Goal: Information Seeking & Learning: Learn about a topic

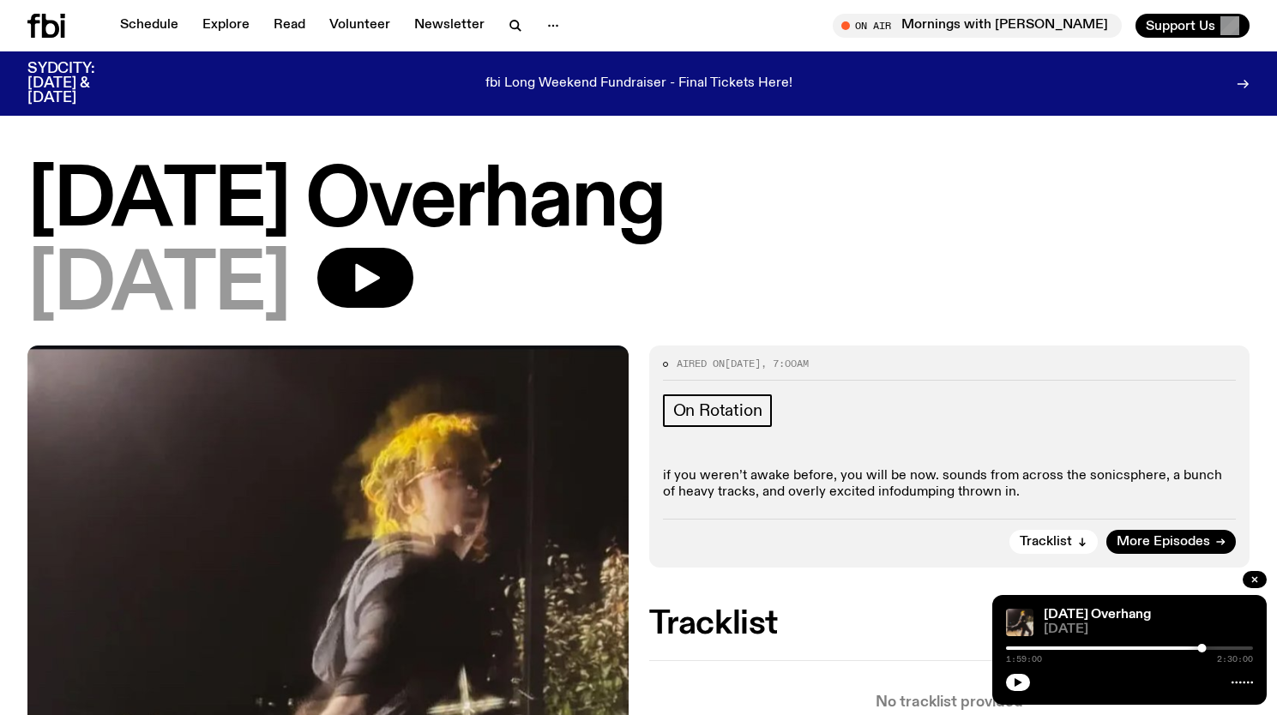
scroll to position [1130, 0]
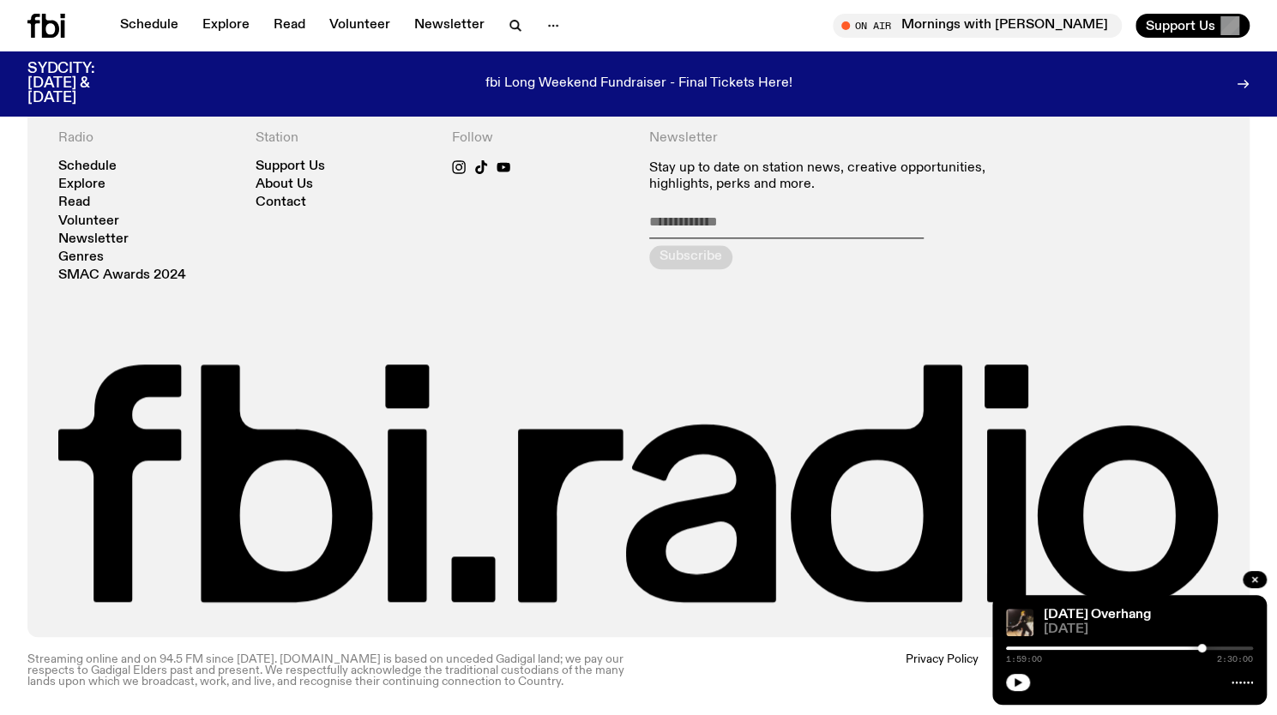
click at [39, 37] on icon at bounding box center [46, 26] width 38 height 24
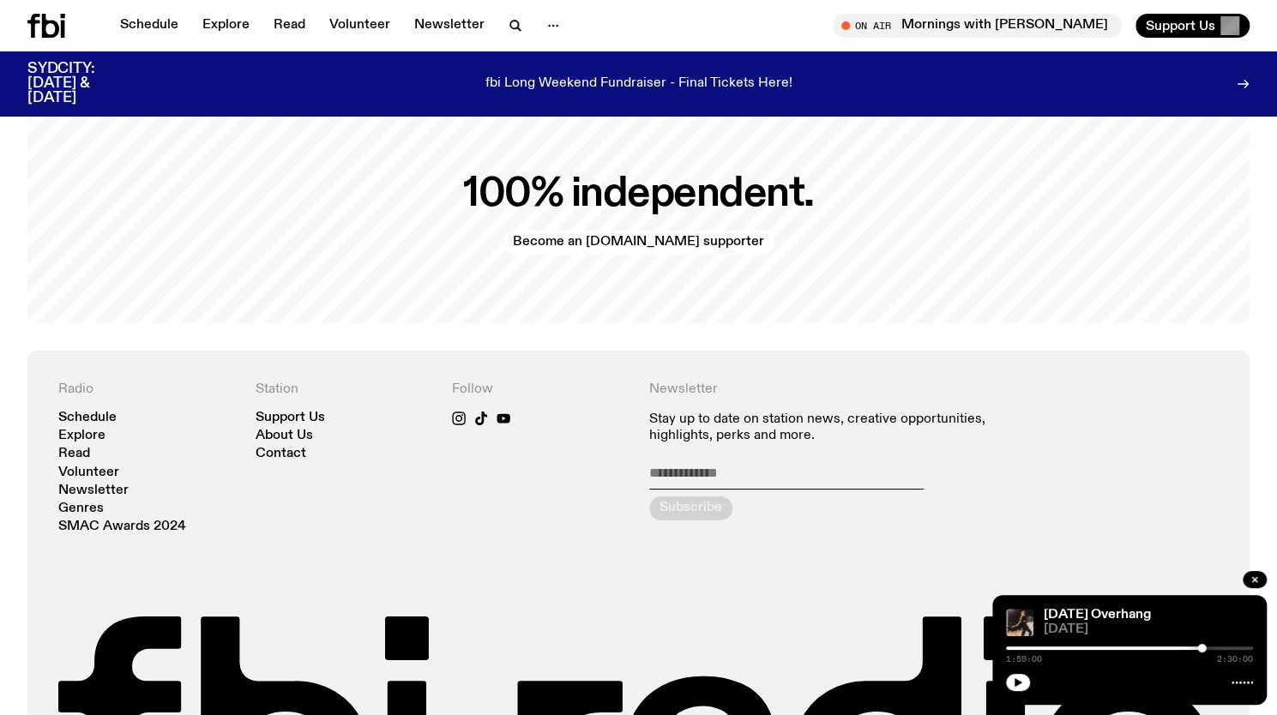
scroll to position [3769, 0]
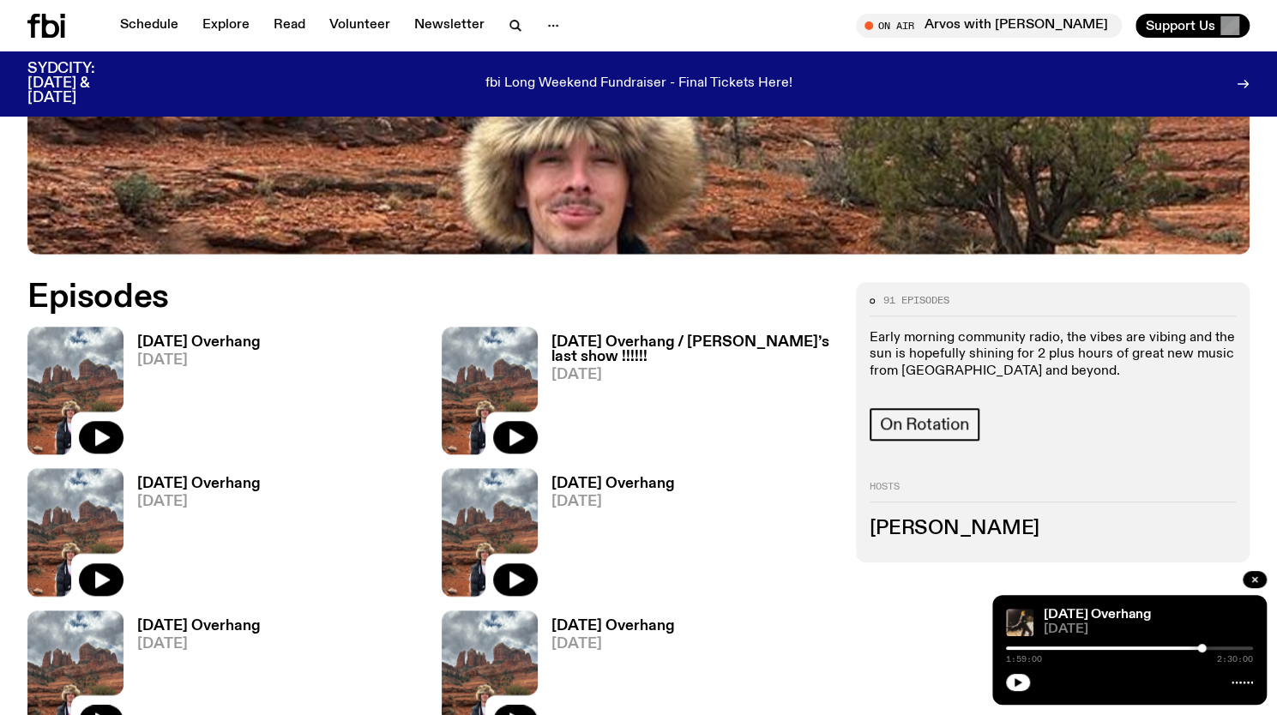
scroll to position [652, 0]
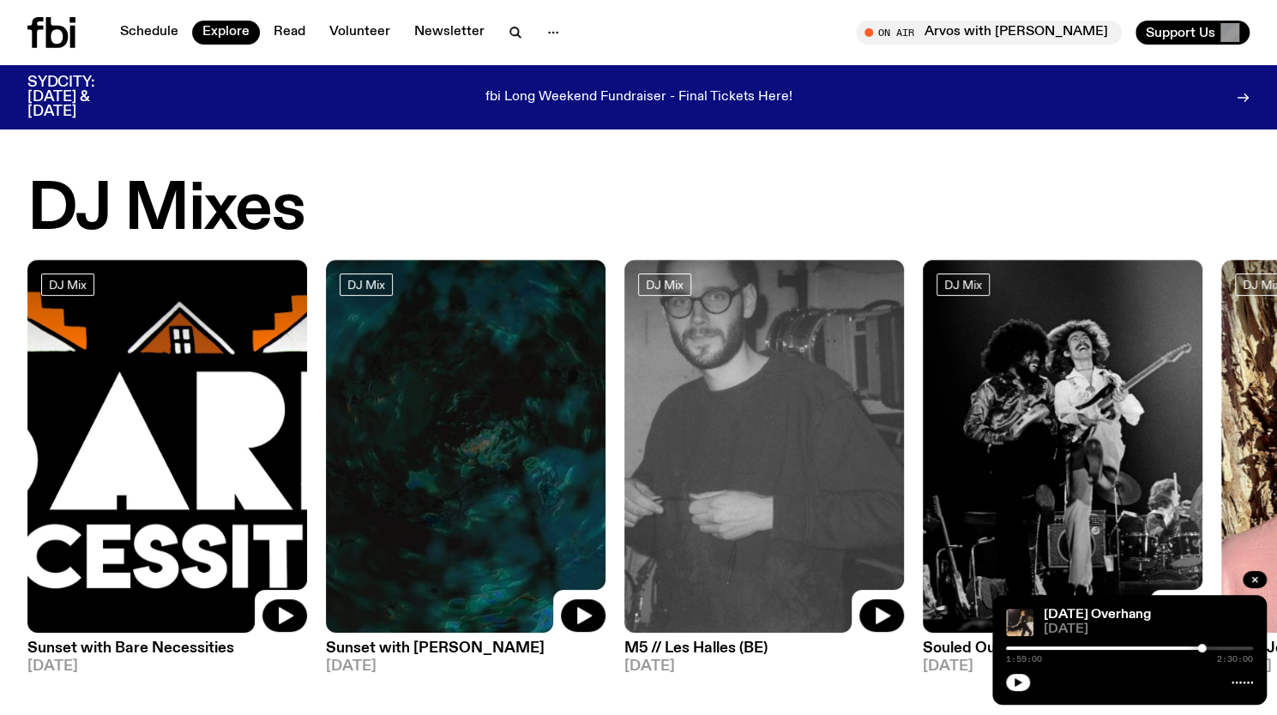
click at [1009, 647] on div at bounding box center [1078, 648] width 247 height 3
click at [1018, 679] on icon "button" at bounding box center [1018, 683] width 10 height 10
click at [1120, 234] on div "DJ Mixes" at bounding box center [638, 210] width 1222 height 65
click at [1013, 679] on icon "button" at bounding box center [1018, 683] width 10 height 10
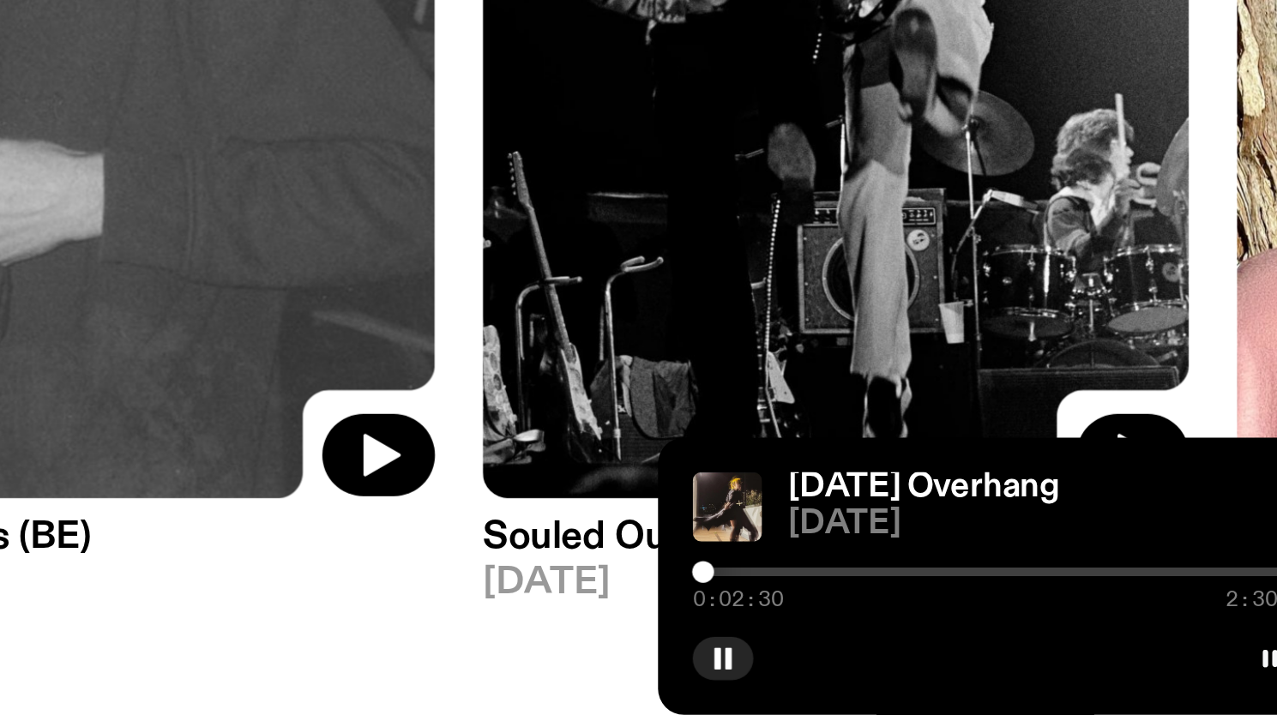
click at [1015, 648] on div at bounding box center [1129, 648] width 247 height 3
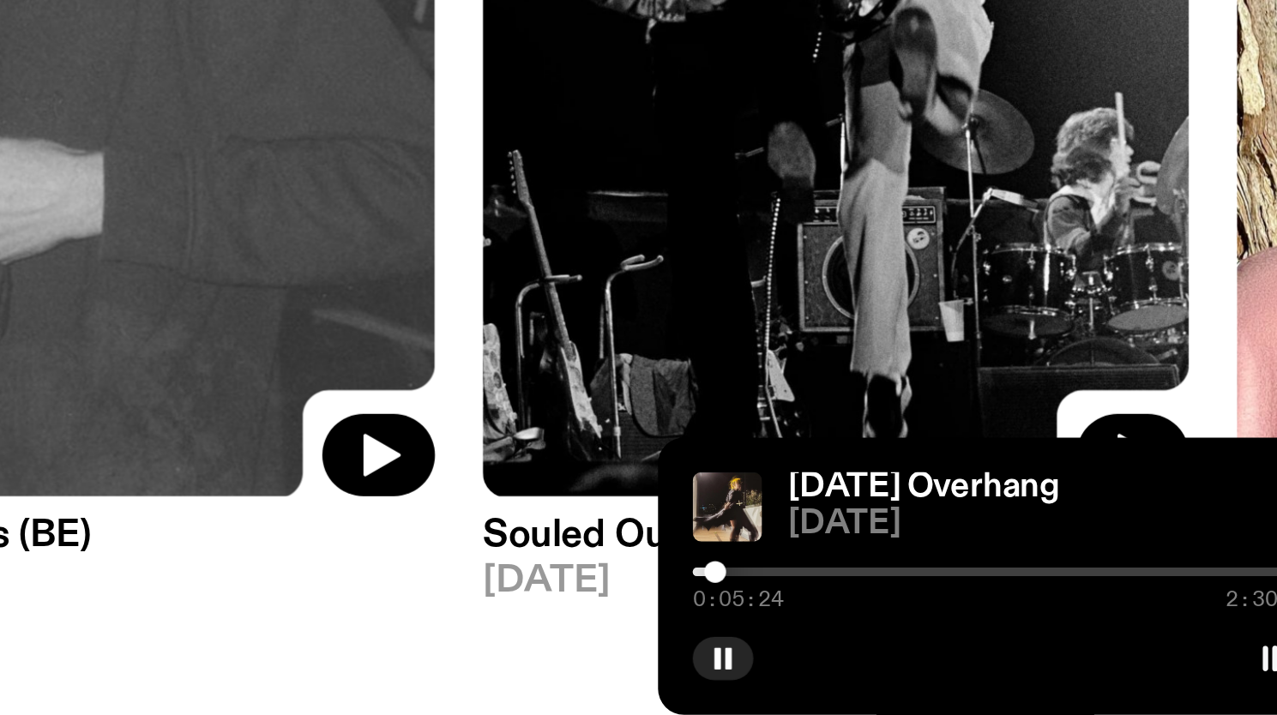
click at [1013, 648] on div at bounding box center [1014, 648] width 9 height 9
click at [1015, 648] on div at bounding box center [1013, 648] width 9 height 9
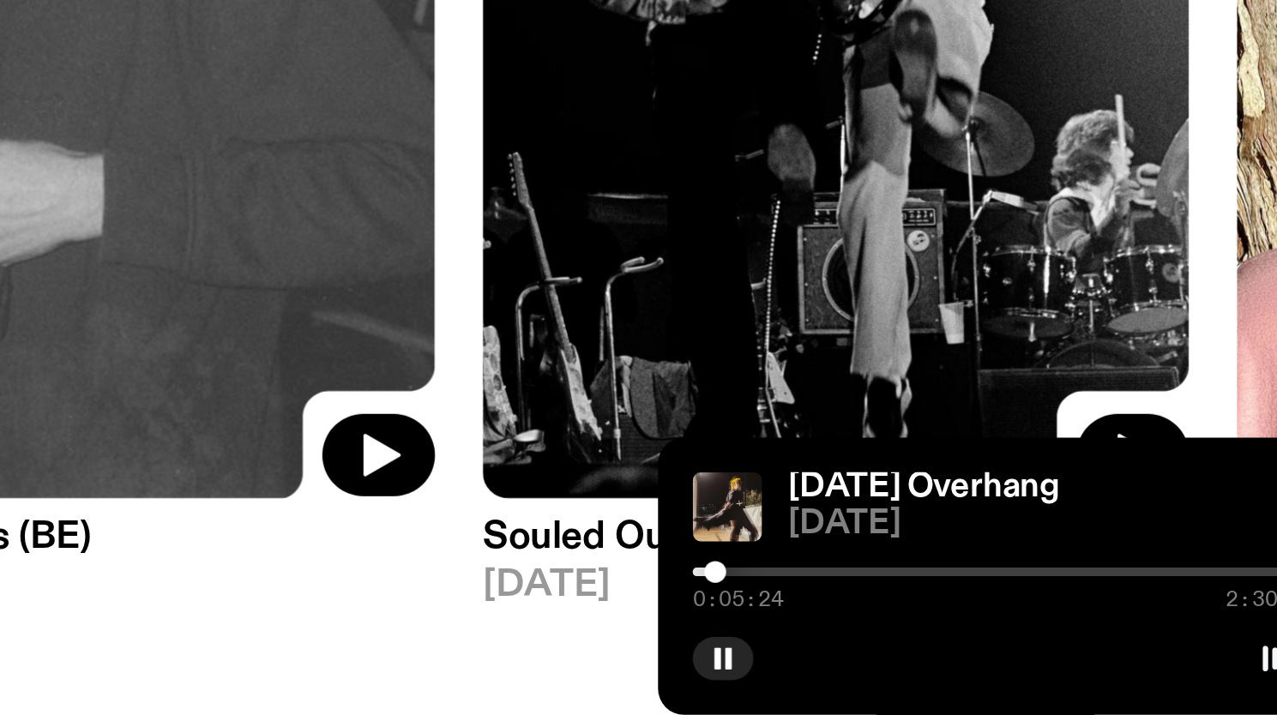
scroll to position [0, 0]
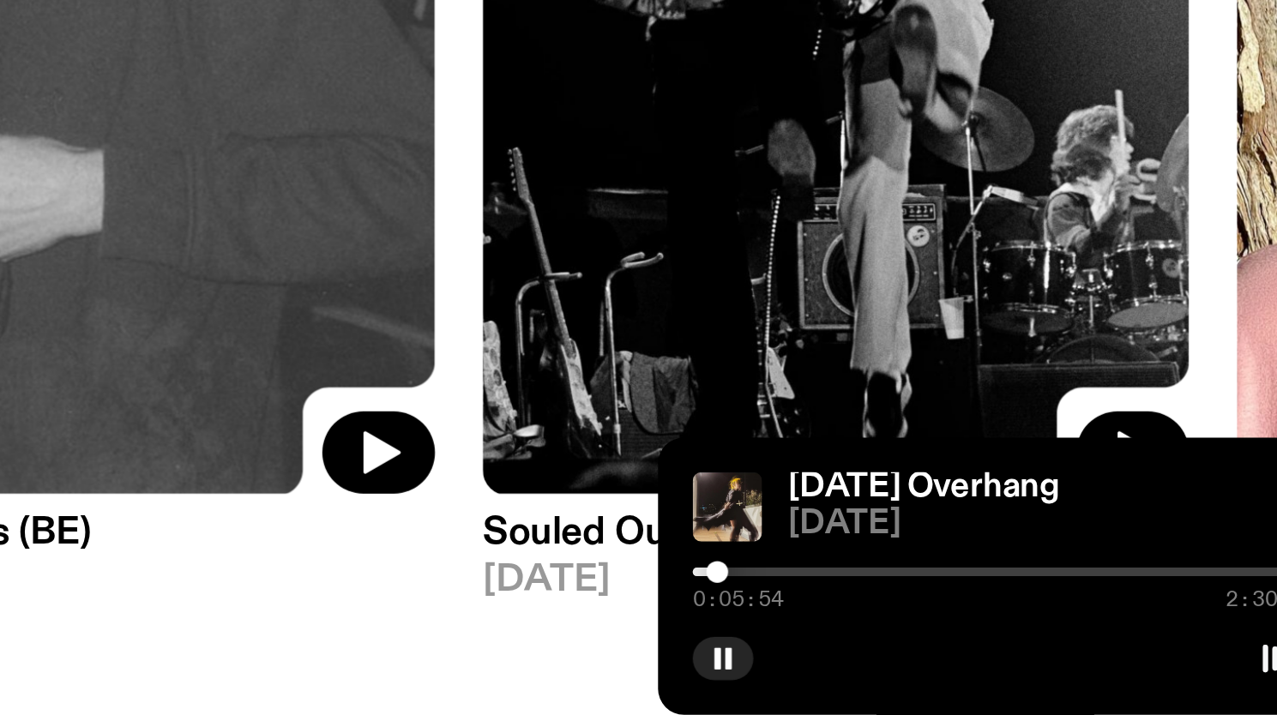
click at [1016, 648] on div at bounding box center [1015, 648] width 9 height 9
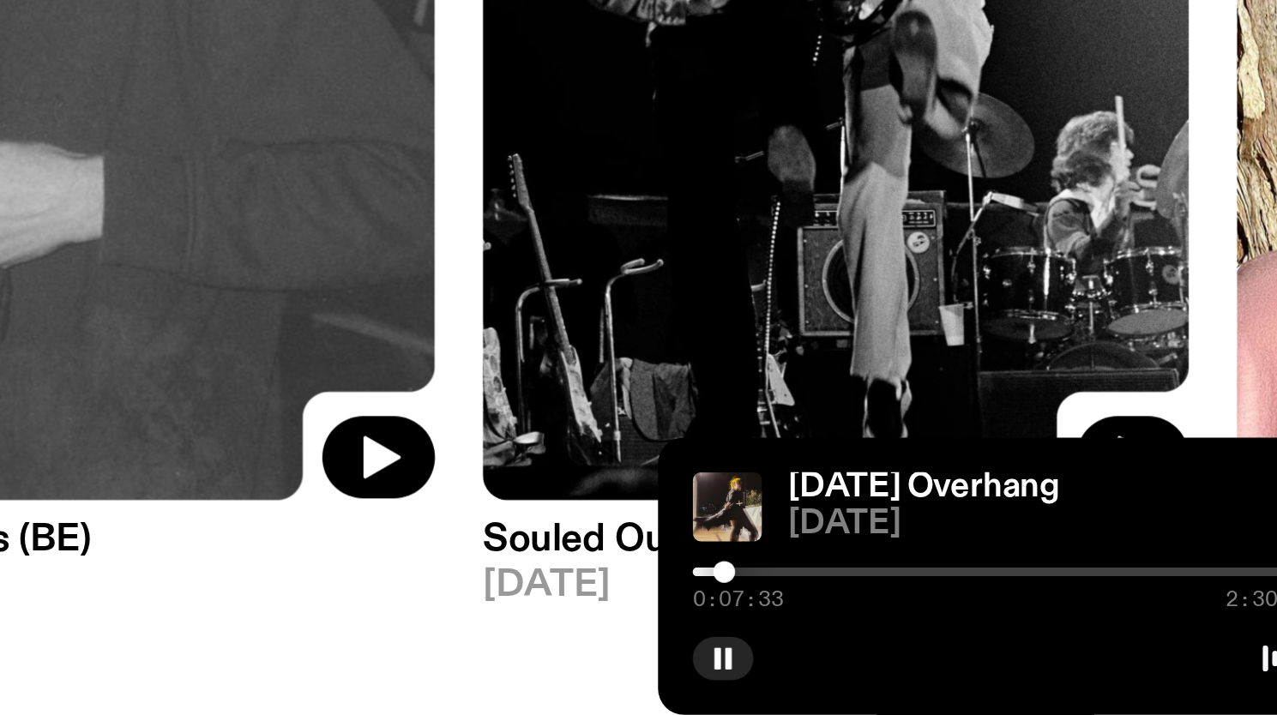
click at [1023, 648] on div at bounding box center [1129, 648] width 247 height 3
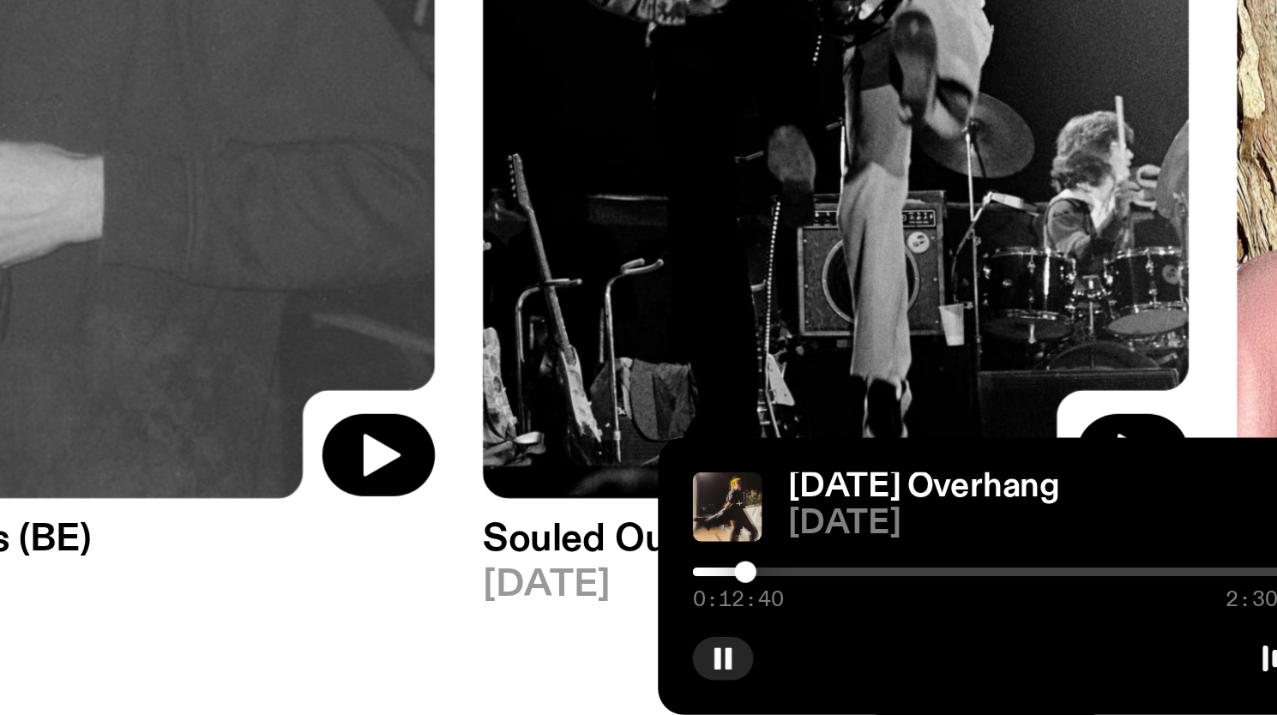
scroll to position [1, 0]
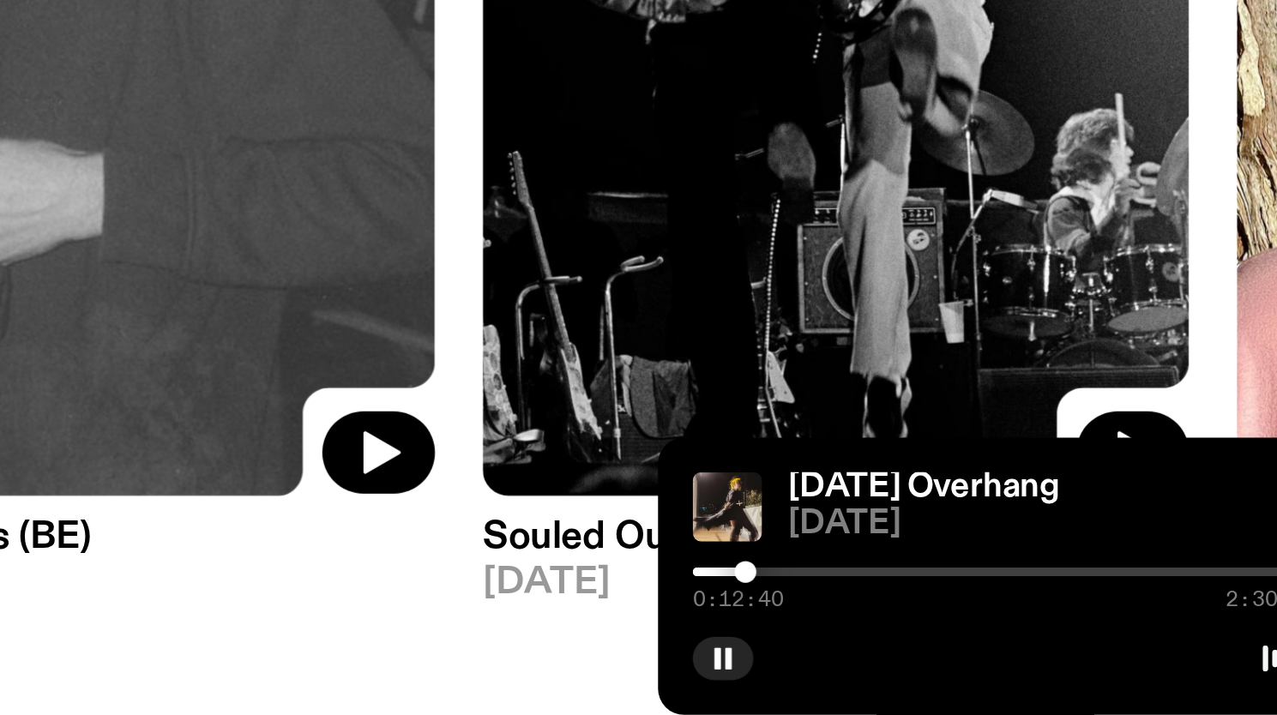
click at [1026, 648] on div at bounding box center [1026, 648] width 9 height 9
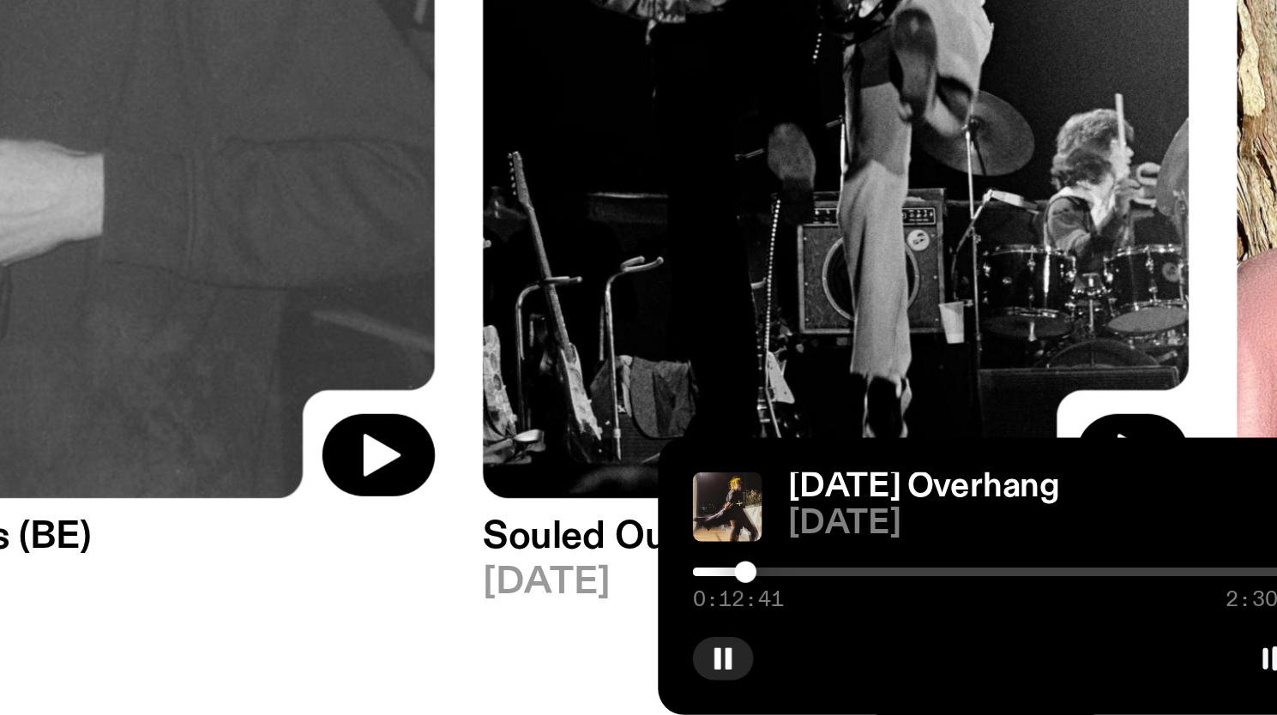
click at [1024, 648] on div at bounding box center [1026, 648] width 9 height 9
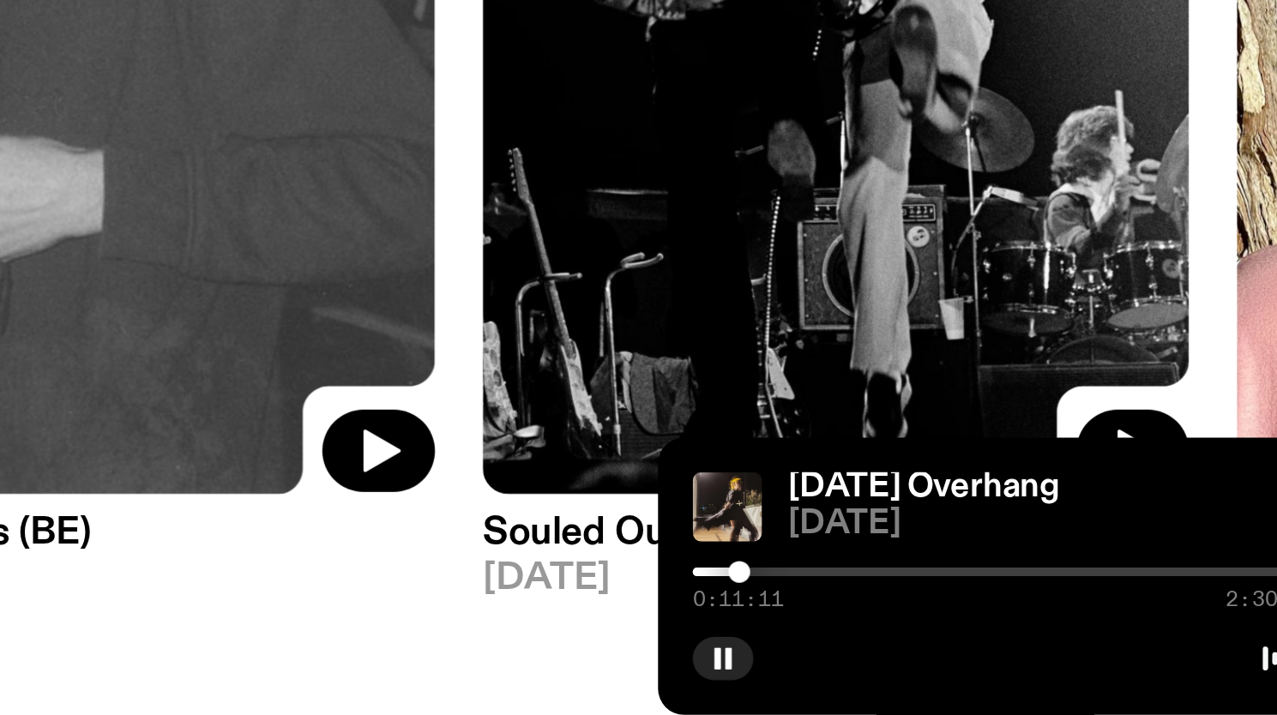
scroll to position [0, 0]
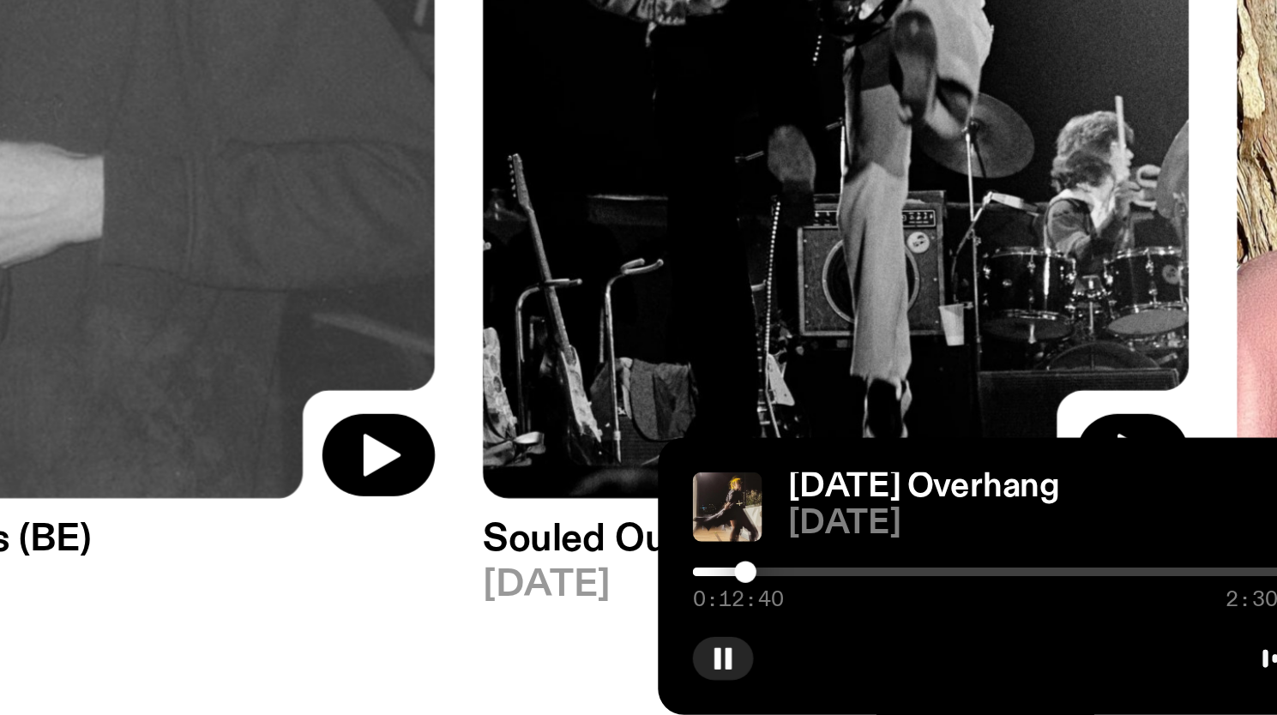
click at [1027, 649] on div at bounding box center [1026, 648] width 9 height 9
click at [1025, 648] on div at bounding box center [1025, 648] width 9 height 9
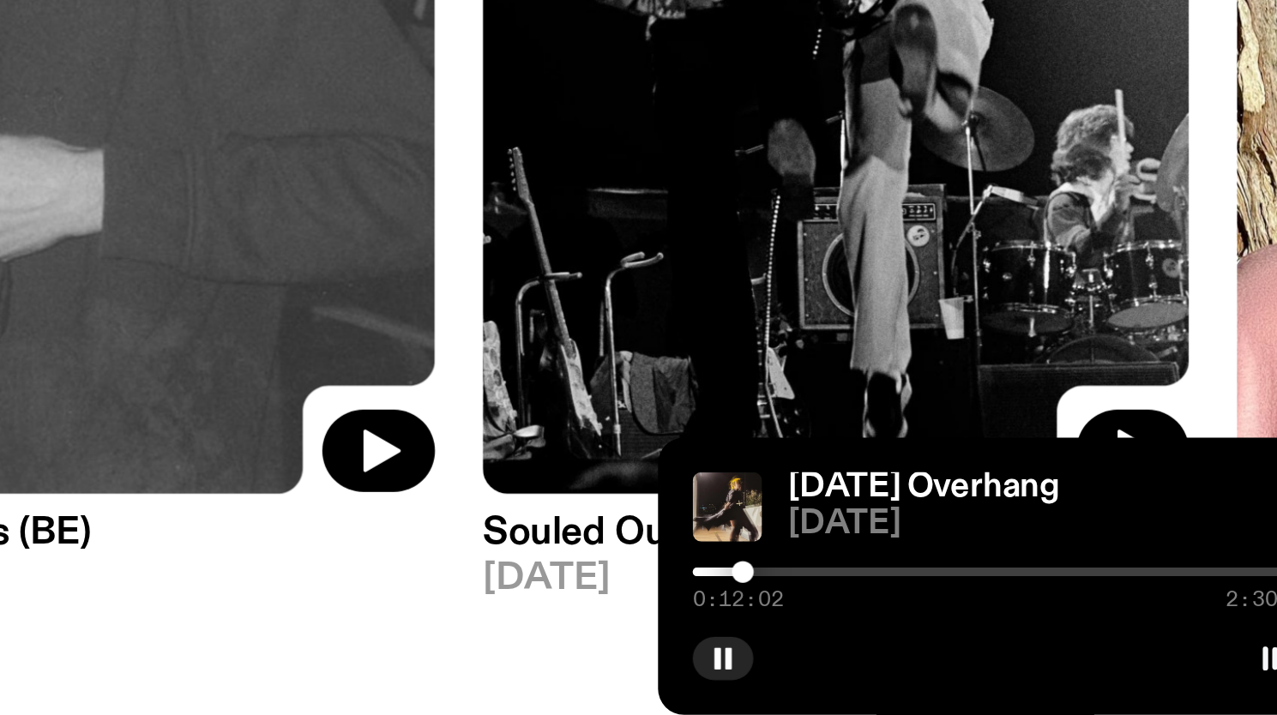
click at [1032, 649] on div at bounding box center [1129, 648] width 247 height 3
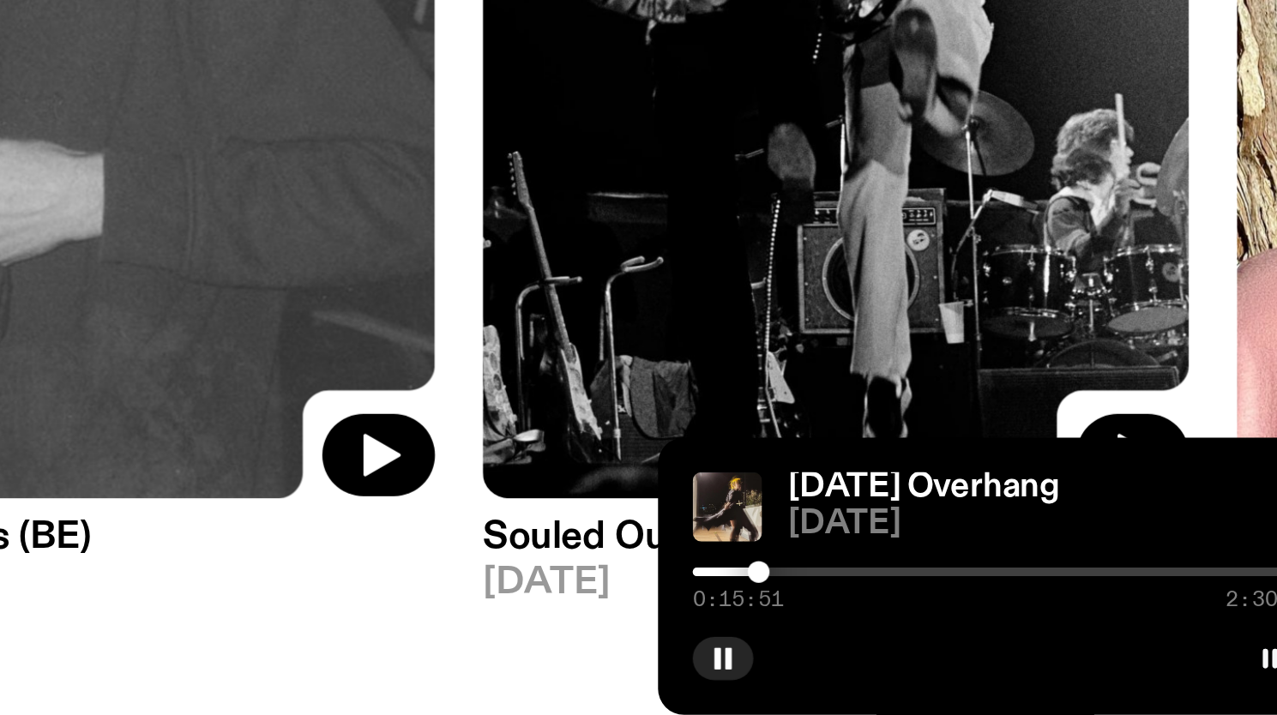
click at [1037, 648] on div at bounding box center [1129, 648] width 247 height 3
click at [1034, 648] on div at bounding box center [1037, 648] width 9 height 9
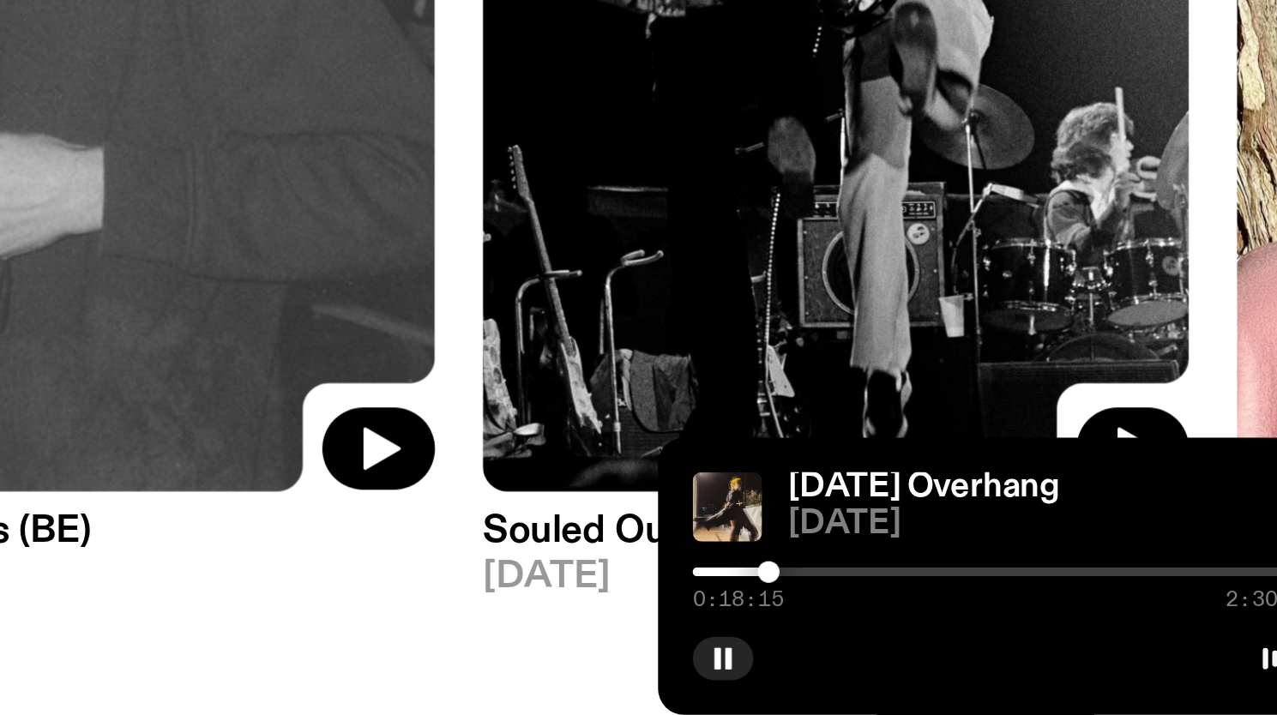
scroll to position [3, 0]
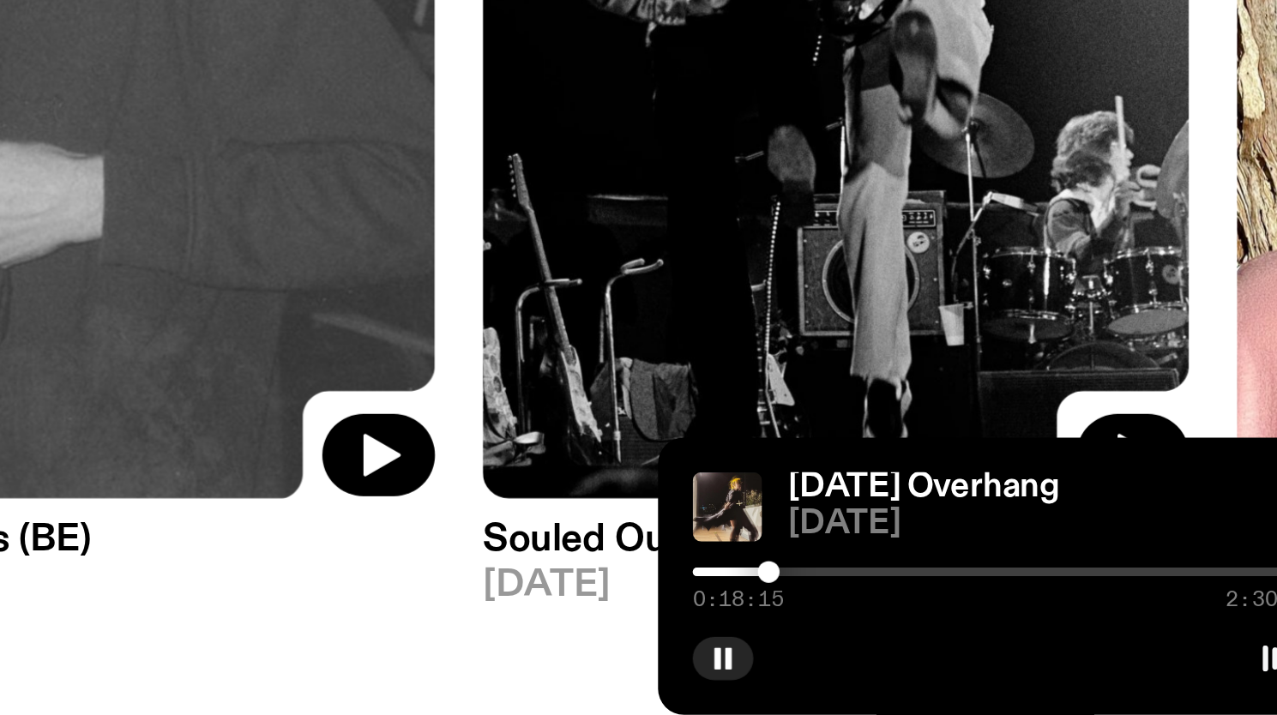
click at [1040, 648] on div at bounding box center [1129, 648] width 247 height 3
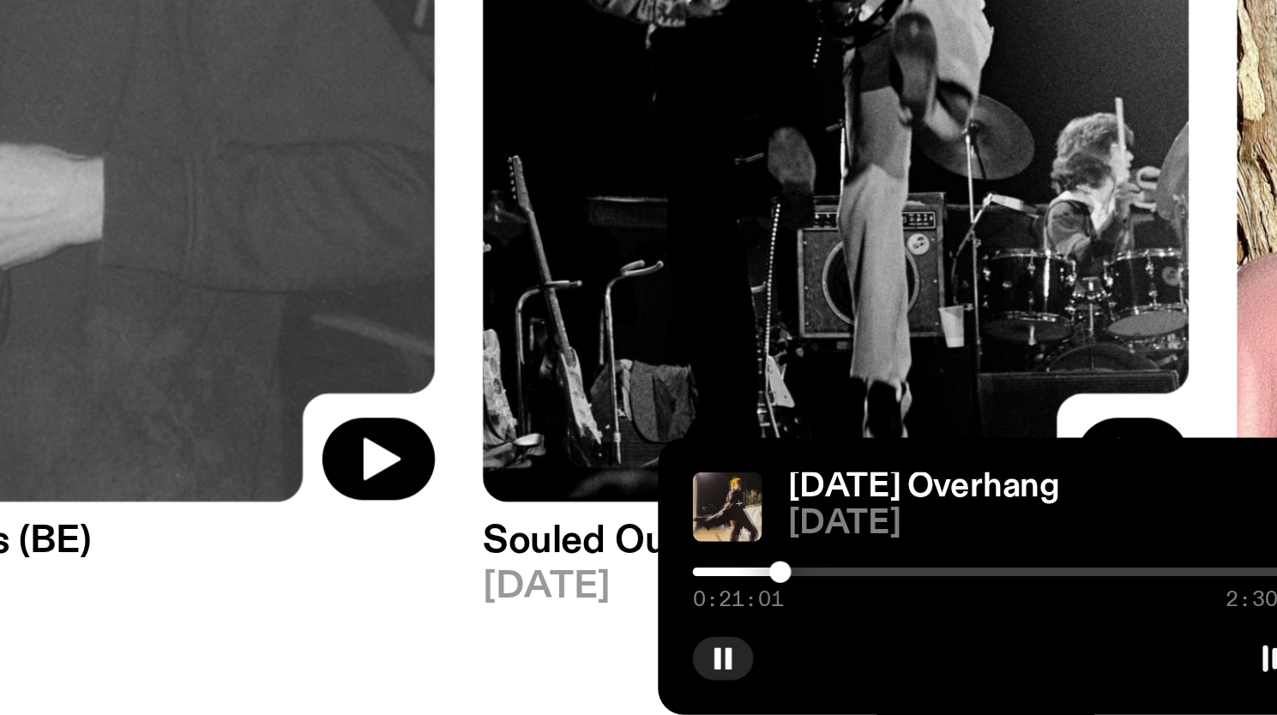
scroll to position [0, 0]
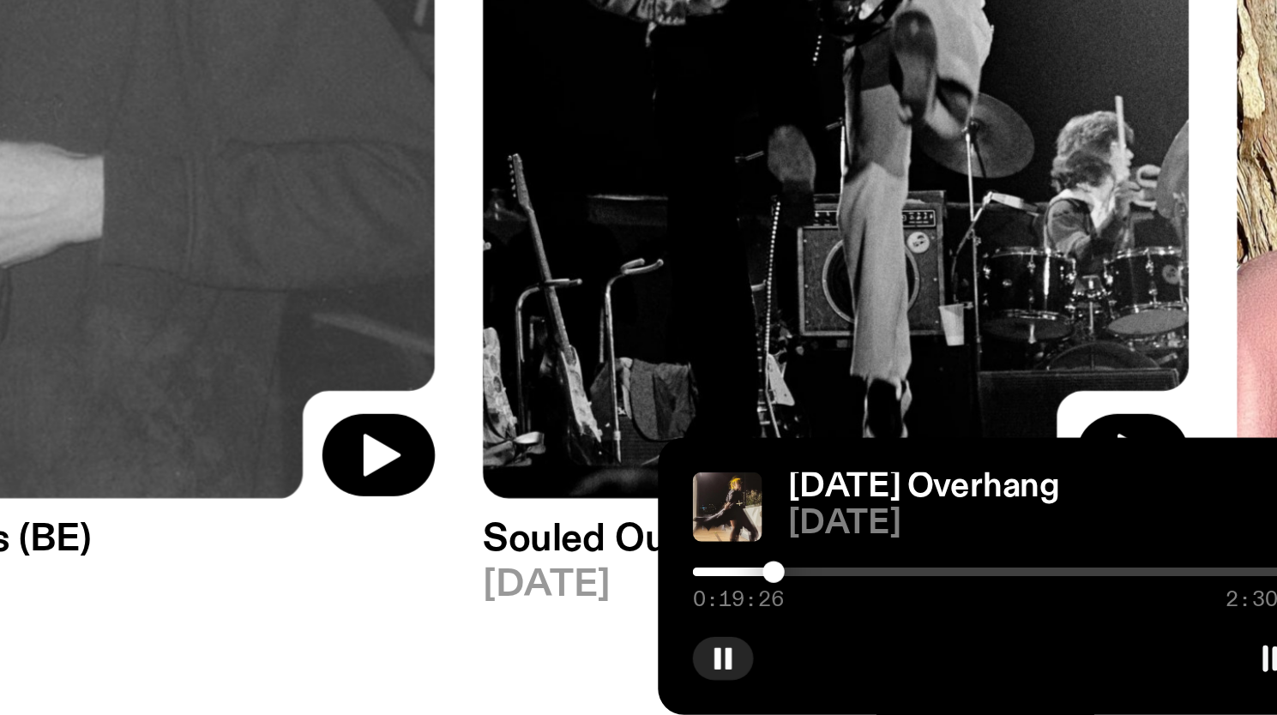
click at [1038, 648] on div at bounding box center [1038, 648] width 9 height 9
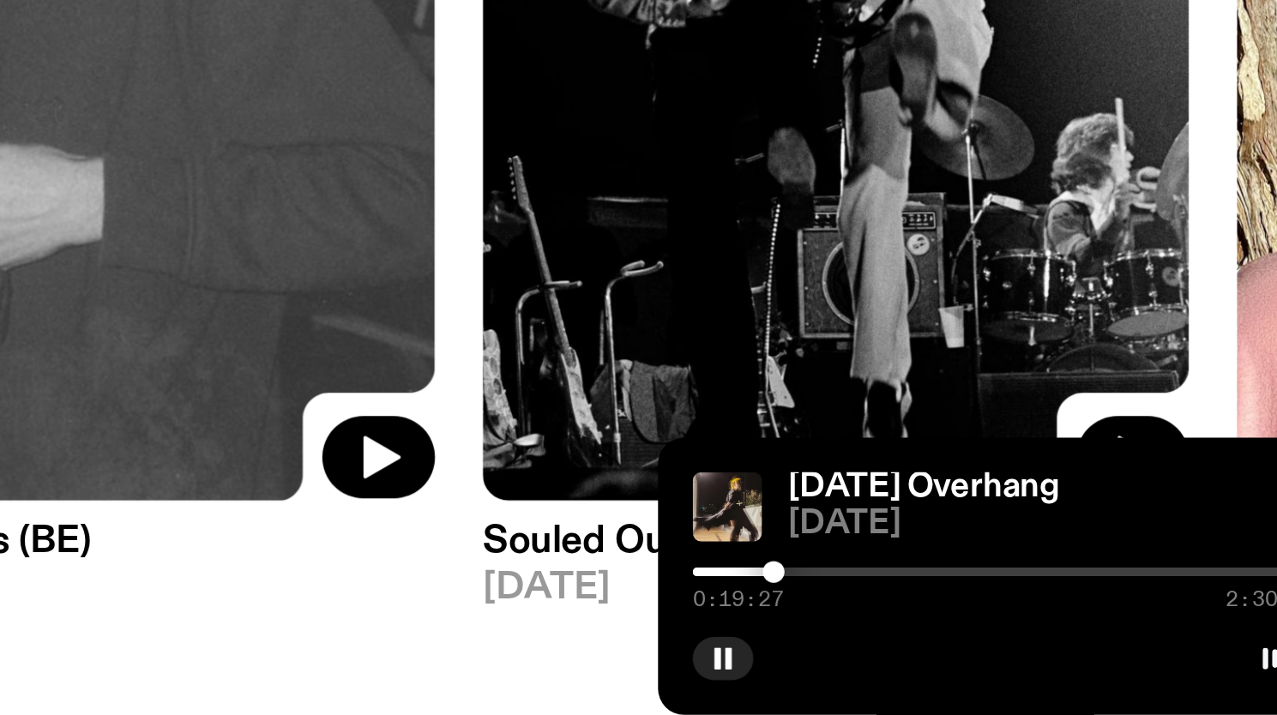
scroll to position [1, 0]
click at [1036, 648] on div at bounding box center [1036, 648] width 9 height 9
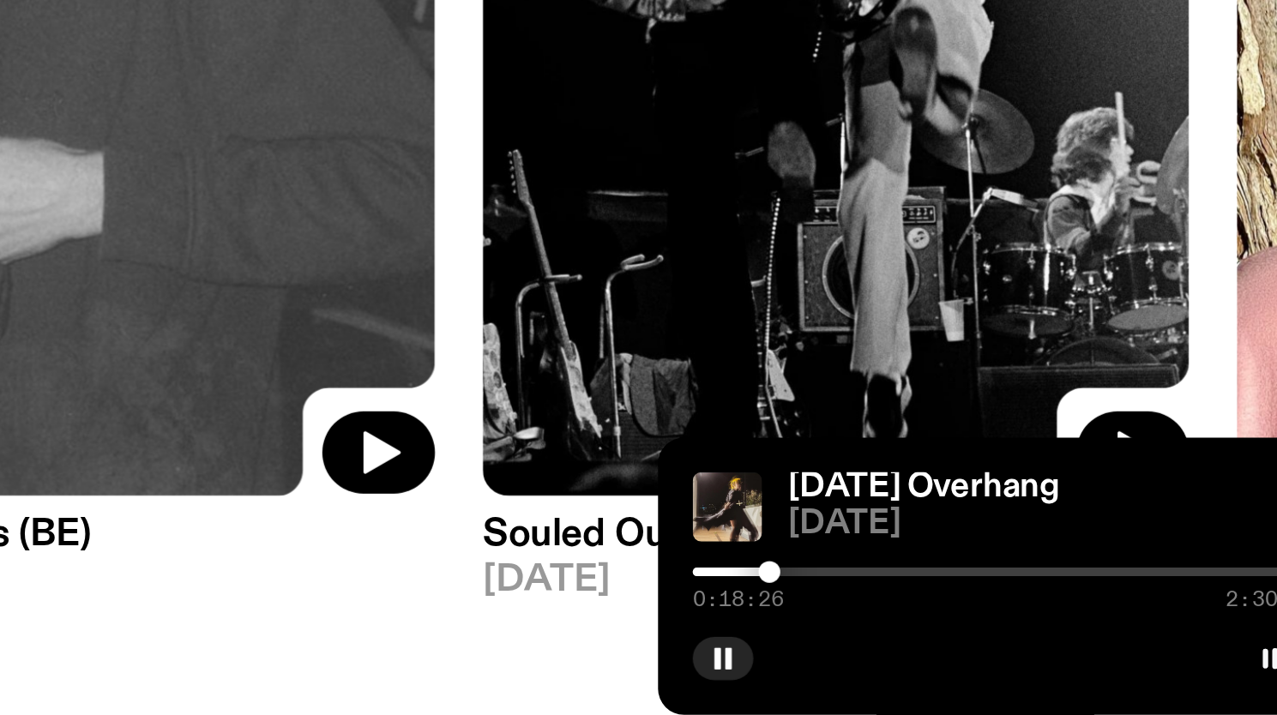
scroll to position [0, 0]
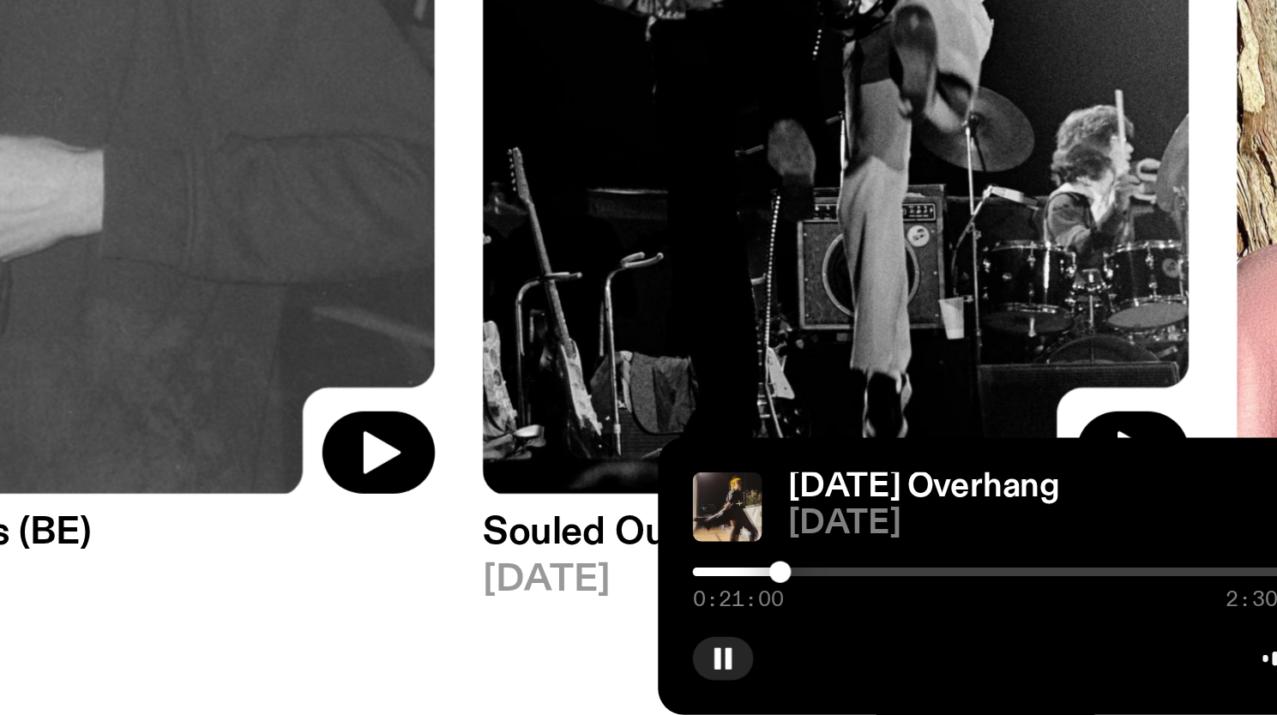
click at [1040, 649] on div at bounding box center [1040, 648] width 9 height 9
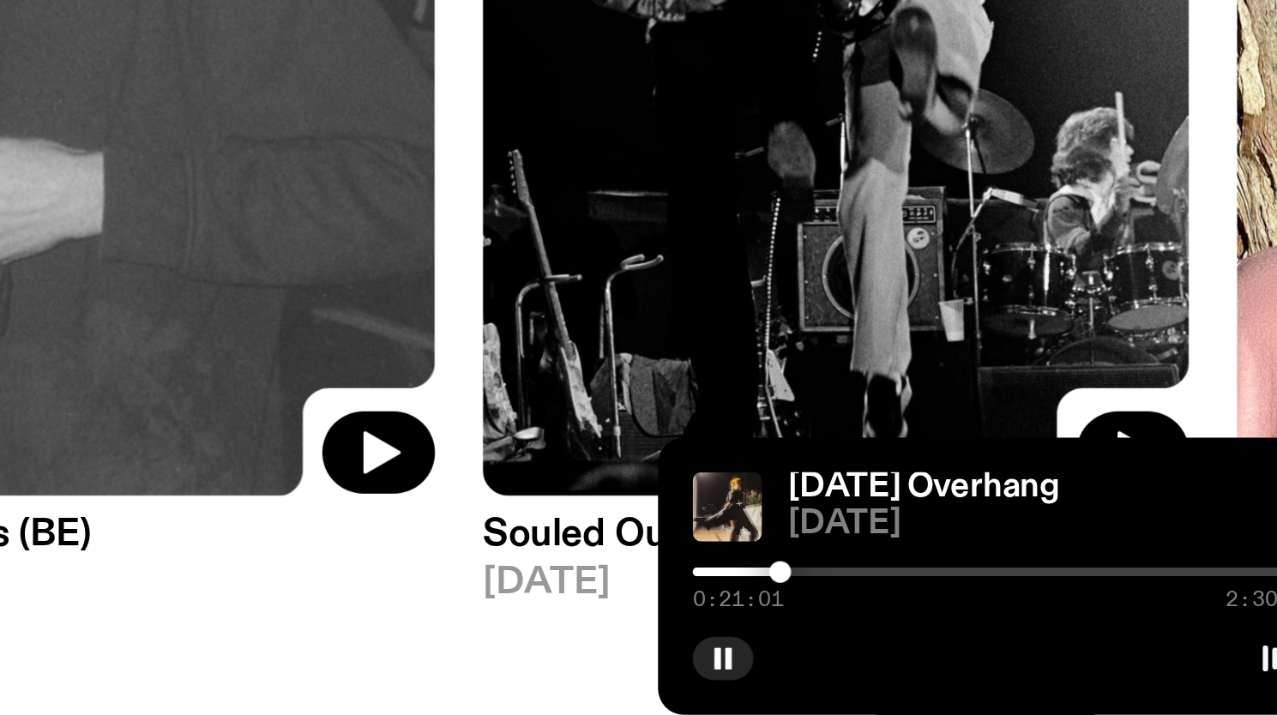
click at [1039, 649] on div at bounding box center [1040, 648] width 9 height 9
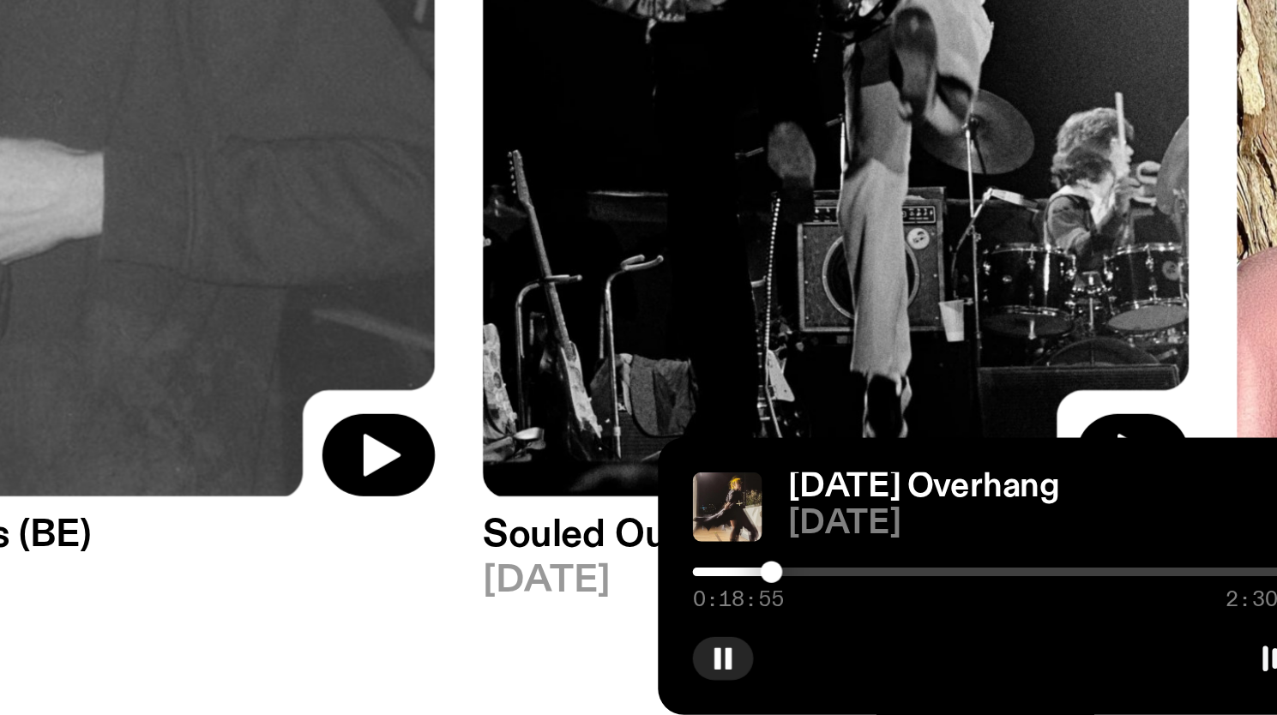
click at [1037, 648] on div at bounding box center [1037, 648] width 9 height 9
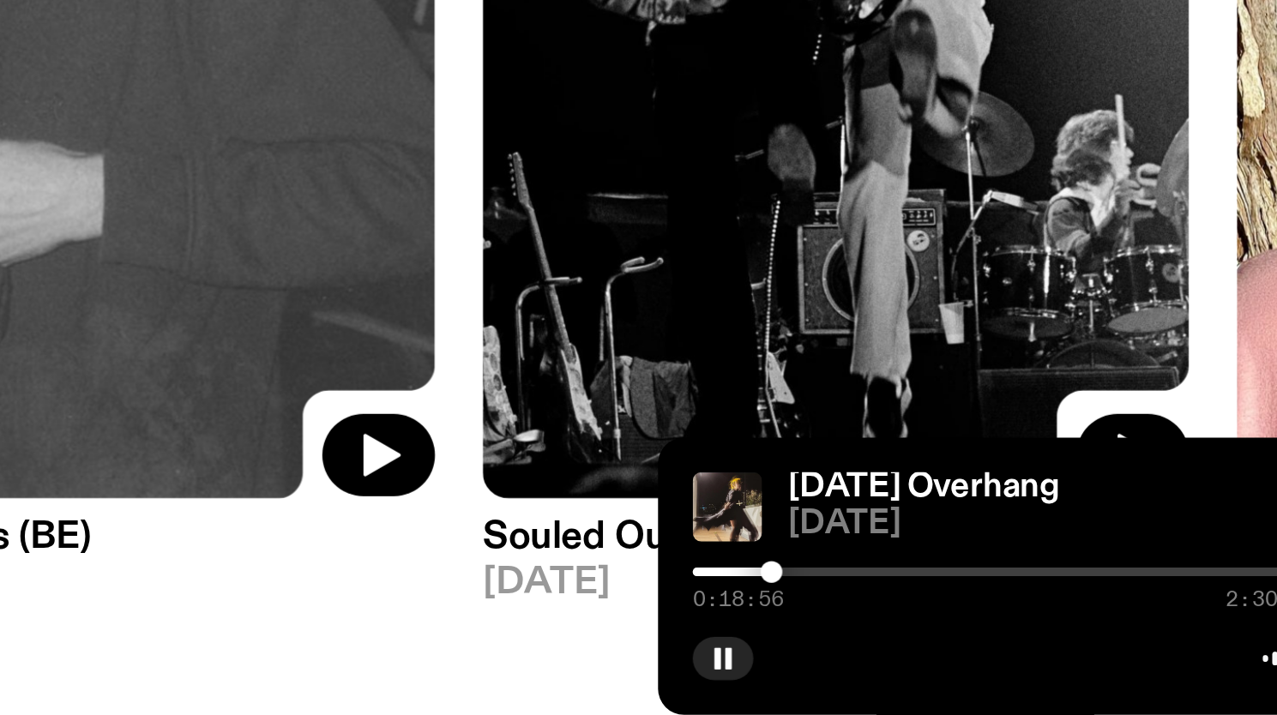
click at [1039, 648] on div at bounding box center [1037, 648] width 9 height 9
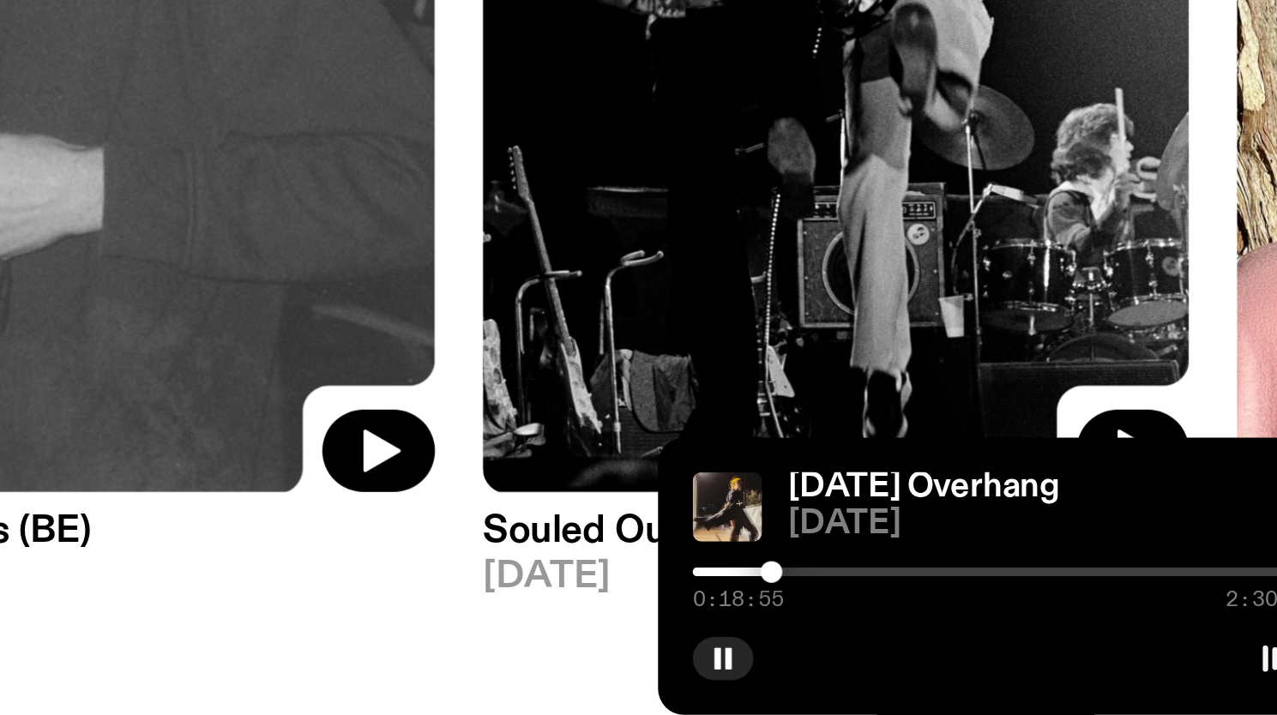
click at [1037, 648] on div at bounding box center [1037, 648] width 9 height 9
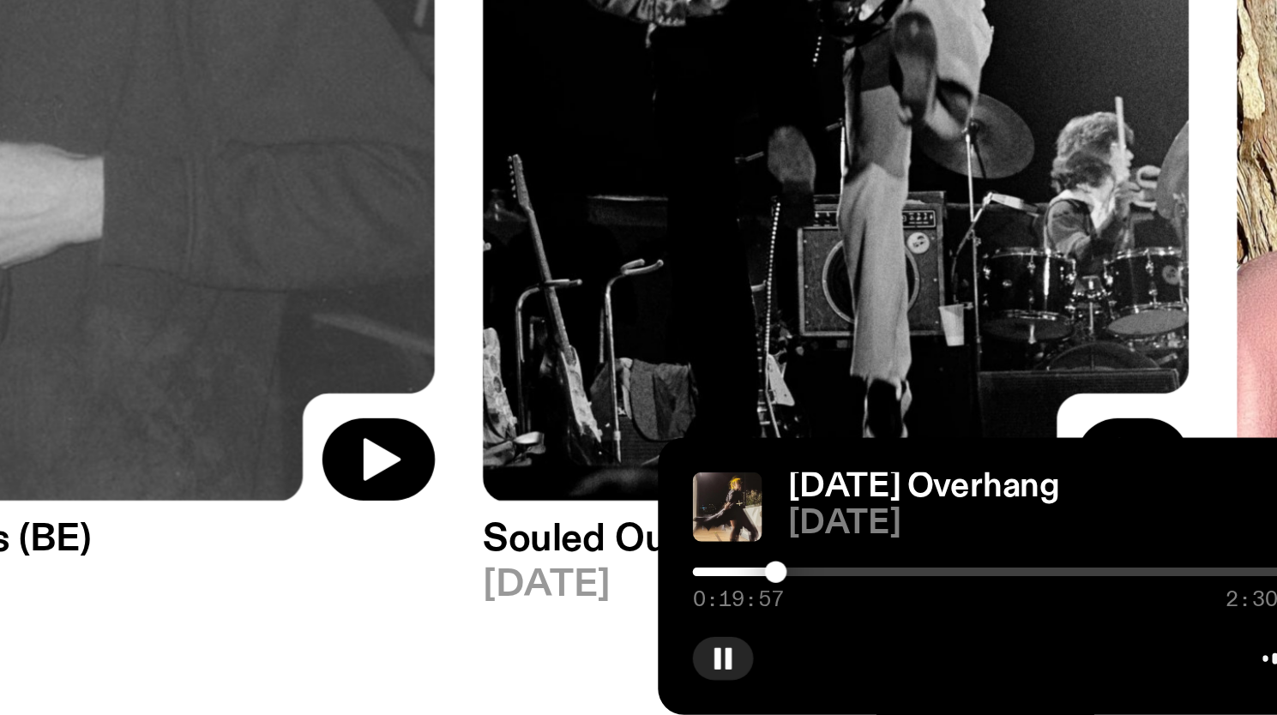
click at [1039, 648] on div at bounding box center [1038, 648] width 9 height 9
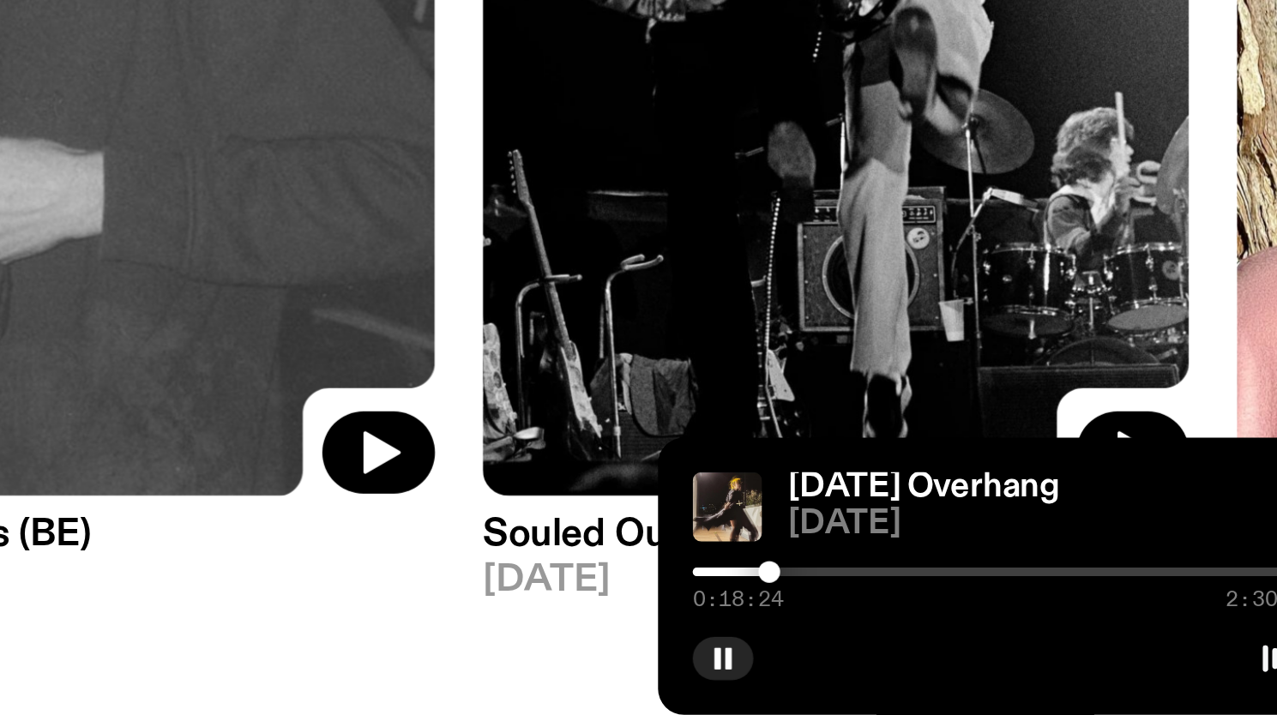
click at [1036, 649] on div at bounding box center [1036, 648] width 9 height 9
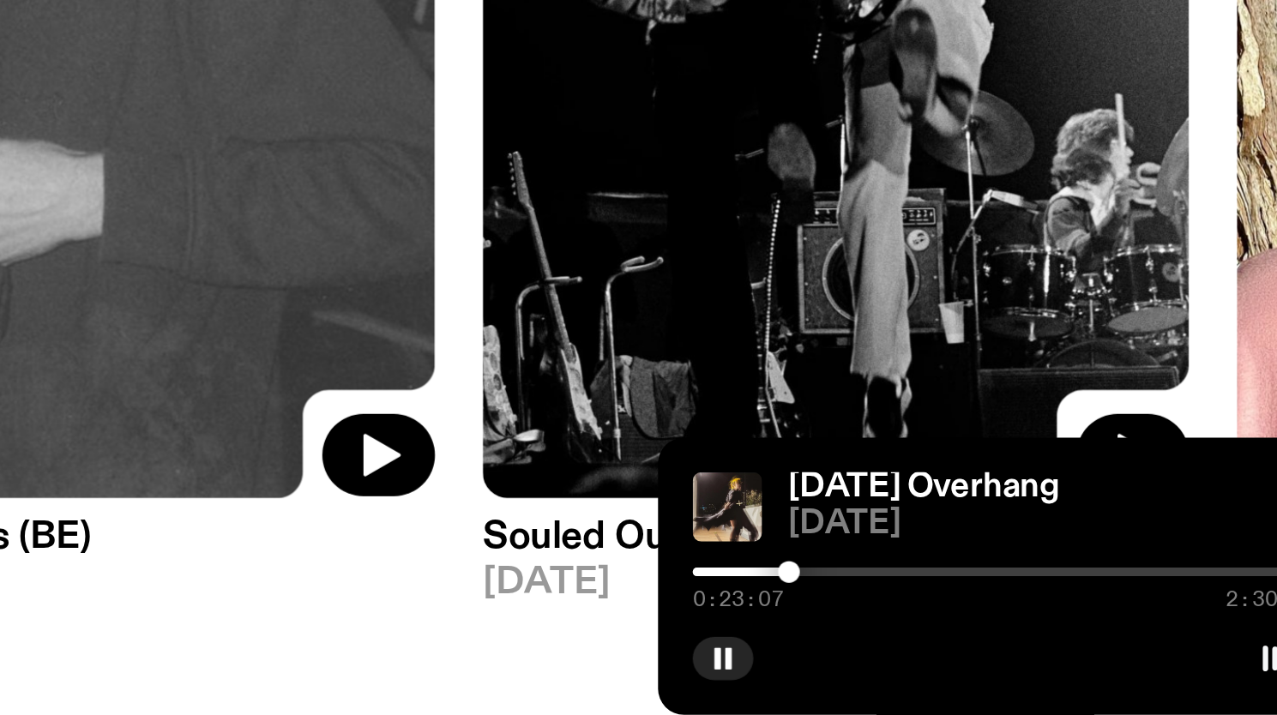
click at [1049, 648] on div at bounding box center [1129, 648] width 247 height 3
click at [1052, 649] on div at bounding box center [1050, 648] width 9 height 9
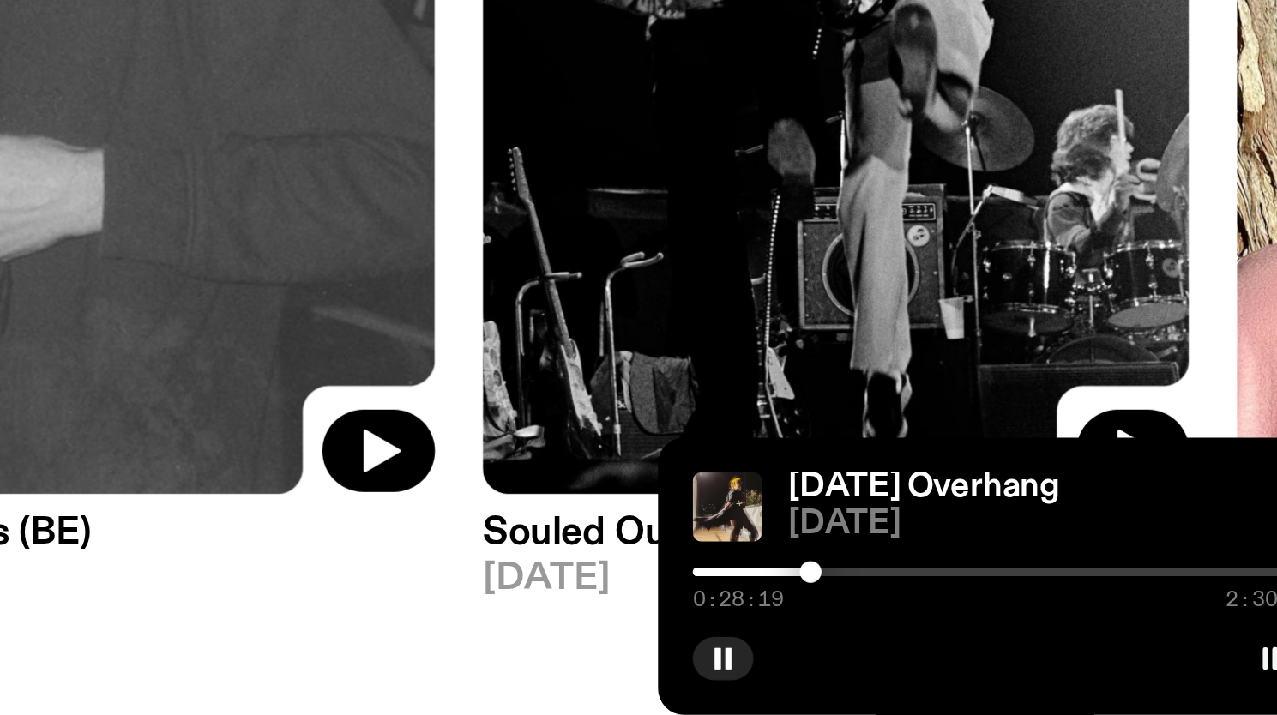
click at [1051, 649] on div at bounding box center [1052, 648] width 9 height 9
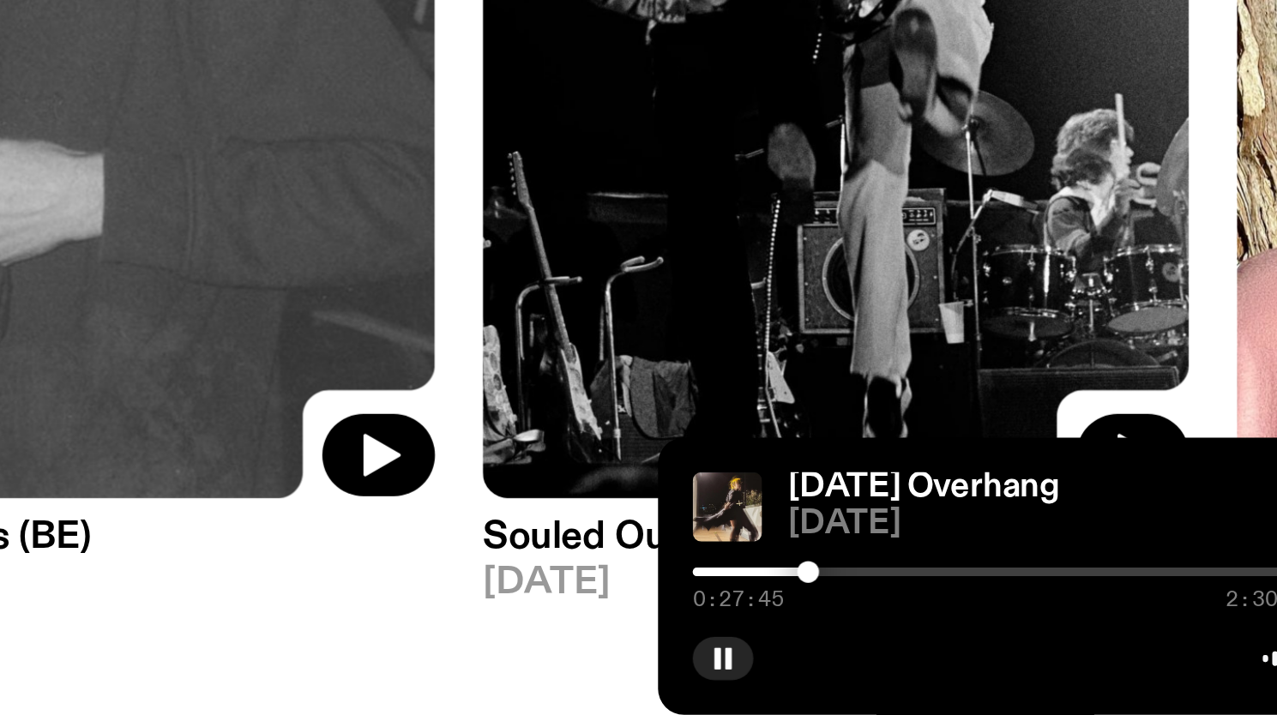
click at [1054, 648] on div at bounding box center [1051, 648] width 9 height 9
click at [1056, 648] on div at bounding box center [1056, 648] width 9 height 9
click at [1058, 648] on div at bounding box center [1059, 648] width 9 height 9
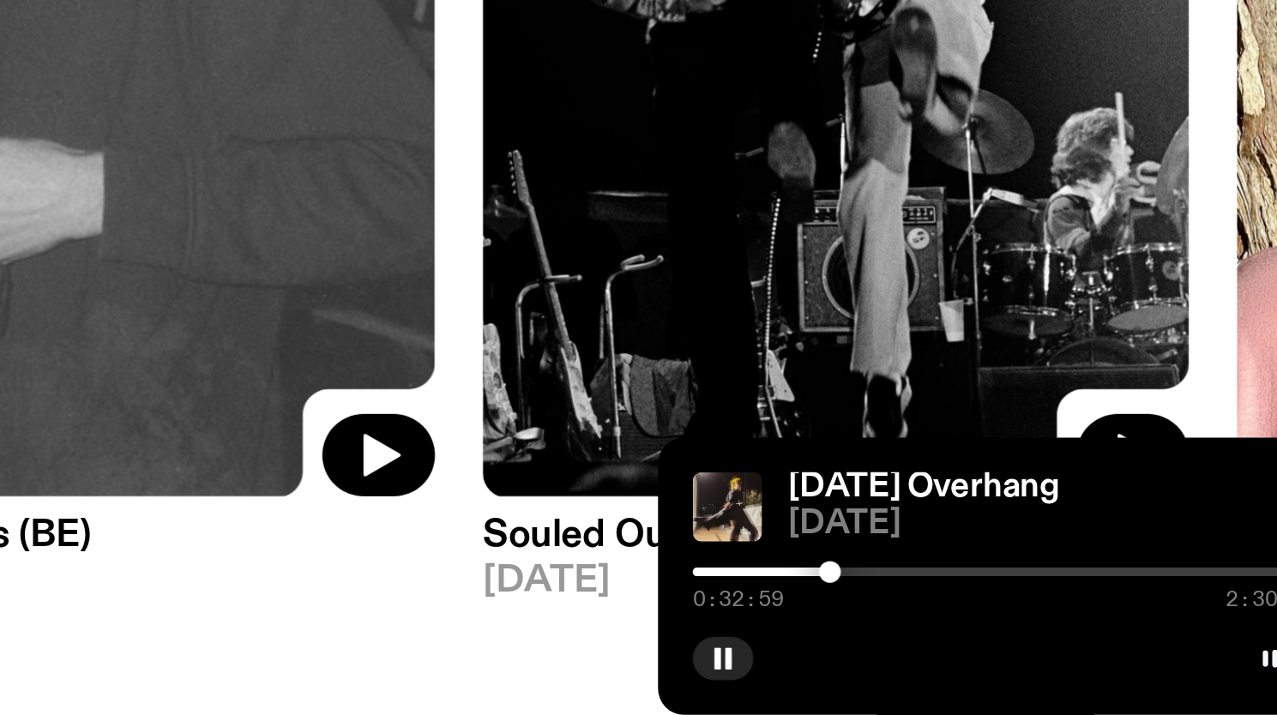
click at [1060, 648] on div at bounding box center [1060, 648] width 9 height 9
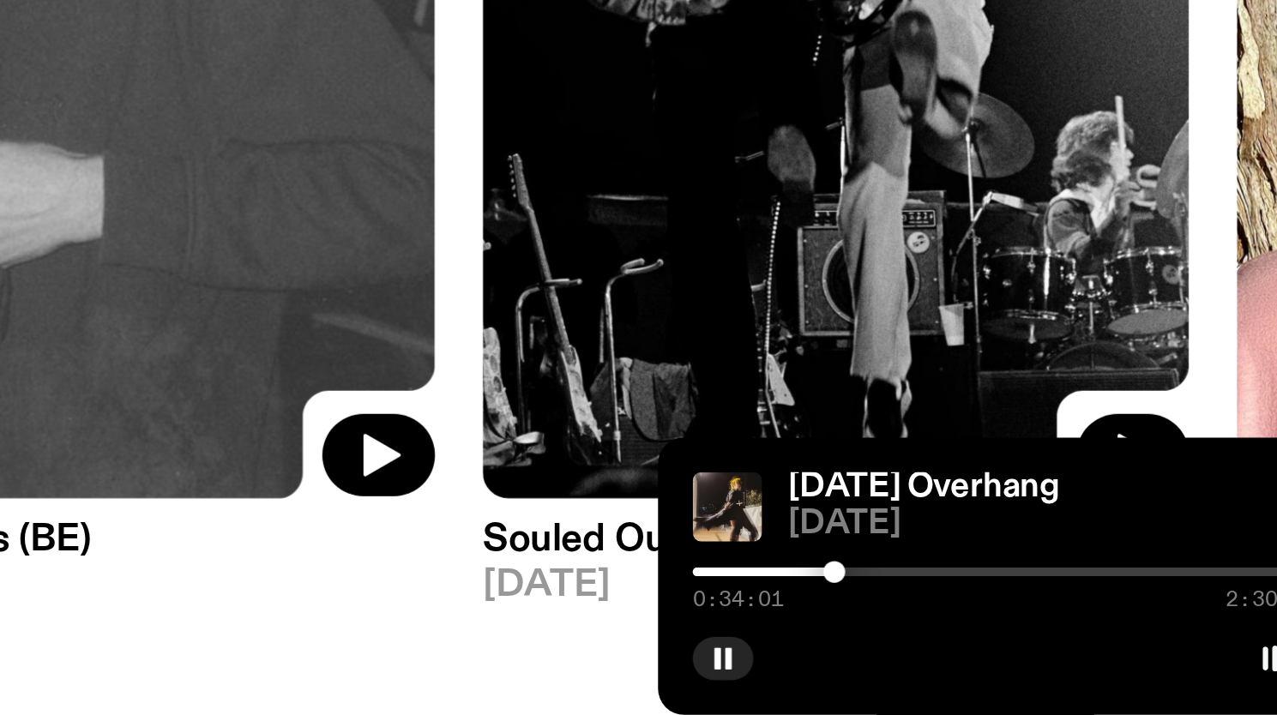
click at [1062, 649] on div at bounding box center [1062, 648] width 9 height 9
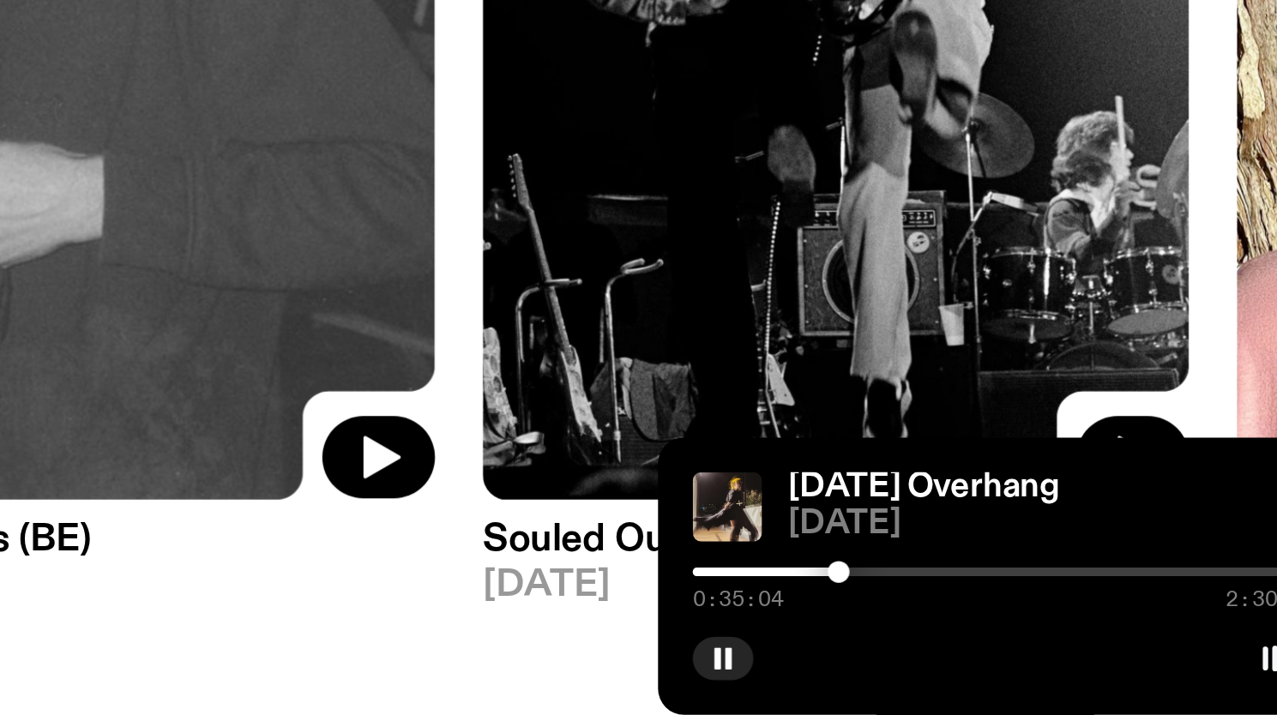
click at [1064, 649] on div at bounding box center [1063, 648] width 9 height 9
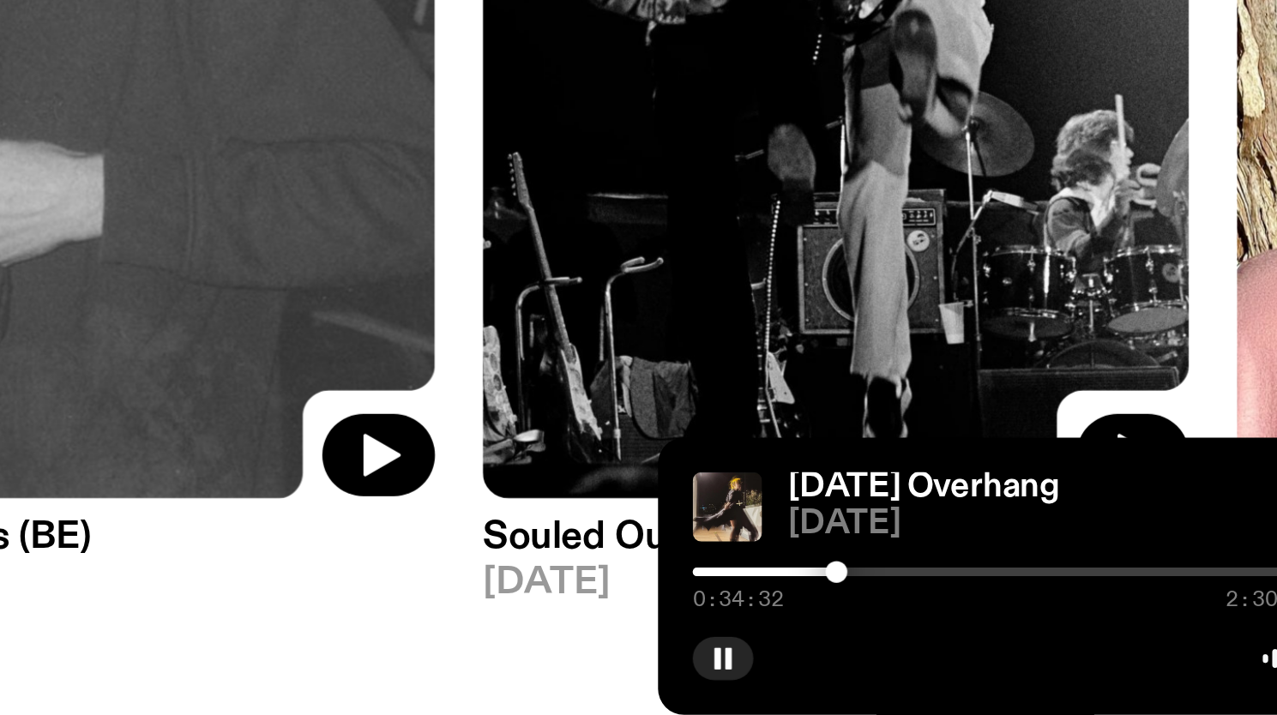
click at [1063, 649] on div at bounding box center [1062, 648] width 9 height 9
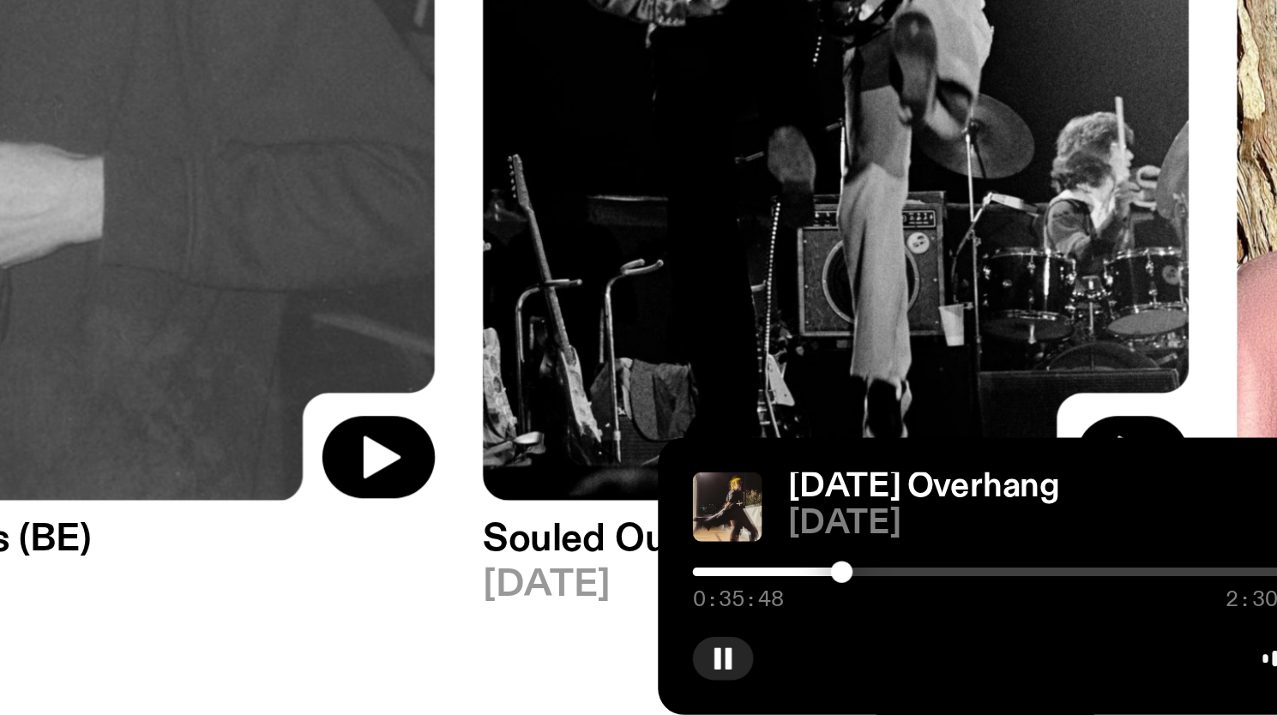
click at [1067, 648] on div at bounding box center [1065, 648] width 9 height 9
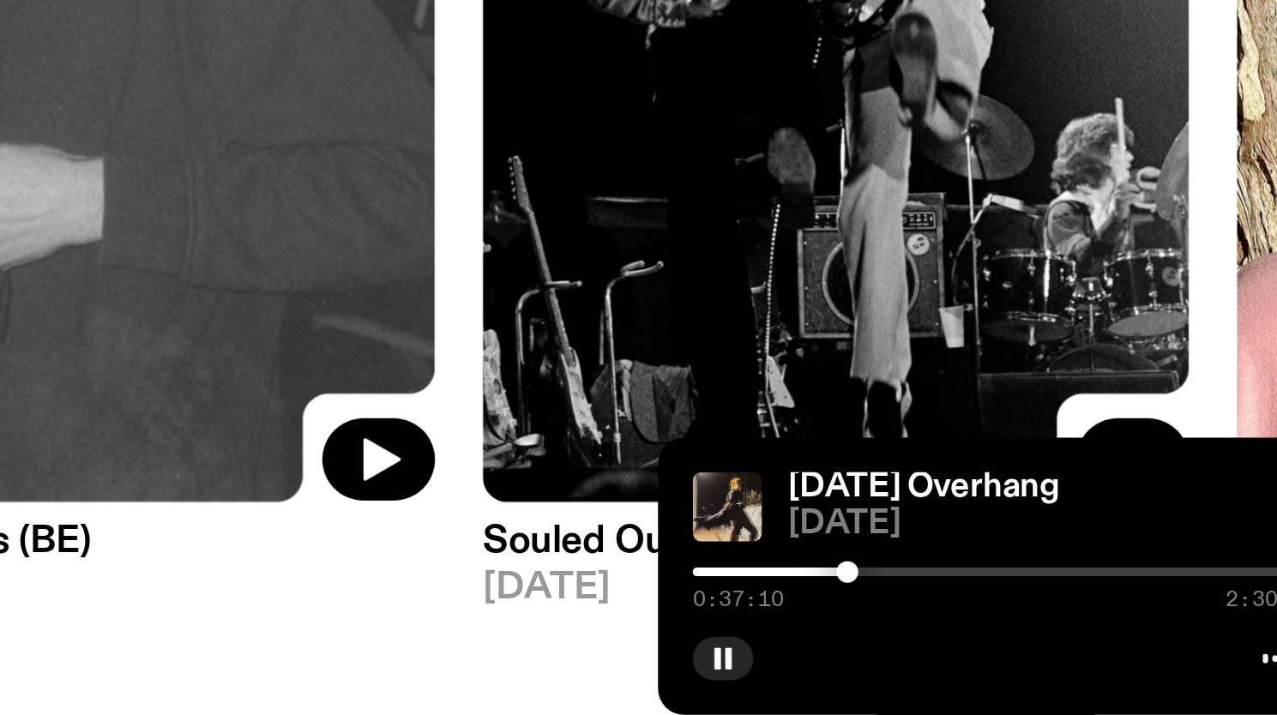
click at [1071, 648] on div at bounding box center [1067, 648] width 9 height 9
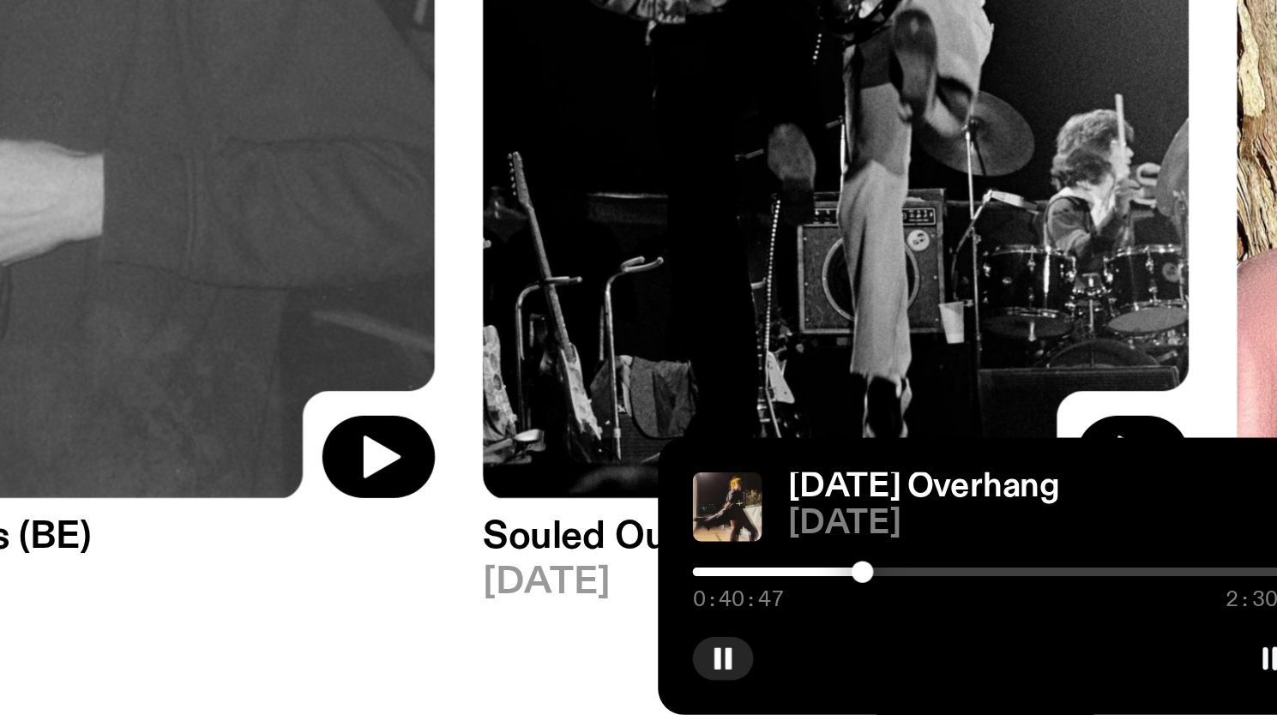
click at [1073, 648] on div at bounding box center [1073, 648] width 9 height 9
click at [1077, 649] on div at bounding box center [1074, 648] width 9 height 9
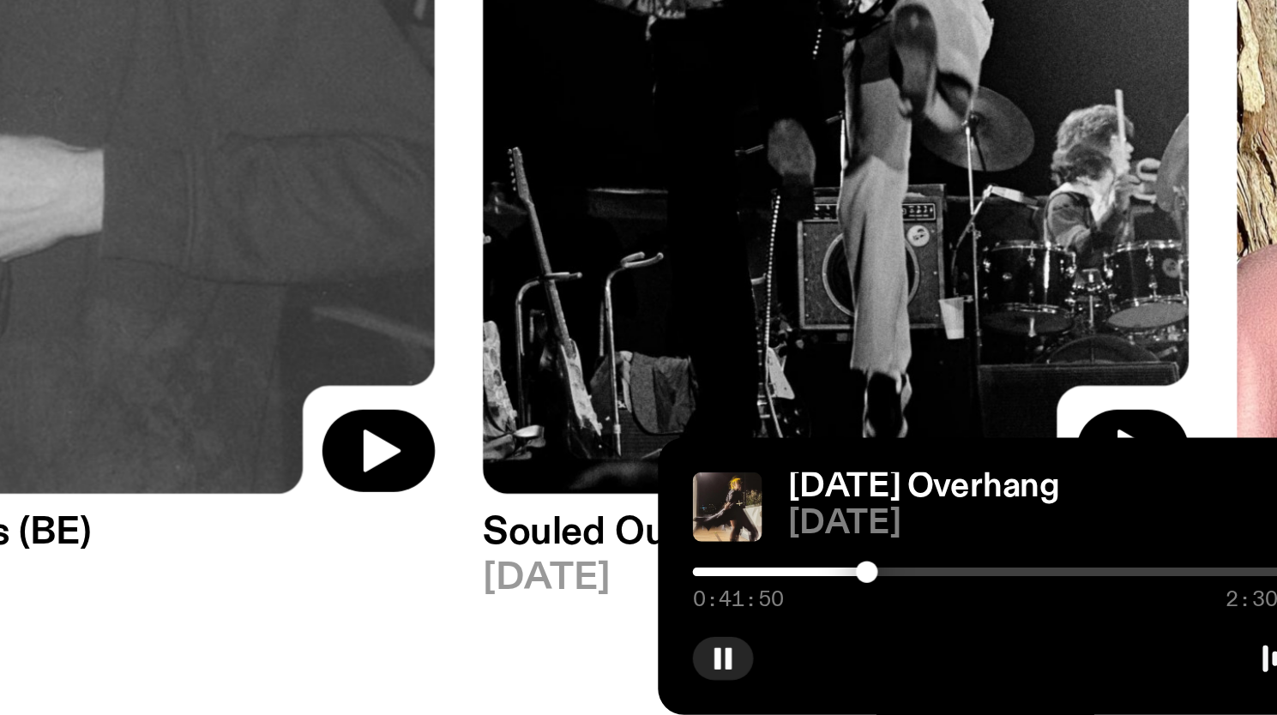
click at [1075, 648] on div at bounding box center [1075, 648] width 9 height 9
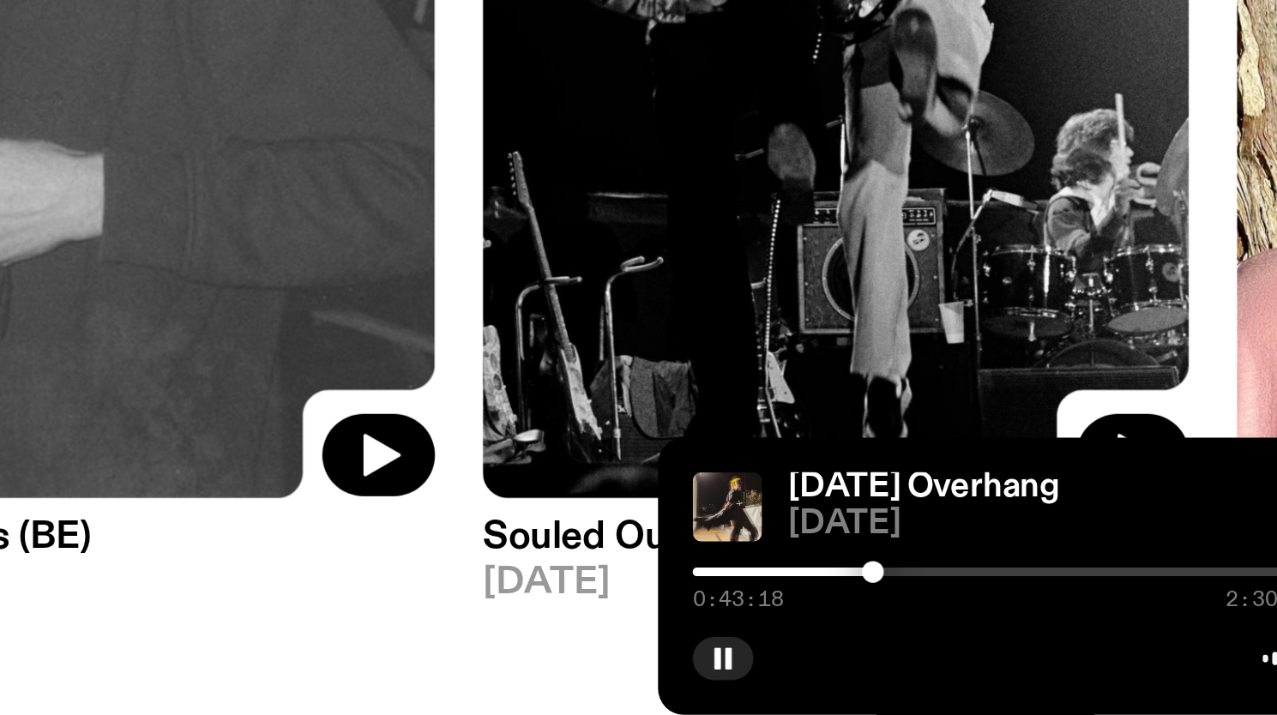
click at [1082, 650] on div "0:43:18 2:30:00" at bounding box center [1129, 653] width 247 height 21
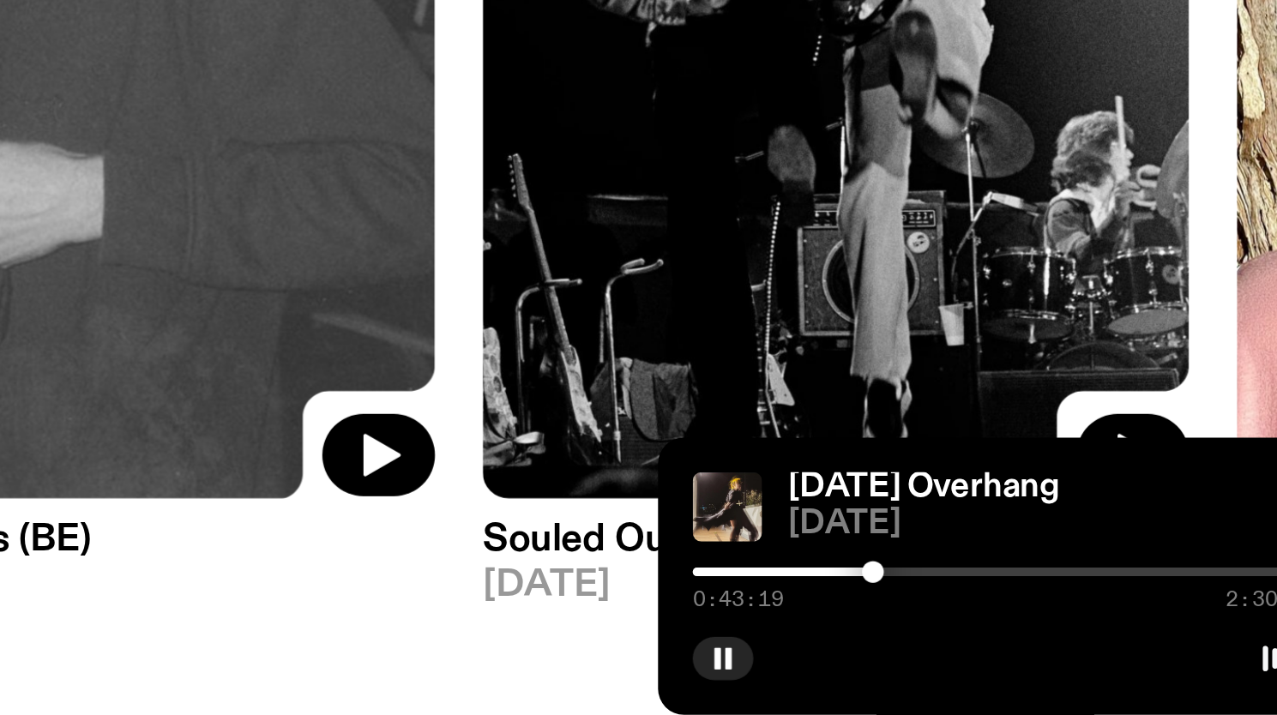
click at [1082, 648] on div at bounding box center [1129, 648] width 247 height 3
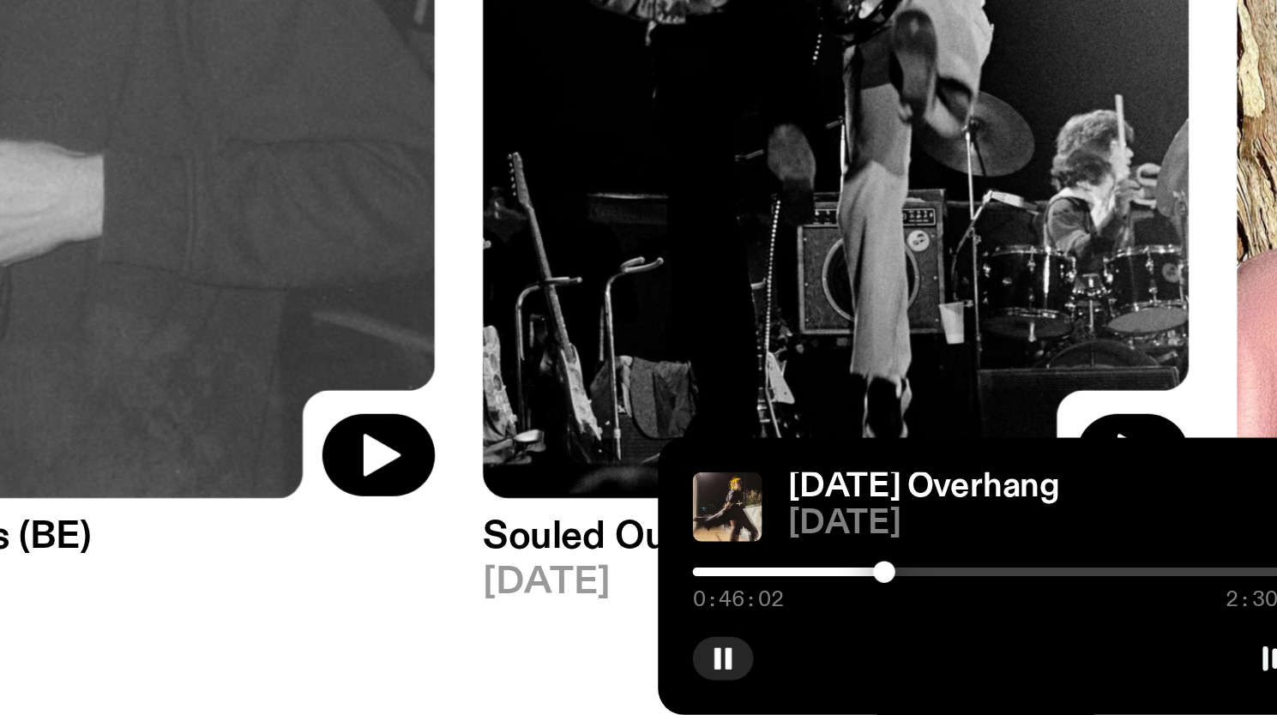
click at [1079, 648] on div at bounding box center [1081, 648] width 9 height 9
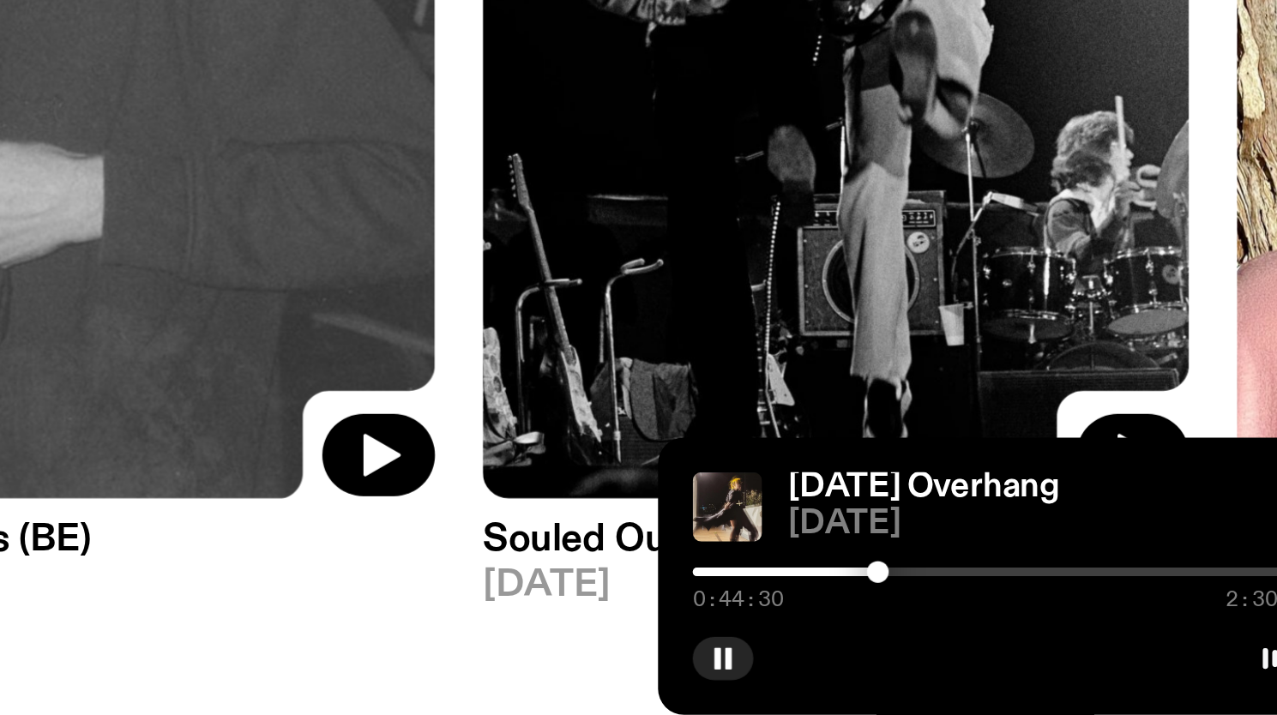
click at [1077, 649] on div at bounding box center [1079, 648] width 9 height 9
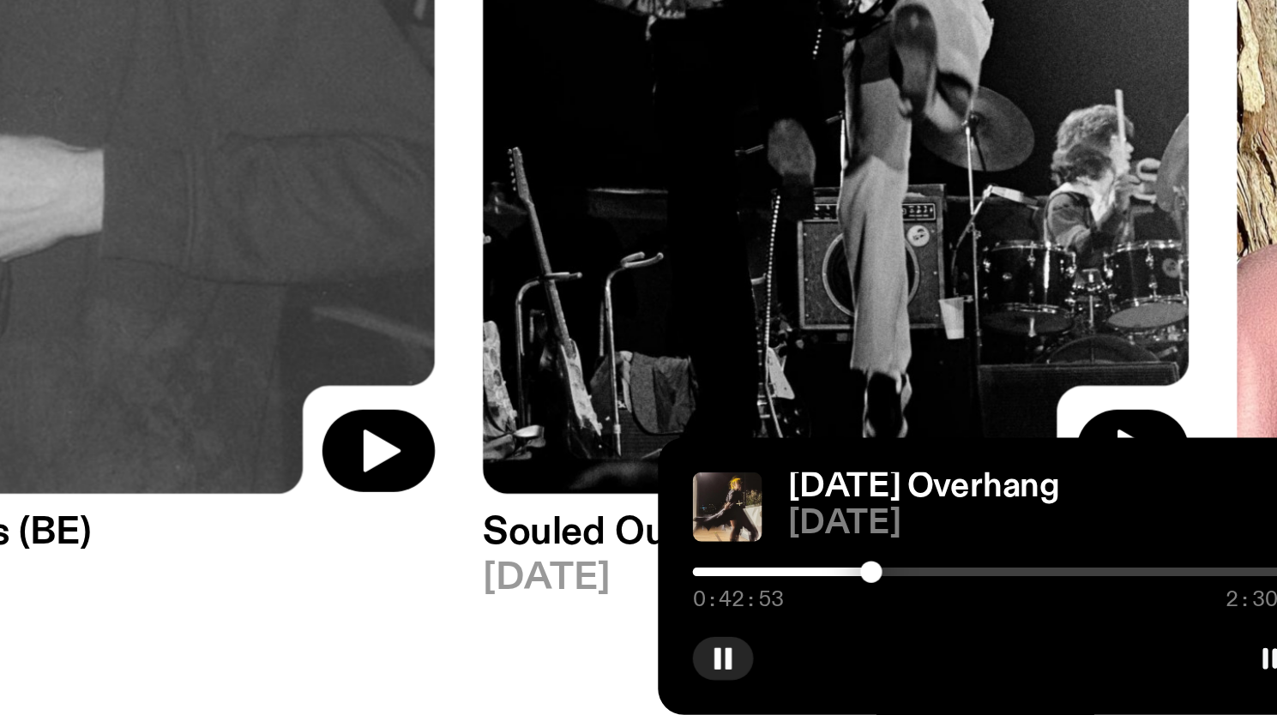
scroll to position [1, 0]
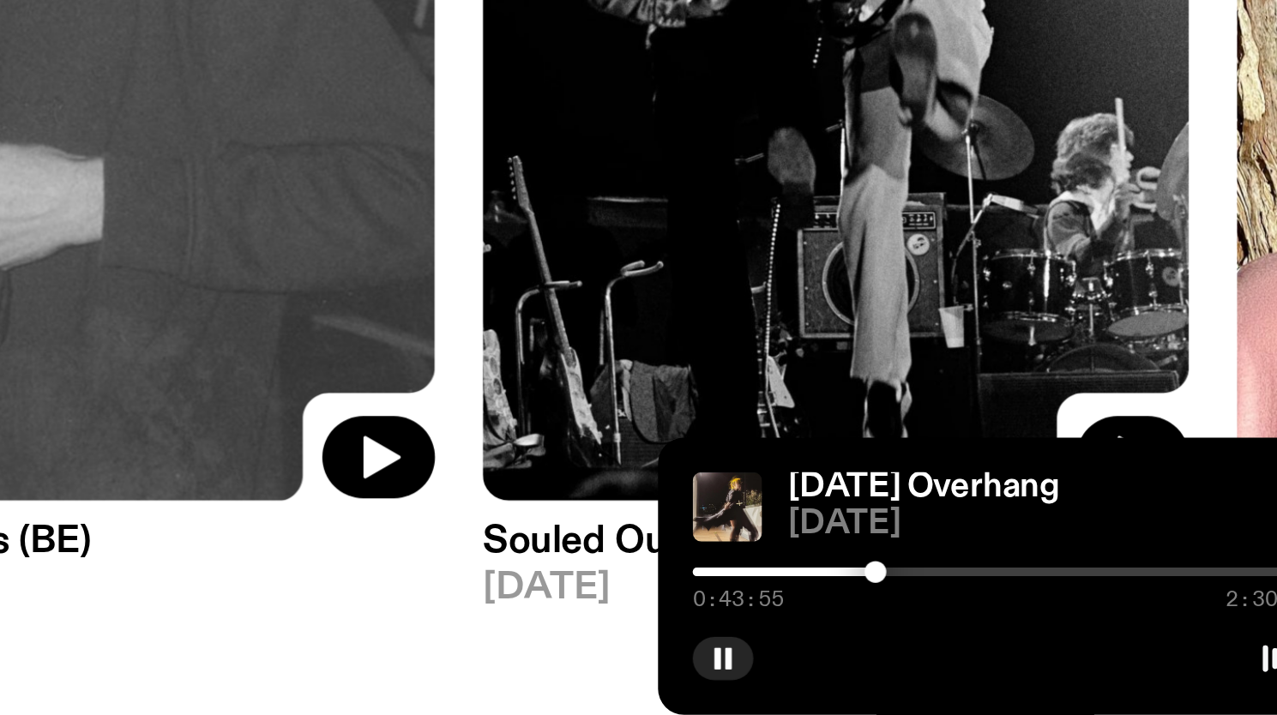
click at [1078, 648] on div at bounding box center [1078, 648] width 9 height 9
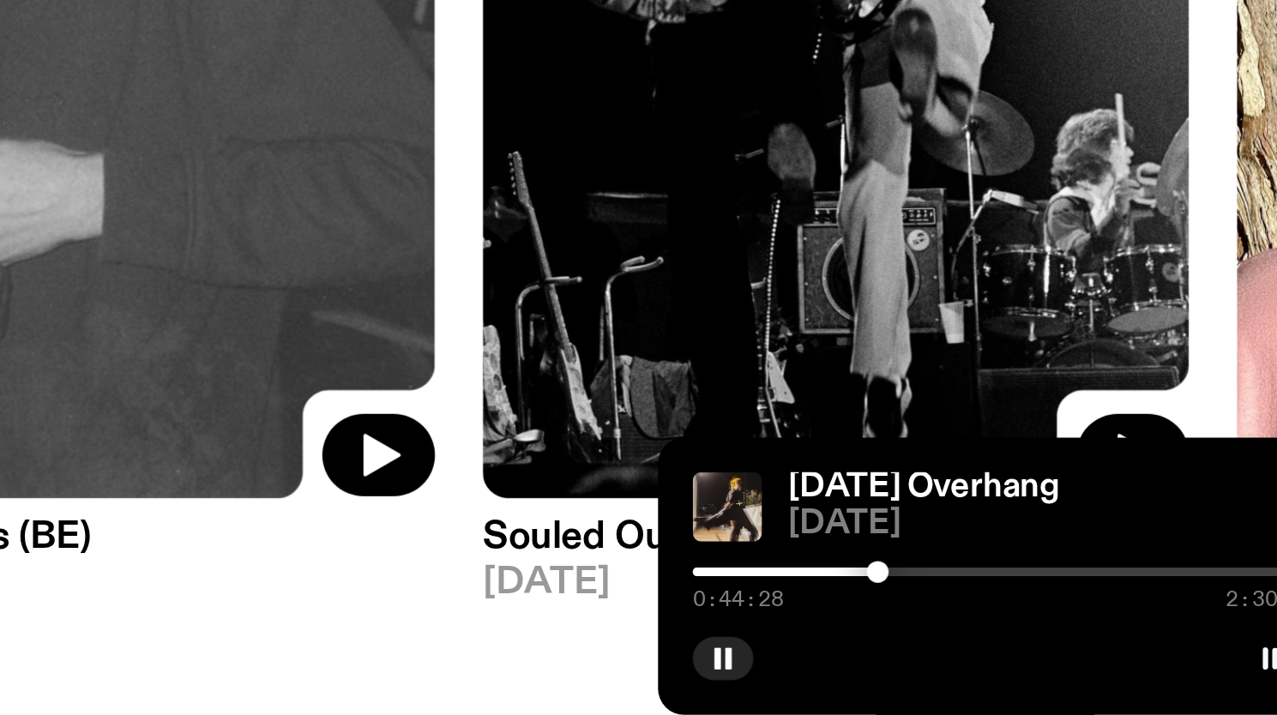
click at [1083, 649] on div at bounding box center [1129, 648] width 247 height 3
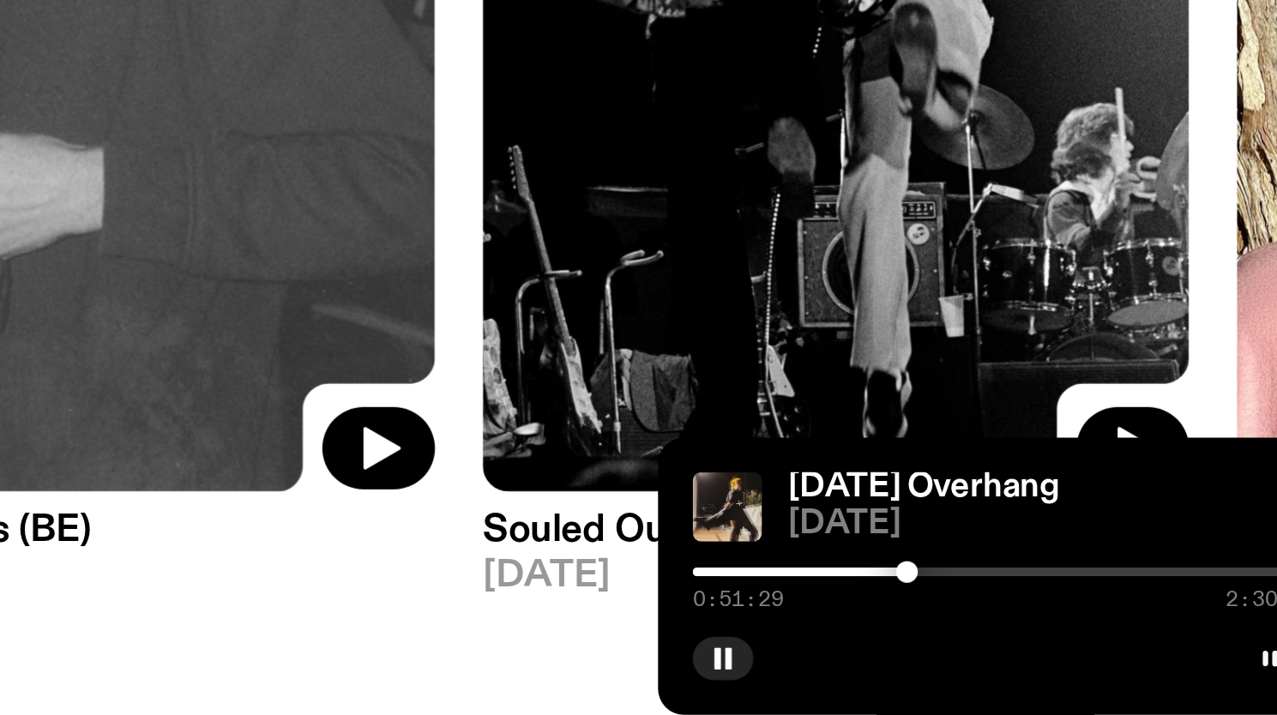
scroll to position [0, 0]
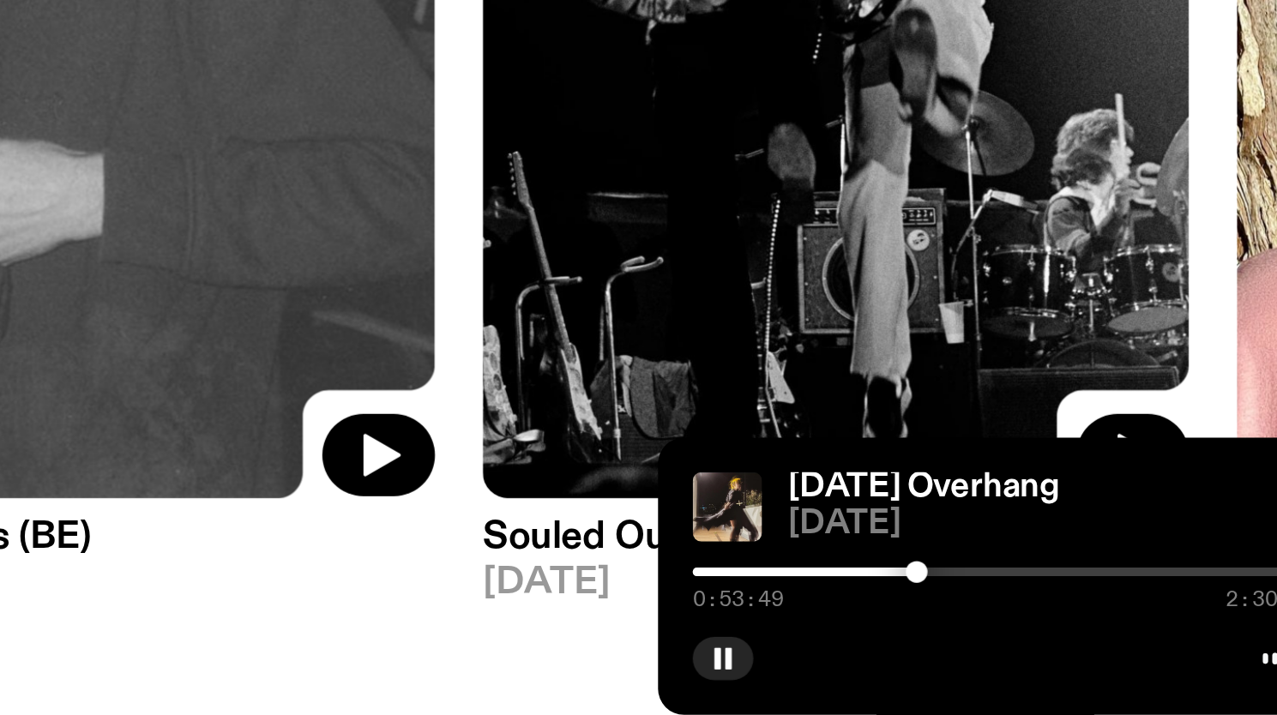
click at [1095, 648] on div at bounding box center [1094, 648] width 9 height 9
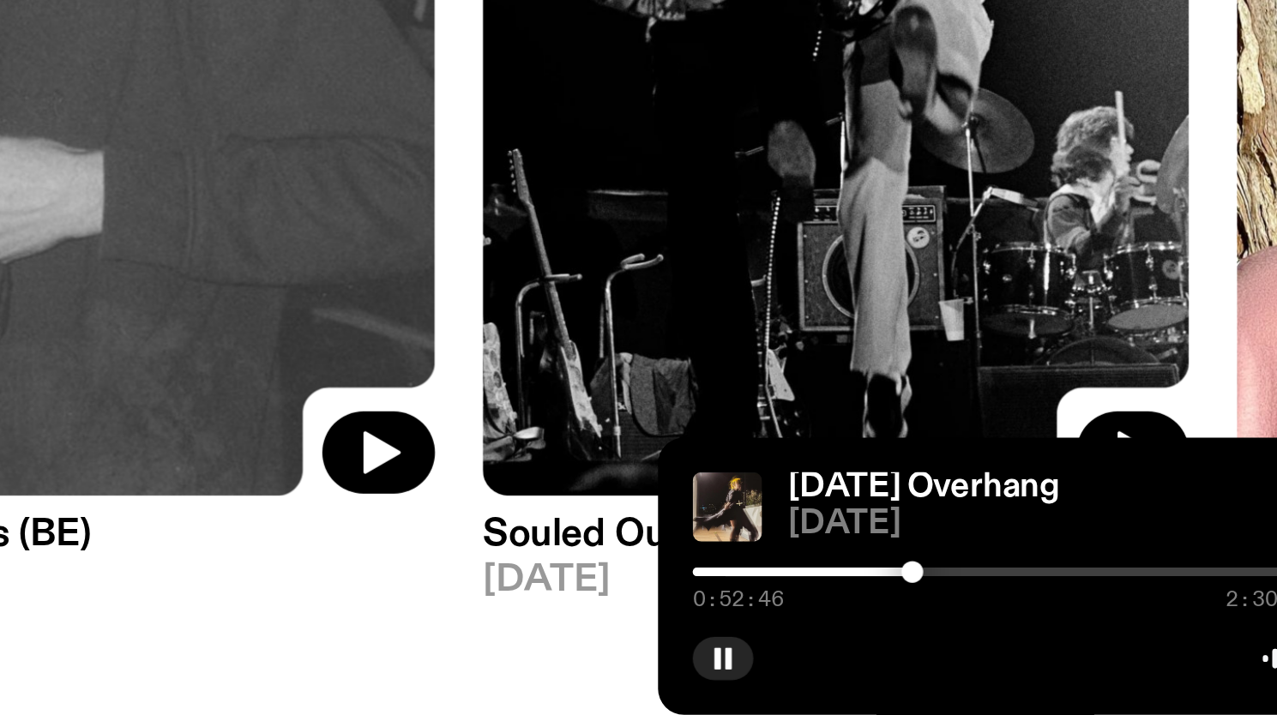
click at [1093, 649] on div at bounding box center [1093, 648] width 9 height 9
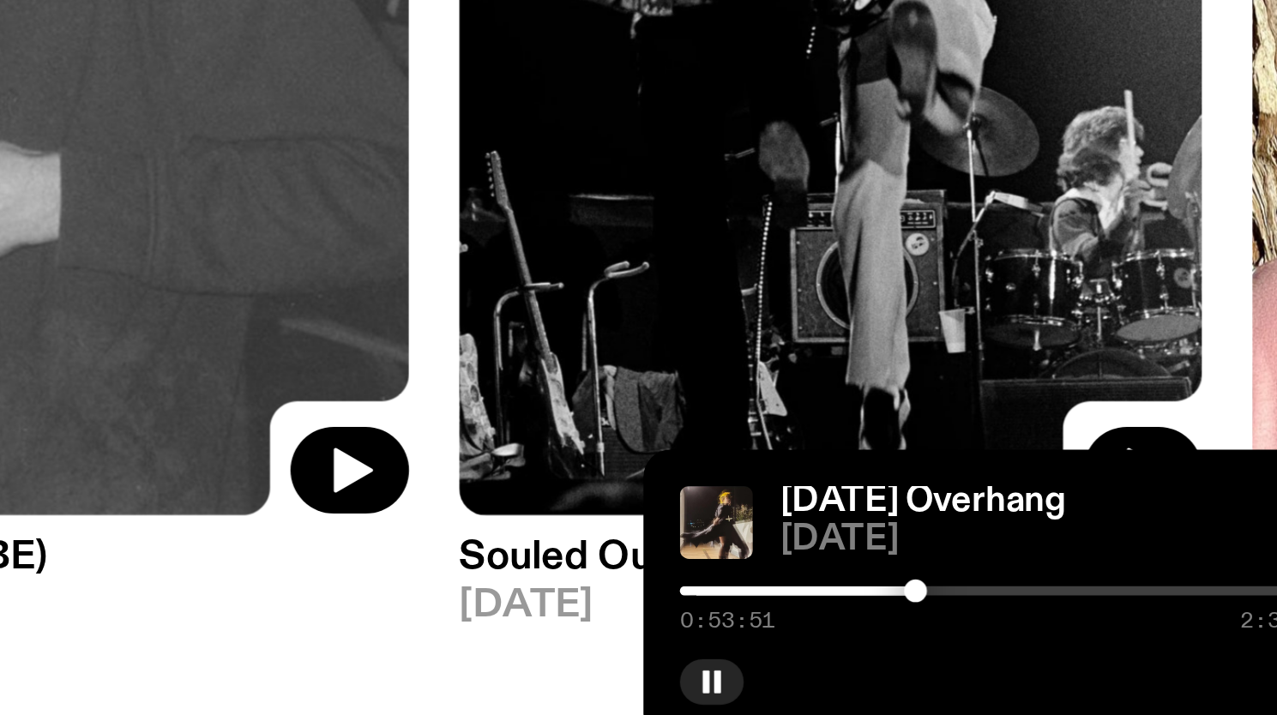
scroll to position [2, 0]
click at [1096, 650] on div at bounding box center [1094, 648] width 9 height 9
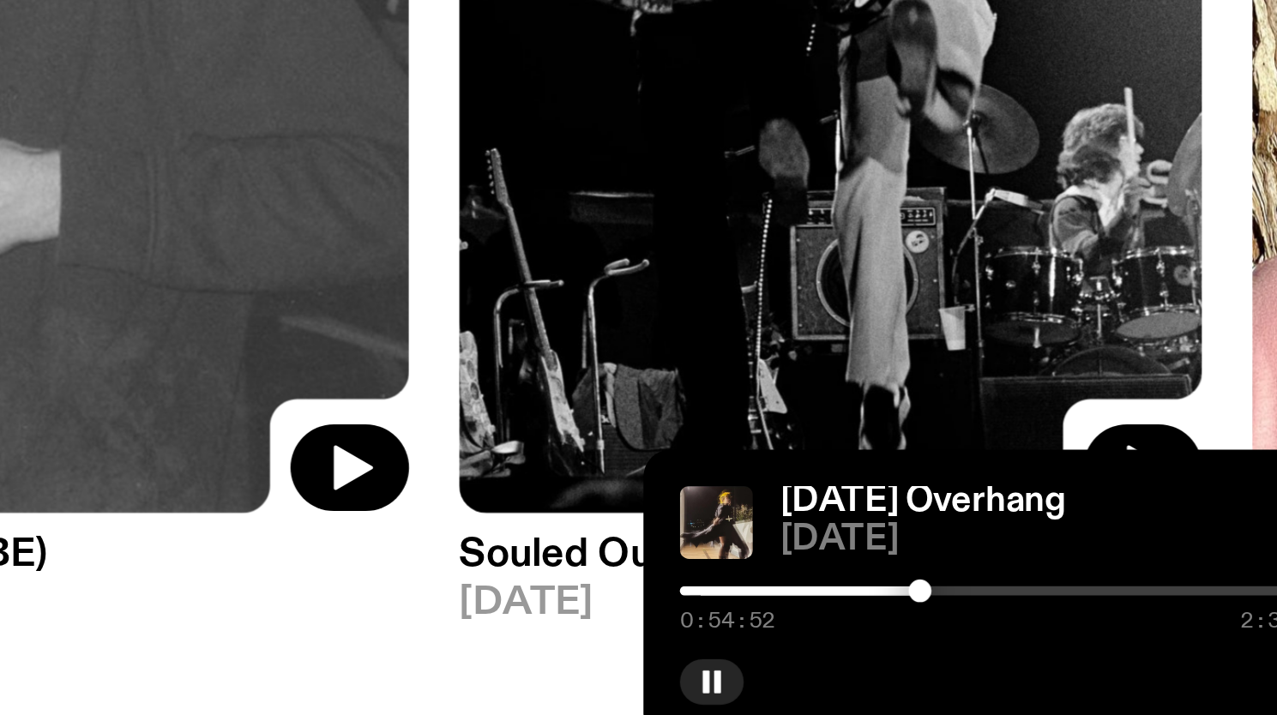
scroll to position [3, 0]
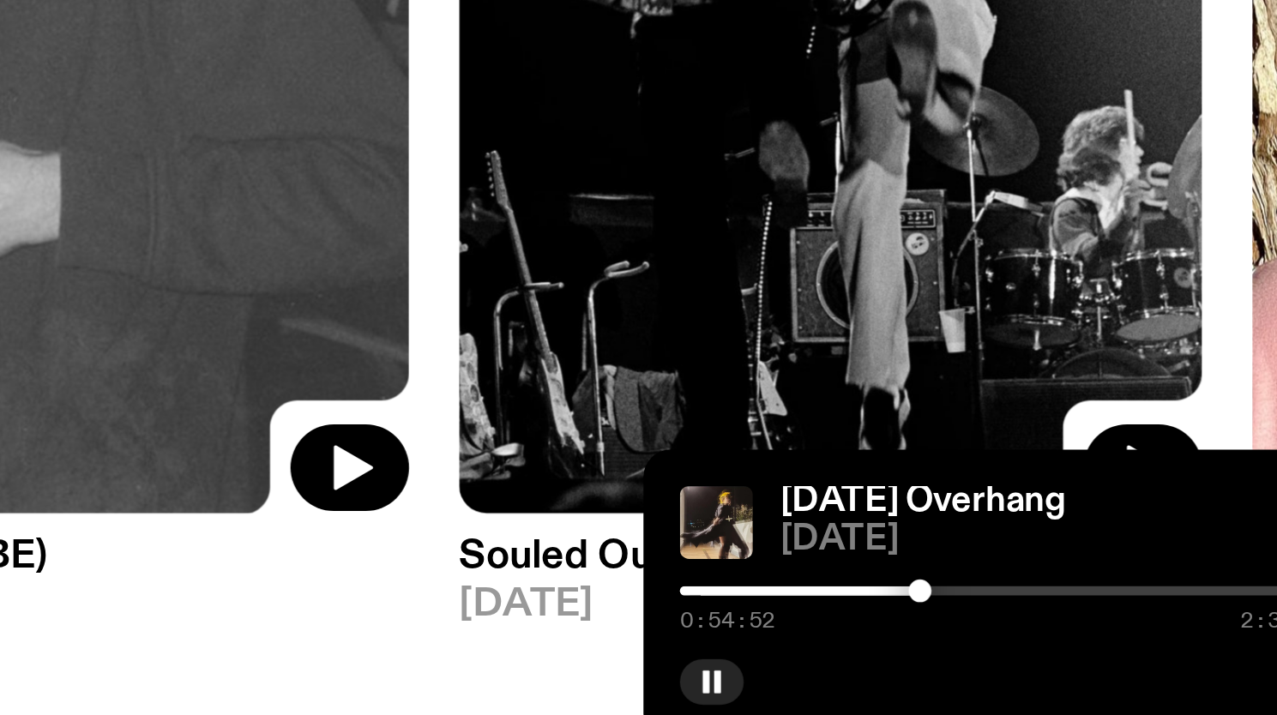
click at [1100, 649] on div at bounding box center [1096, 648] width 9 height 9
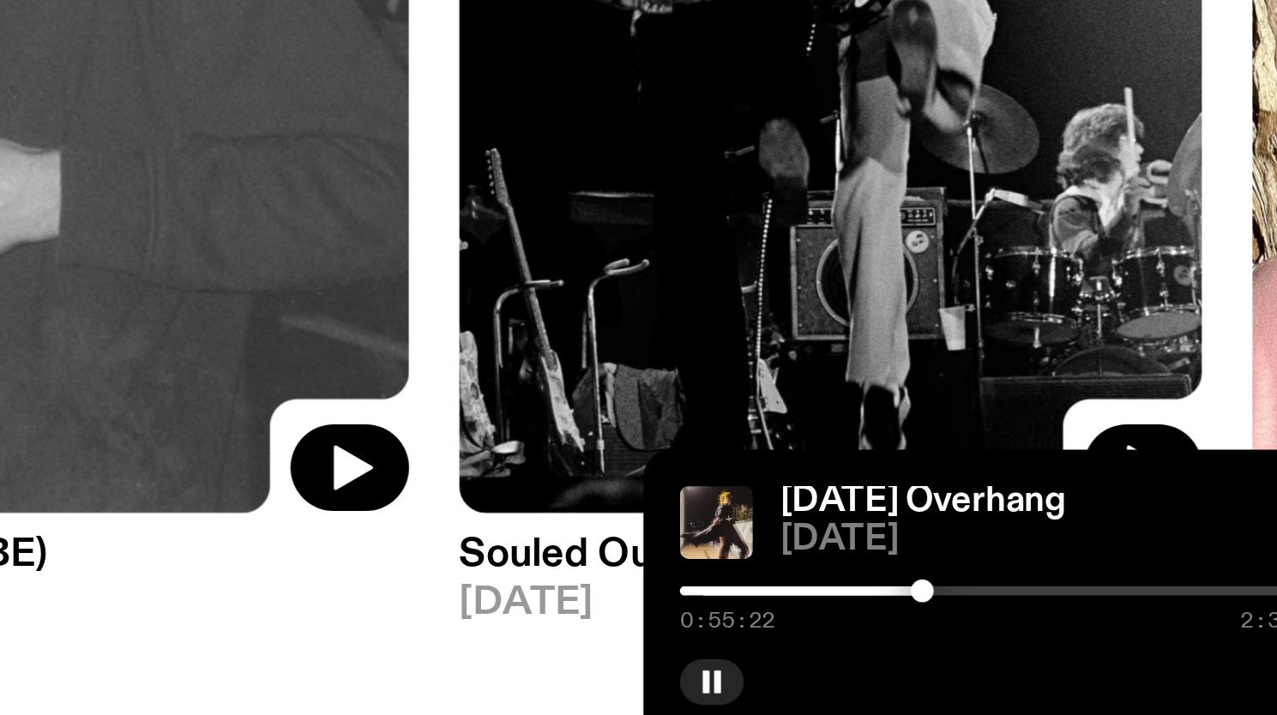
scroll to position [2, 0]
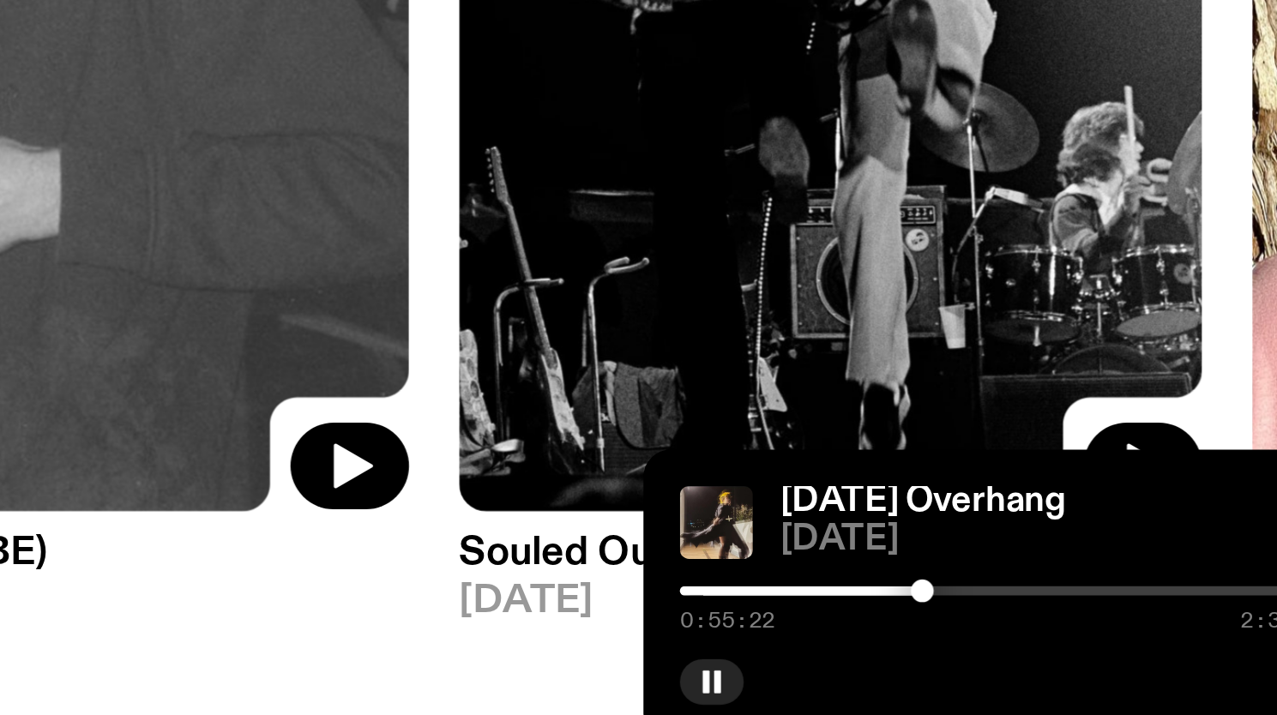
click at [1097, 649] on div at bounding box center [1097, 648] width 9 height 9
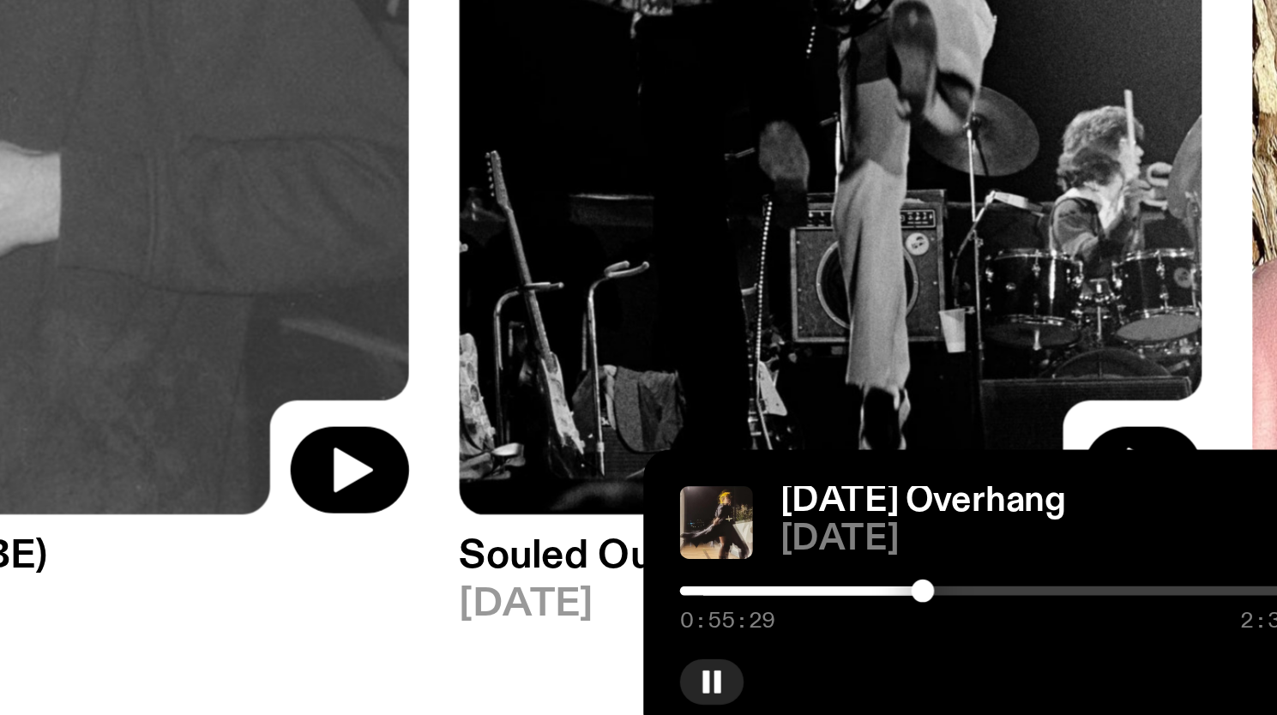
scroll to position [0, 0]
click at [1099, 648] on div at bounding box center [1099, 648] width 9 height 9
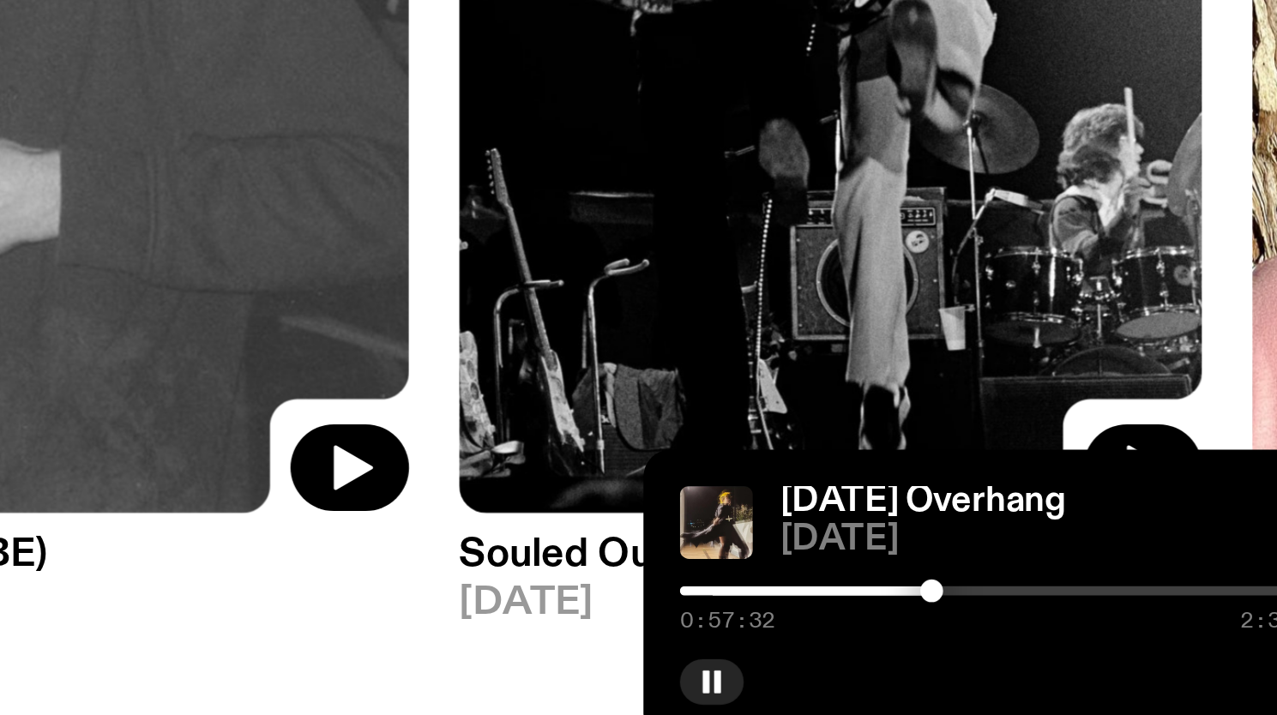
scroll to position [1, 0]
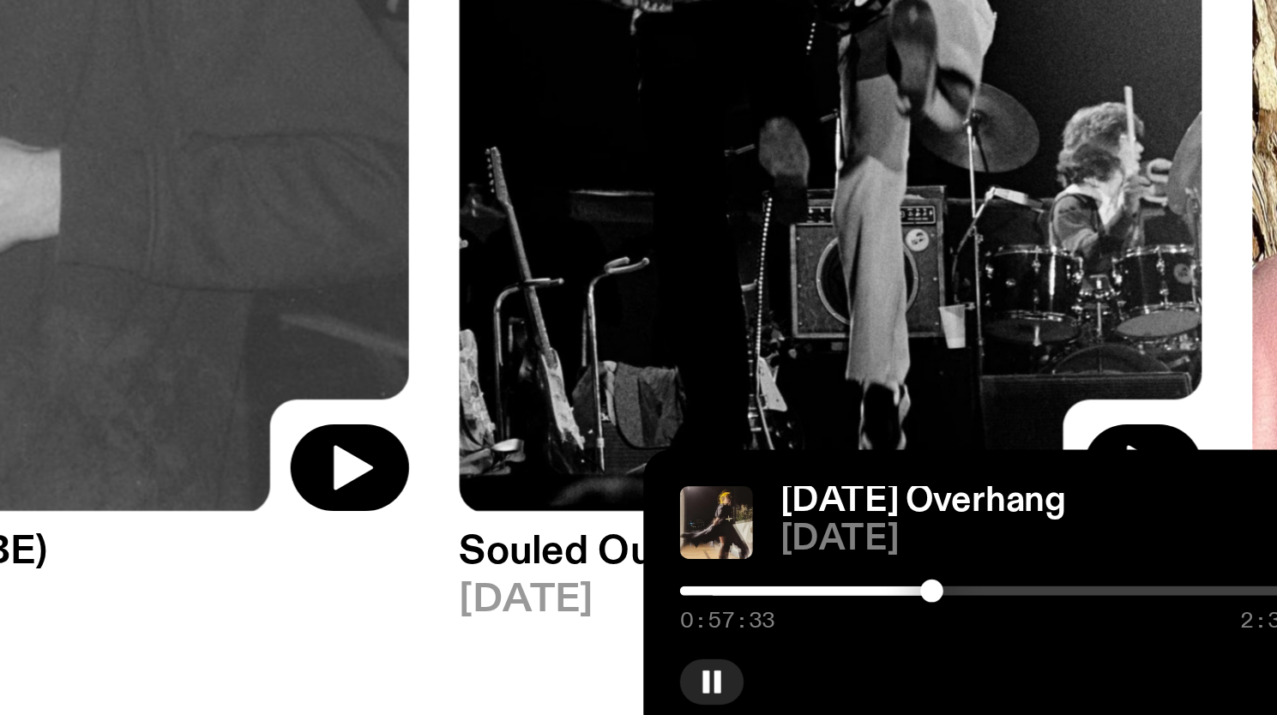
click at [1104, 651] on div "0:57:33 2:30:00" at bounding box center [1129, 653] width 247 height 21
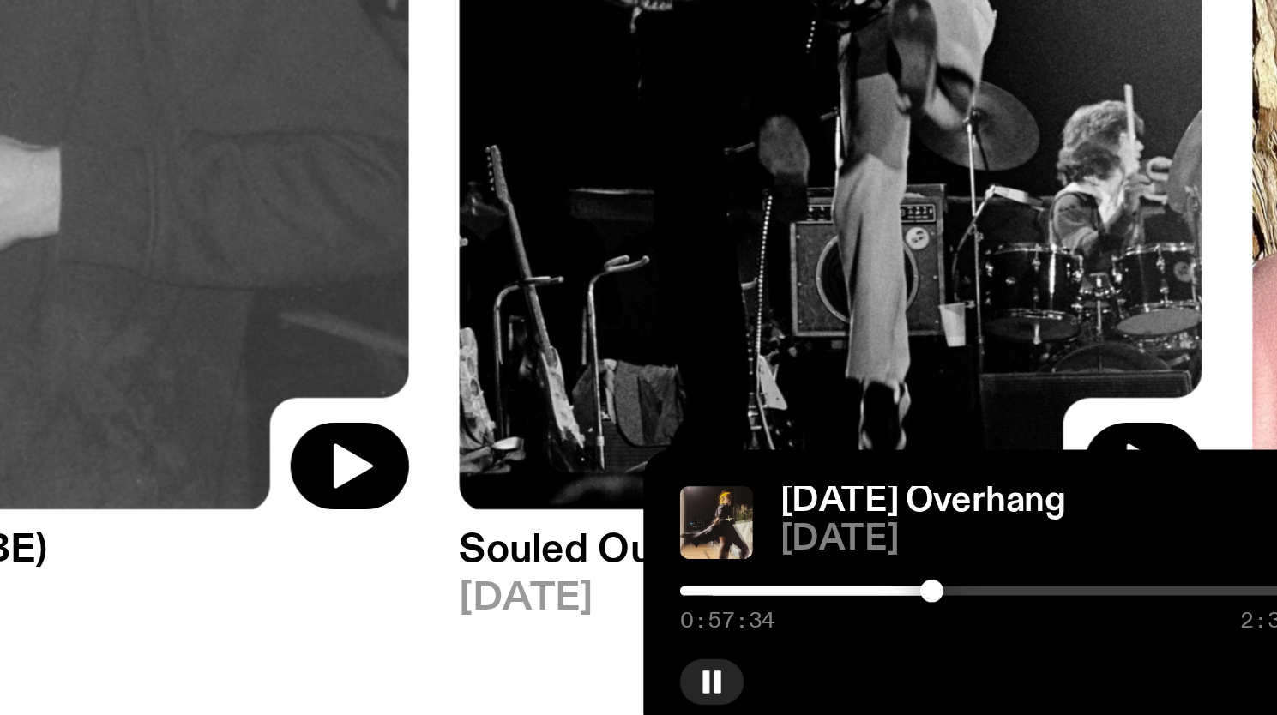
click at [1104, 648] on div at bounding box center [1101, 648] width 9 height 9
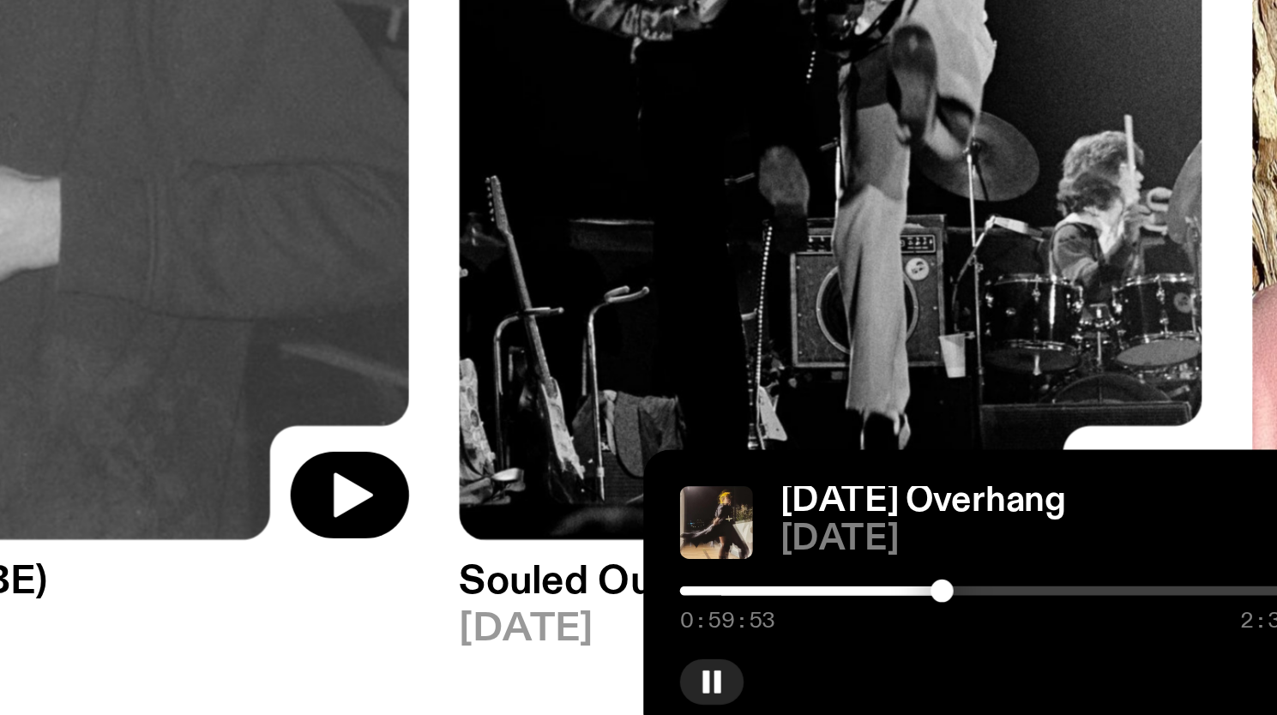
scroll to position [3, 0]
click at [1107, 648] on div at bounding box center [1105, 648] width 9 height 9
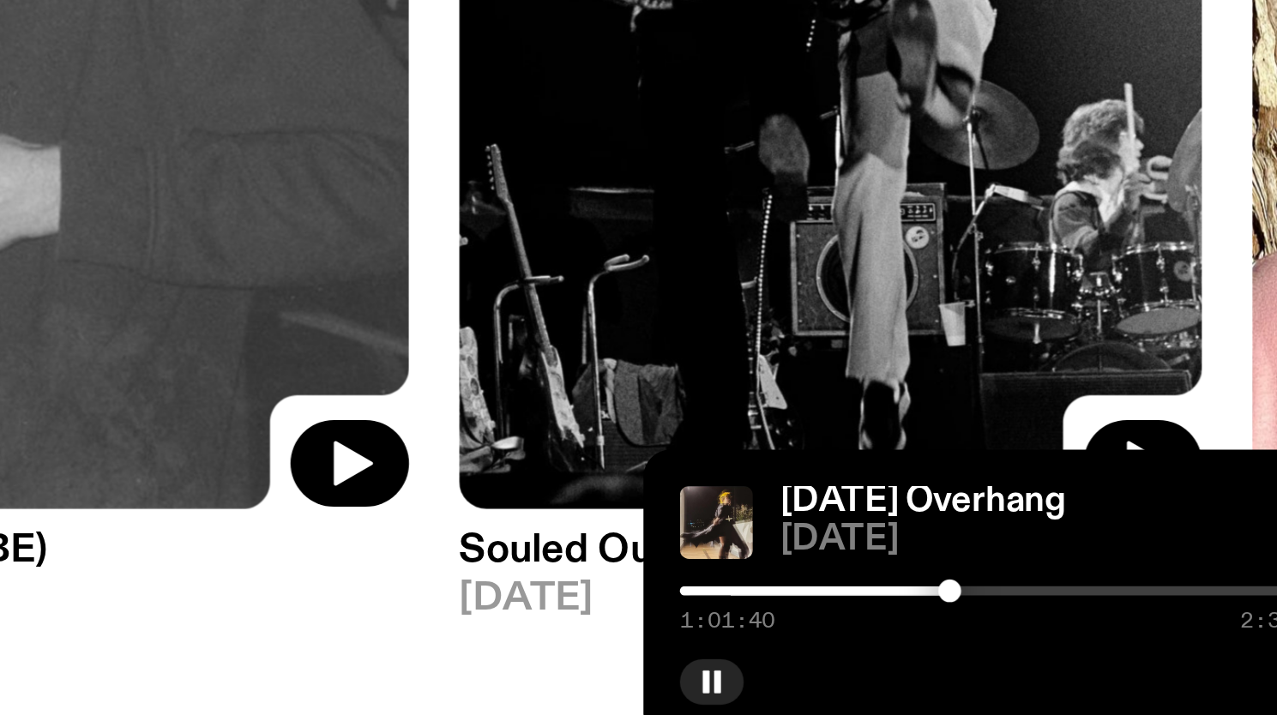
scroll to position [0, 0]
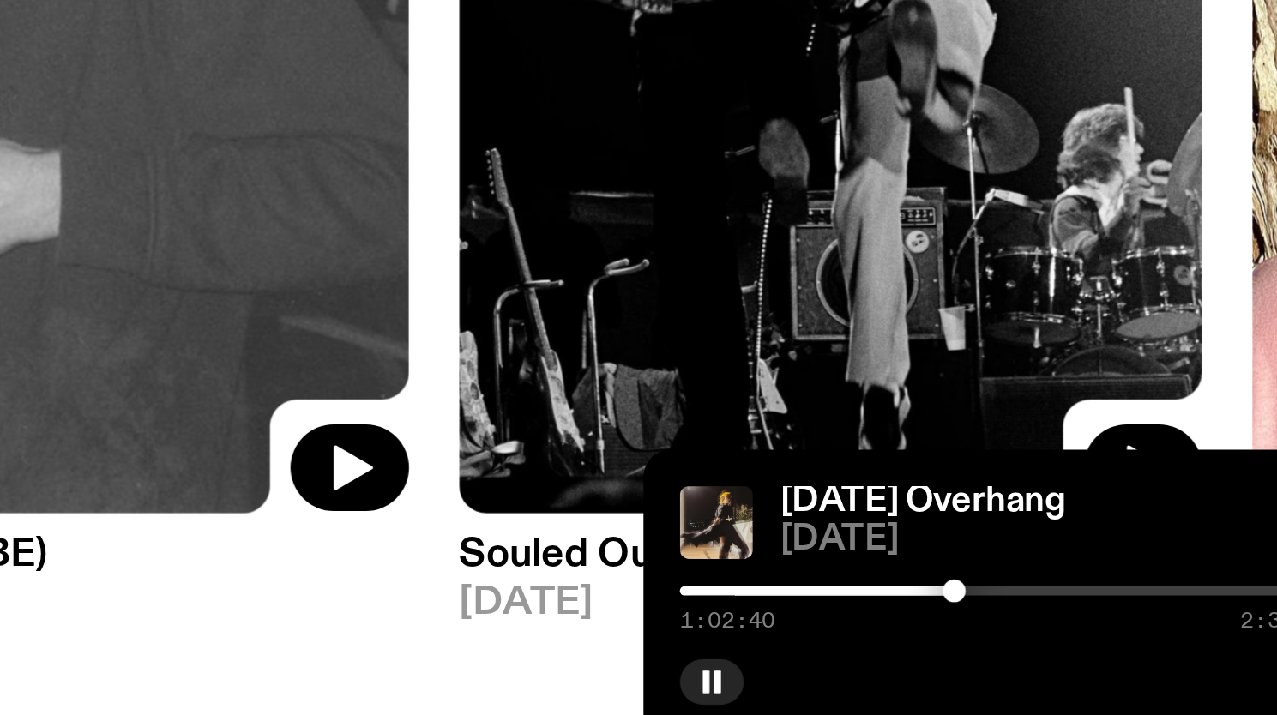
click at [1109, 649] on div at bounding box center [1109, 648] width 9 height 9
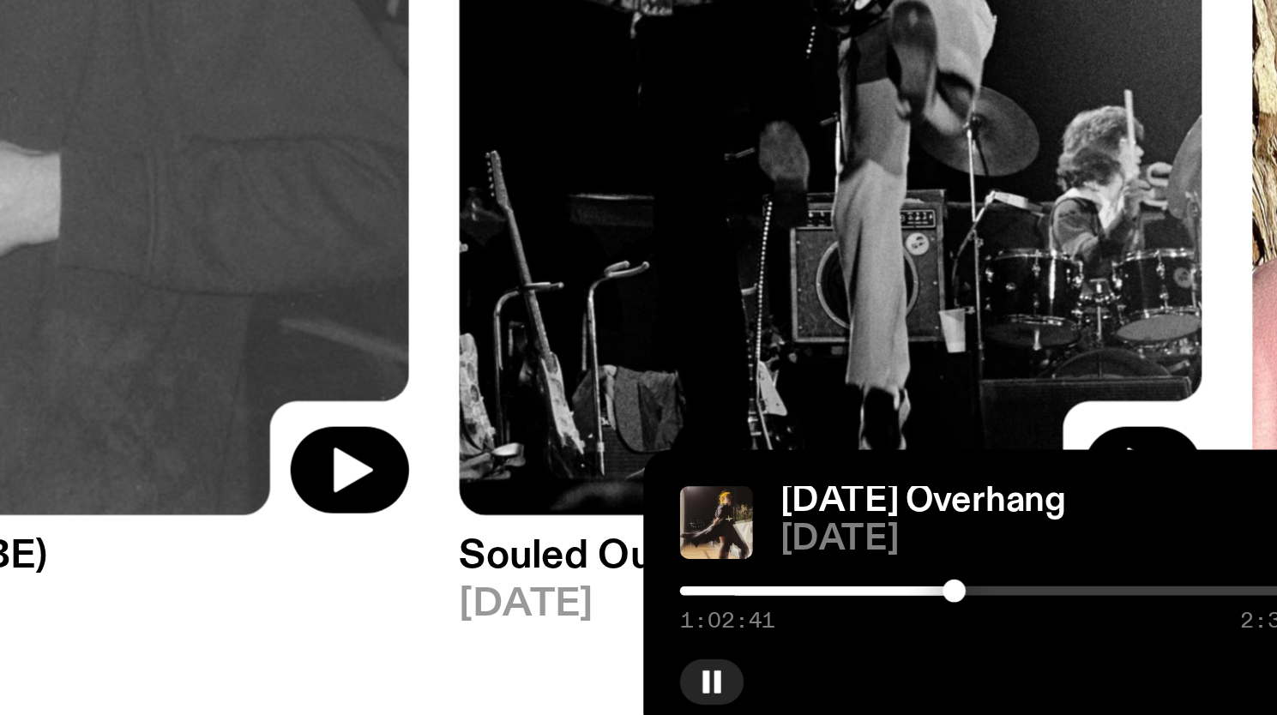
click at [1108, 649] on div at bounding box center [1109, 648] width 9 height 9
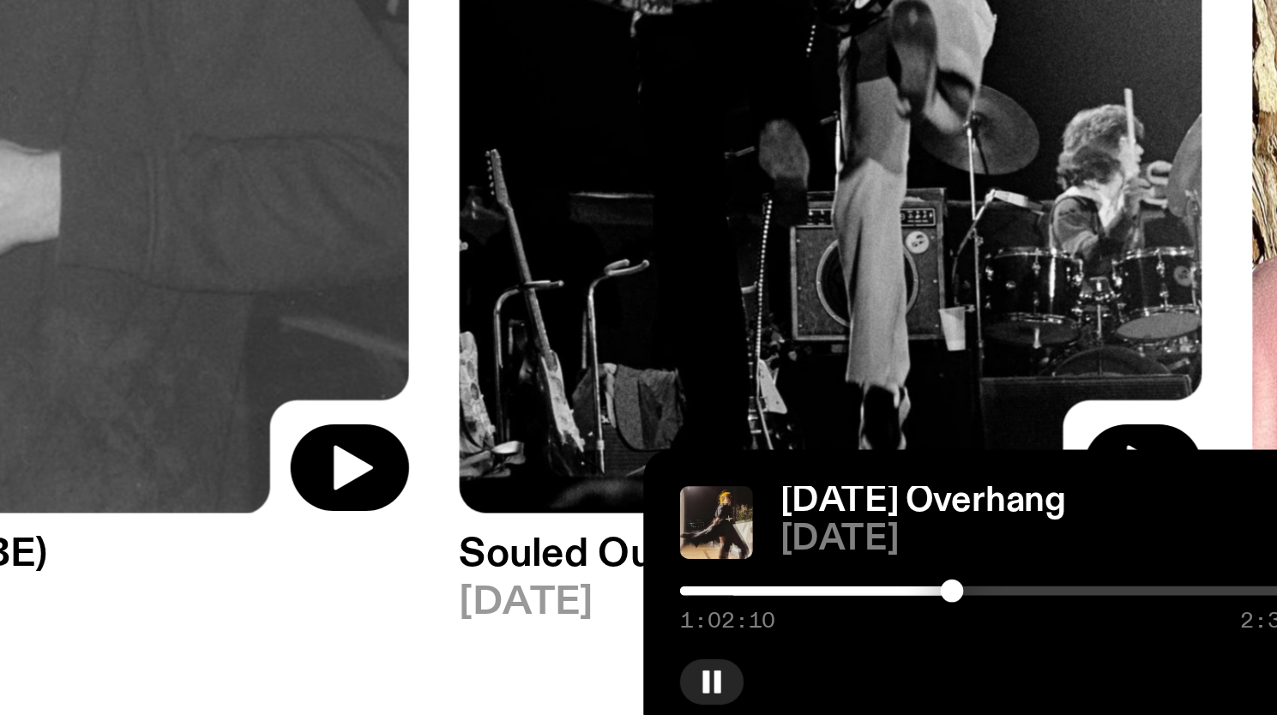
click at [1106, 649] on div at bounding box center [1108, 648] width 9 height 9
click at [1109, 648] on div at bounding box center [1105, 648] width 9 height 9
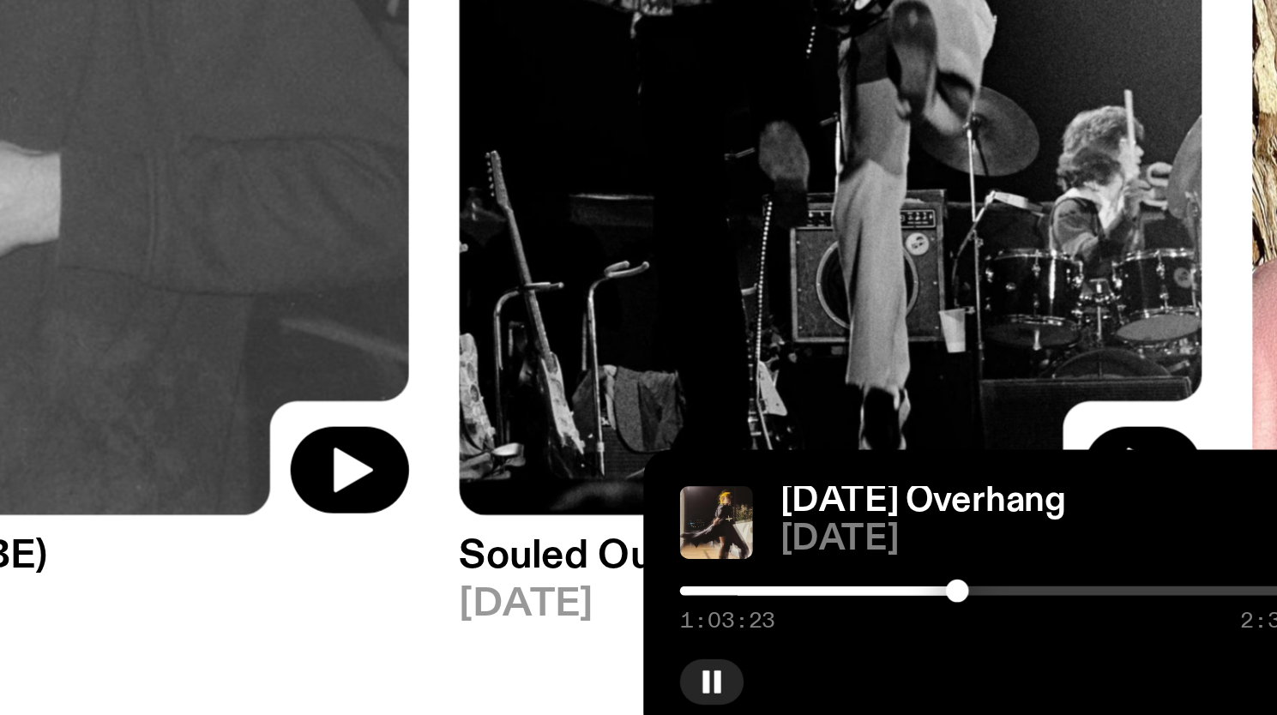
click at [1113, 647] on div at bounding box center [1111, 648] width 9 height 9
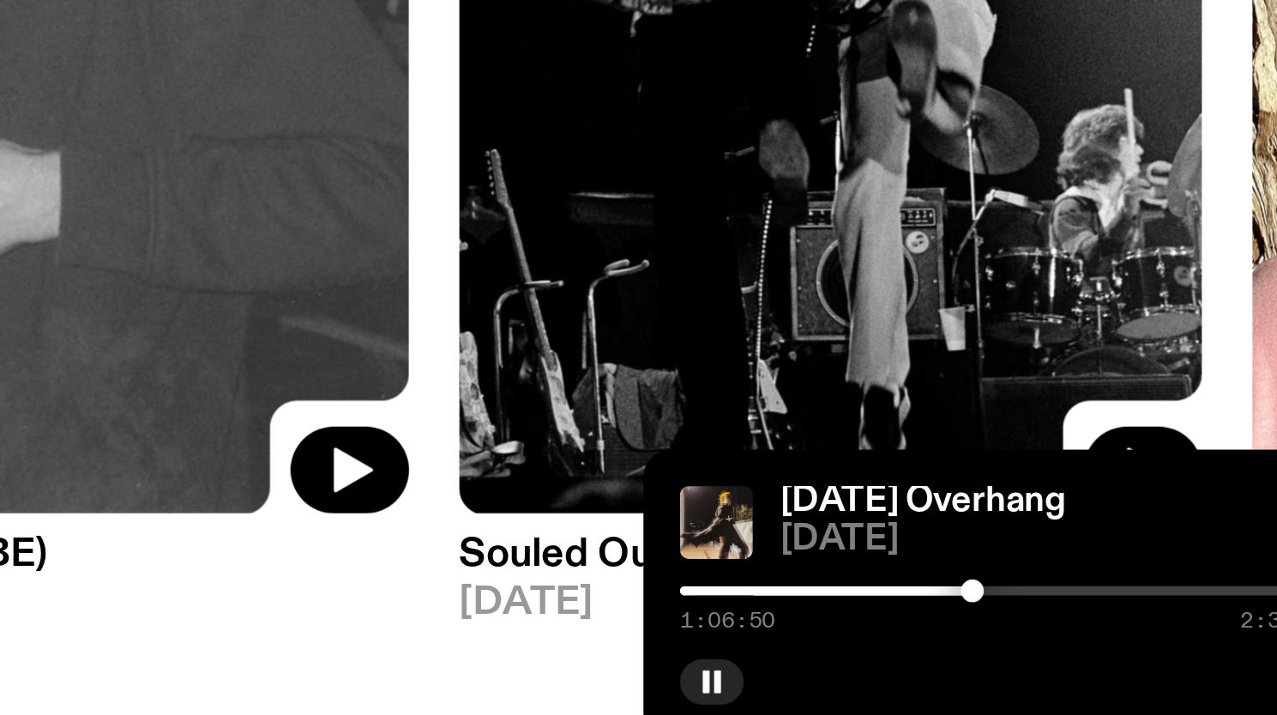
click at [1116, 648] on div at bounding box center [1116, 648] width 9 height 9
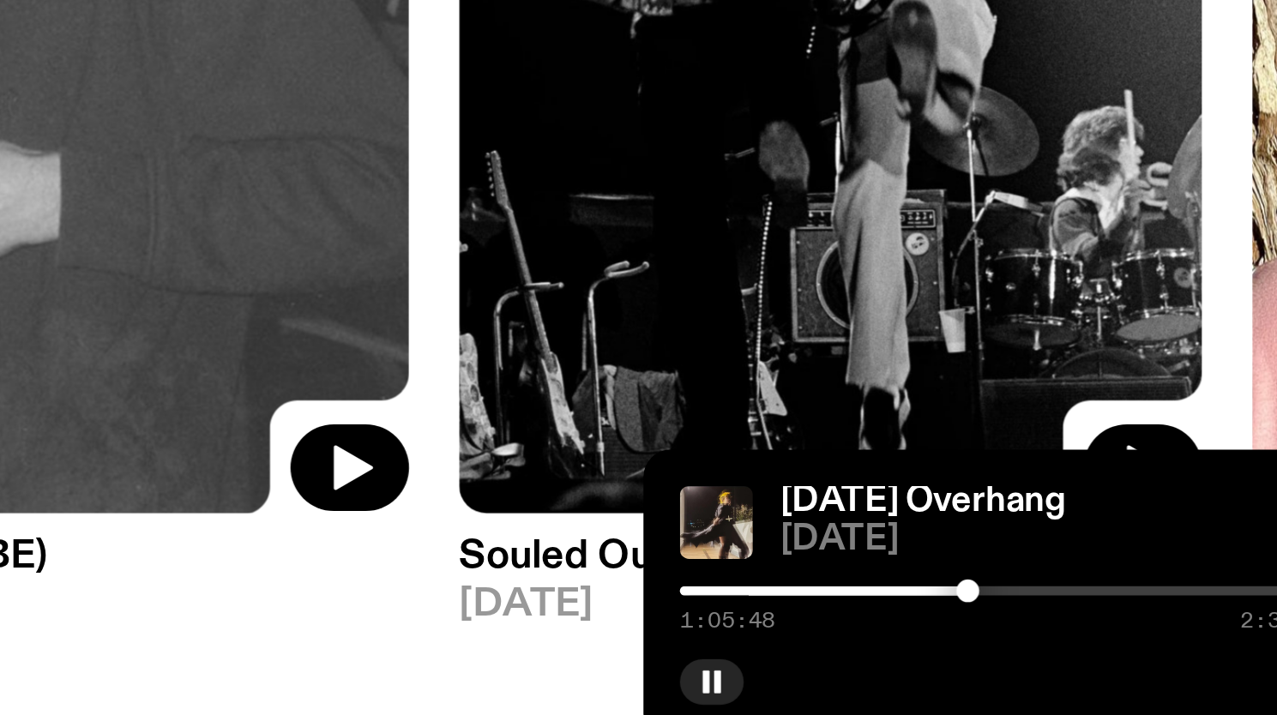
click at [1114, 648] on div at bounding box center [1114, 648] width 9 height 9
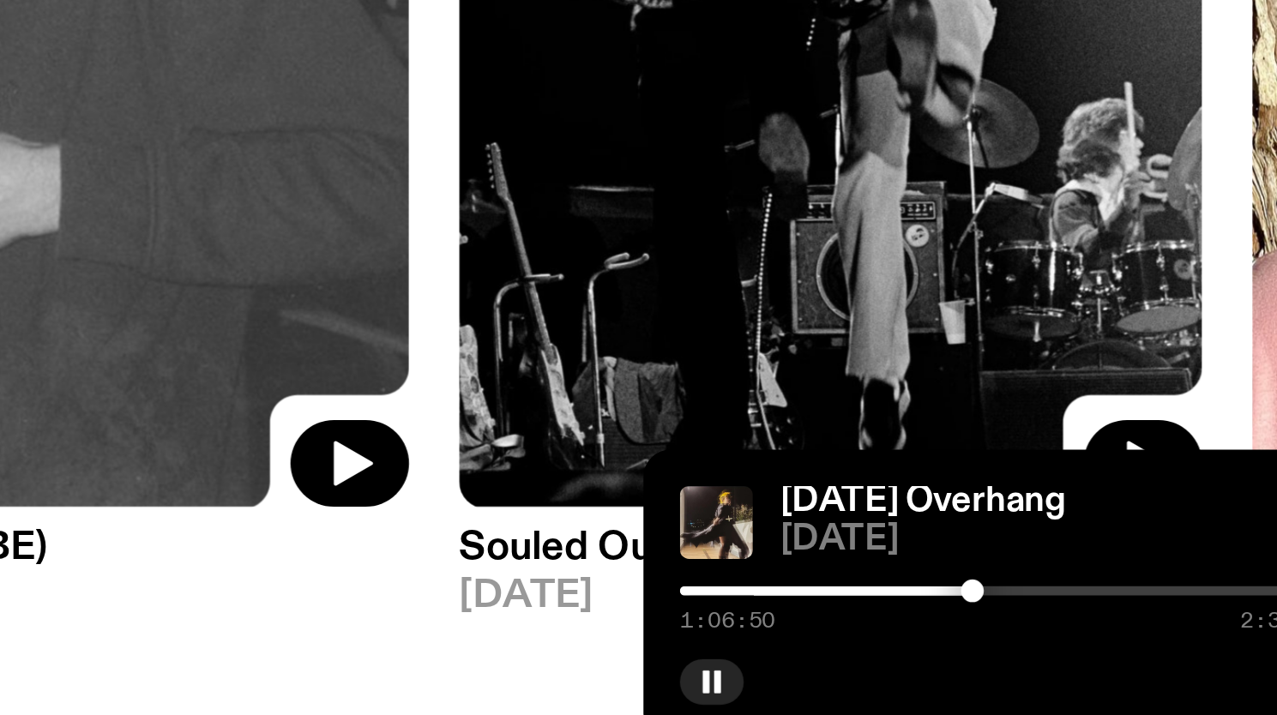
click at [1116, 649] on div at bounding box center [1116, 648] width 9 height 9
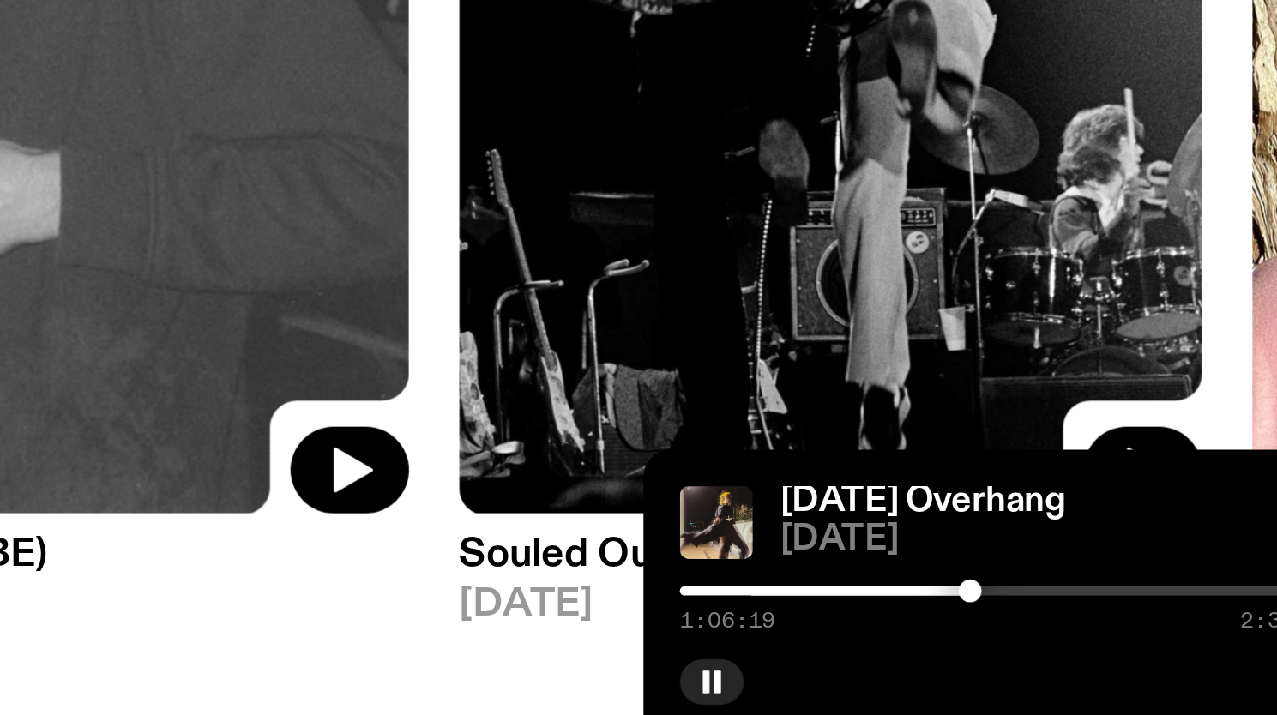
click at [1115, 649] on div at bounding box center [1115, 648] width 9 height 9
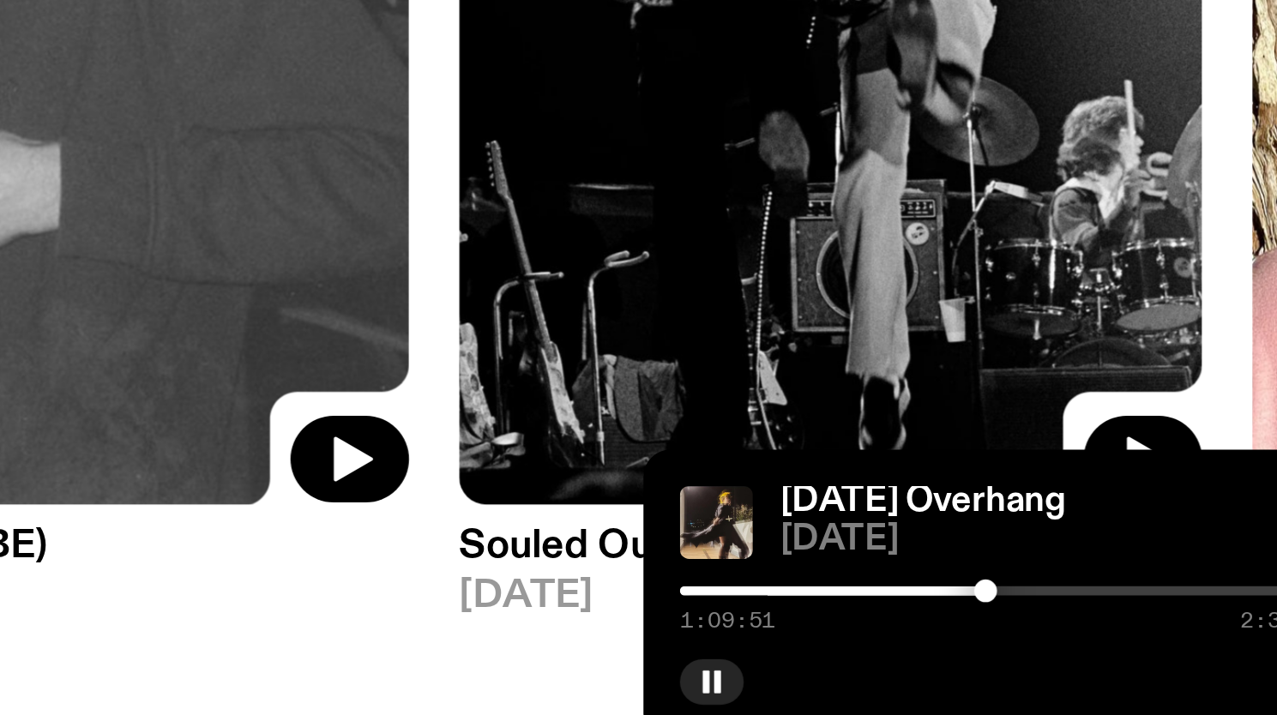
scroll to position [1, 0]
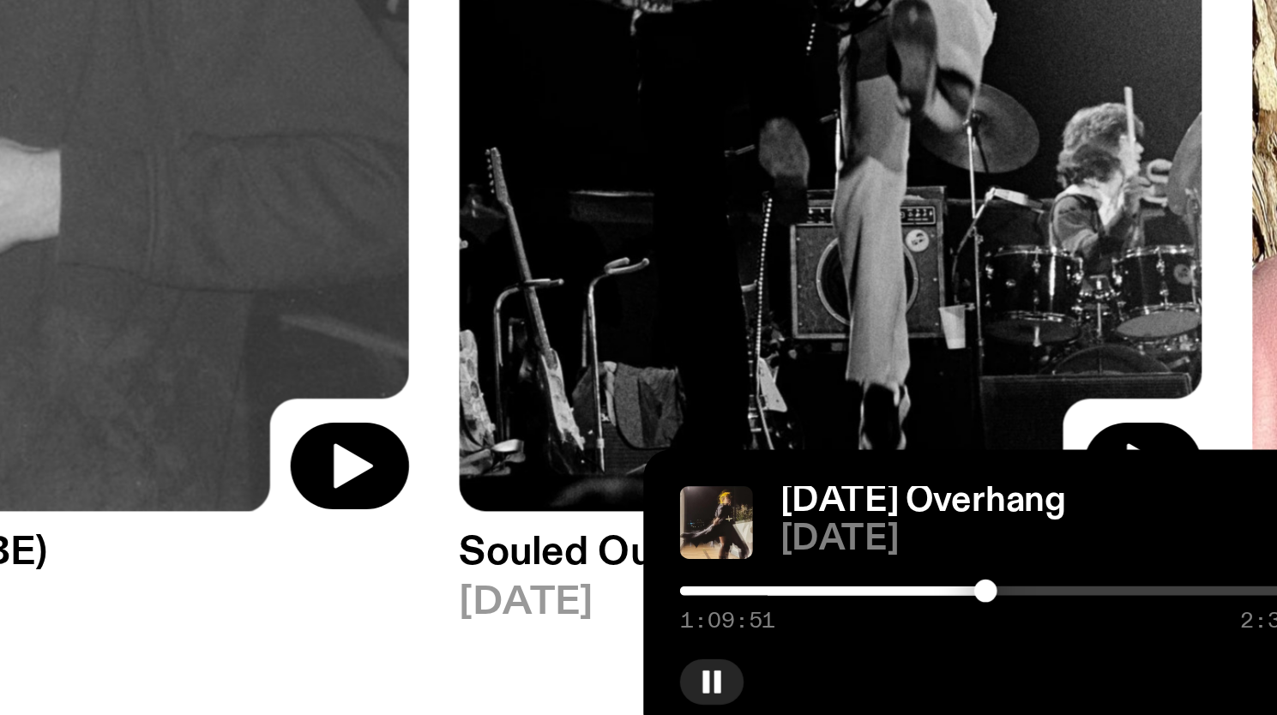
click at [1124, 649] on div at bounding box center [1121, 648] width 9 height 9
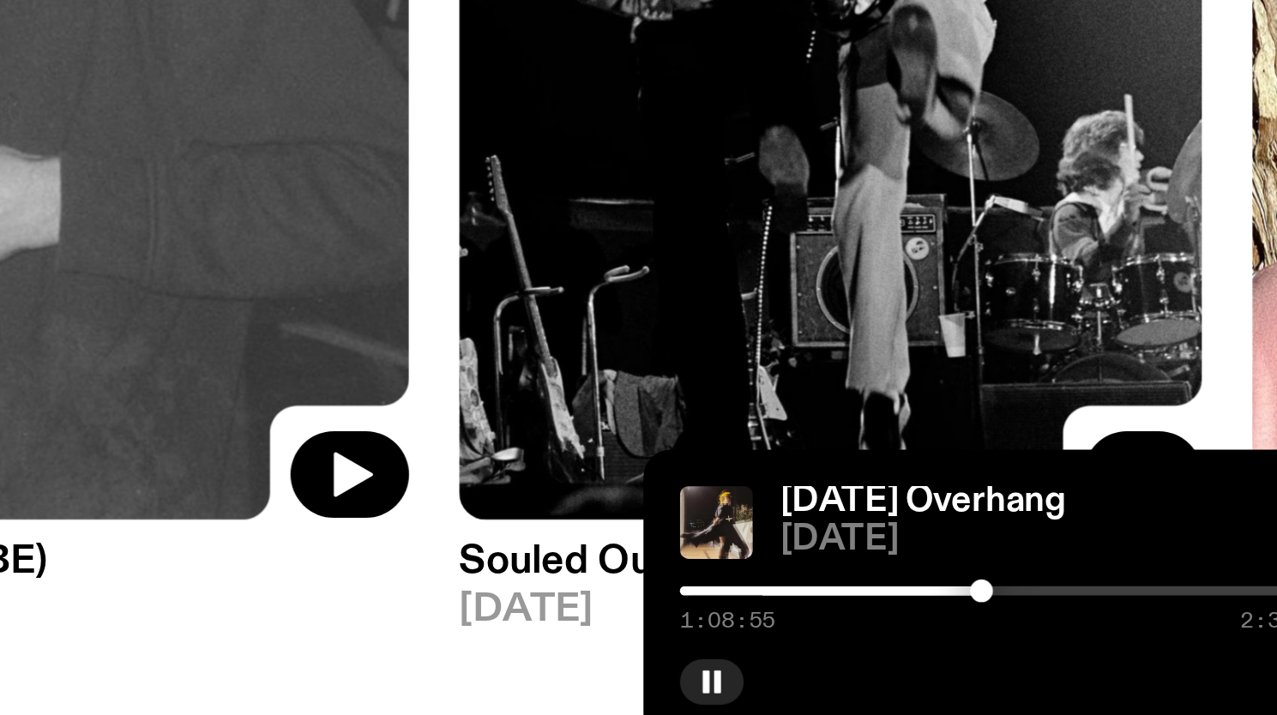
click at [1119, 648] on div at bounding box center [1119, 648] width 9 height 9
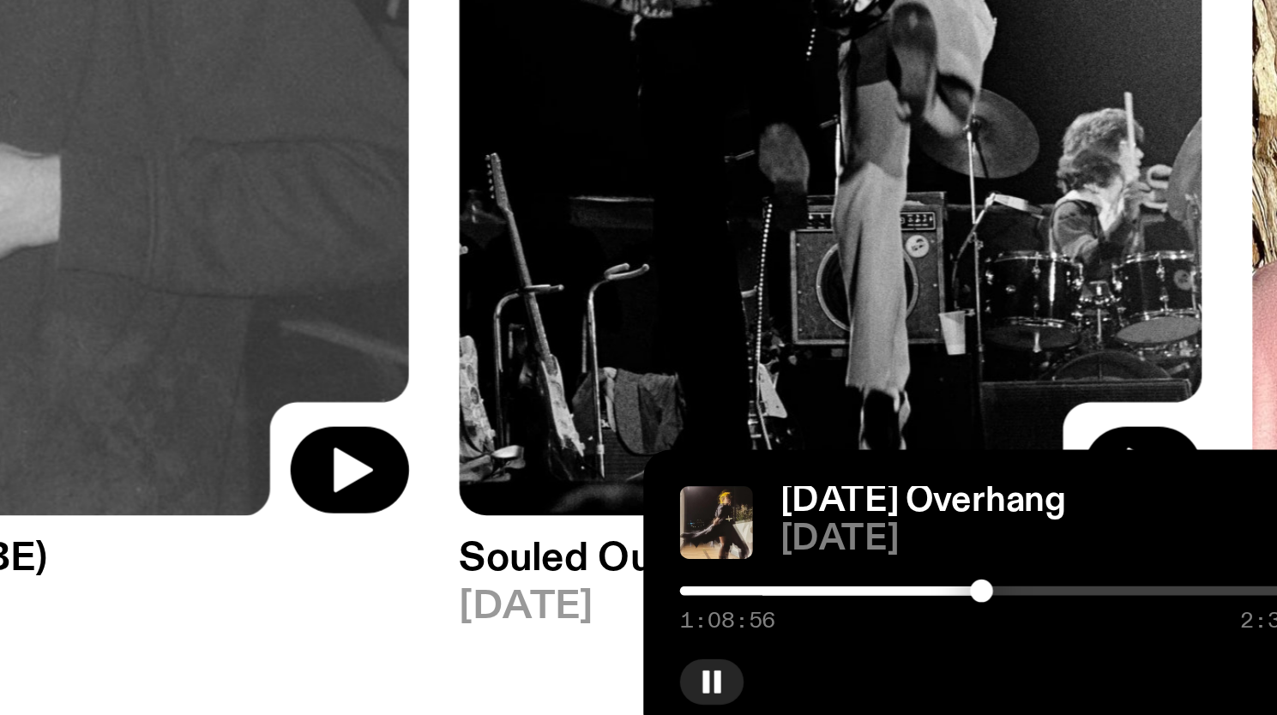
scroll to position [1, 0]
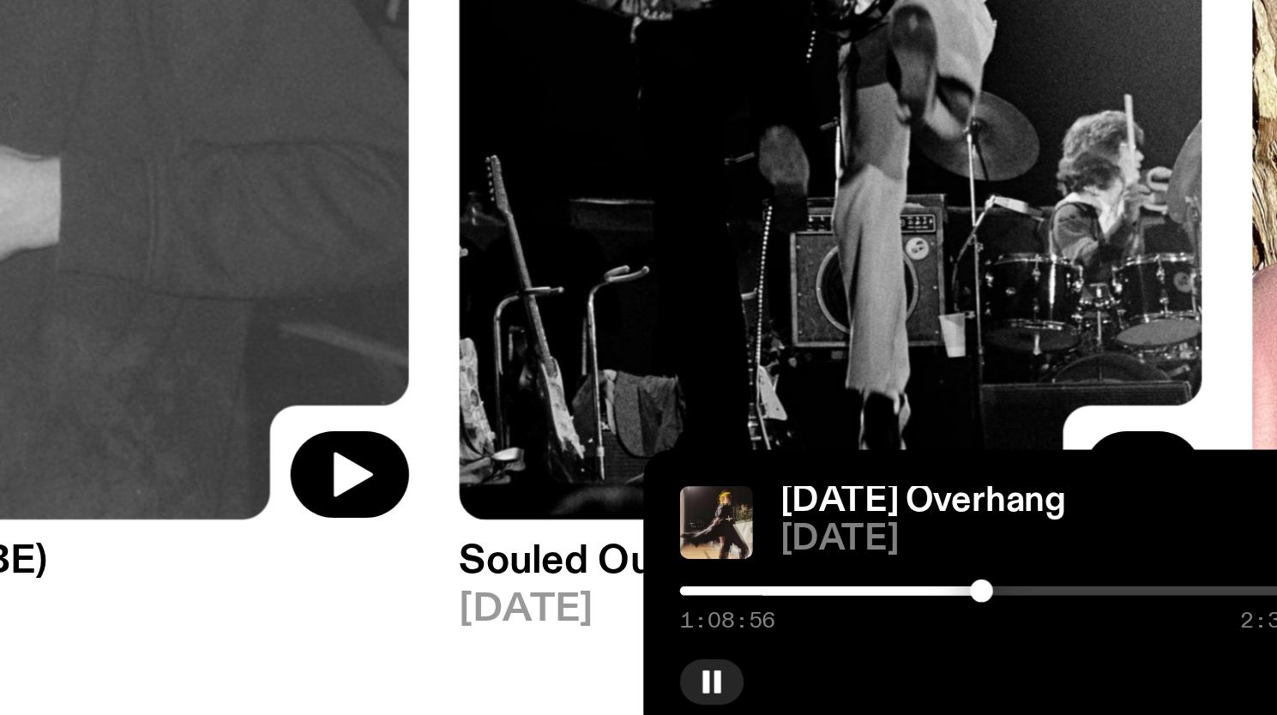
click at [1122, 648] on div at bounding box center [1119, 648] width 9 height 9
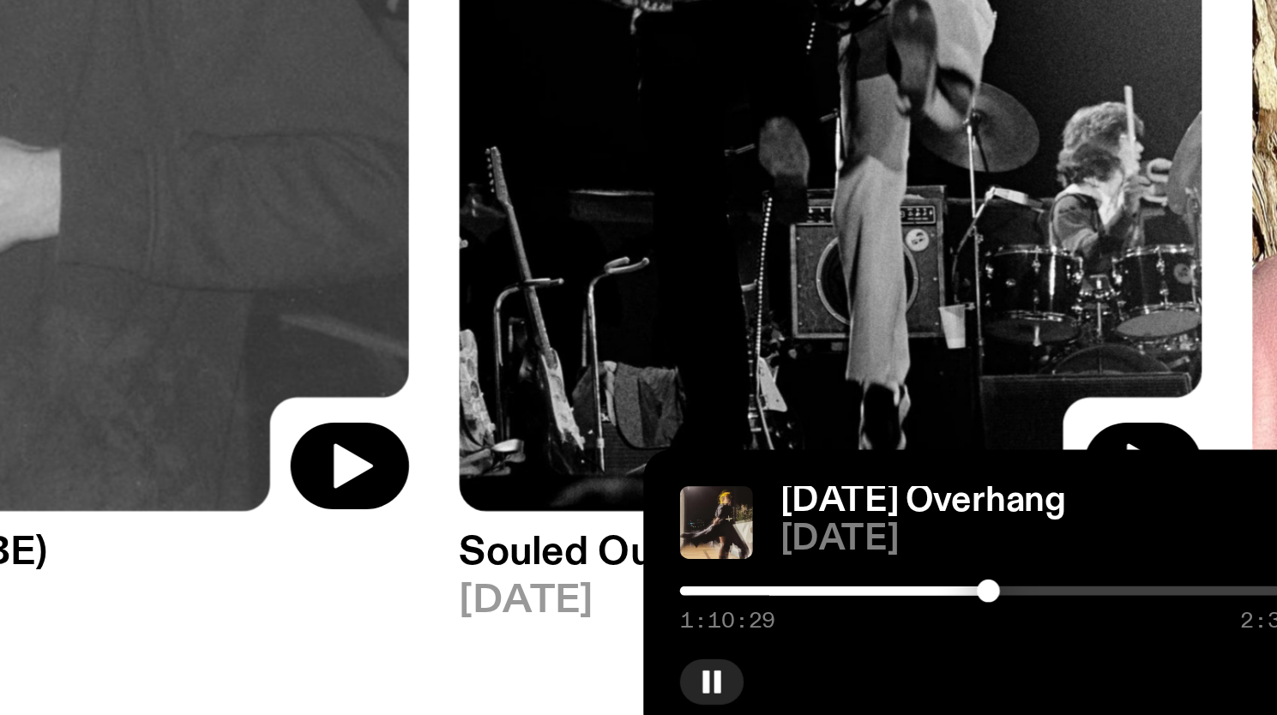
scroll to position [0, 0]
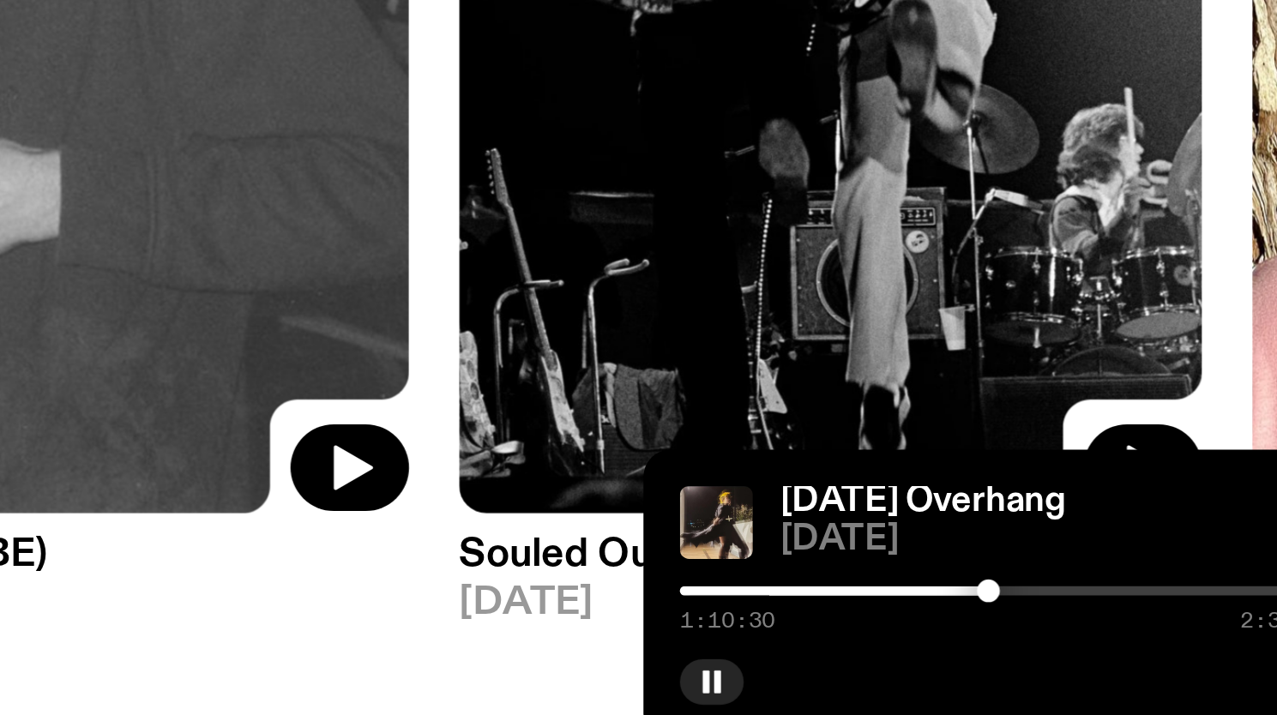
click at [1124, 648] on div at bounding box center [1122, 648] width 9 height 9
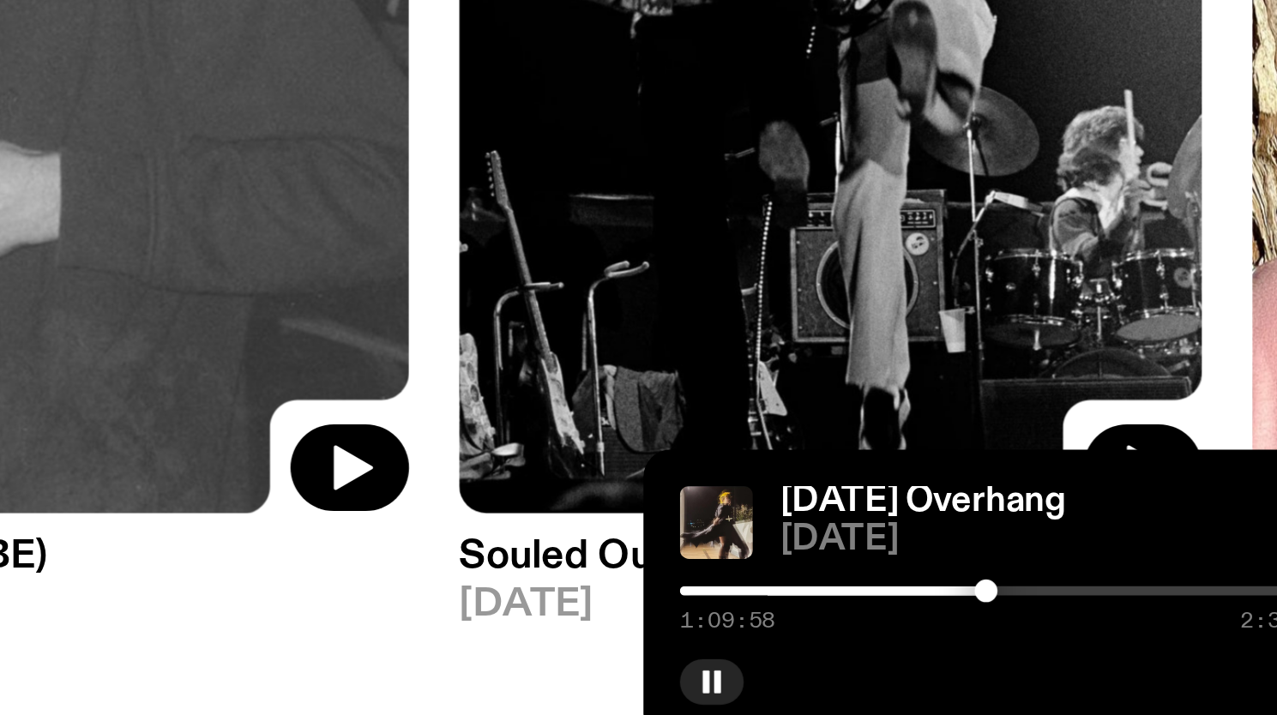
click at [1121, 648] on div at bounding box center [1121, 648] width 9 height 9
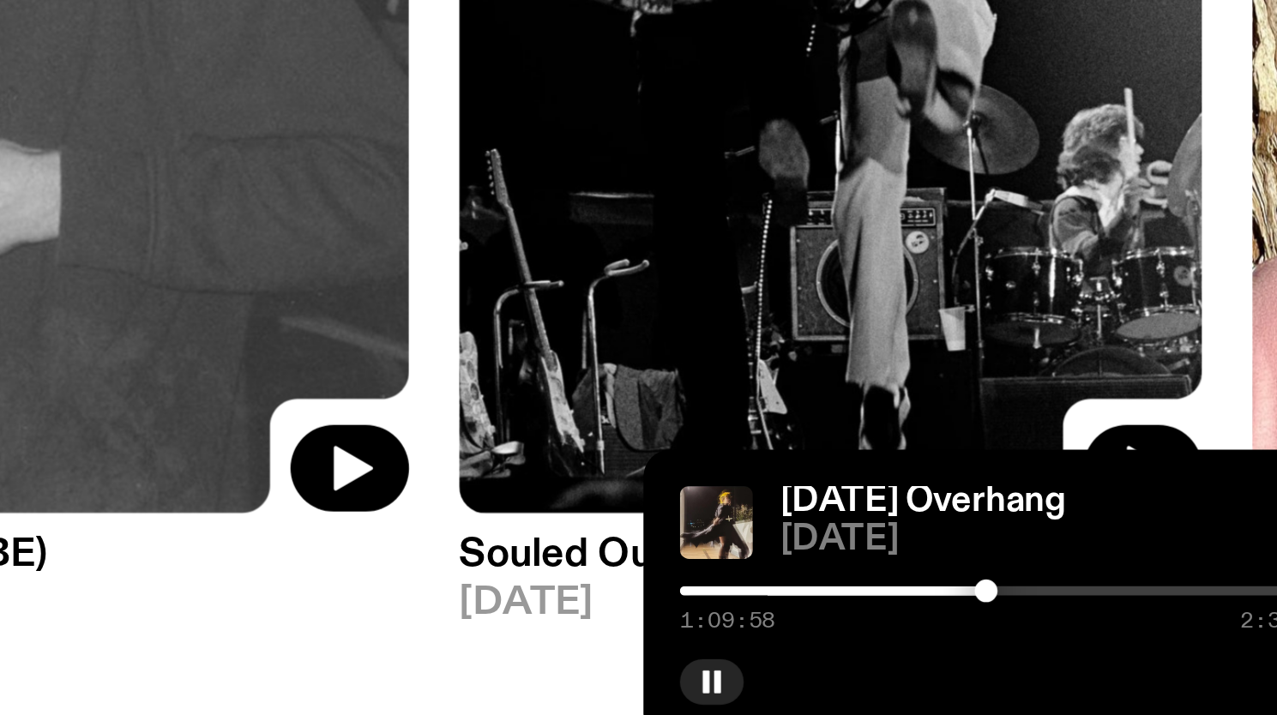
click at [1126, 647] on div at bounding box center [1129, 648] width 247 height 3
click at [1125, 648] on div at bounding box center [1124, 648] width 9 height 9
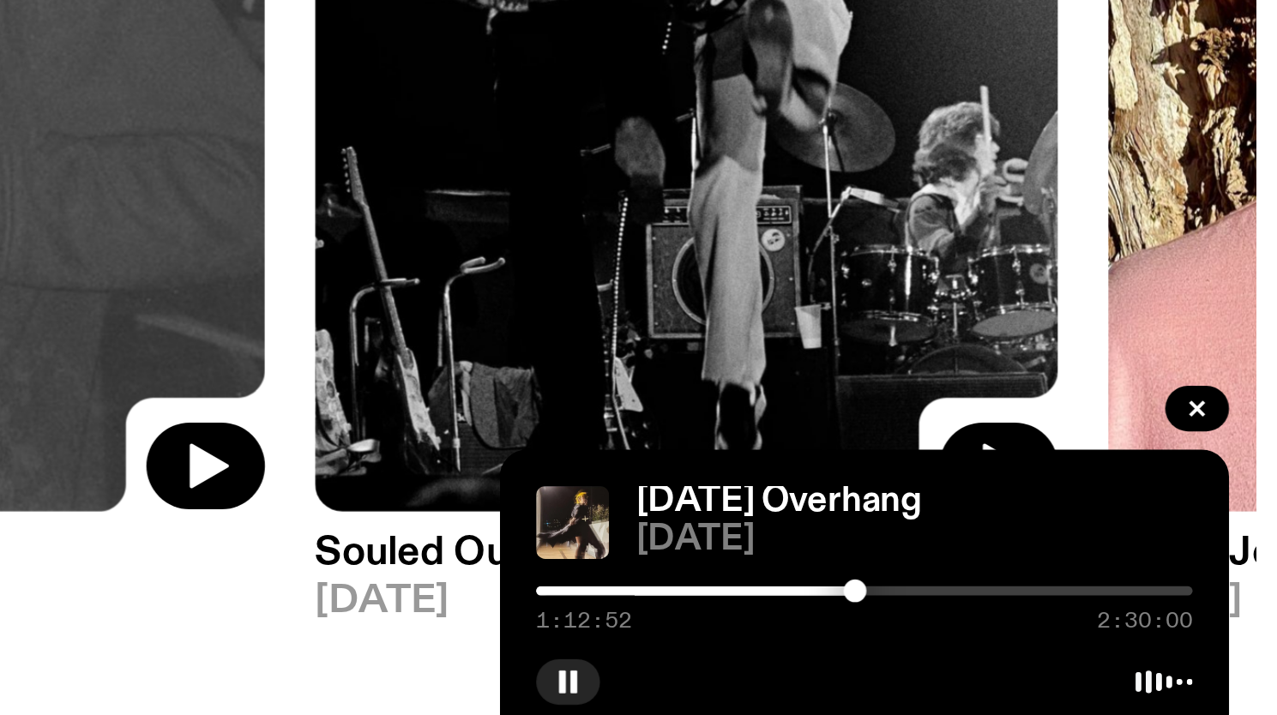
click at [1131, 647] on div at bounding box center [1129, 648] width 247 height 3
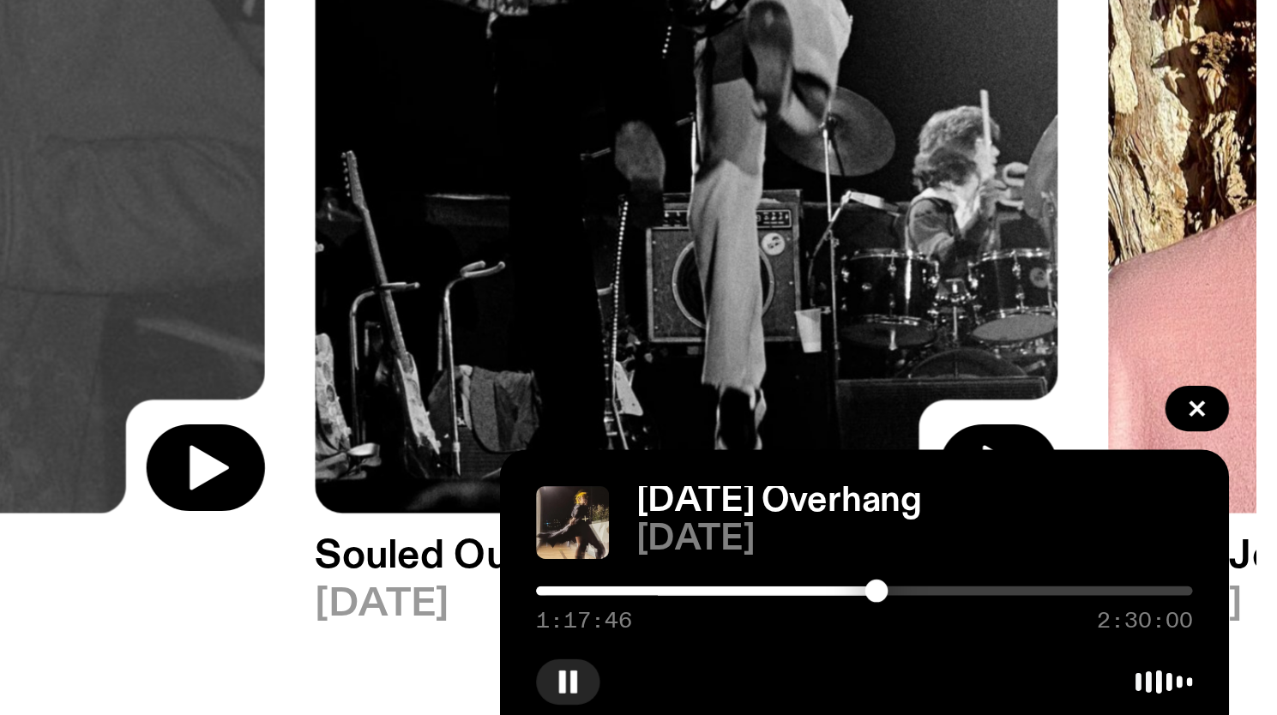
click at [1134, 649] on div at bounding box center [1134, 648] width 9 height 9
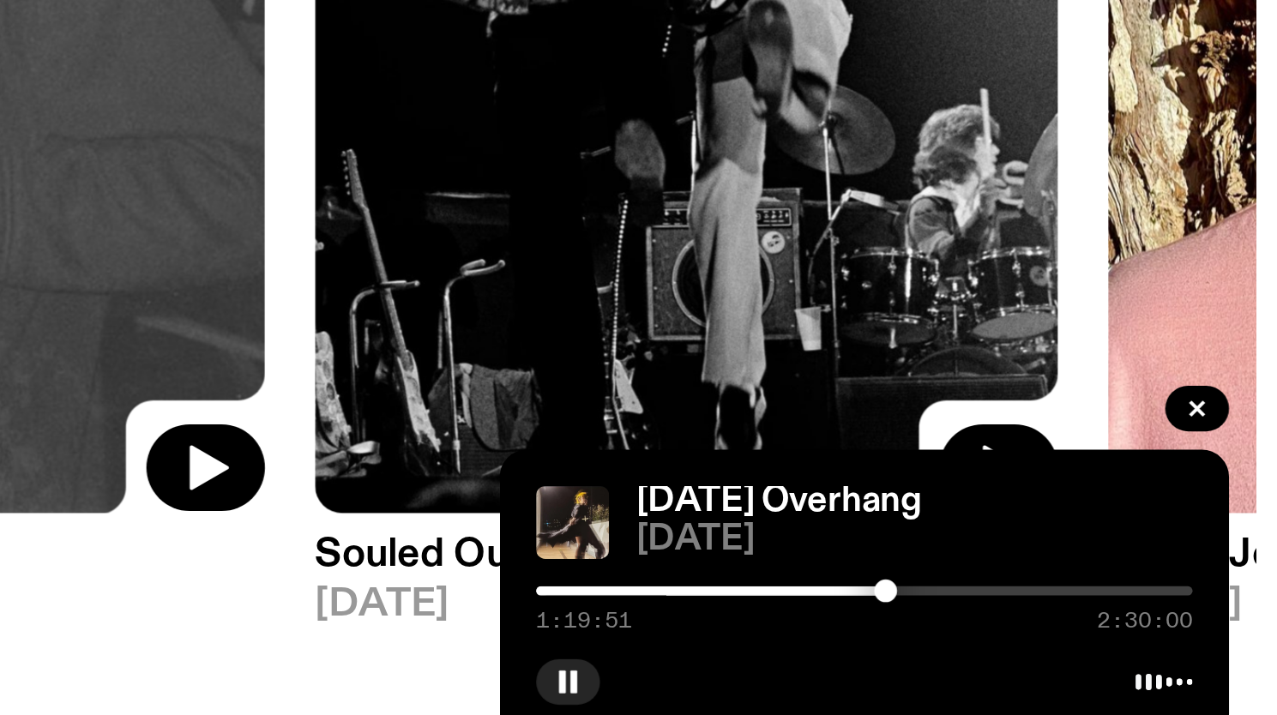
click at [1137, 649] on div at bounding box center [1137, 648] width 9 height 9
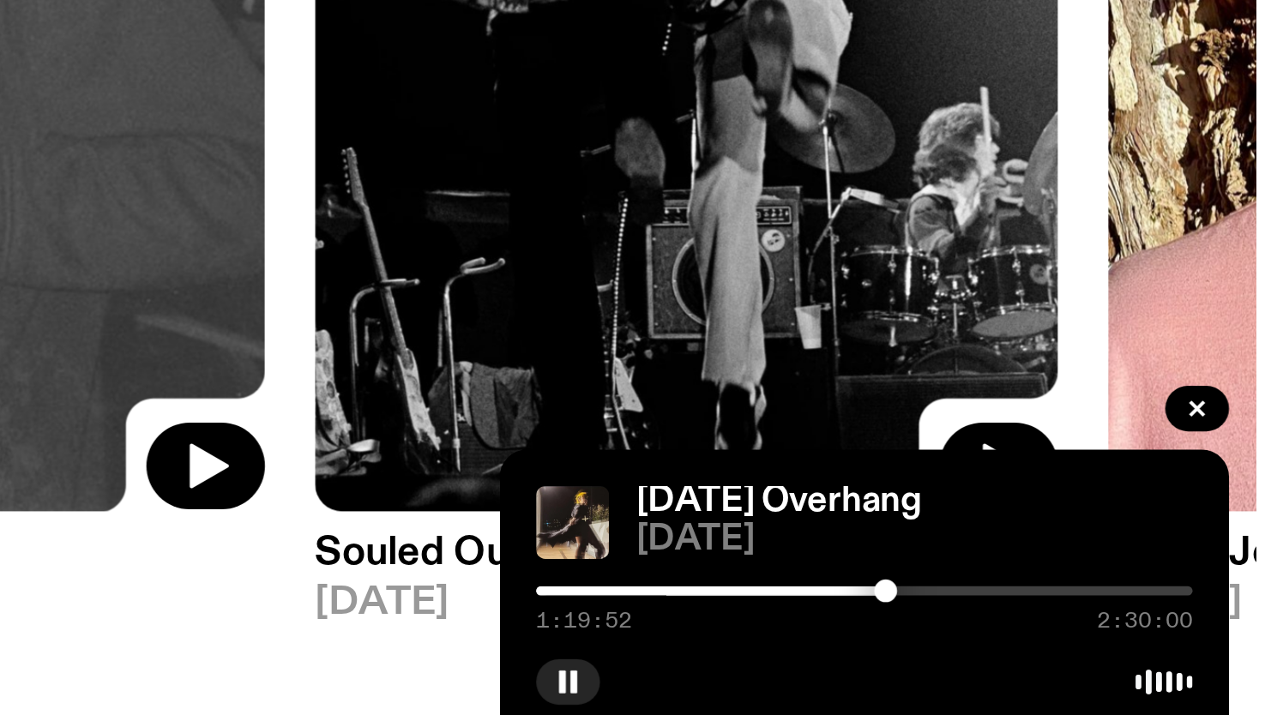
click at [1136, 649] on div at bounding box center [1137, 648] width 9 height 9
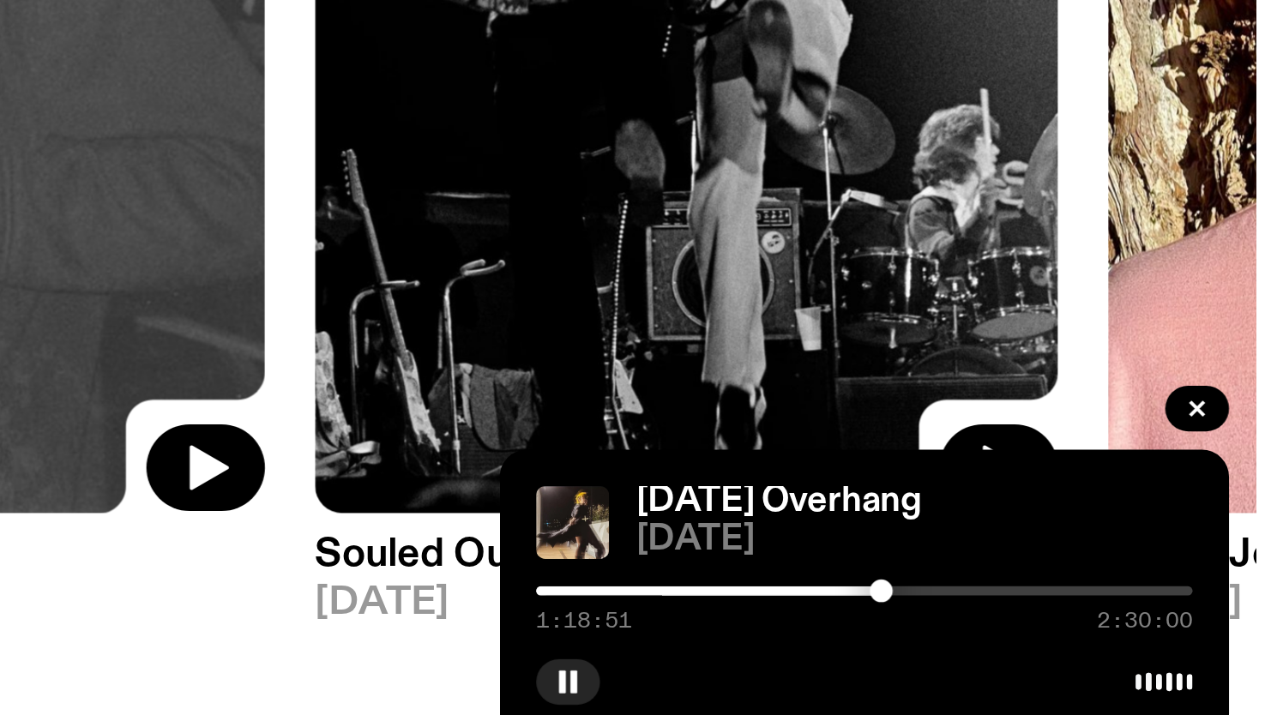
click at [1134, 649] on div at bounding box center [1135, 648] width 9 height 9
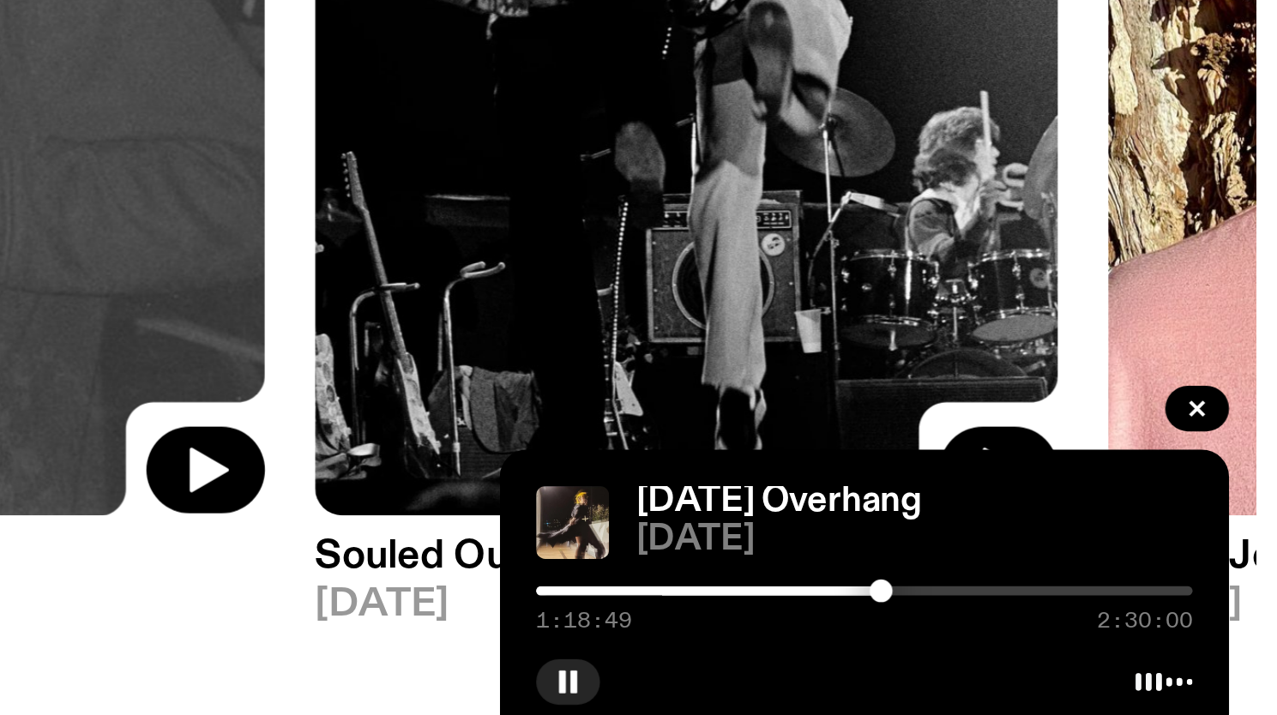
click at [1136, 649] on div at bounding box center [1135, 648] width 9 height 9
click at [1135, 649] on div at bounding box center [1135, 648] width 9 height 9
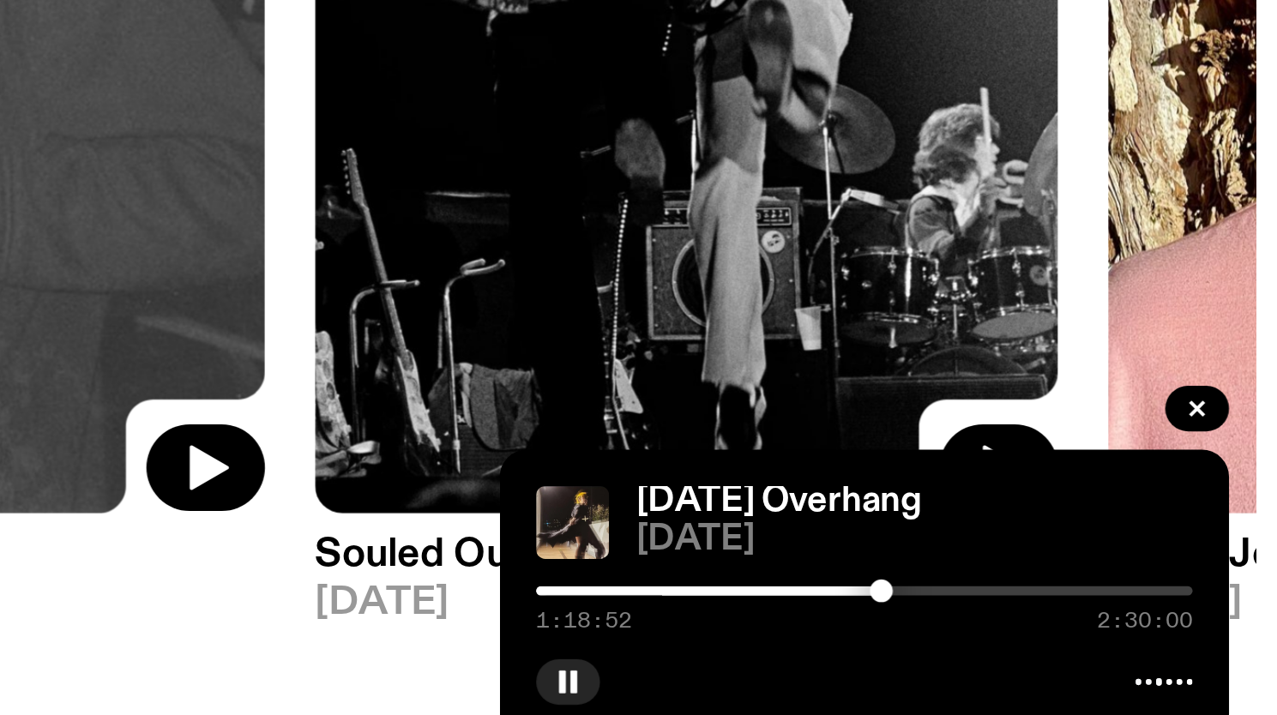
click at [1138, 649] on div at bounding box center [1135, 648] width 9 height 9
click at [1136, 649] on div at bounding box center [1138, 648] width 9 height 9
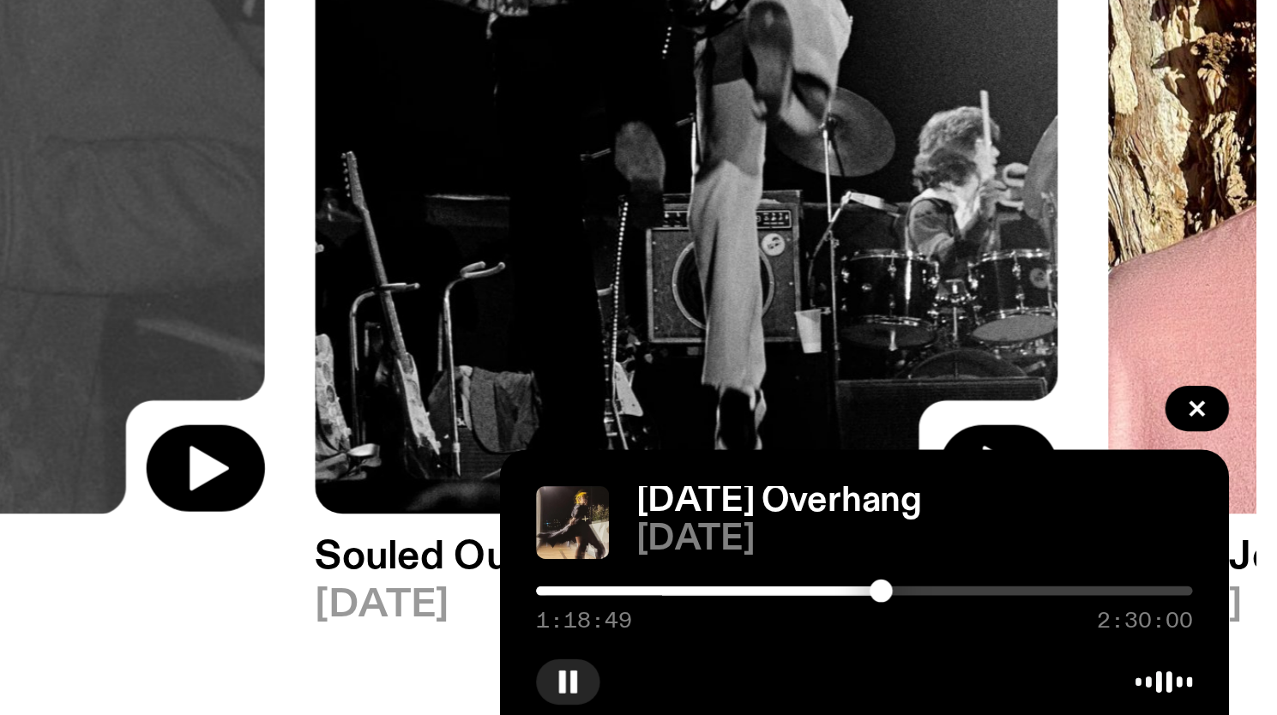
click at [1138, 649] on div at bounding box center [1135, 648] width 9 height 9
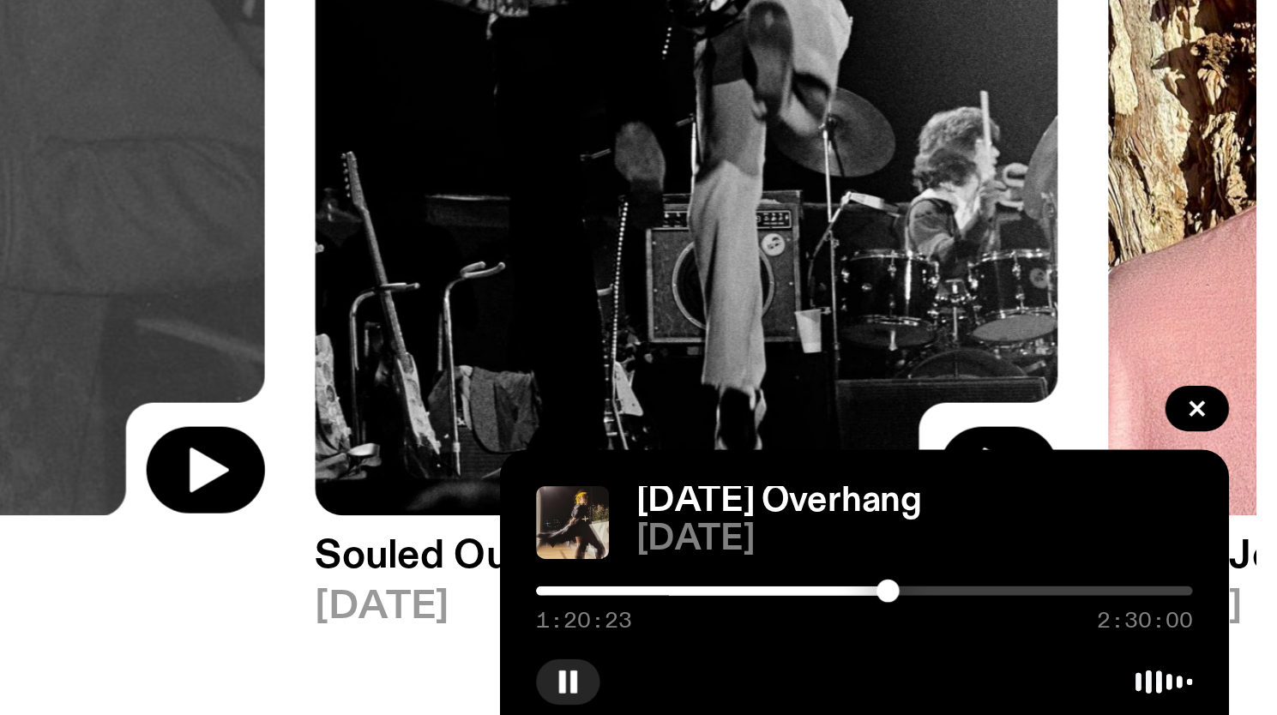
click at [1140, 648] on div at bounding box center [1138, 648] width 9 height 9
click at [1142, 648] on div at bounding box center [1140, 648] width 9 height 9
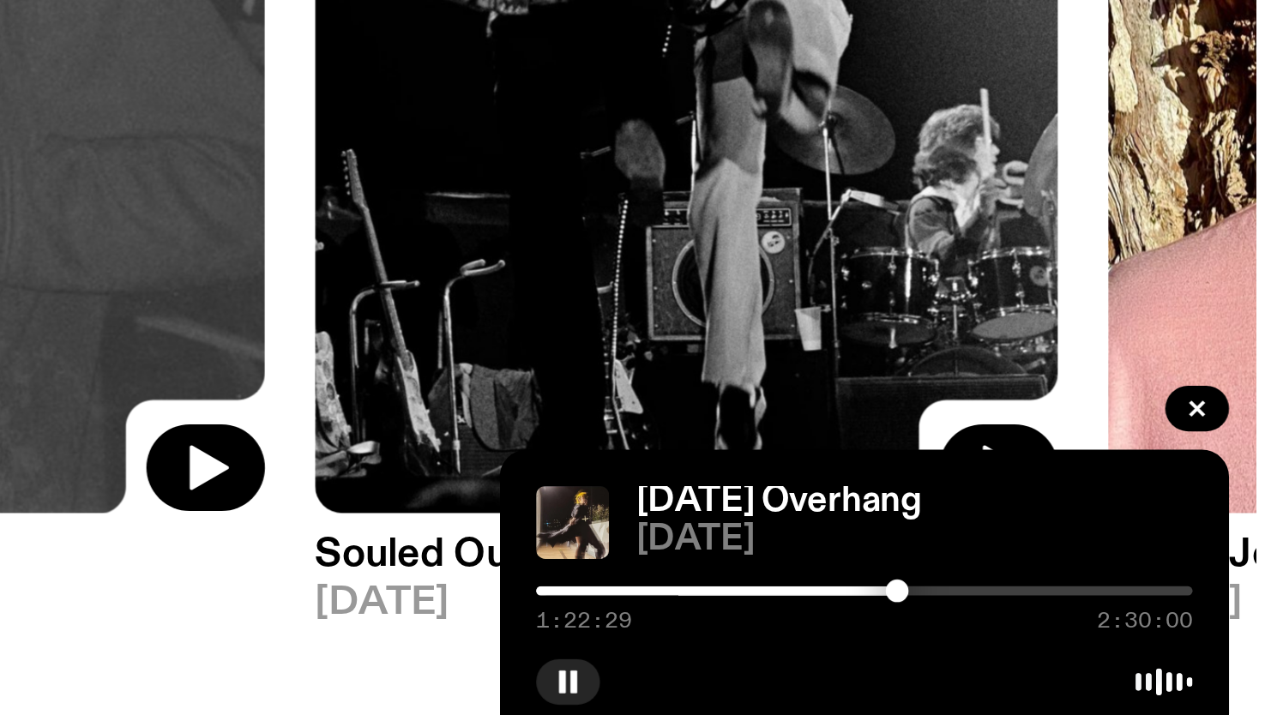
click at [1140, 648] on div at bounding box center [1141, 648] width 9 height 9
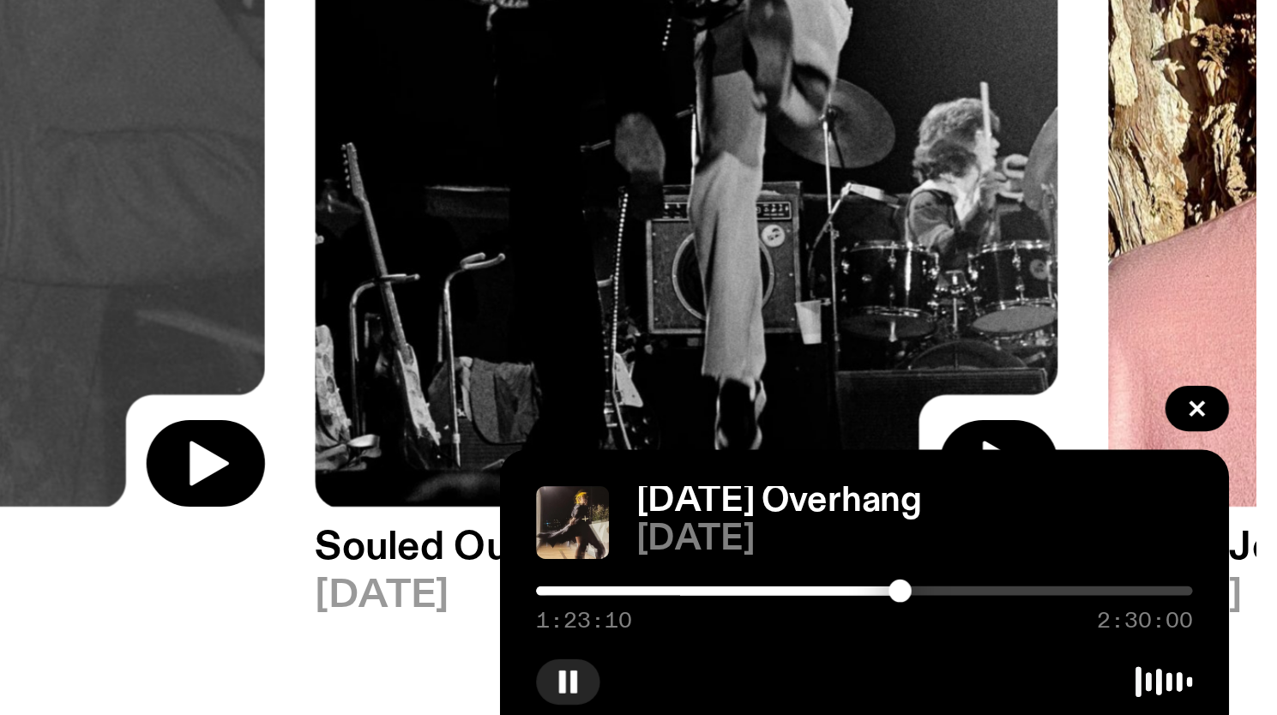
click at [1146, 649] on div at bounding box center [1143, 648] width 9 height 9
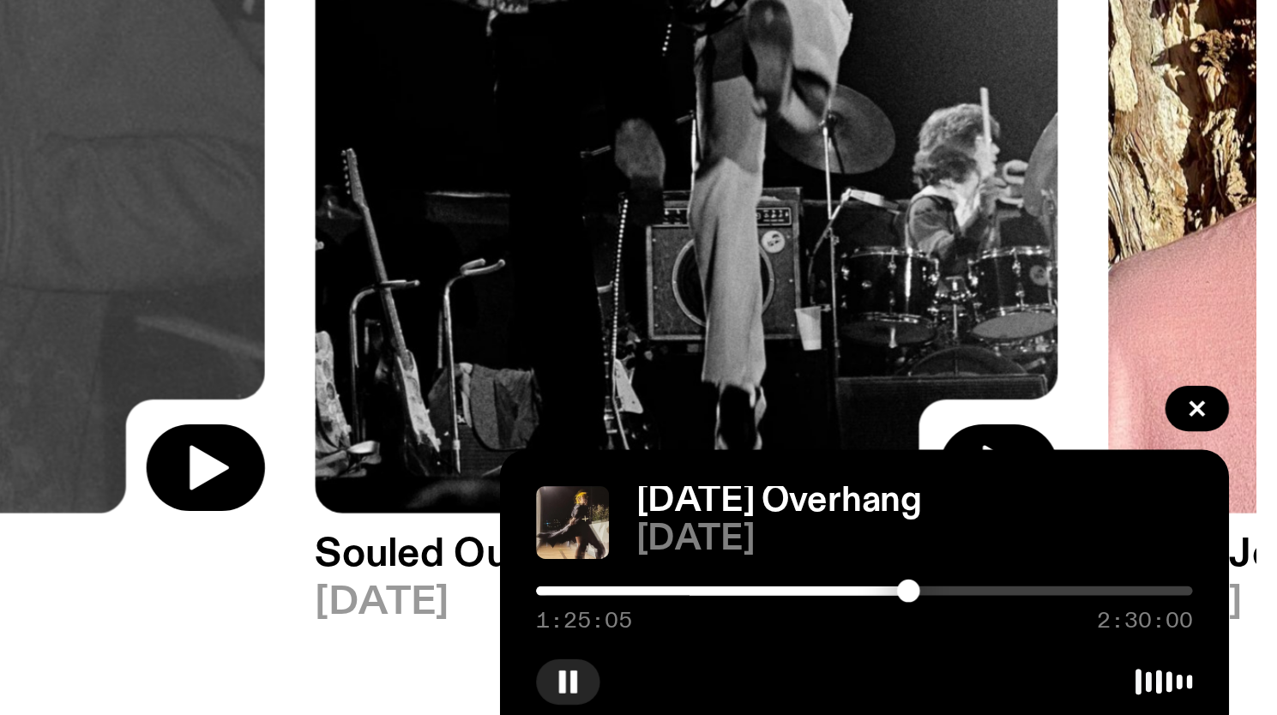
scroll to position [1, 0]
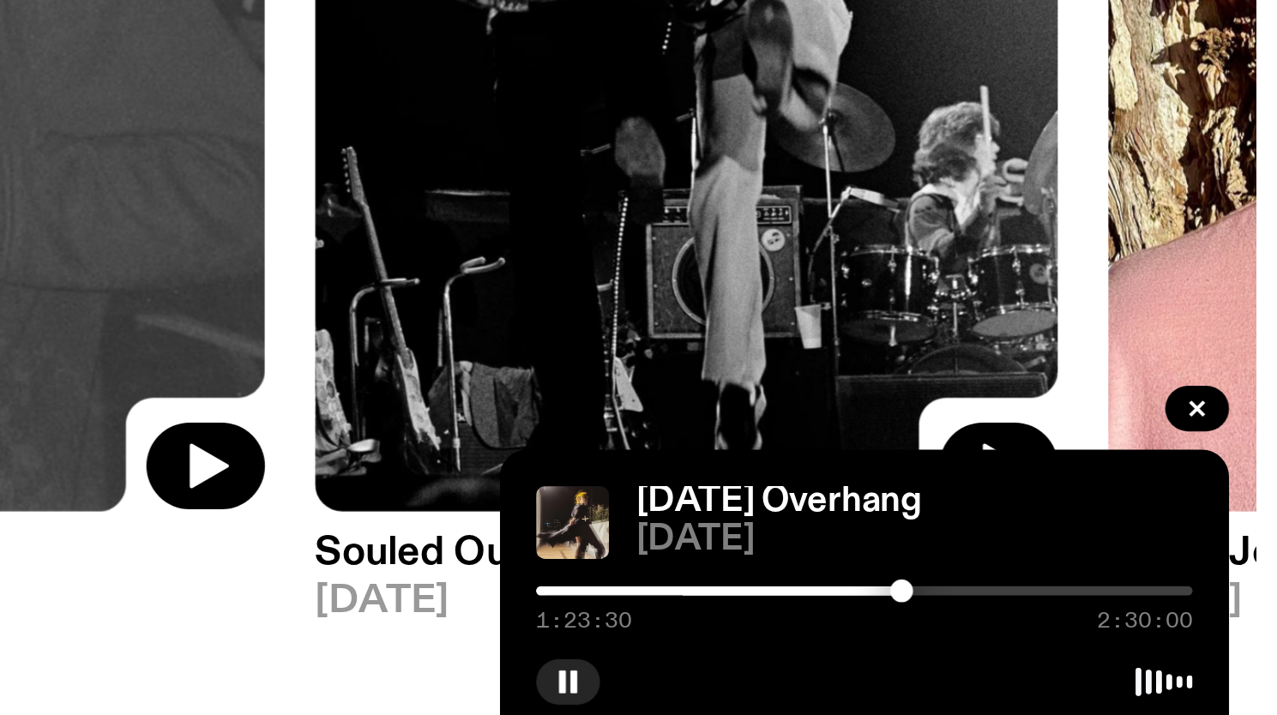
click at [1143, 648] on div at bounding box center [1143, 648] width 9 height 9
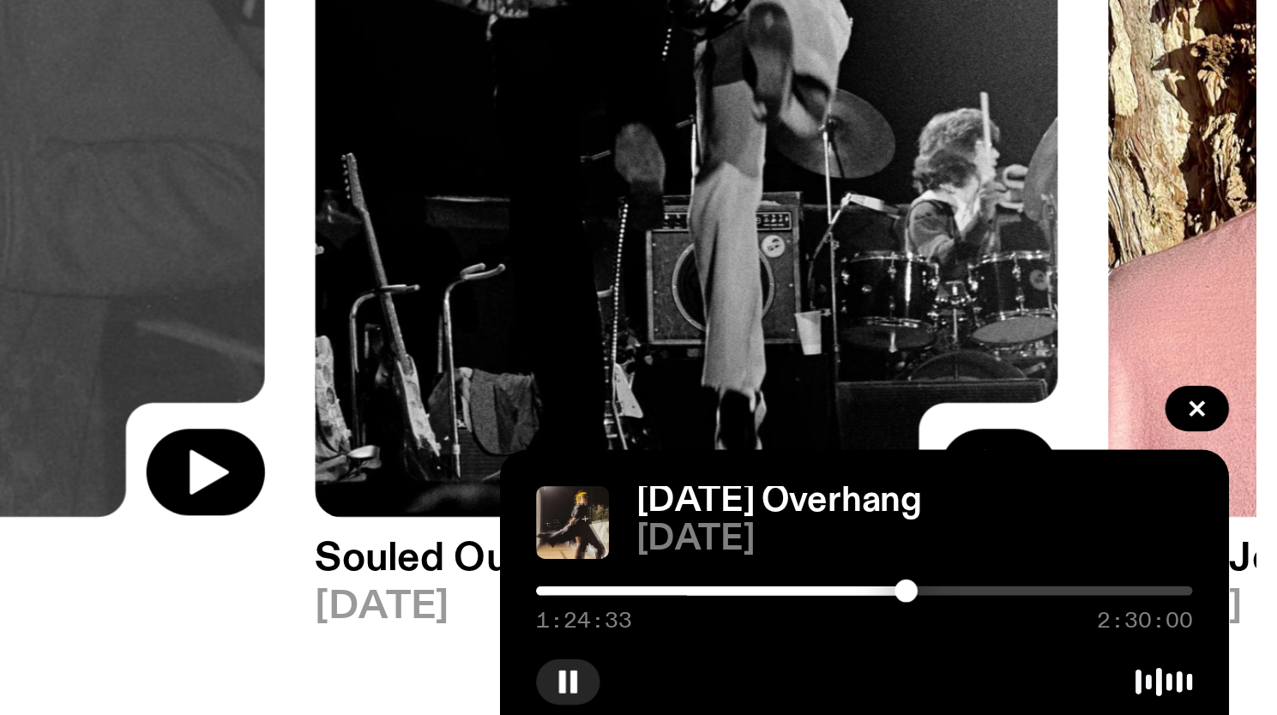
click at [1145, 648] on div at bounding box center [1145, 648] width 9 height 9
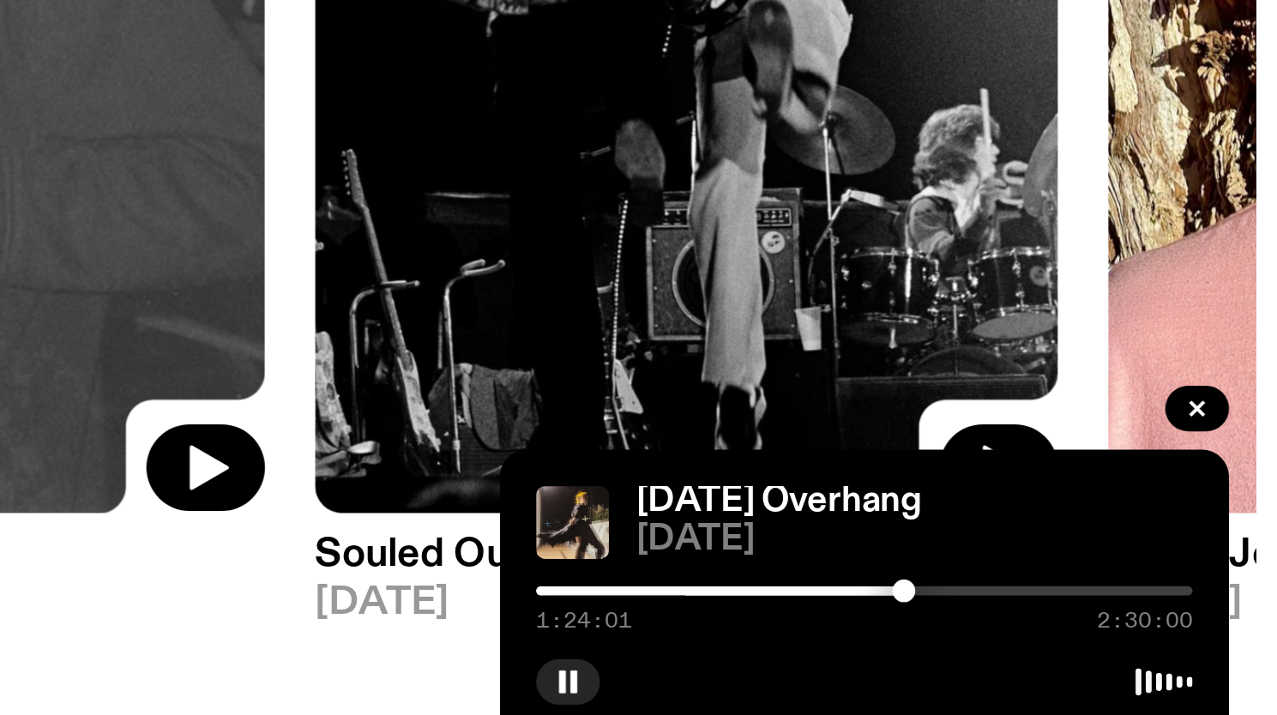
click at [1144, 650] on div at bounding box center [1144, 648] width 9 height 9
click at [1145, 649] on div at bounding box center [1145, 648] width 9 height 9
click at [1147, 650] on div at bounding box center [1146, 648] width 9 height 9
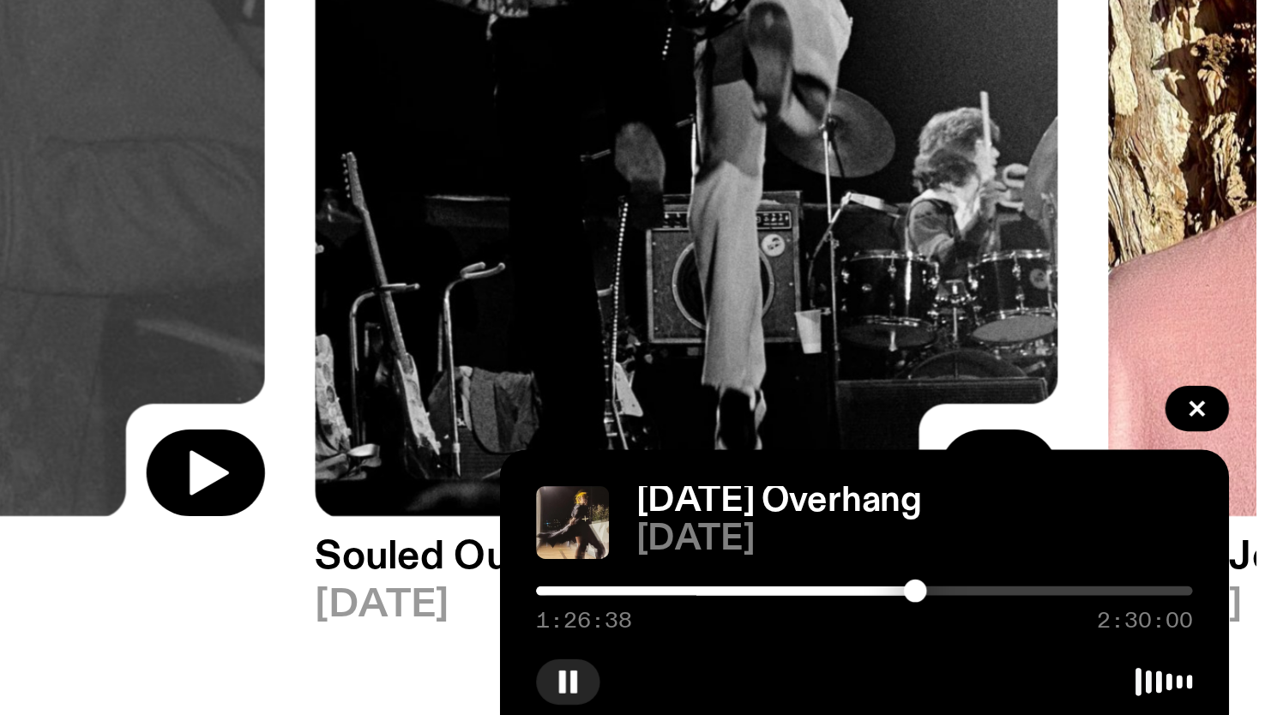
click at [1149, 648] on div at bounding box center [1148, 648] width 9 height 9
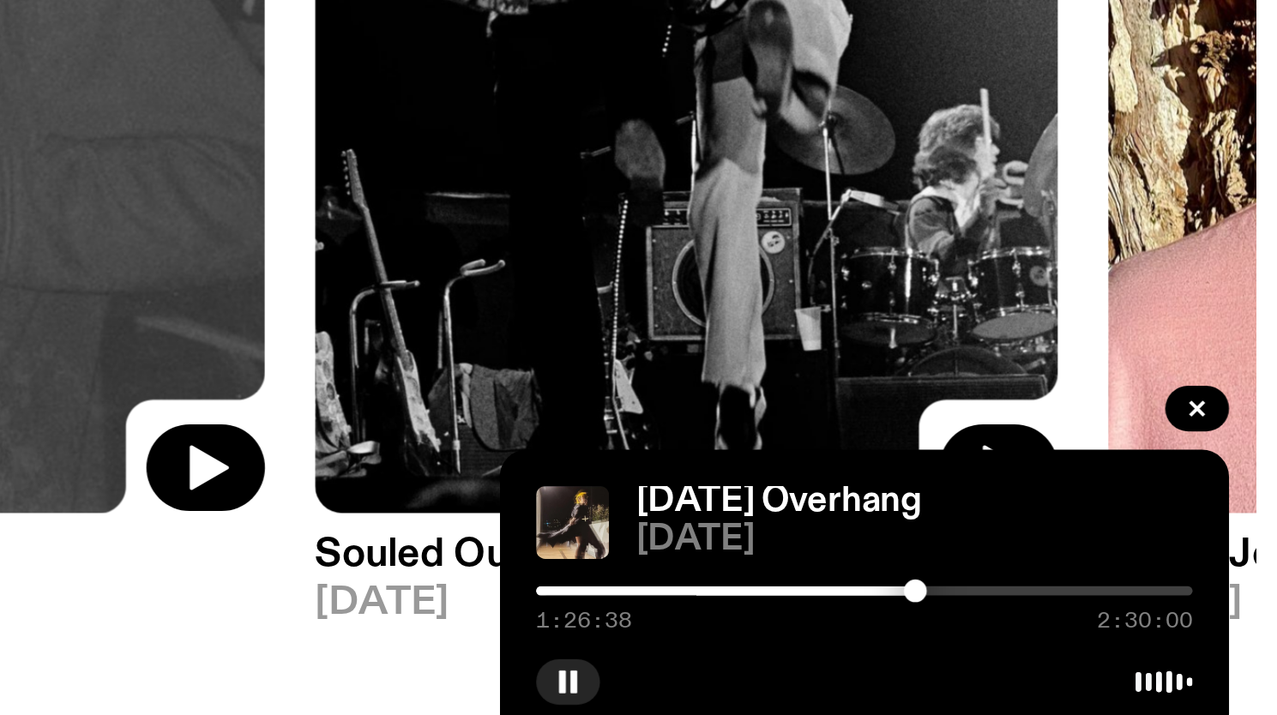
click at [1152, 648] on div at bounding box center [1148, 648] width 9 height 9
click at [1154, 648] on div at bounding box center [1152, 648] width 9 height 9
click at [1137, 647] on div at bounding box center [1036, 648] width 247 height 3
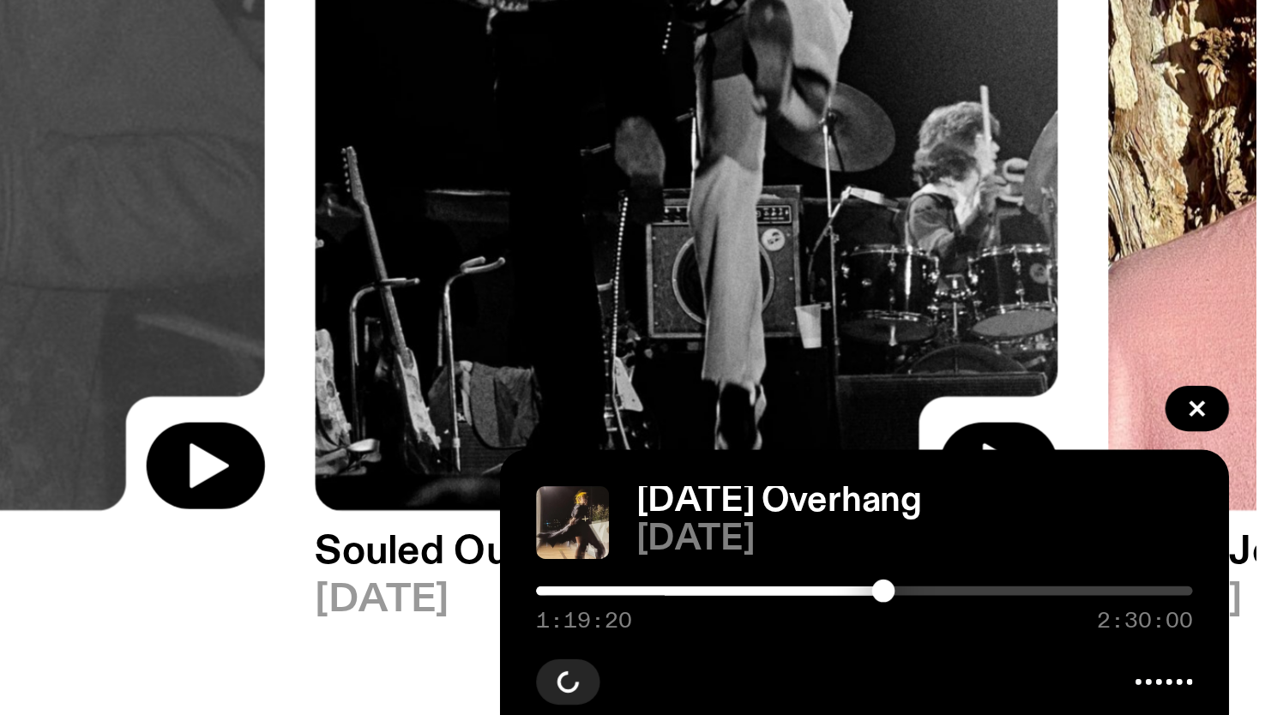
click at [1143, 648] on div at bounding box center [1129, 648] width 247 height 3
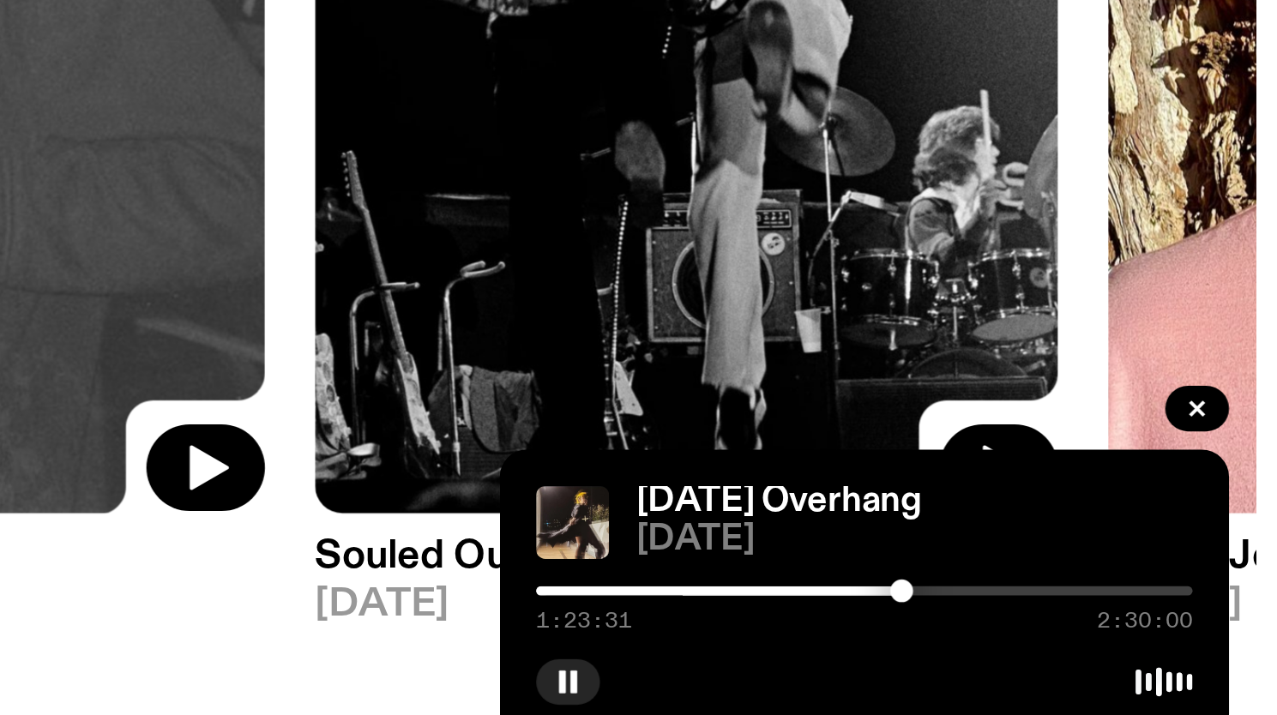
click at [1149, 648] on div at bounding box center [1129, 648] width 247 height 3
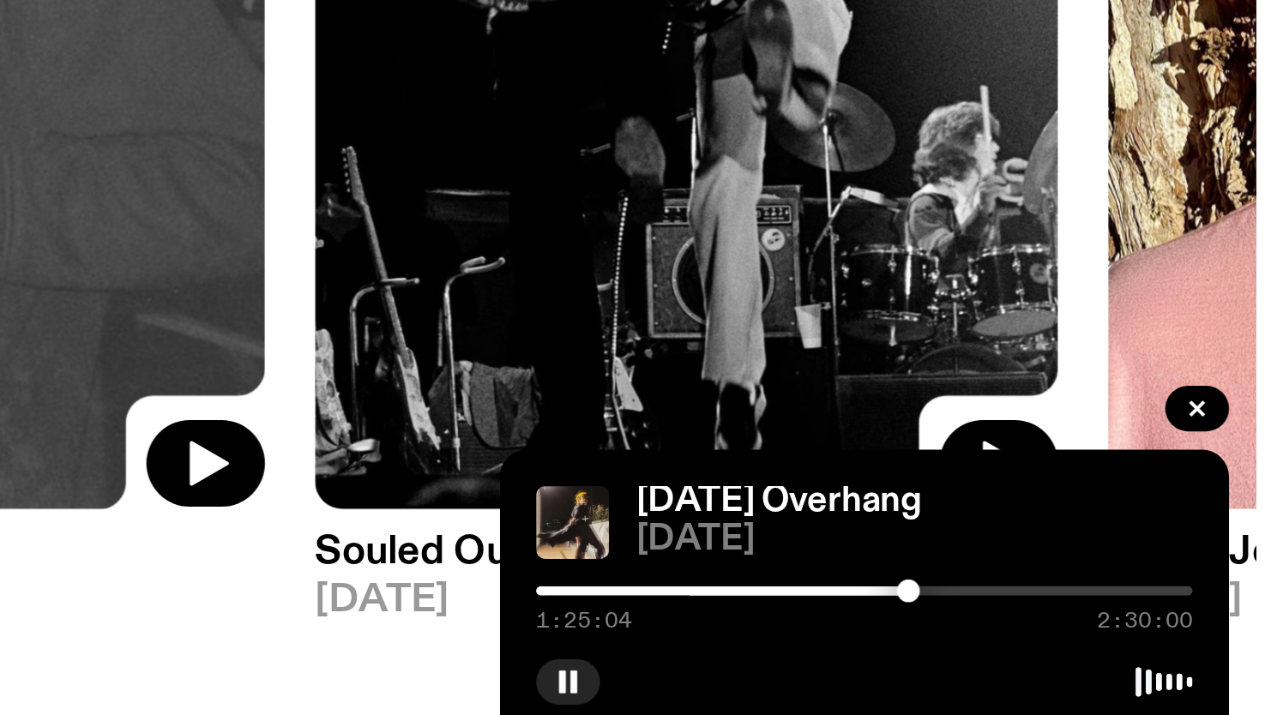
click at [1146, 648] on div at bounding box center [1146, 648] width 9 height 9
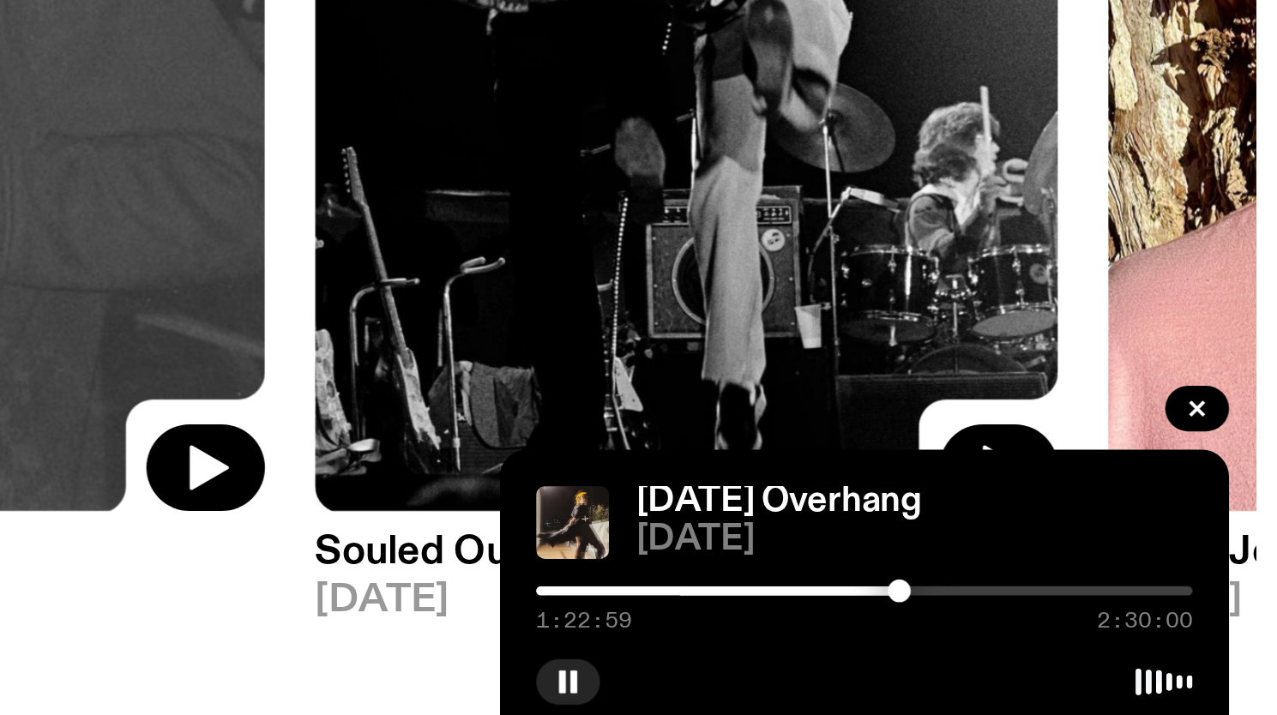
click at [1143, 648] on div at bounding box center [1142, 648] width 9 height 9
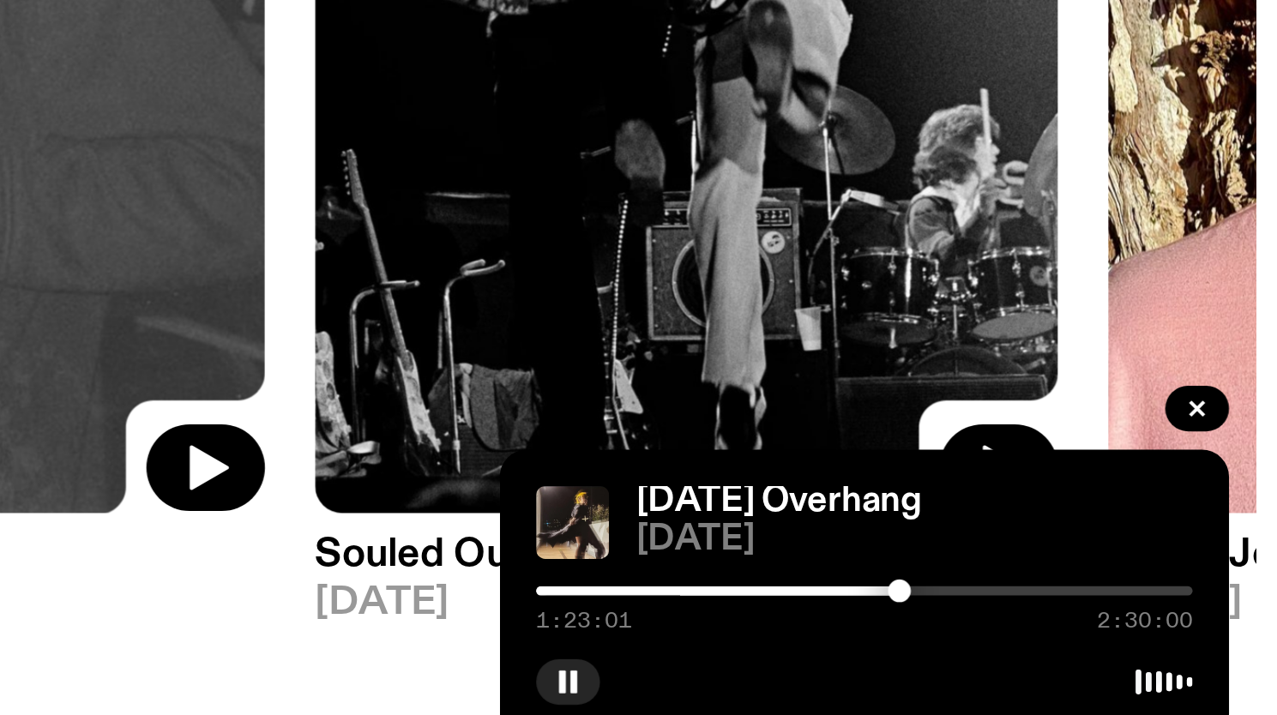
click at [1137, 649] on div at bounding box center [1019, 648] width 247 height 3
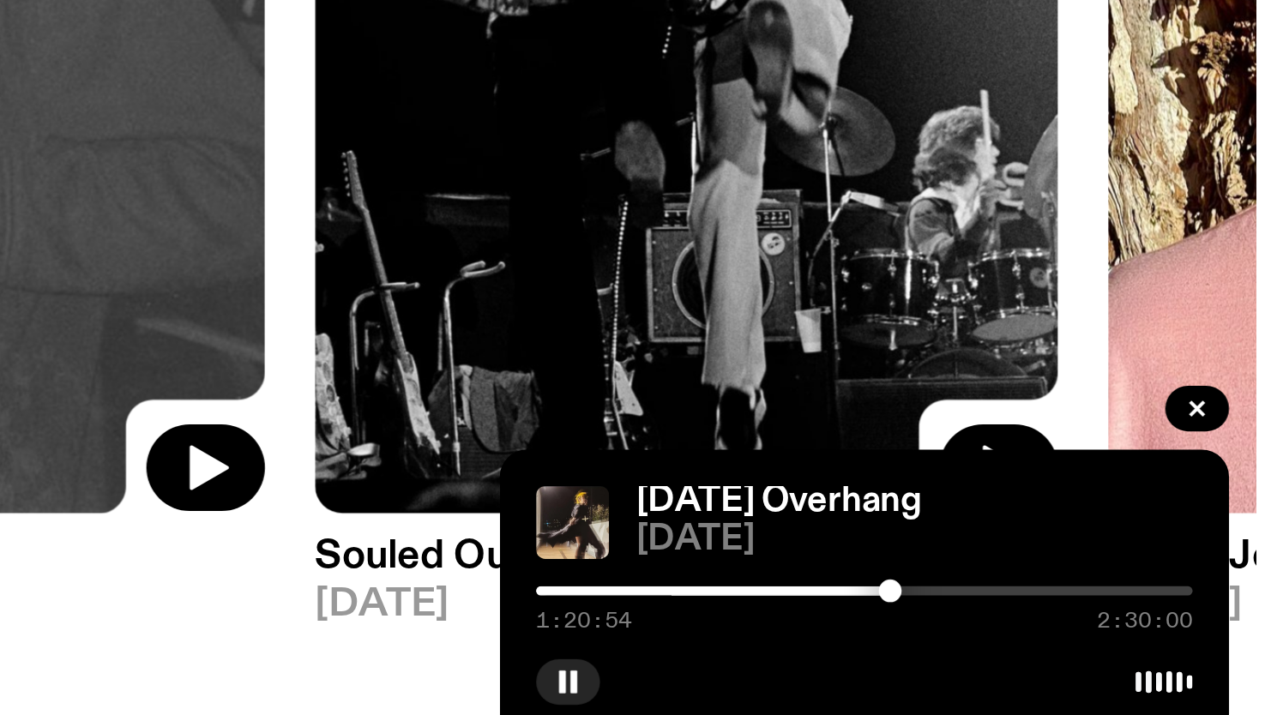
click at [1139, 648] on div at bounding box center [1139, 648] width 9 height 9
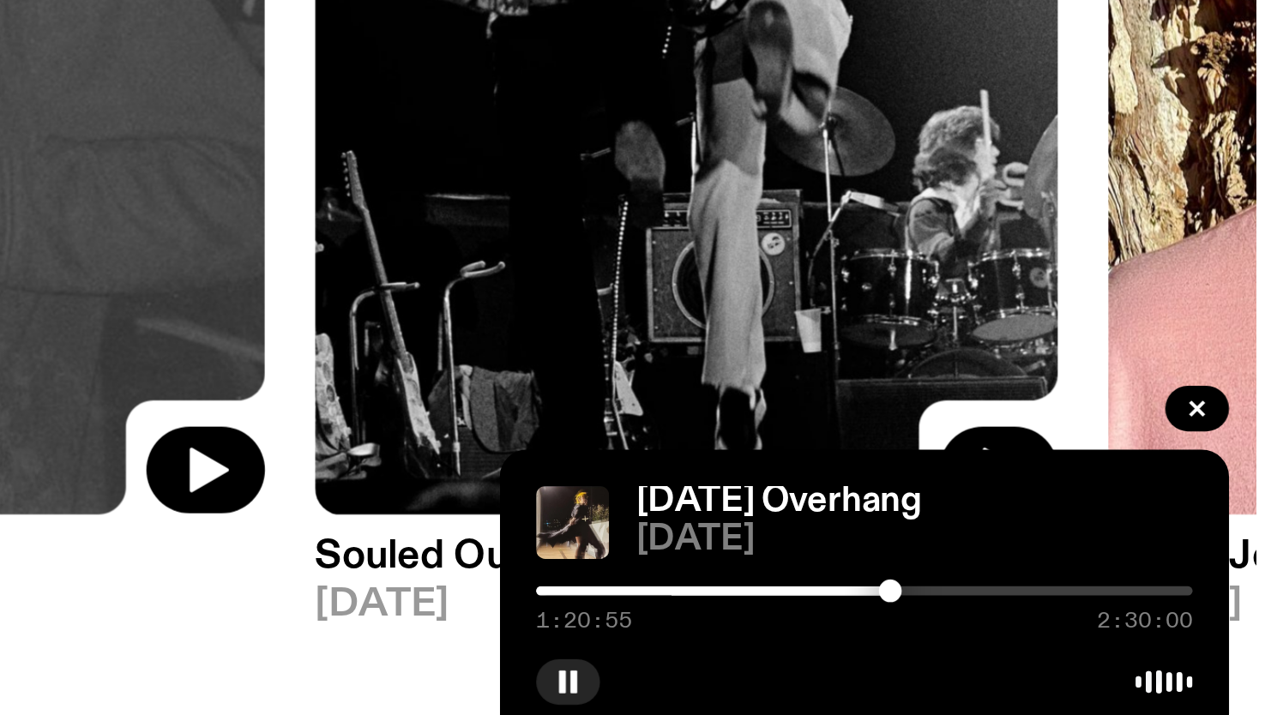
click at [1141, 649] on div at bounding box center [1139, 648] width 9 height 9
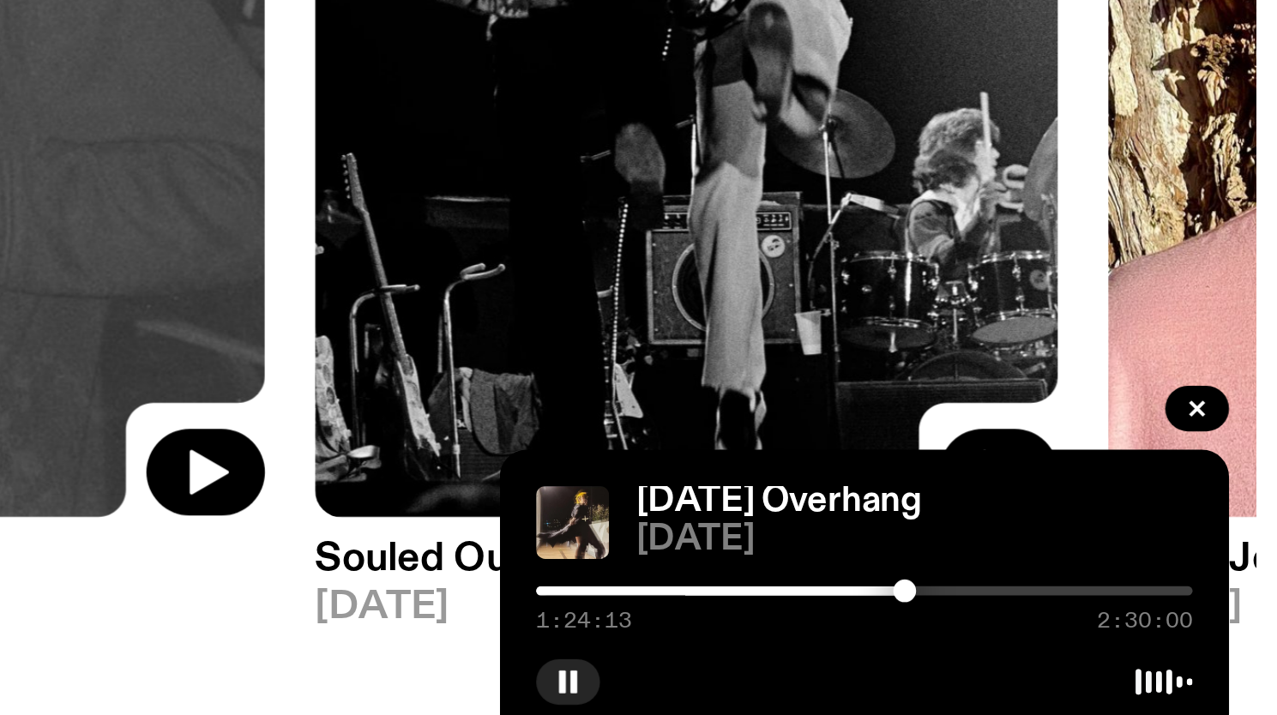
click at [1149, 648] on div at bounding box center [1129, 648] width 247 height 3
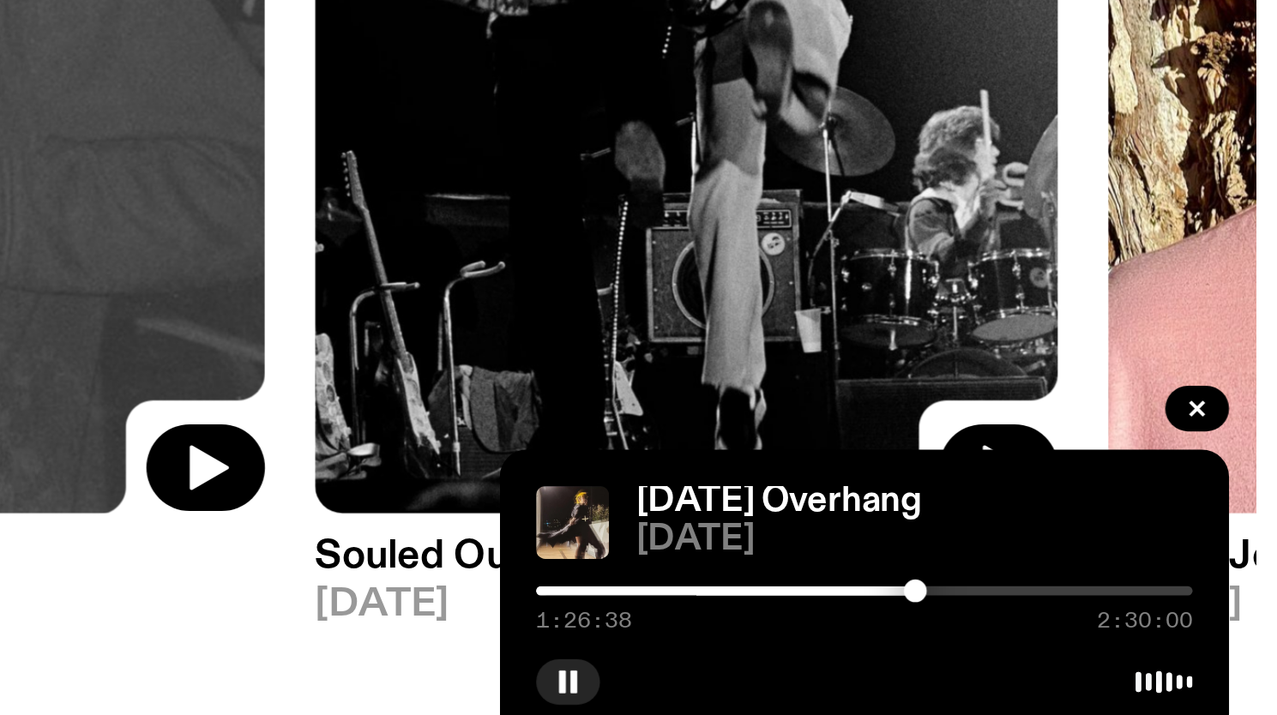
scroll to position [1, 0]
click at [1161, 648] on div at bounding box center [1129, 648] width 247 height 3
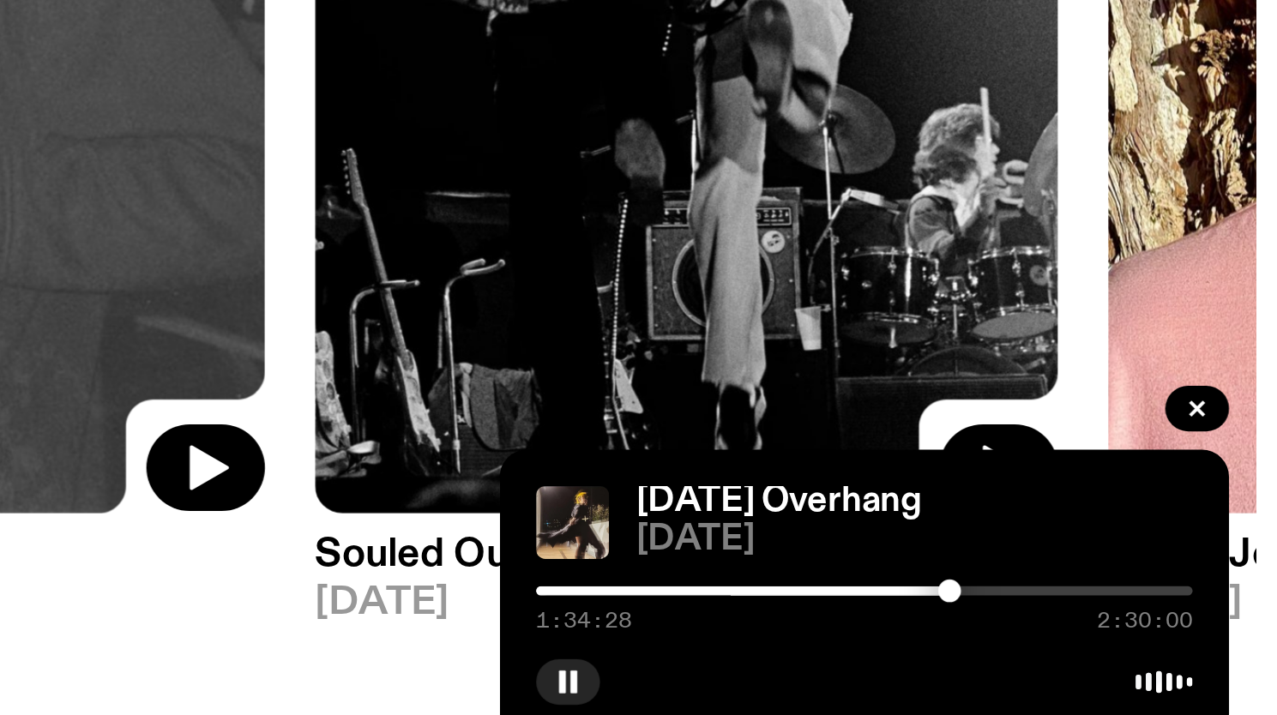
scroll to position [0, 0]
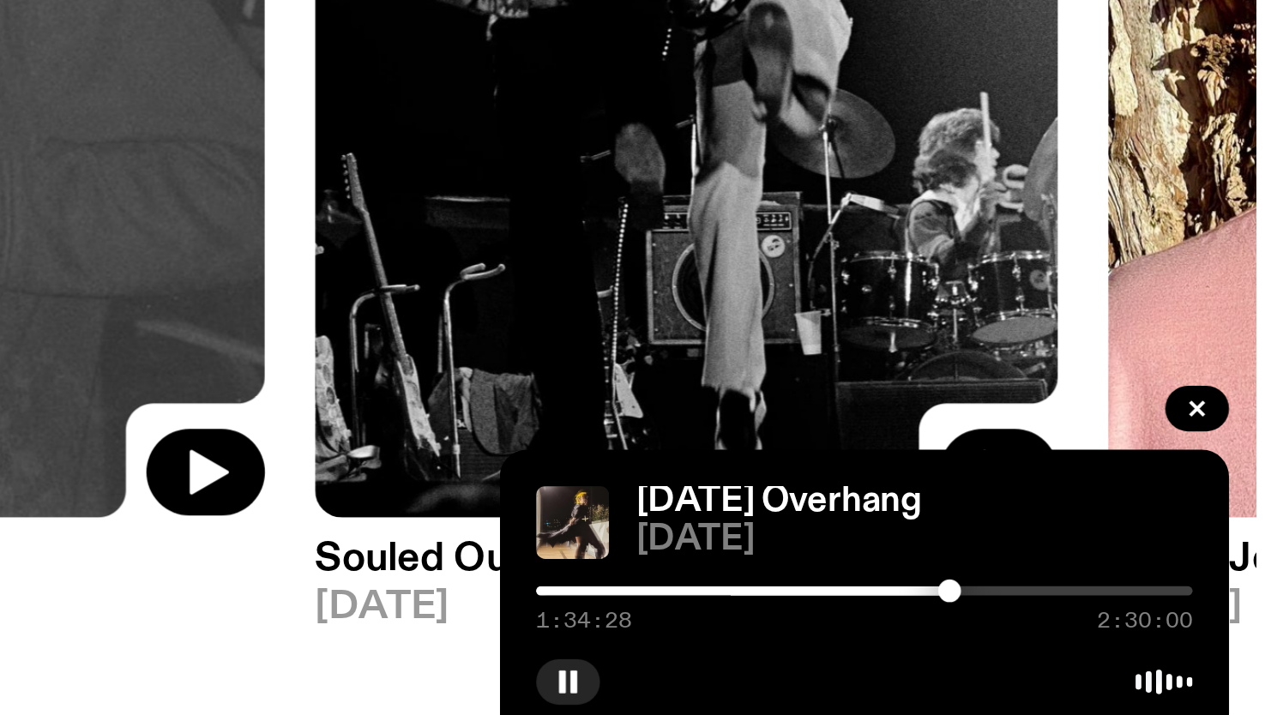
click at [1165, 649] on div at bounding box center [1161, 648] width 9 height 9
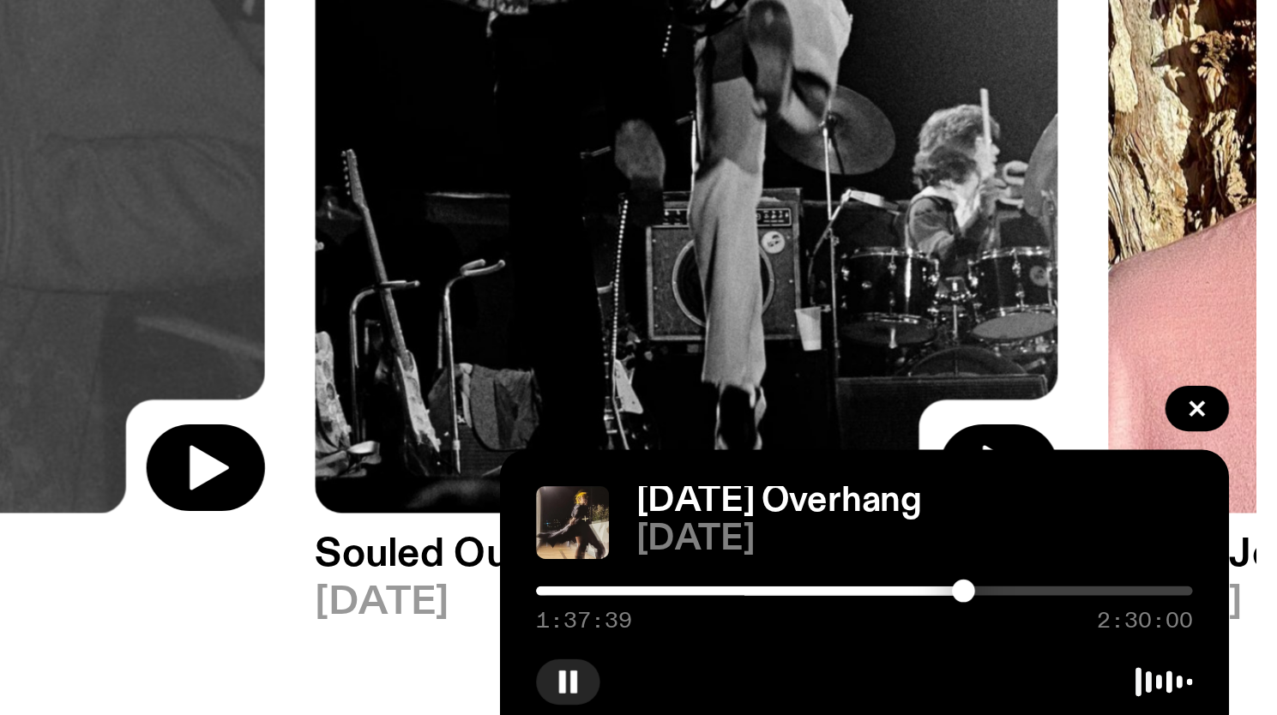
scroll to position [1, 0]
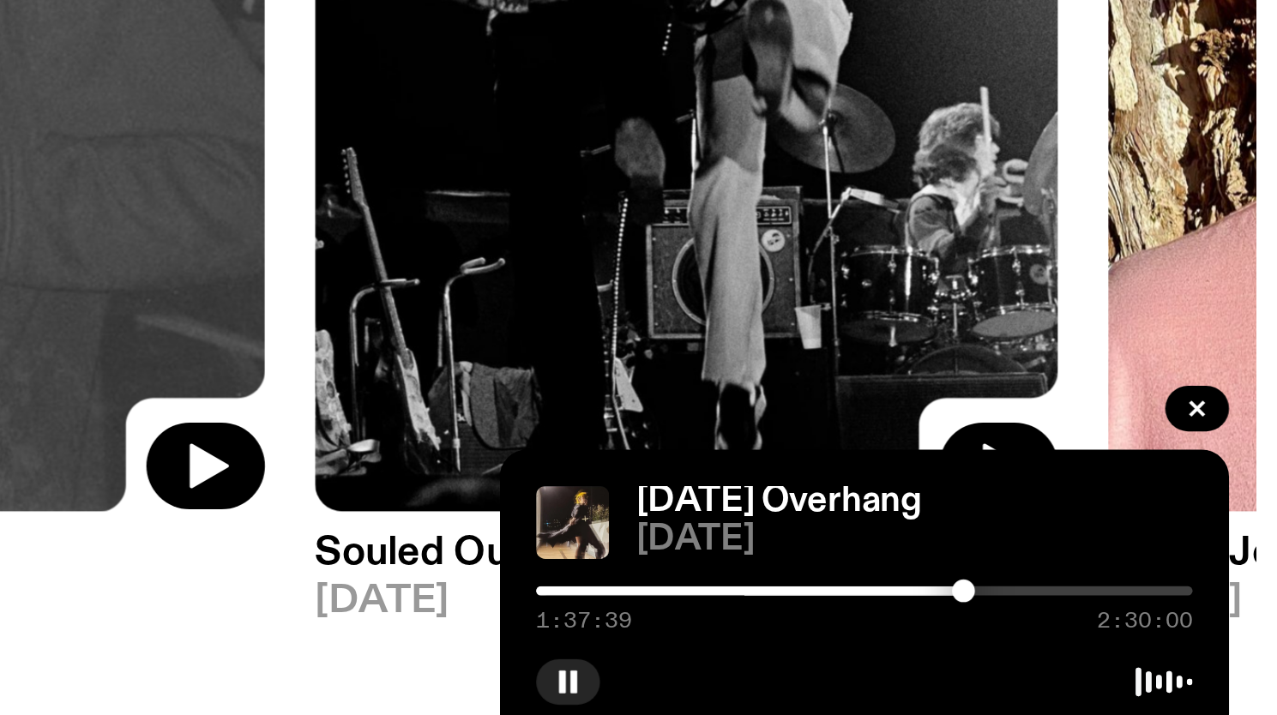
click at [1170, 649] on div at bounding box center [1166, 648] width 9 height 9
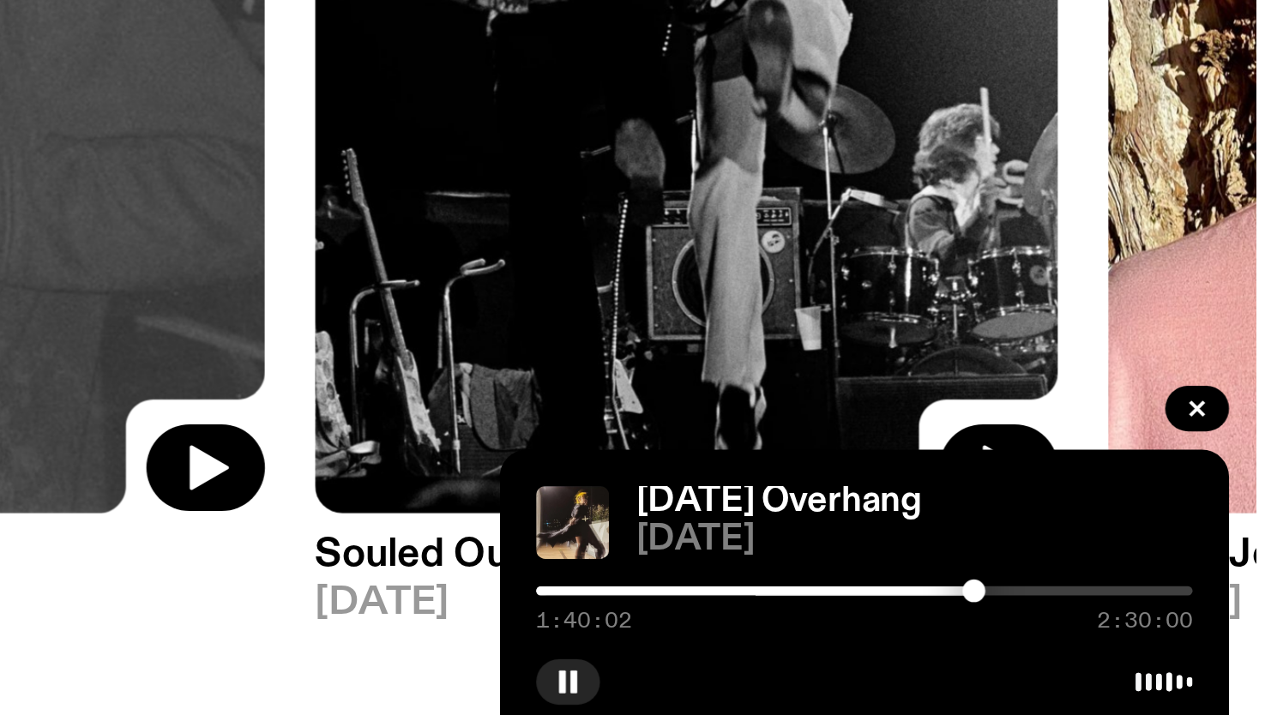
click at [1176, 648] on div at bounding box center [1129, 648] width 247 height 3
click at [1179, 648] on div at bounding box center [1176, 648] width 9 height 9
click at [1183, 649] on div at bounding box center [1183, 648] width 9 height 9
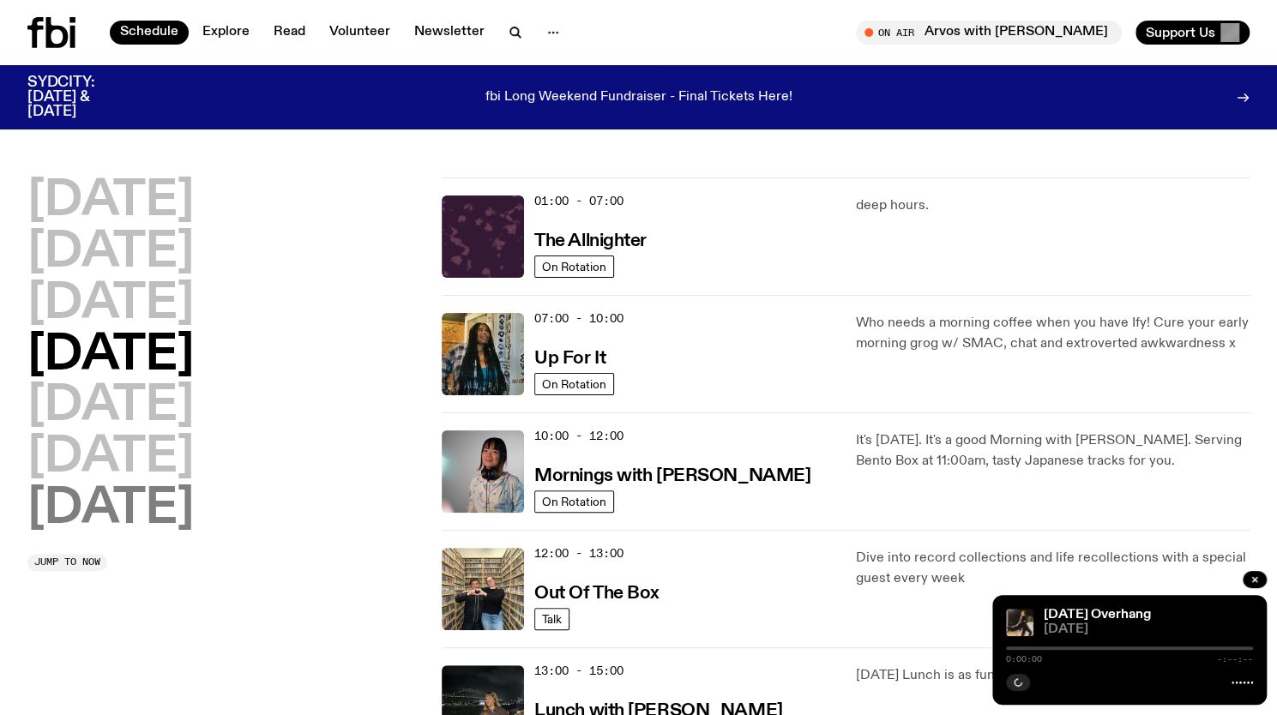
click at [134, 521] on h2 "[DATE]" at bounding box center [110, 510] width 166 height 48
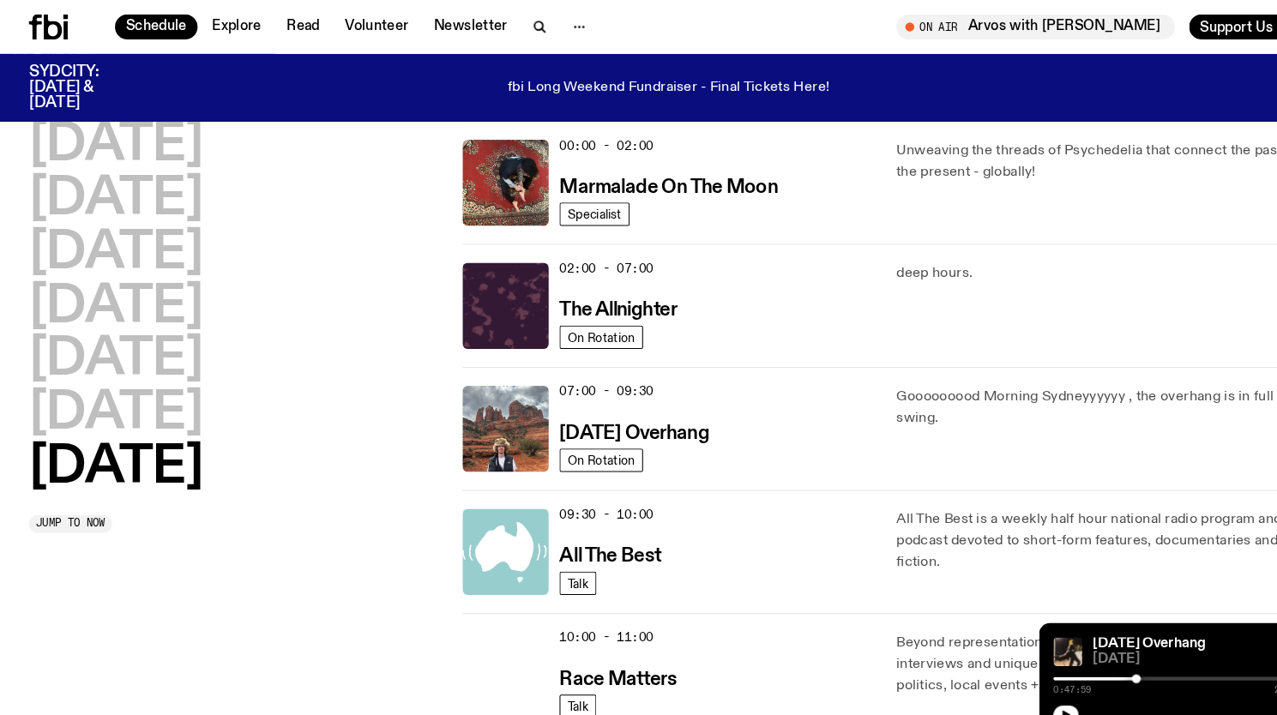
scroll to position [28, 0]
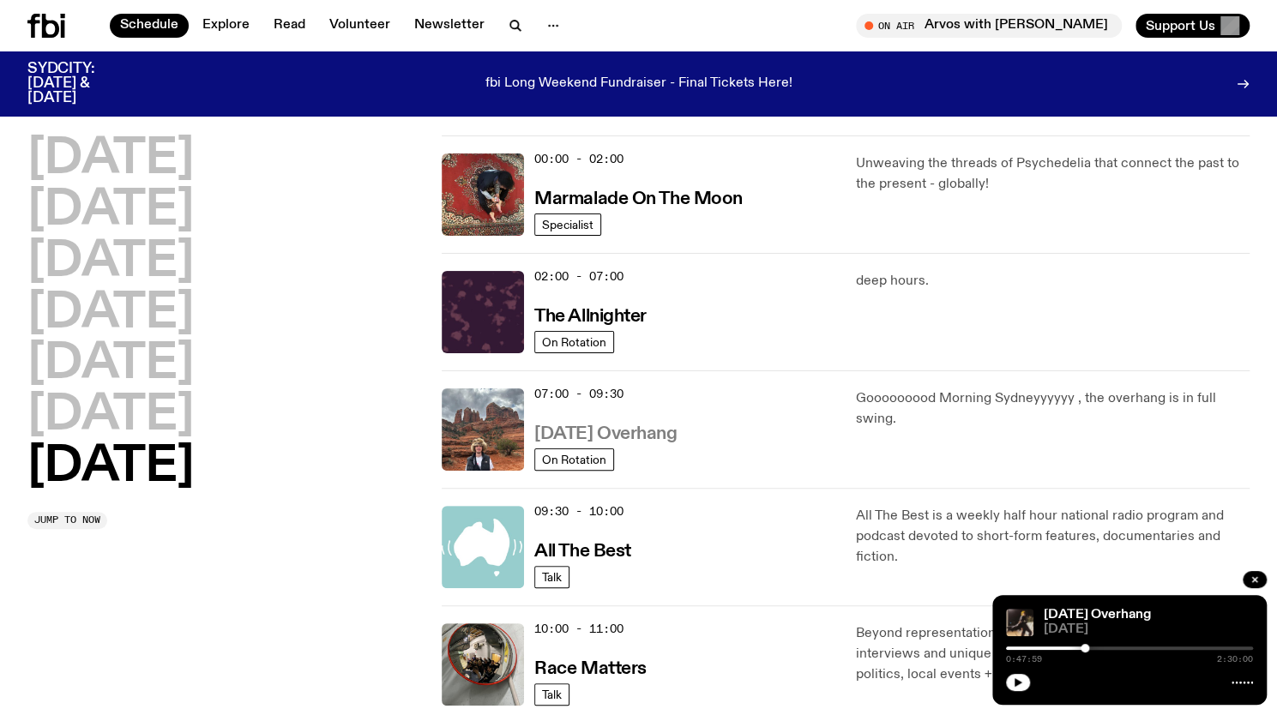
click at [664, 435] on h3 "[DATE] Overhang" at bounding box center [605, 434] width 142 height 18
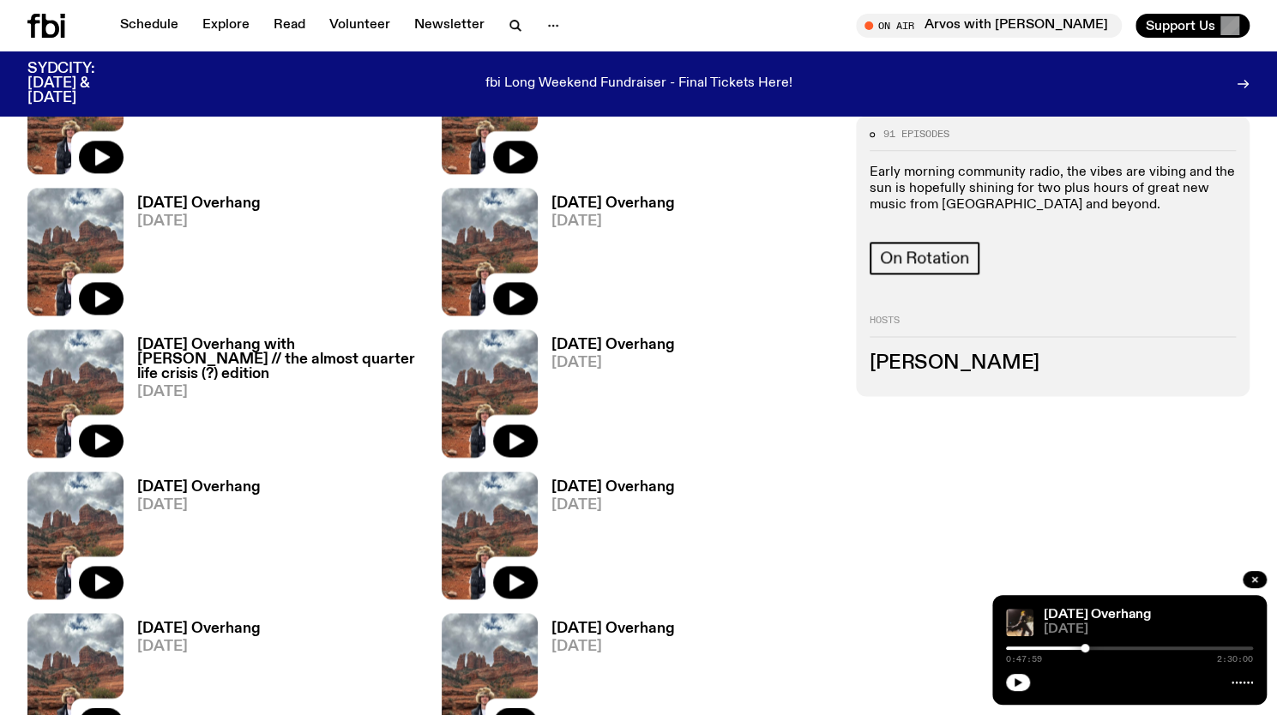
scroll to position [1526, 0]
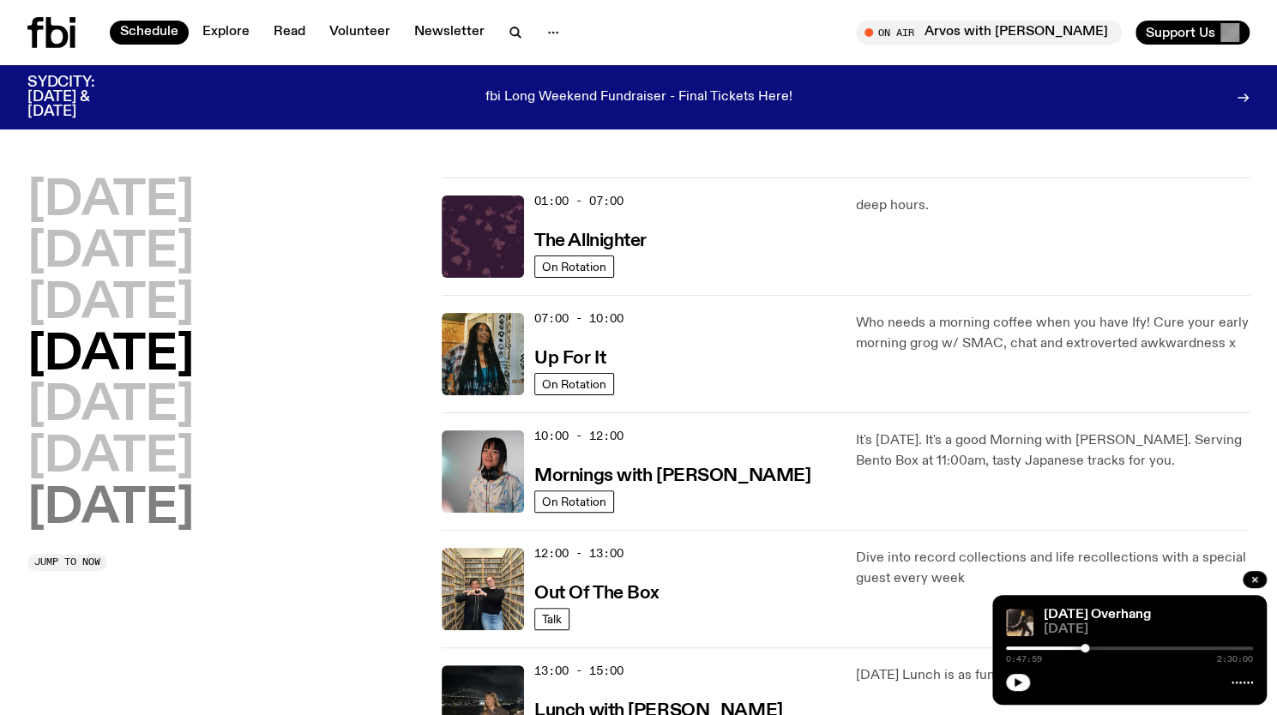
click at [172, 515] on h2 "Sunday" at bounding box center [110, 510] width 166 height 48
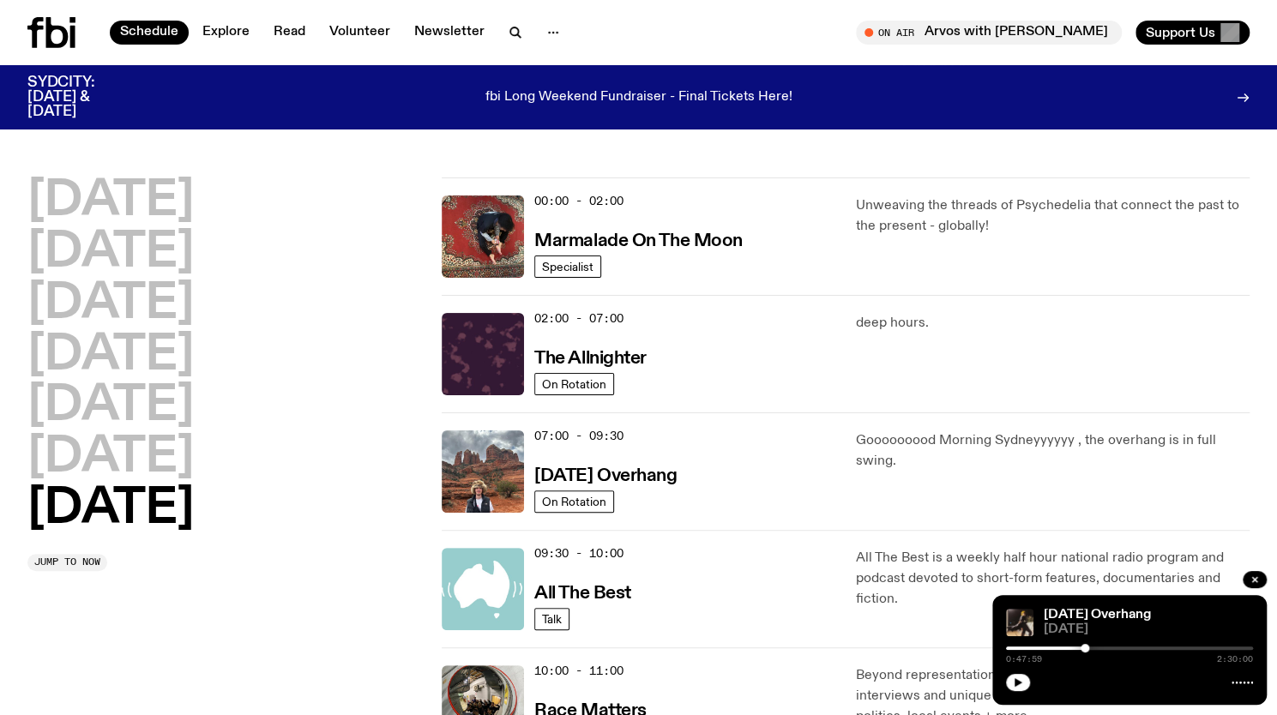
scroll to position [48, 0]
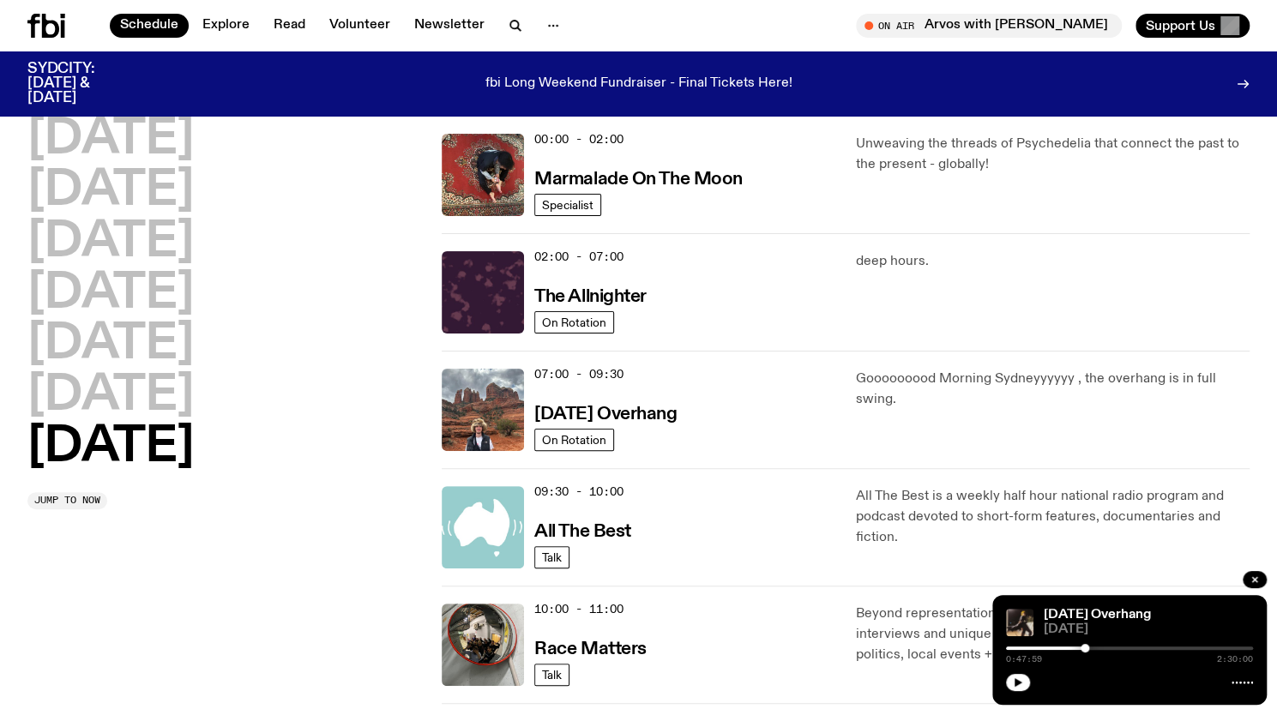
click at [1089, 649] on div at bounding box center [1129, 648] width 247 height 3
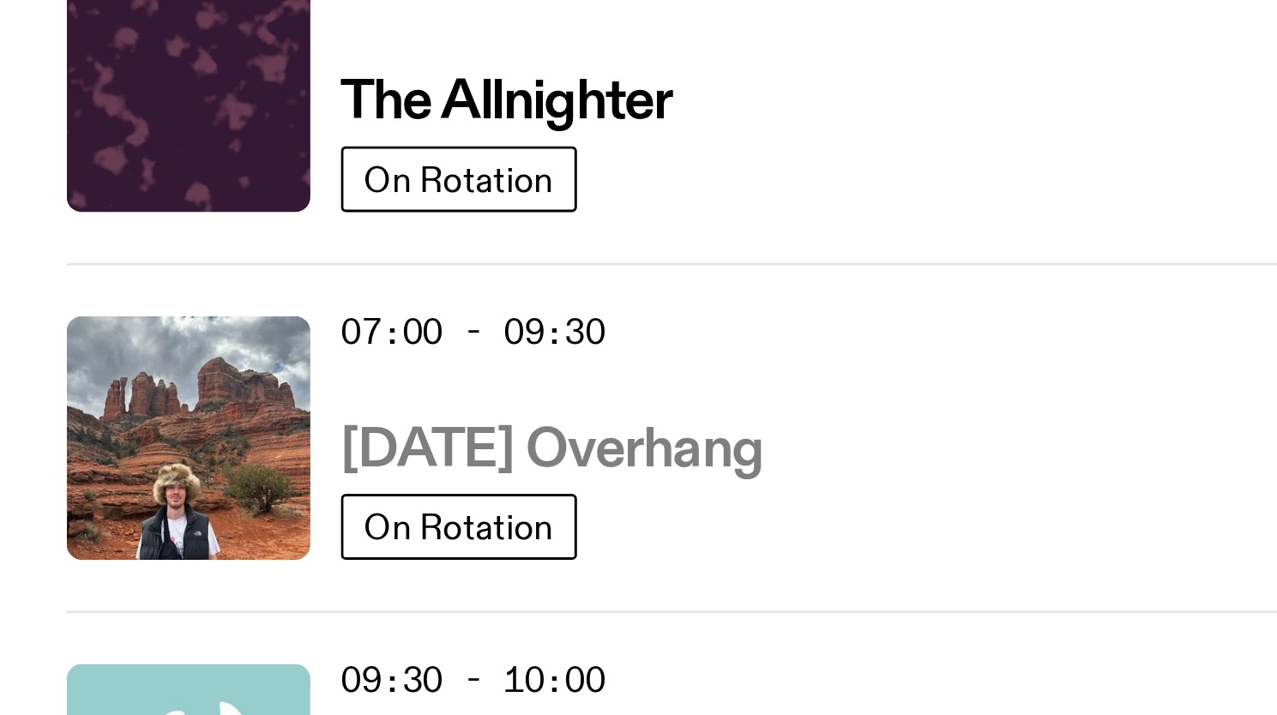
click at [599, 413] on h3 "[DATE] Overhang" at bounding box center [605, 415] width 142 height 18
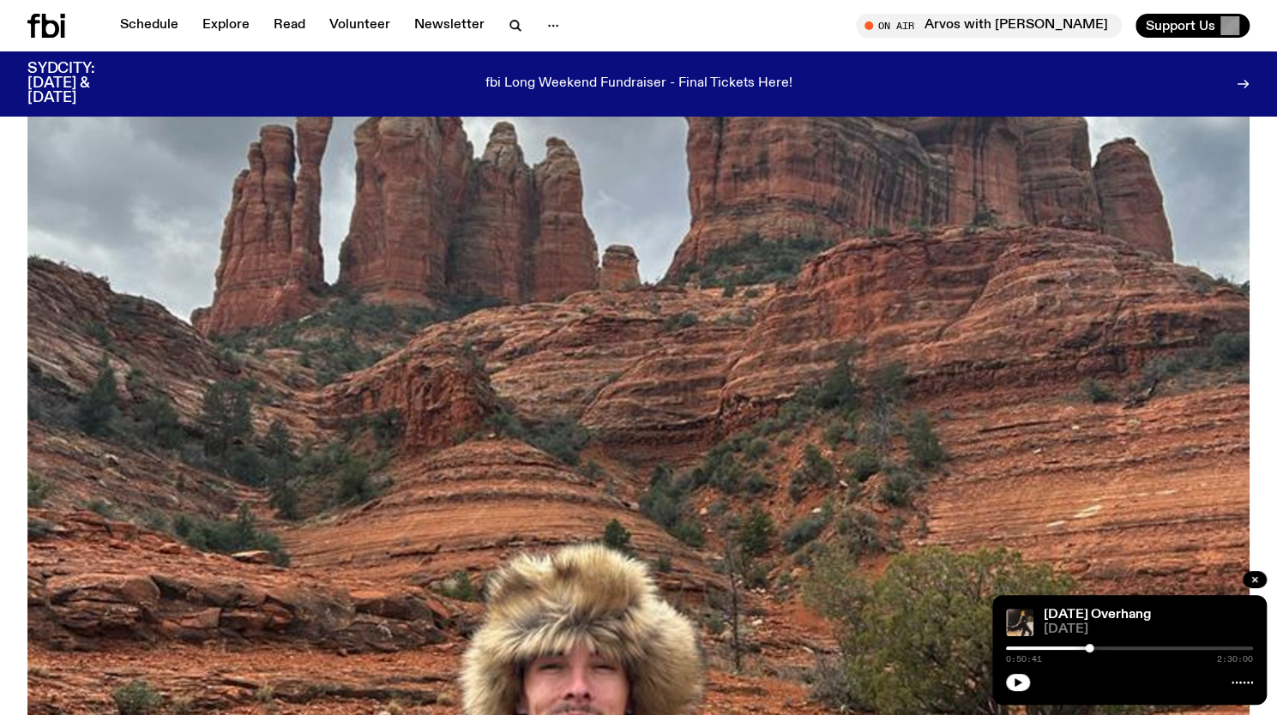
scroll to position [202, 0]
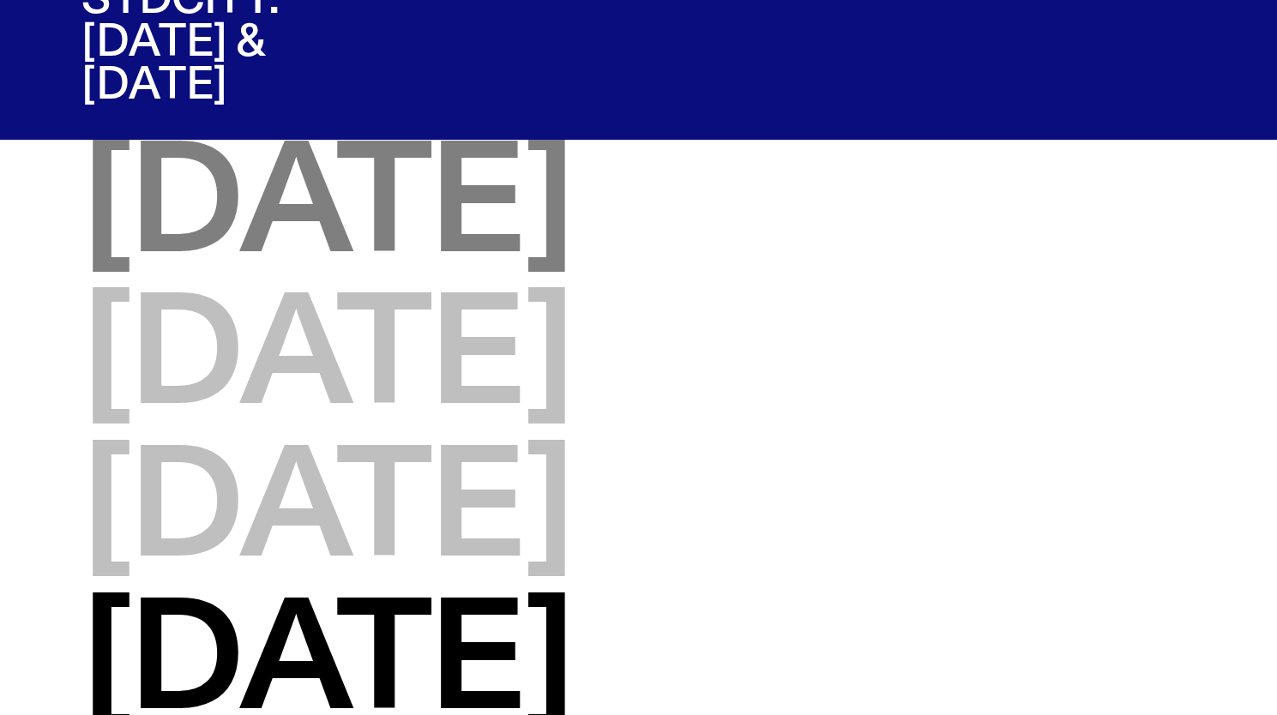
scroll to position [48, 0]
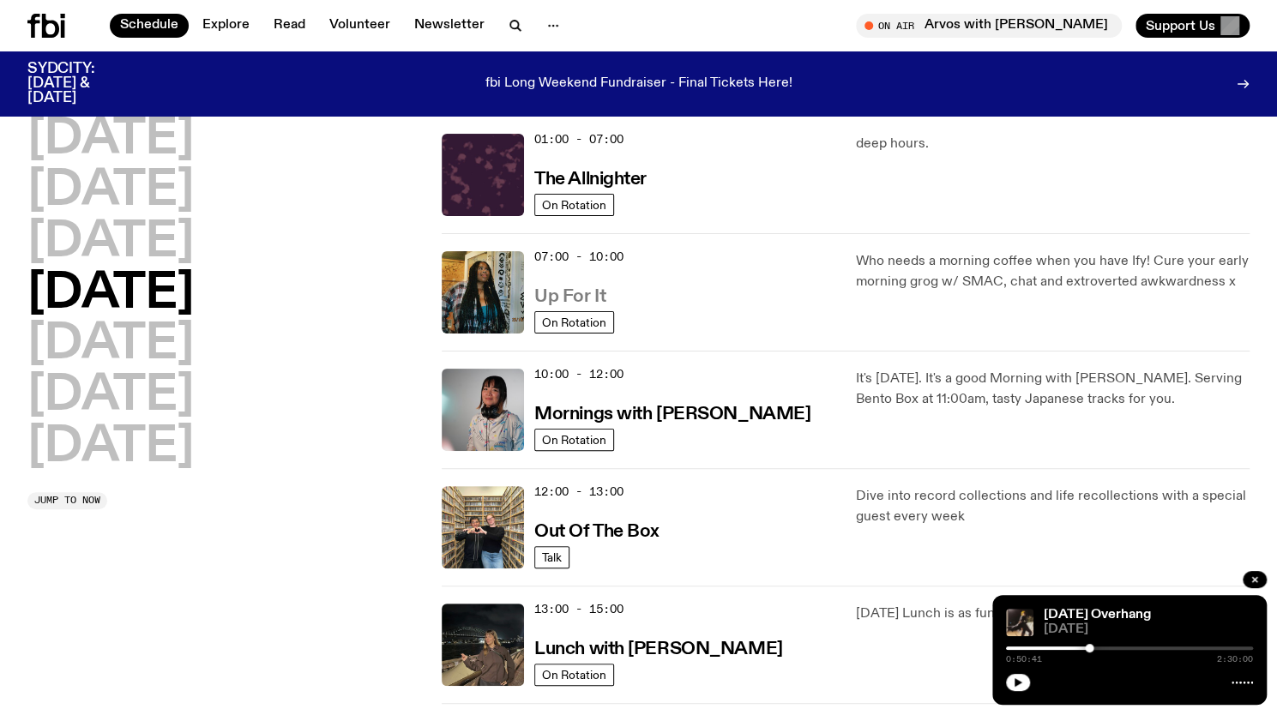
click at [576, 295] on h3 "Up For It" at bounding box center [569, 297] width 71 height 18
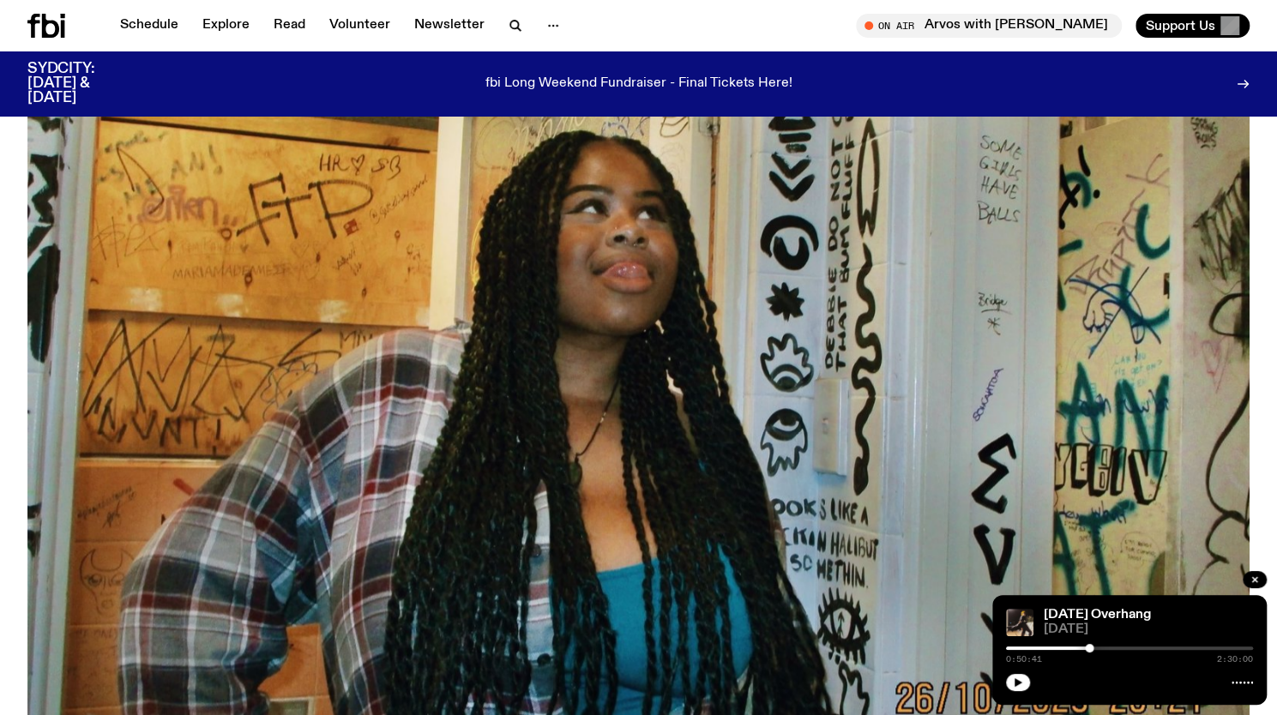
scroll to position [195, 0]
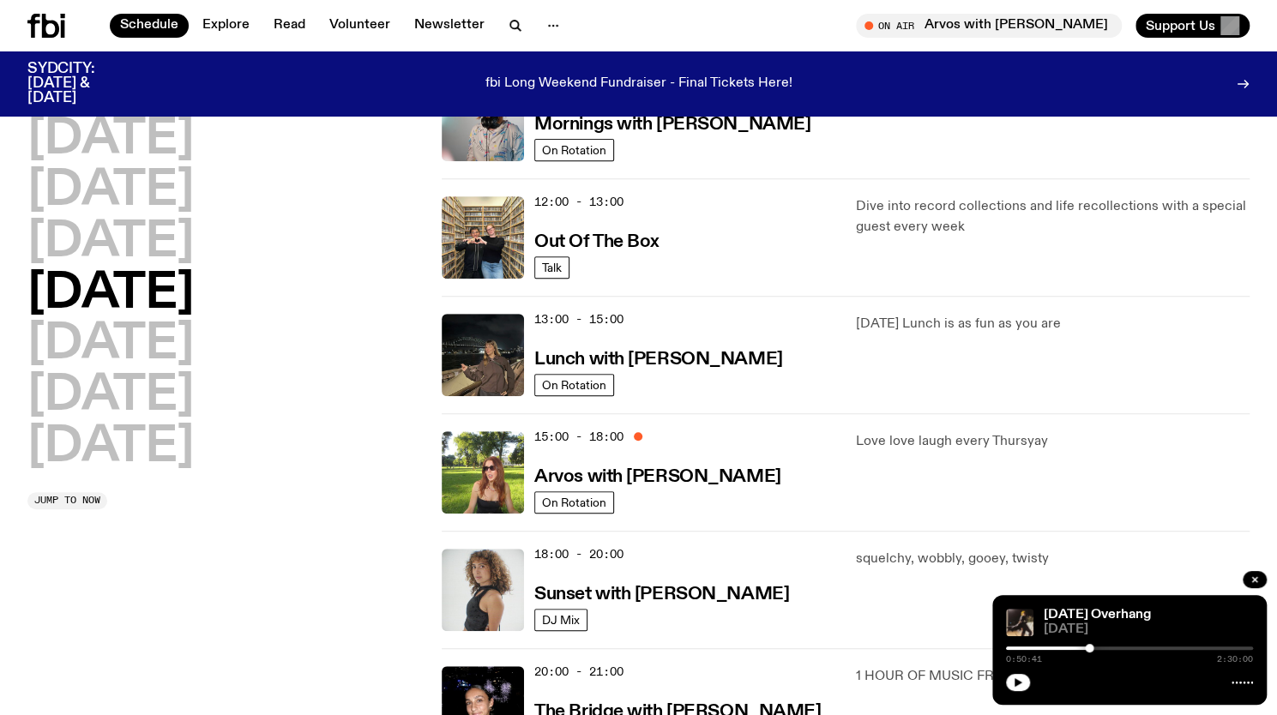
scroll to position [345, 0]
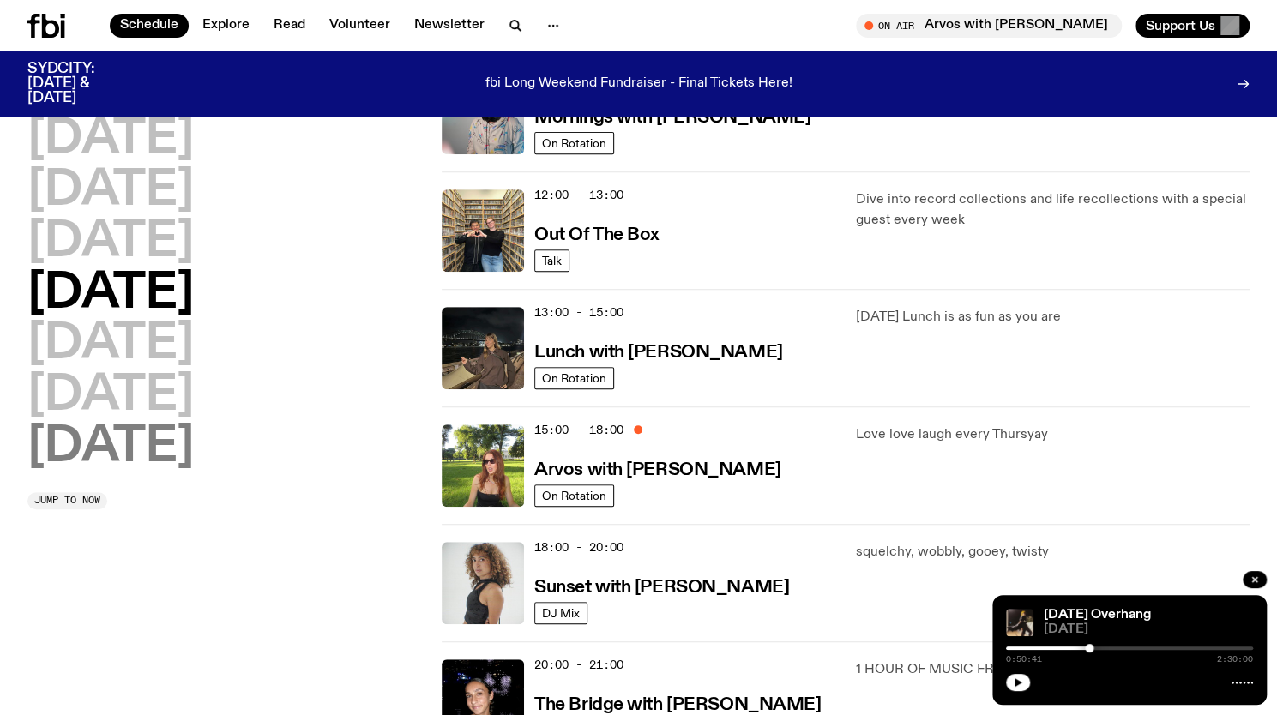
click at [94, 457] on h2 "Sunday" at bounding box center [110, 448] width 166 height 48
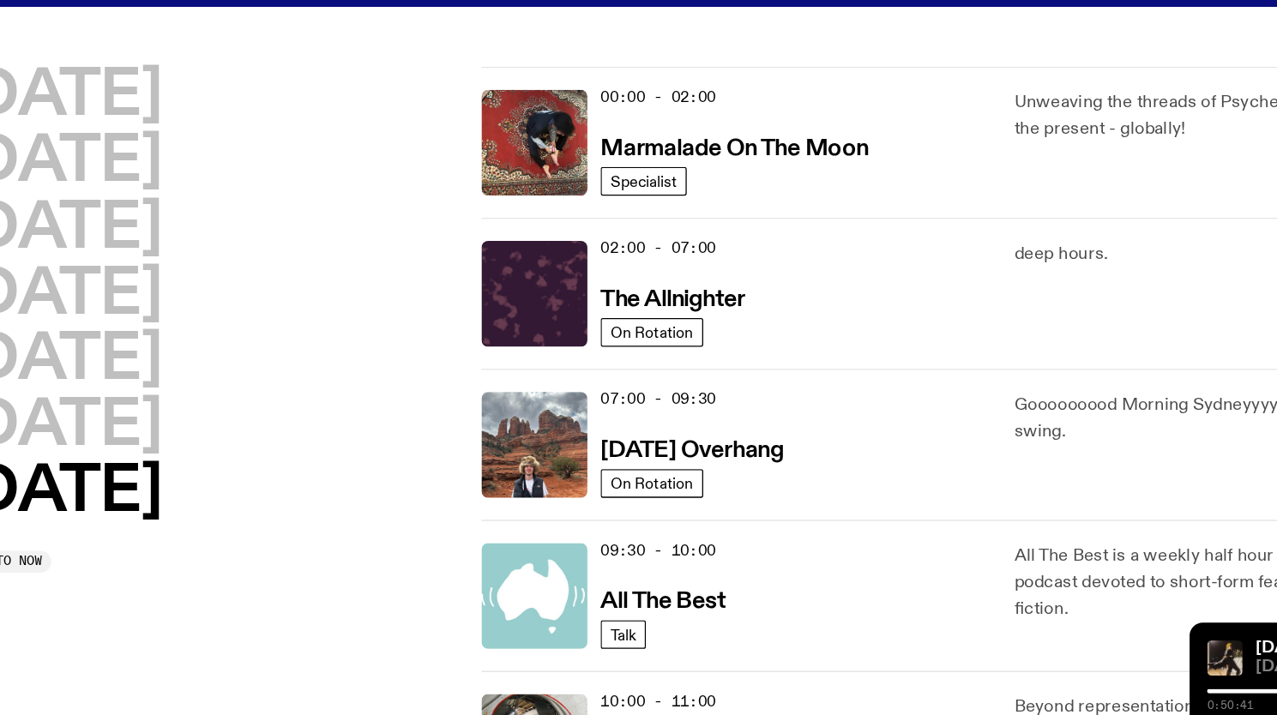
scroll to position [1, 0]
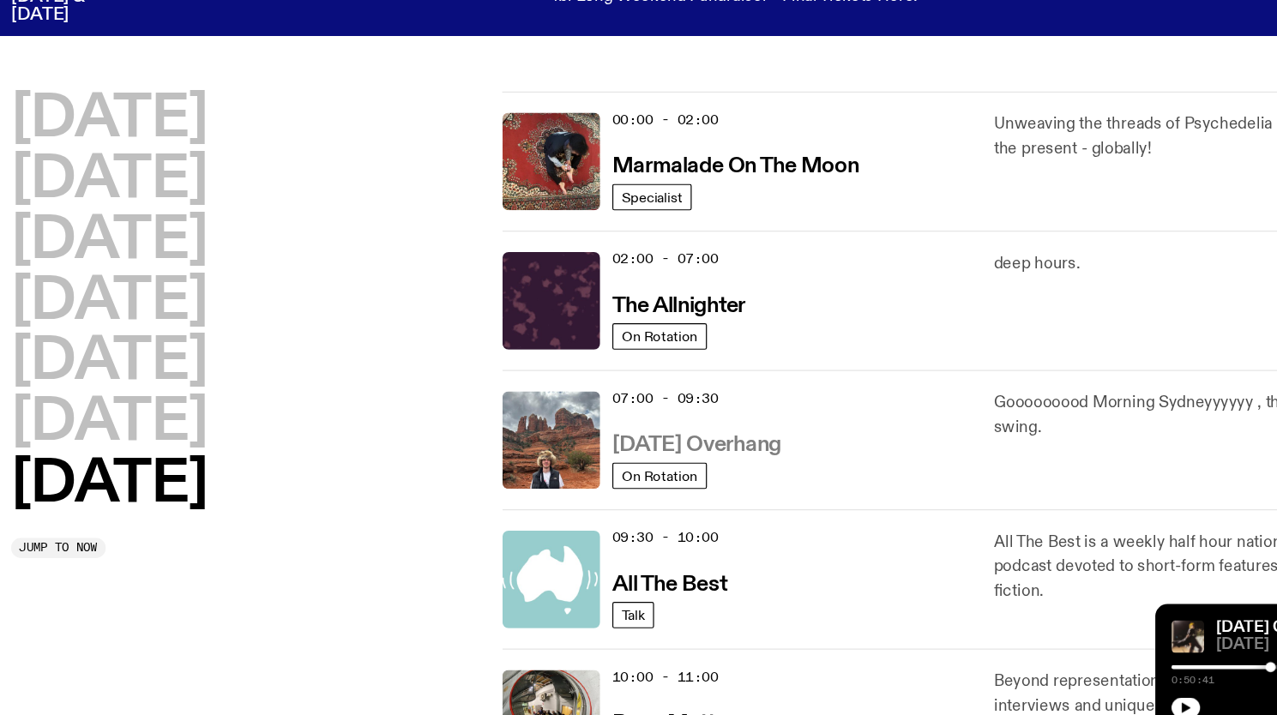
click at [647, 454] on h3 "[DATE] Overhang" at bounding box center [605, 462] width 142 height 18
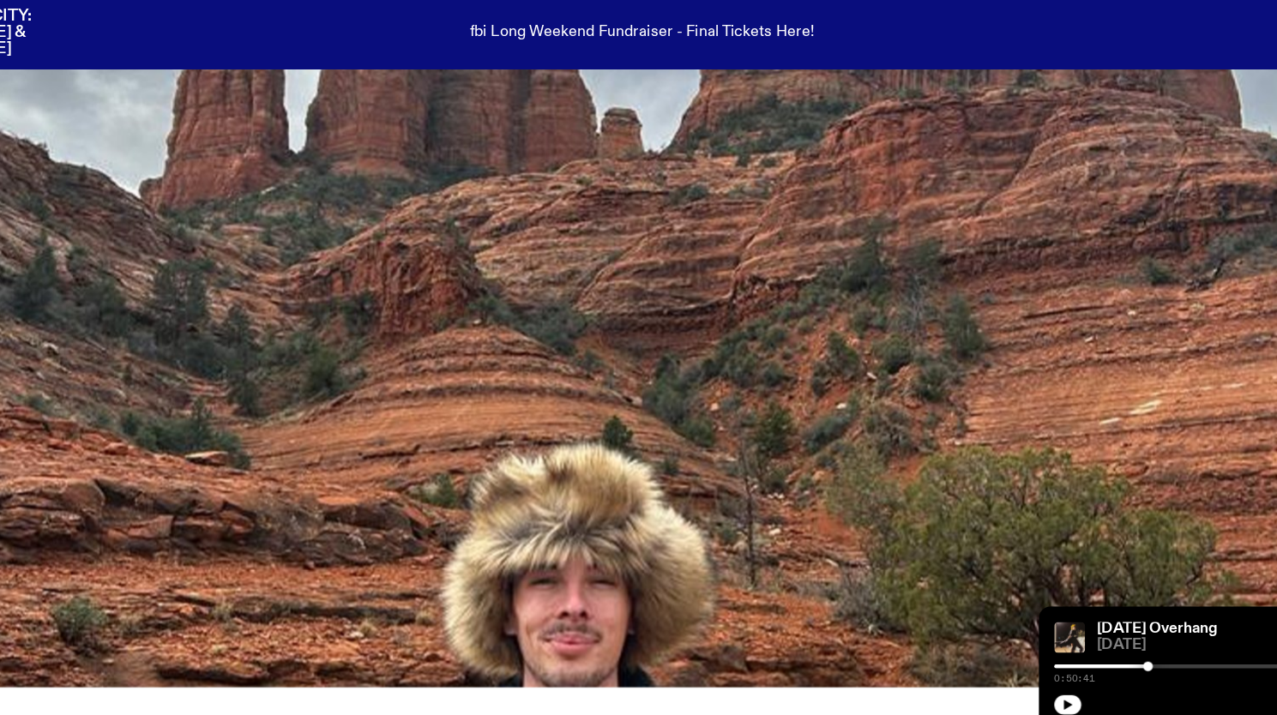
scroll to position [278, 0]
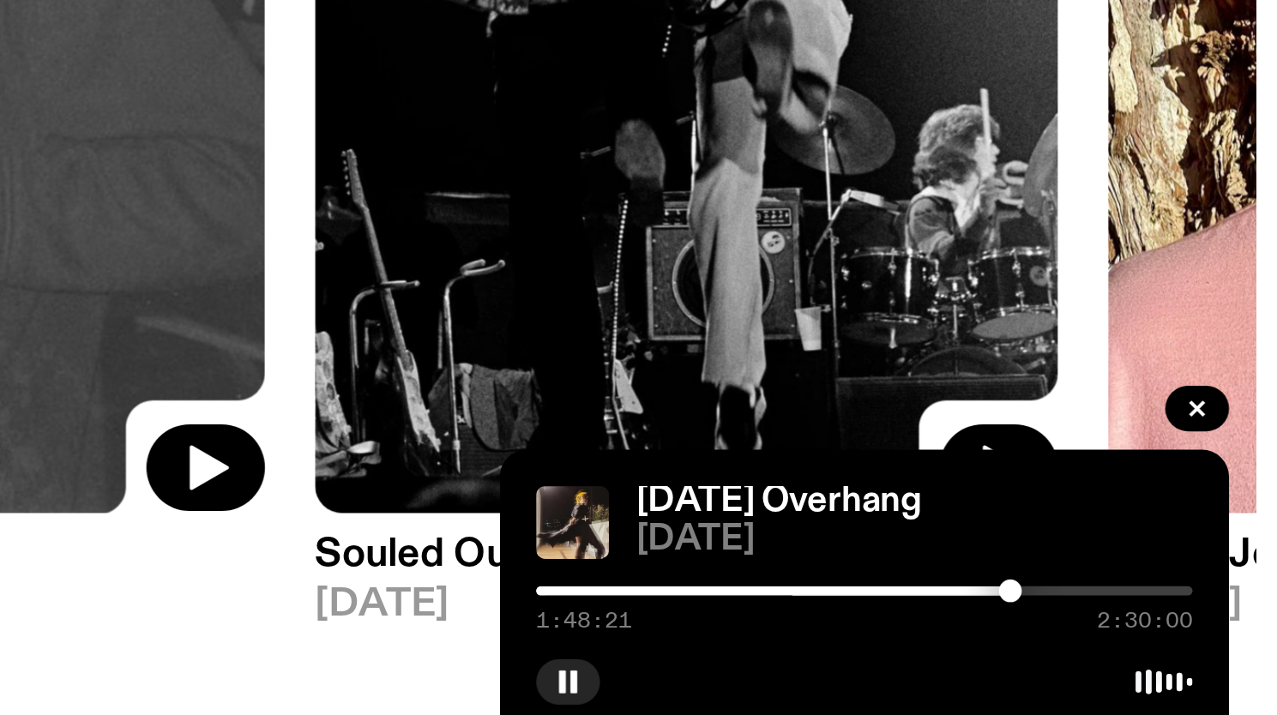
click at [1186, 650] on div at bounding box center [1184, 648] width 9 height 9
click at [1188, 648] on div at bounding box center [1186, 648] width 9 height 9
click at [1190, 646] on div at bounding box center [1189, 648] width 9 height 9
click at [1186, 648] on div at bounding box center [1189, 648] width 9 height 9
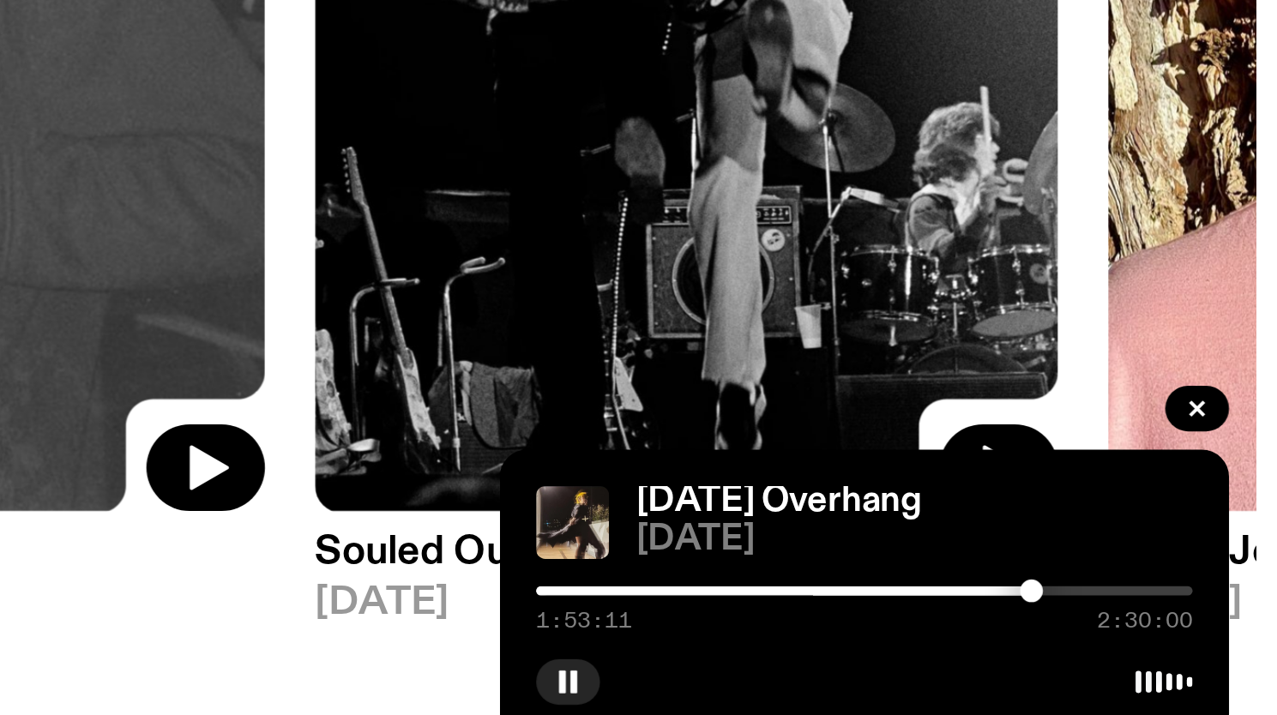
click at [1192, 649] on div at bounding box center [1192, 648] width 9 height 9
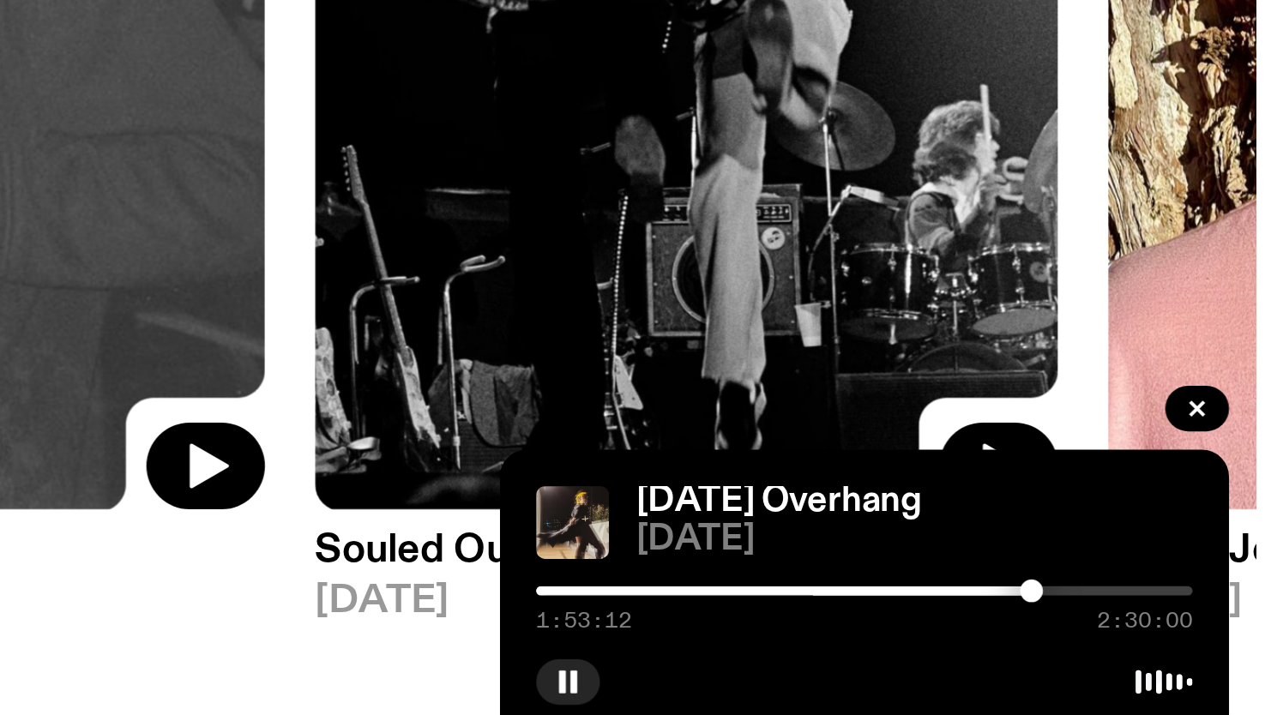
click at [1196, 649] on div at bounding box center [1192, 648] width 9 height 9
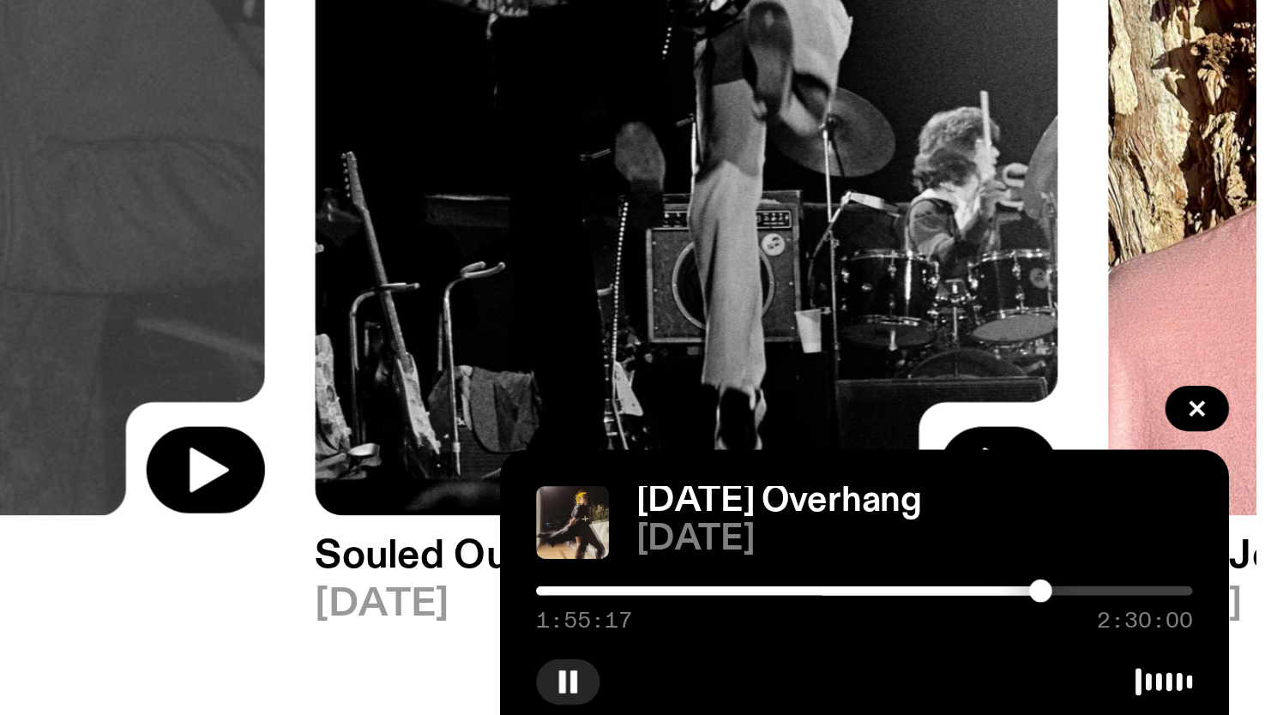
scroll to position [0, 0]
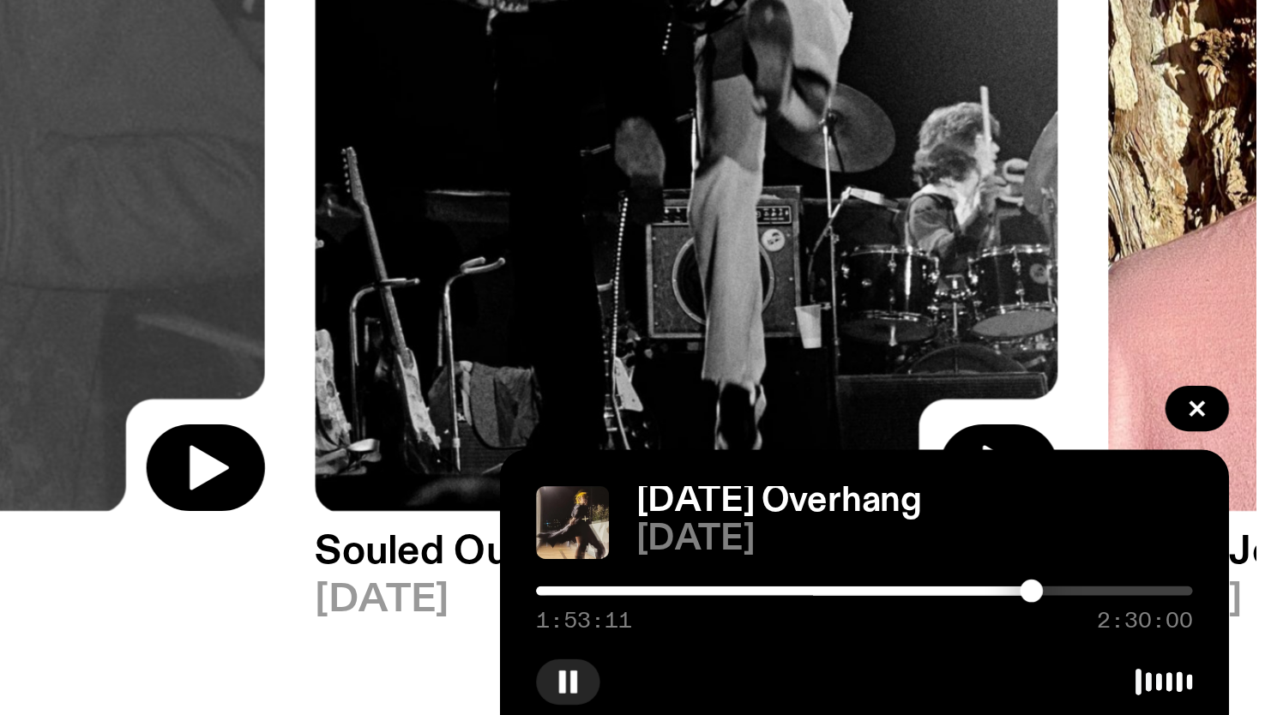
click at [1192, 649] on div at bounding box center [1192, 648] width 9 height 9
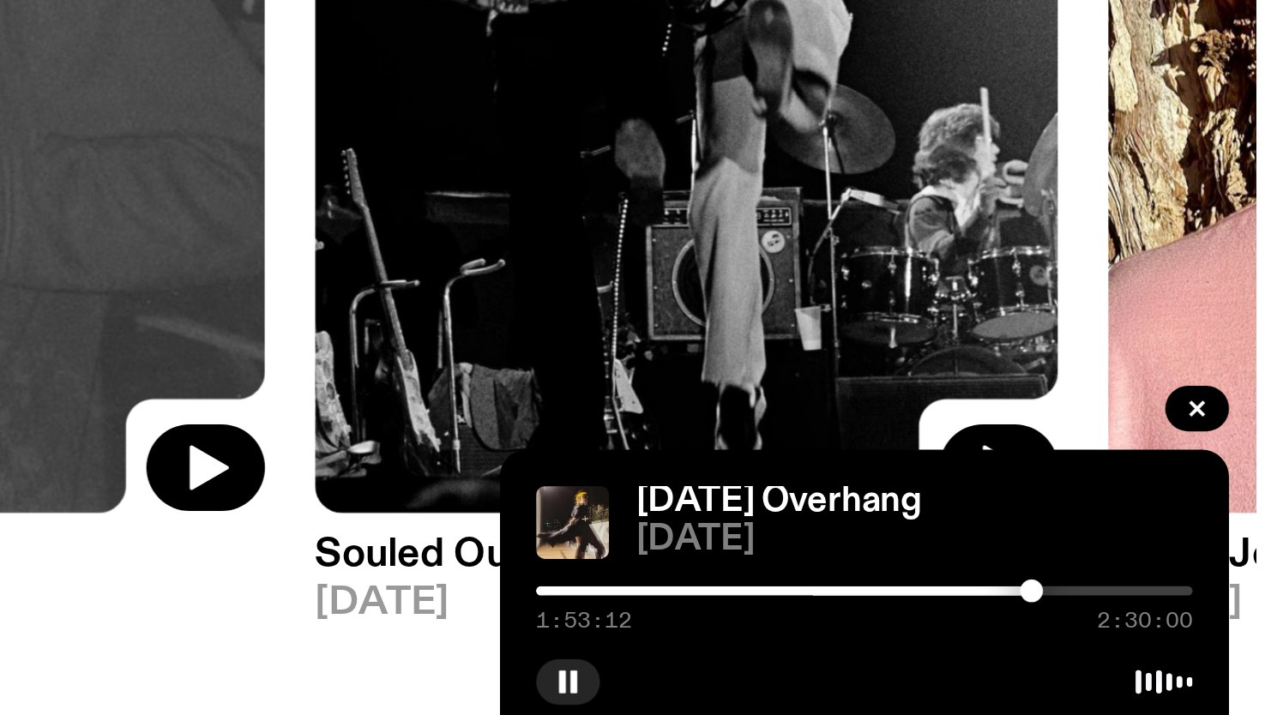
click at [1194, 649] on div at bounding box center [1192, 648] width 9 height 9
click at [1199, 649] on div at bounding box center [1129, 648] width 247 height 3
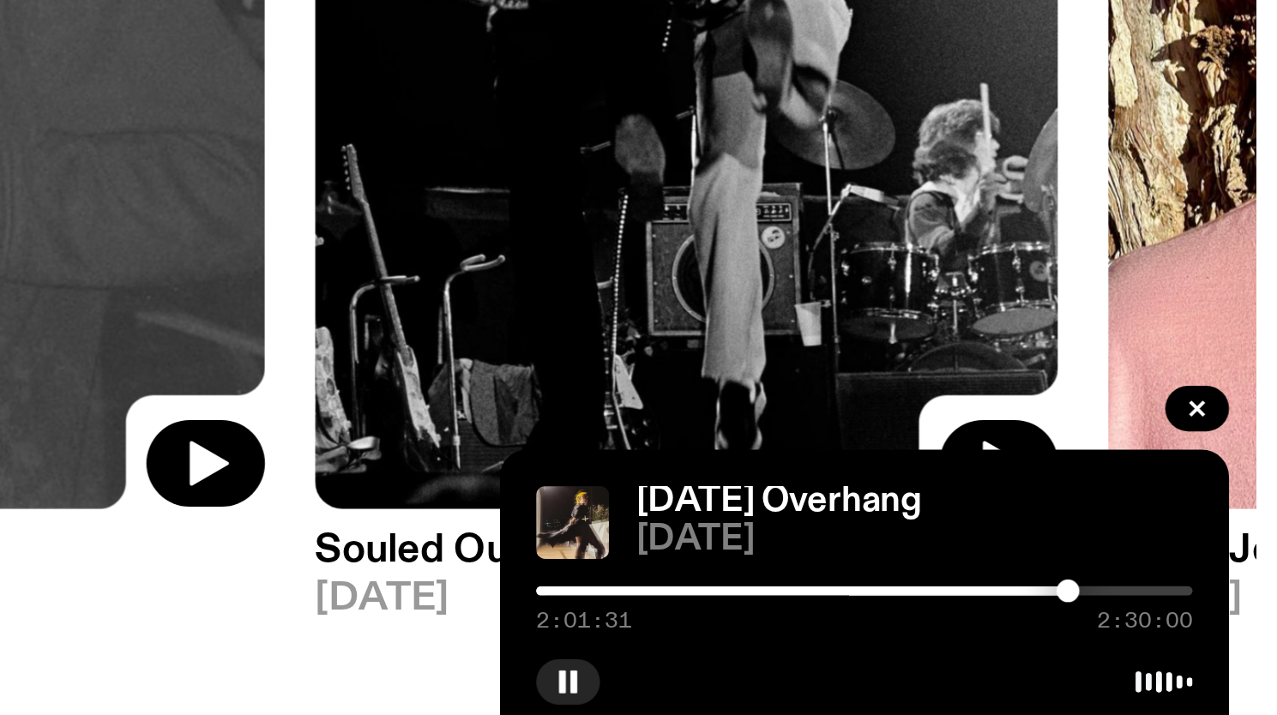
click at [1206, 648] on div at bounding box center [1206, 648] width 9 height 9
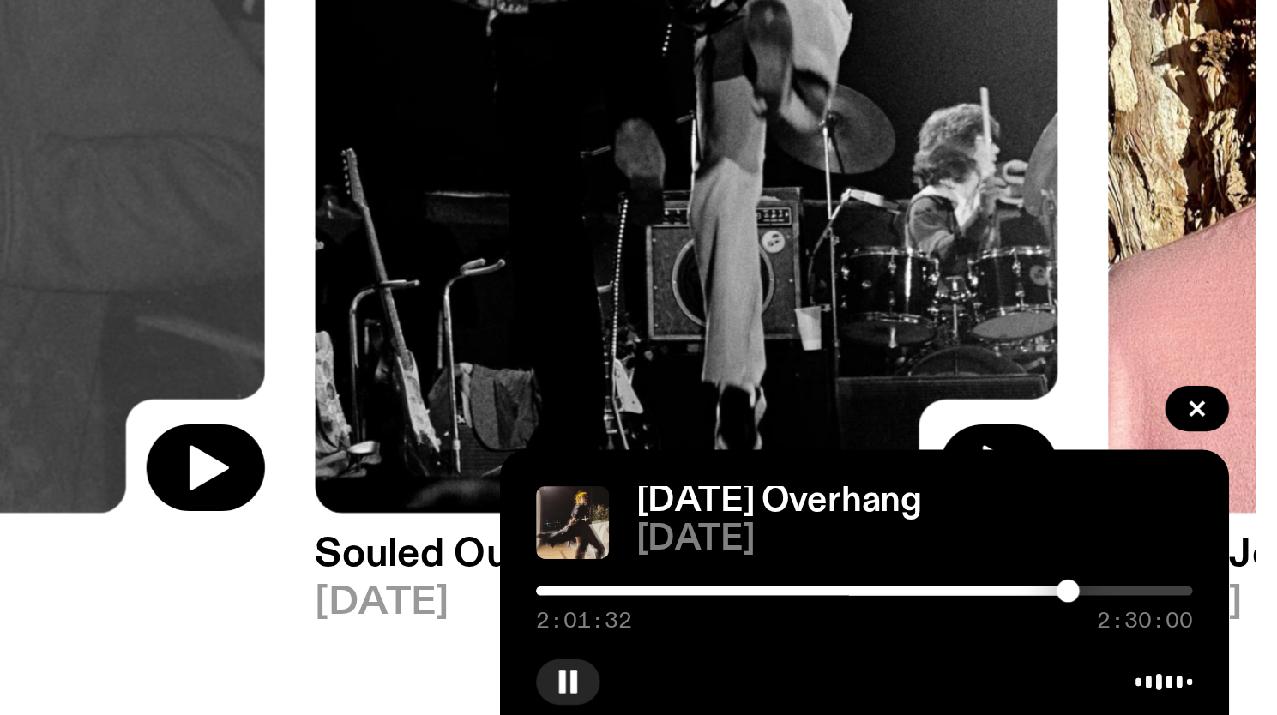
click at [1203, 649] on div at bounding box center [1206, 648] width 9 height 9
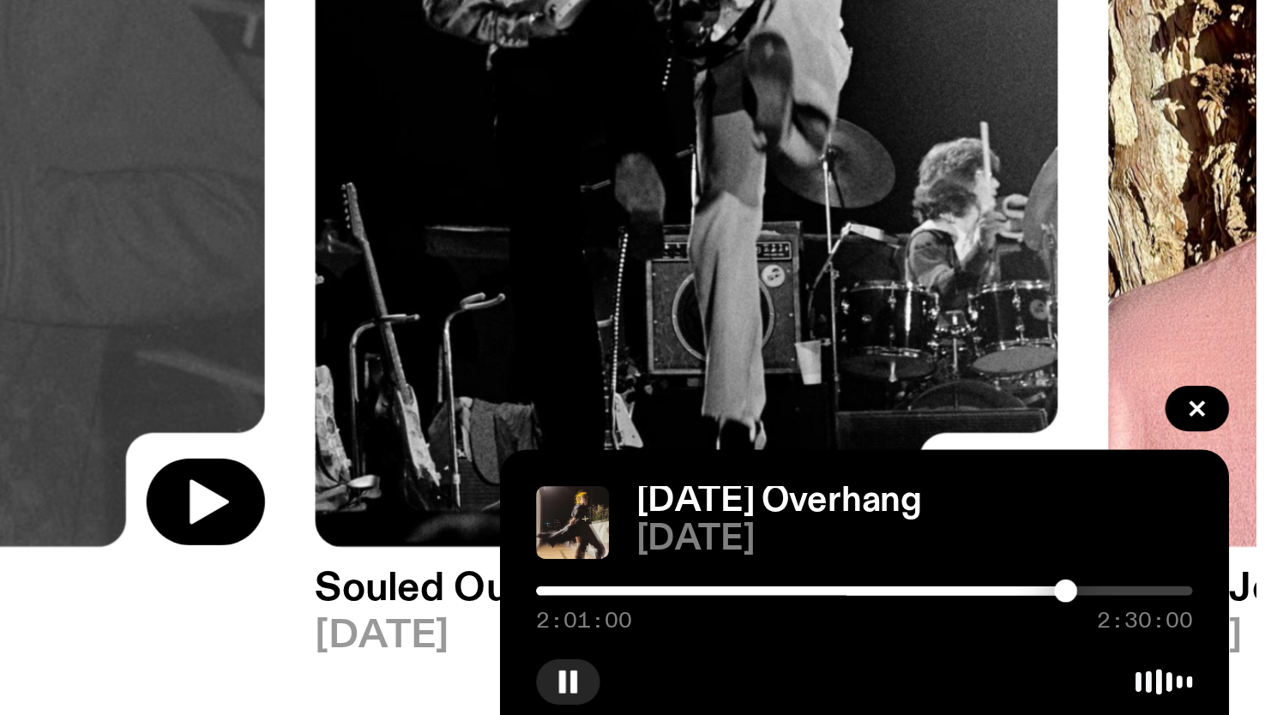
scroll to position [9, 0]
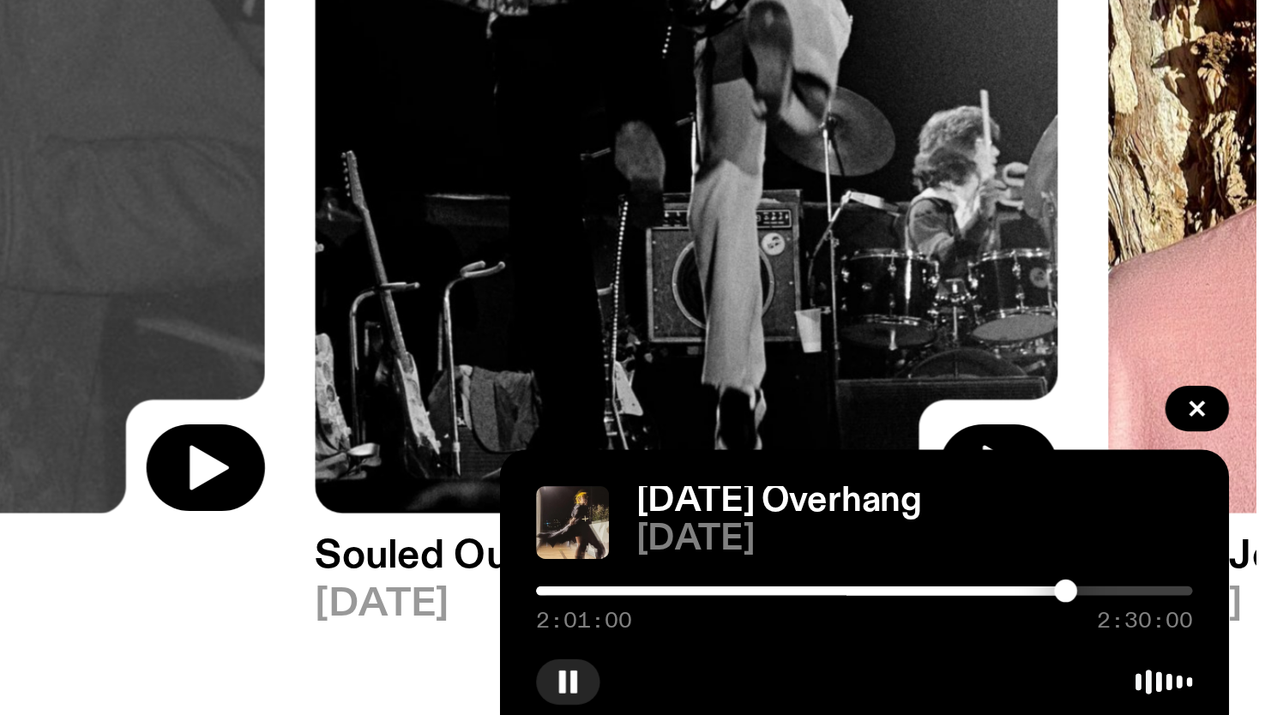
click at [1204, 649] on div at bounding box center [1205, 648] width 9 height 9
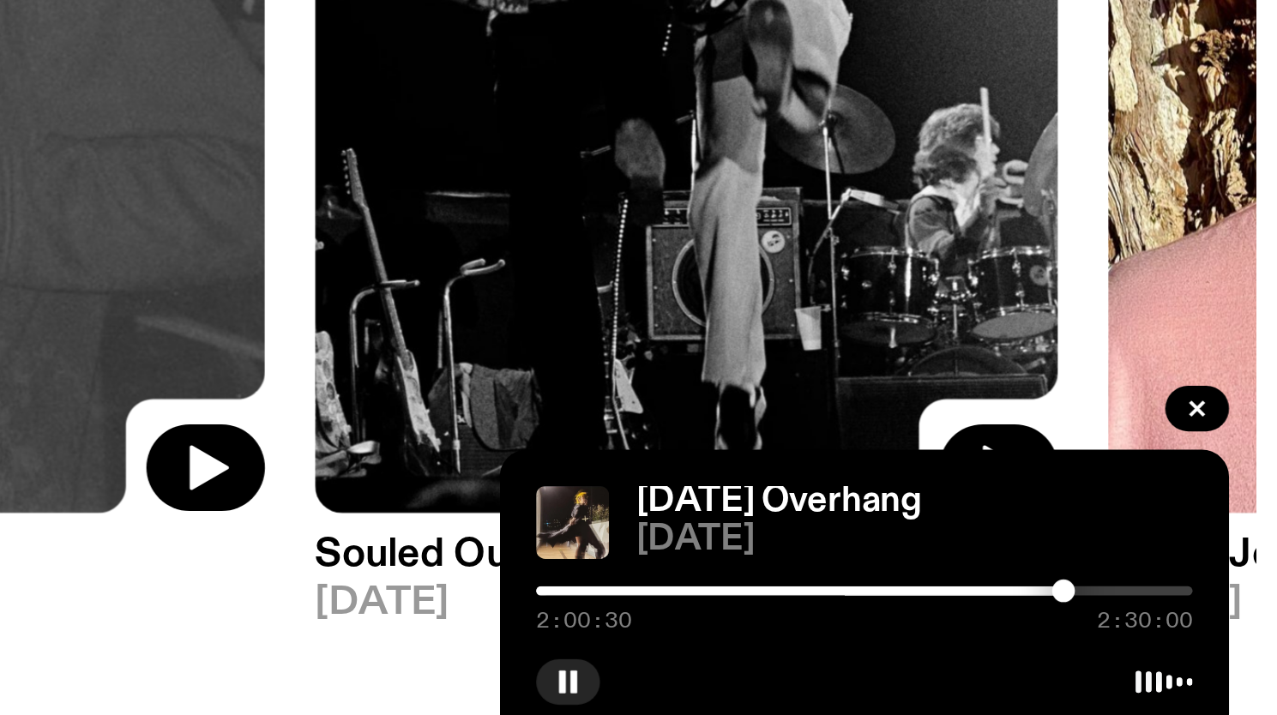
scroll to position [0, 0]
click at [1209, 648] on div at bounding box center [1209, 648] width 9 height 9
click at [1212, 649] on div at bounding box center [1209, 648] width 9 height 9
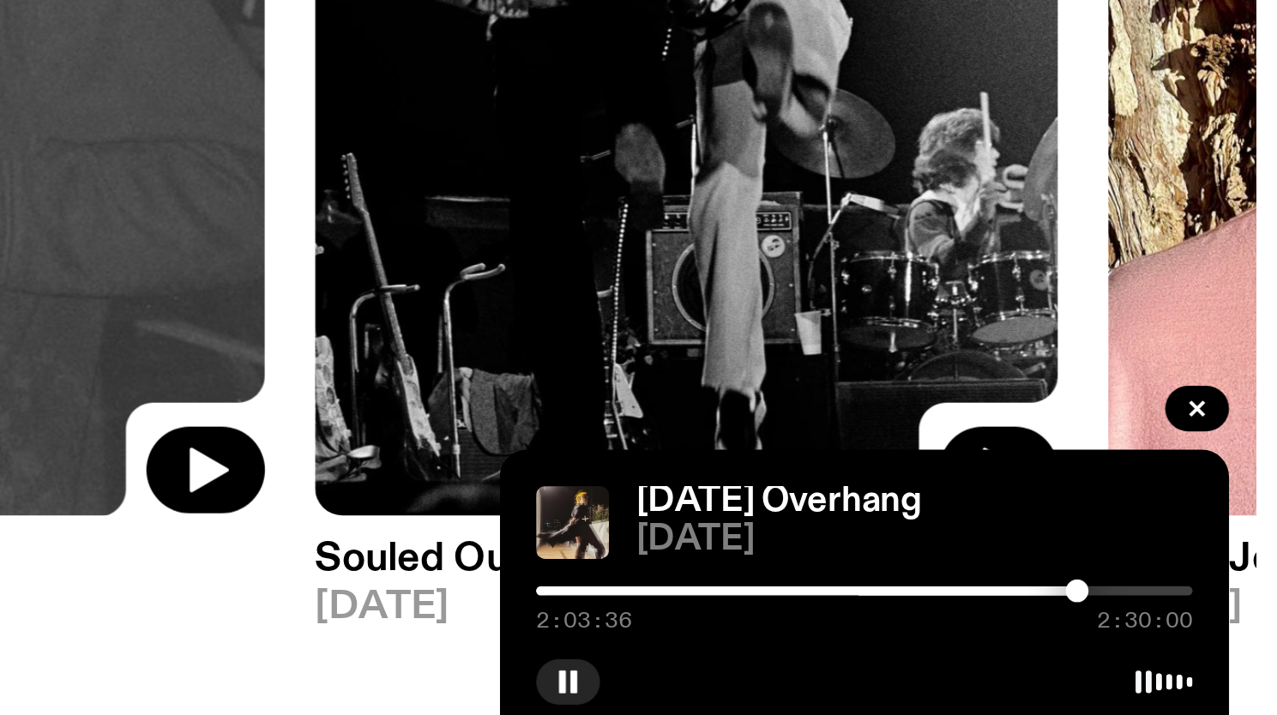
click at [1209, 648] on div at bounding box center [1209, 648] width 9 height 9
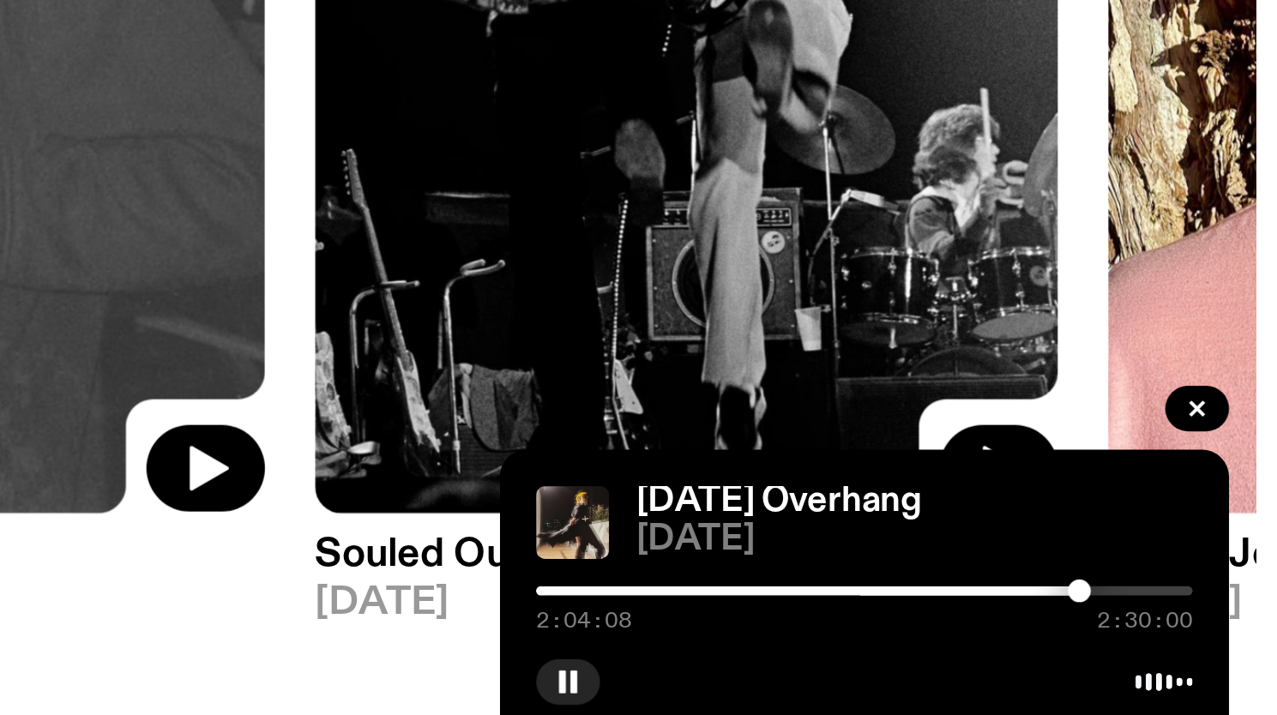
click at [1210, 648] on div at bounding box center [1210, 648] width 9 height 9
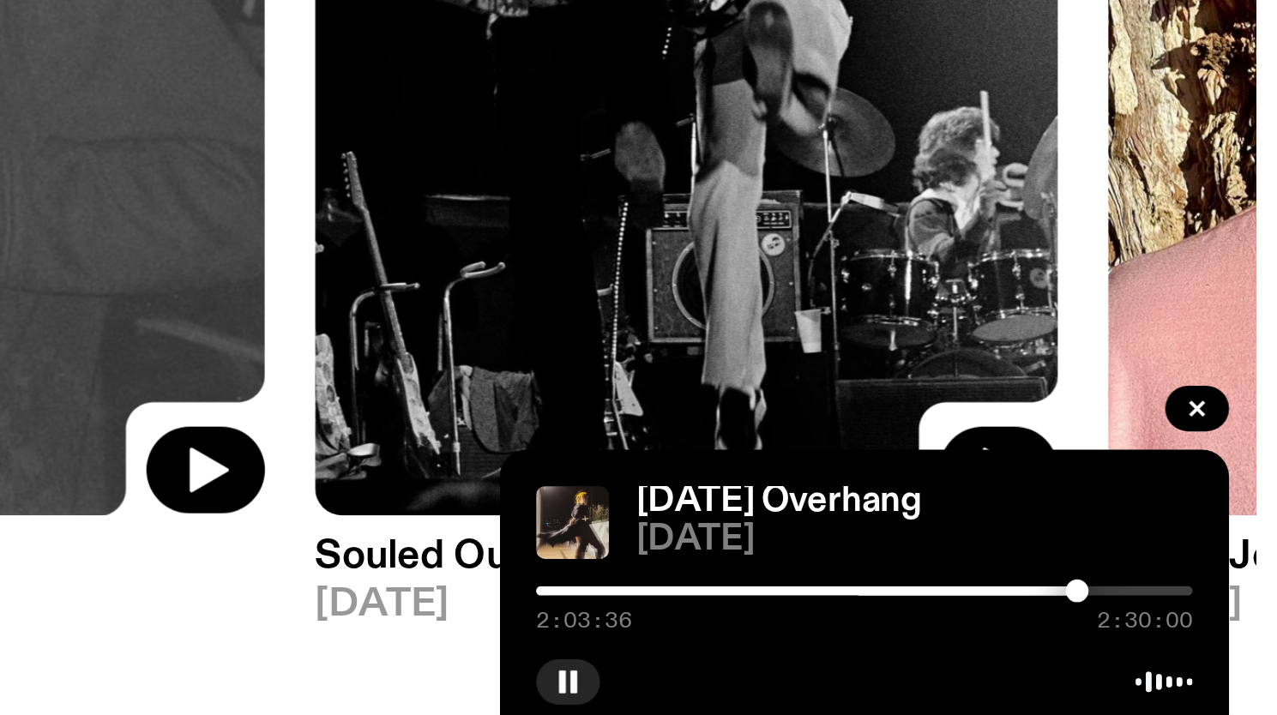
click at [1209, 648] on div at bounding box center [1209, 648] width 9 height 9
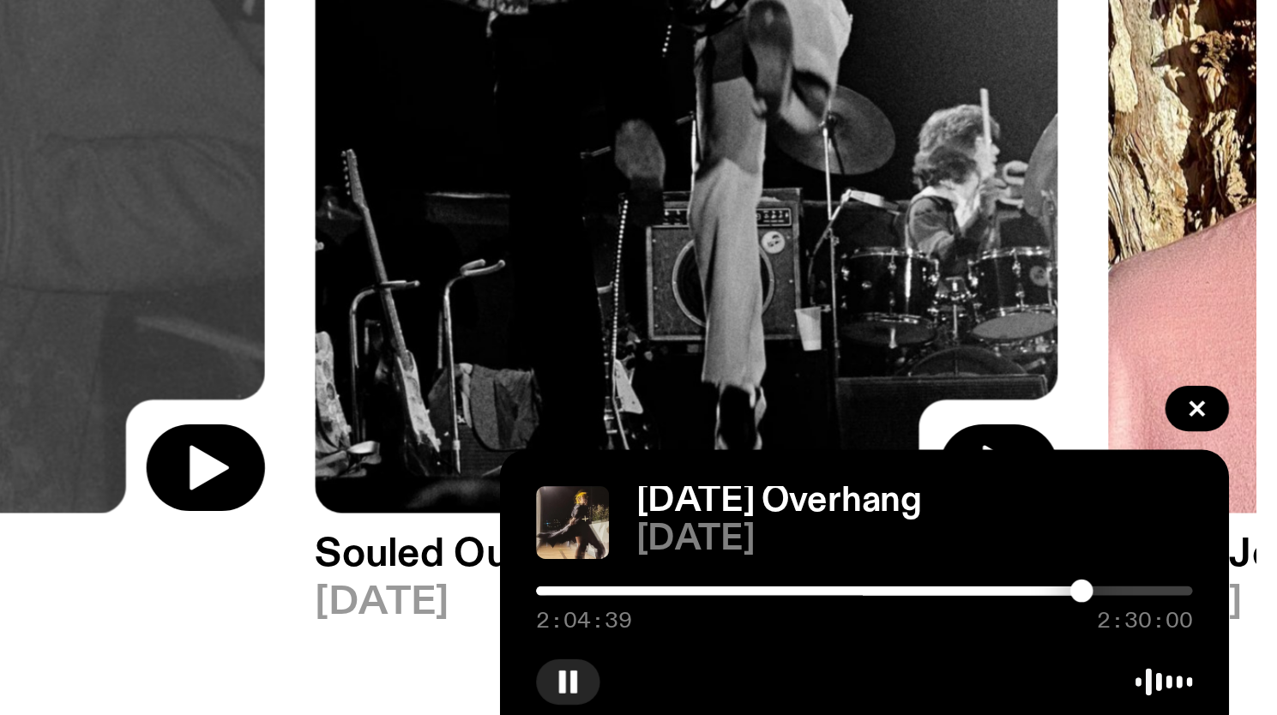
click at [1215, 648] on div at bounding box center [1211, 648] width 9 height 9
click at [1216, 649] on div at bounding box center [1216, 648] width 9 height 9
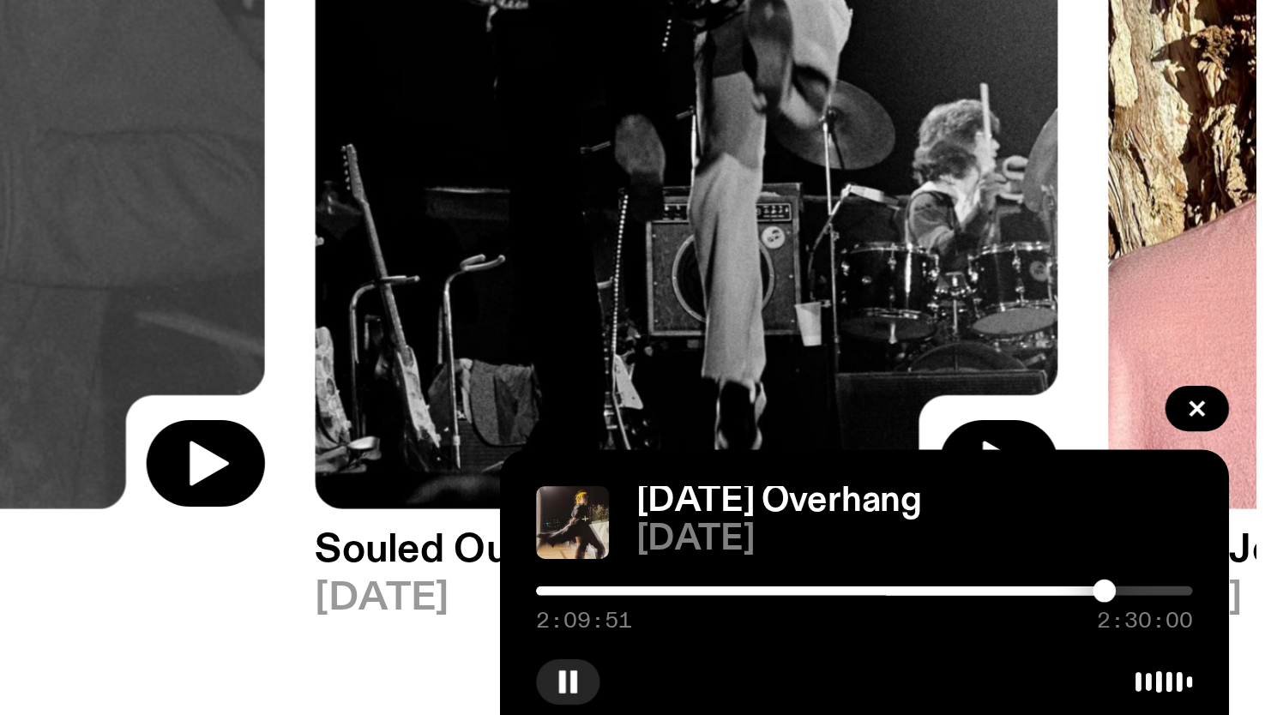
click at [1223, 648] on div at bounding box center [1219, 648] width 9 height 9
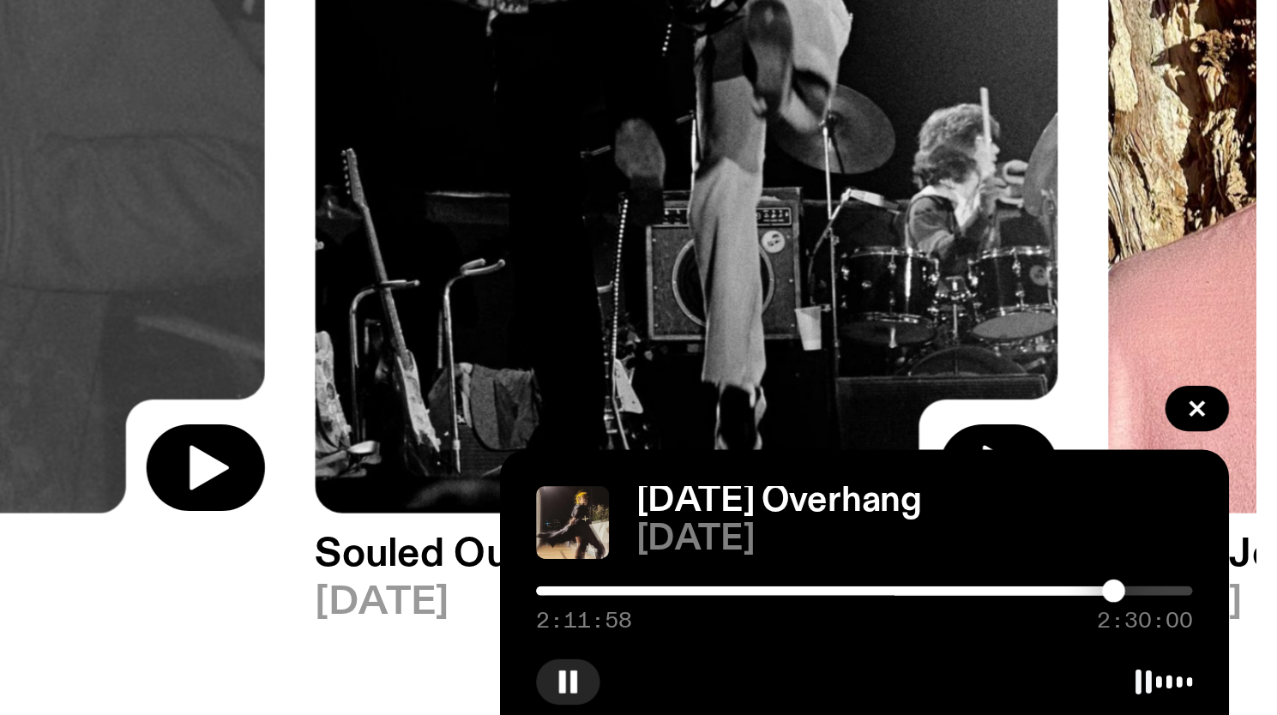
scroll to position [0, 0]
click at [1225, 648] on div at bounding box center [1223, 648] width 9 height 9
click at [1222, 649] on div at bounding box center [1222, 648] width 9 height 9
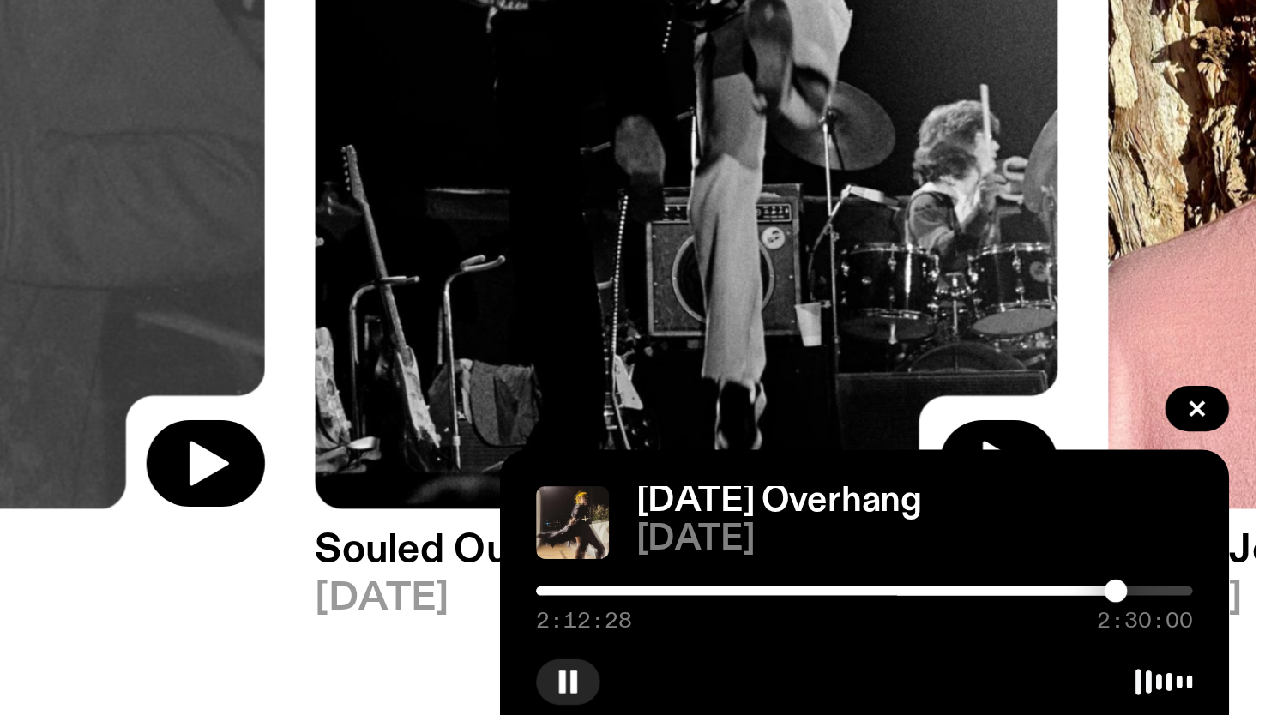
click at [1224, 650] on div at bounding box center [1224, 648] width 9 height 9
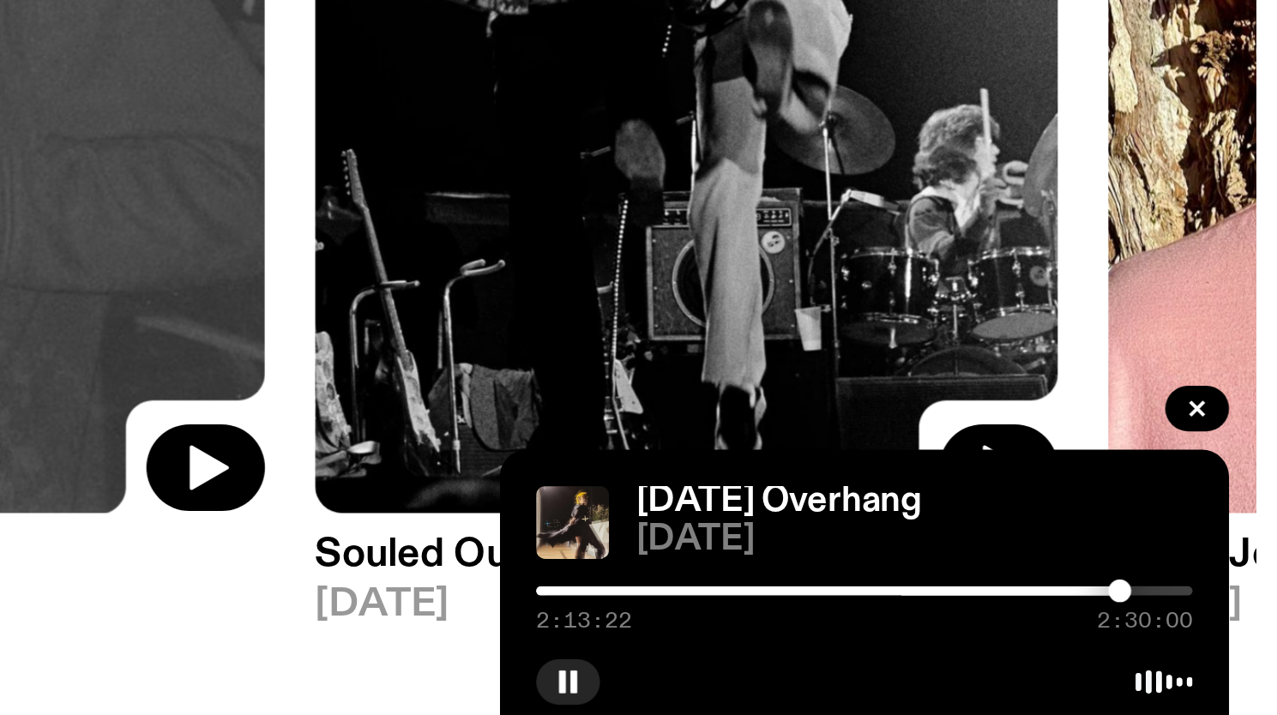
click at [1227, 650] on div at bounding box center [1225, 648] width 9 height 9
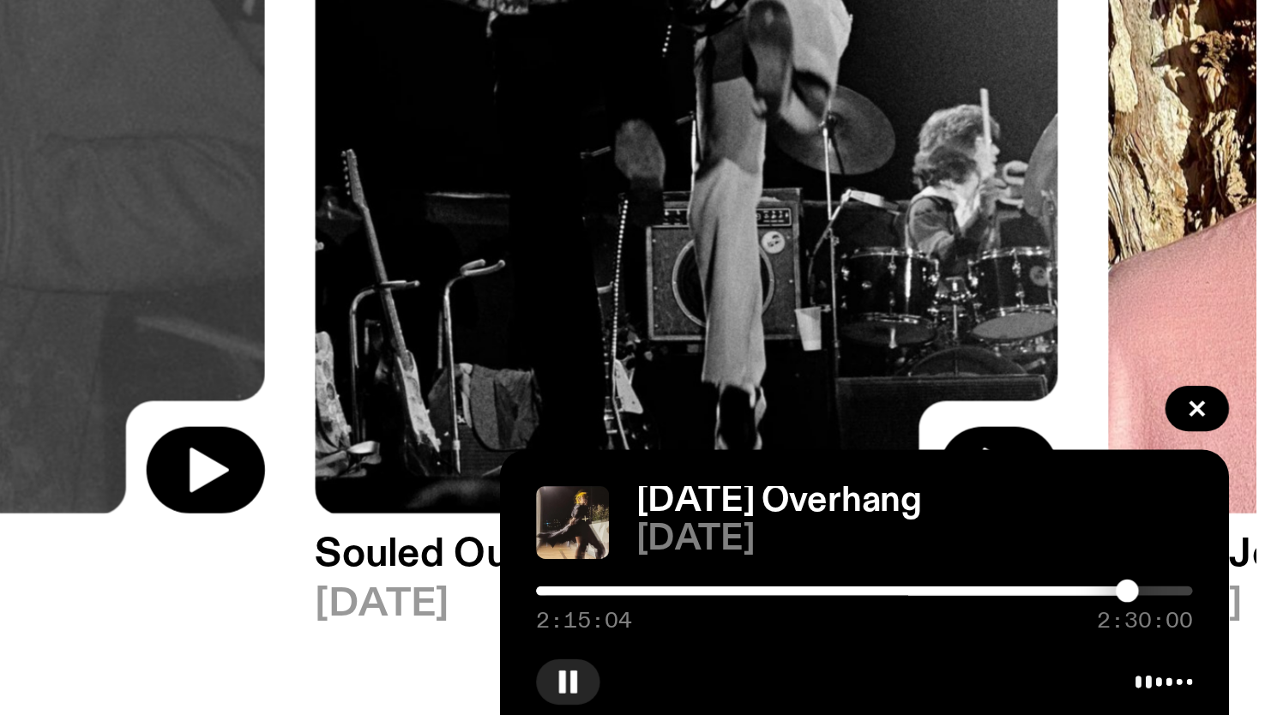
click at [1228, 649] on div at bounding box center [1228, 648] width 9 height 9
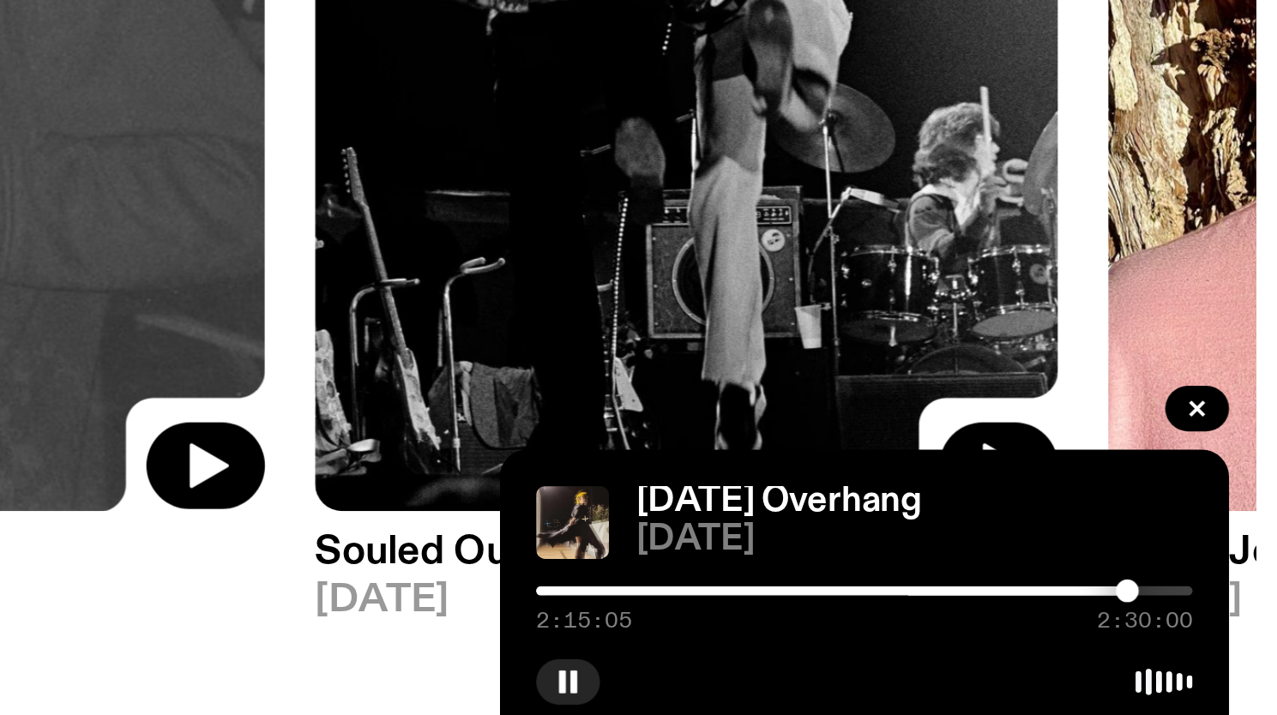
click at [1231, 649] on div at bounding box center [1228, 648] width 9 height 9
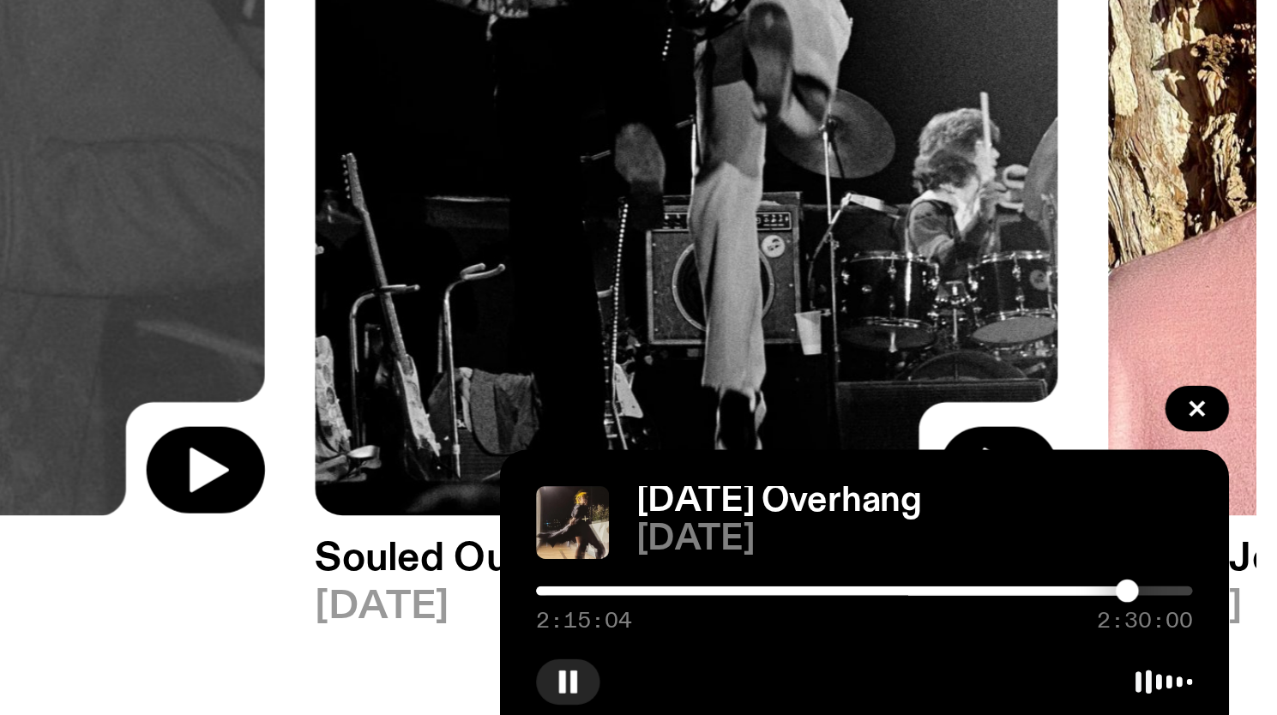
click at [1228, 649] on div at bounding box center [1228, 648] width 9 height 9
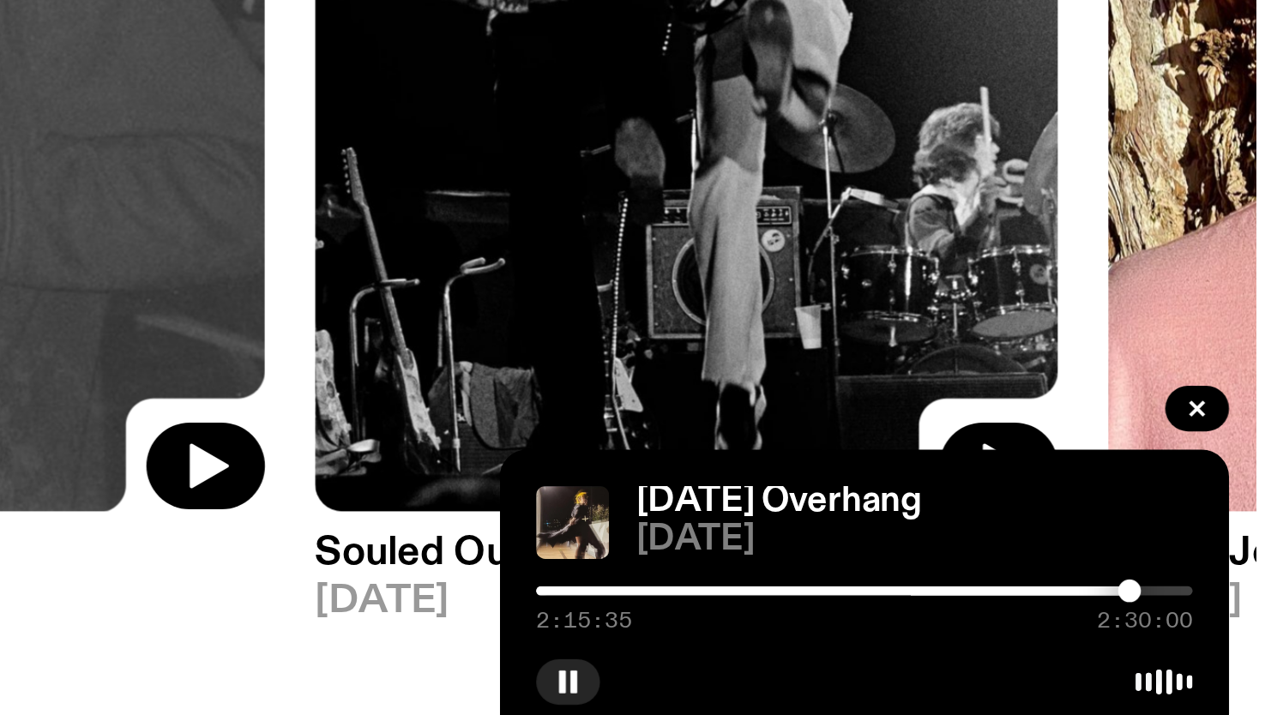
click at [1229, 649] on div at bounding box center [1229, 648] width 9 height 9
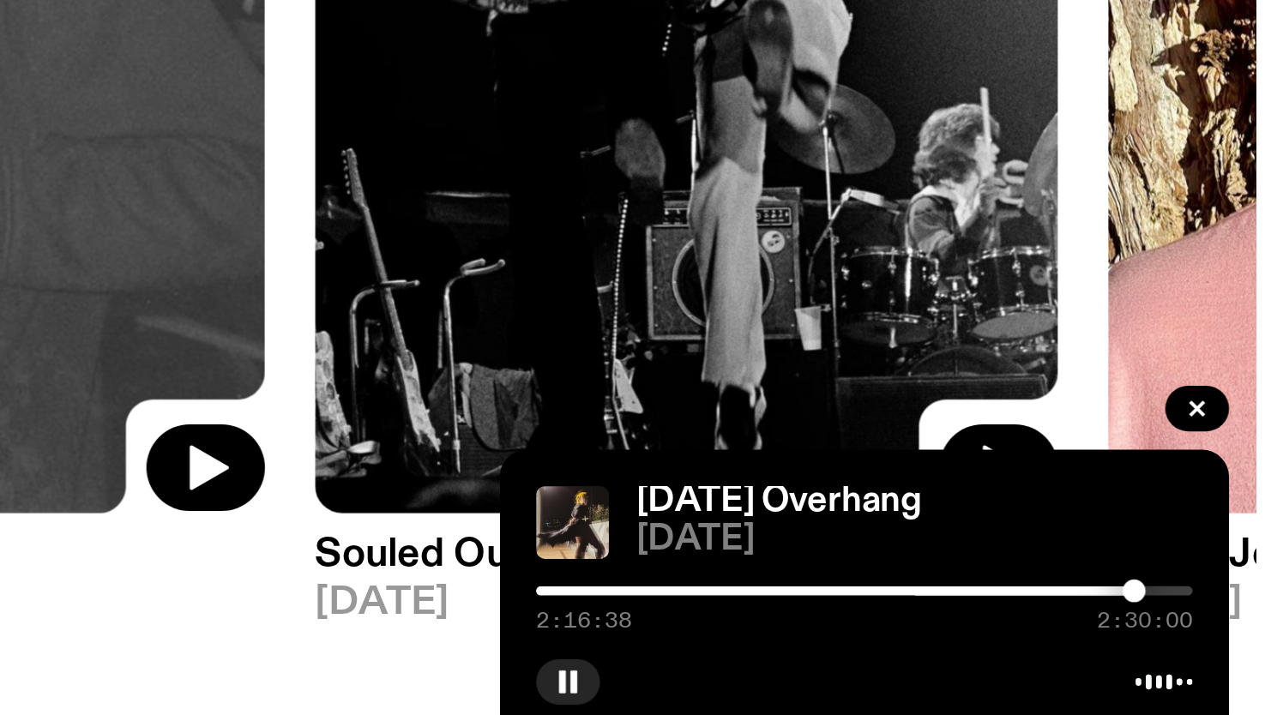
click at [1231, 649] on div at bounding box center [1231, 648] width 9 height 9
click at [1232, 649] on div at bounding box center [1231, 648] width 9 height 9
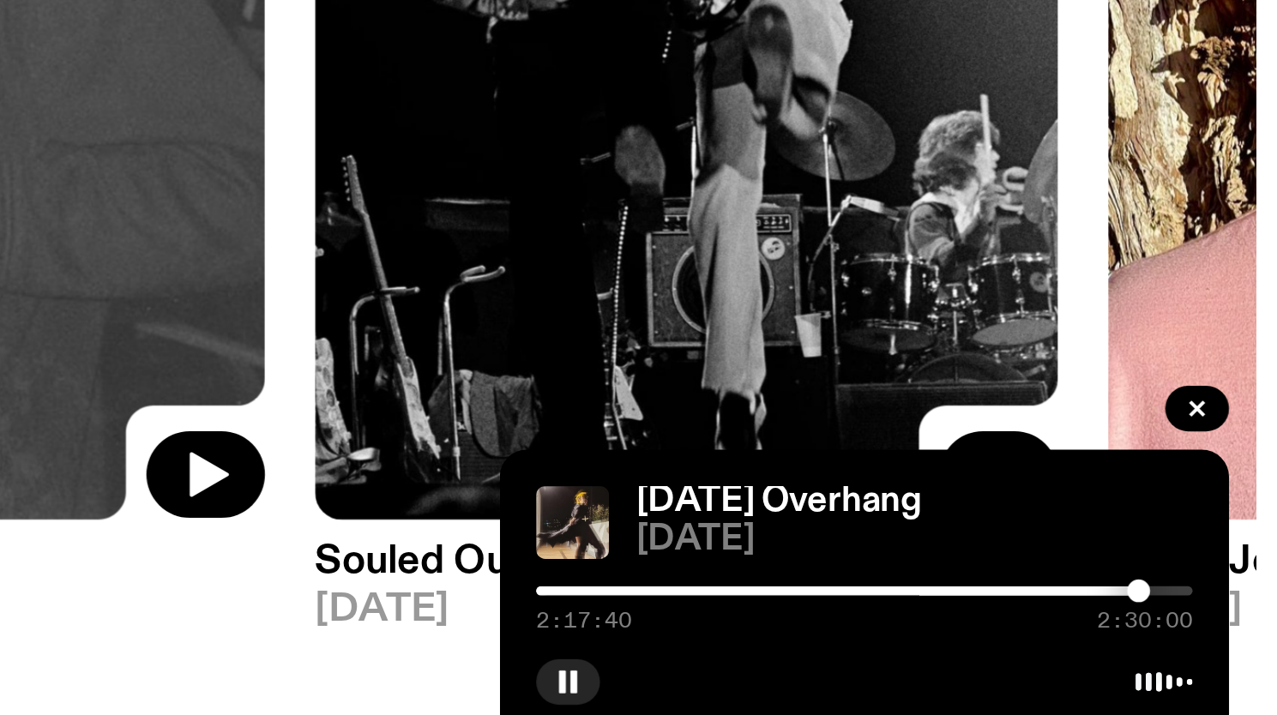
click at [1233, 649] on div at bounding box center [1232, 648] width 9 height 9
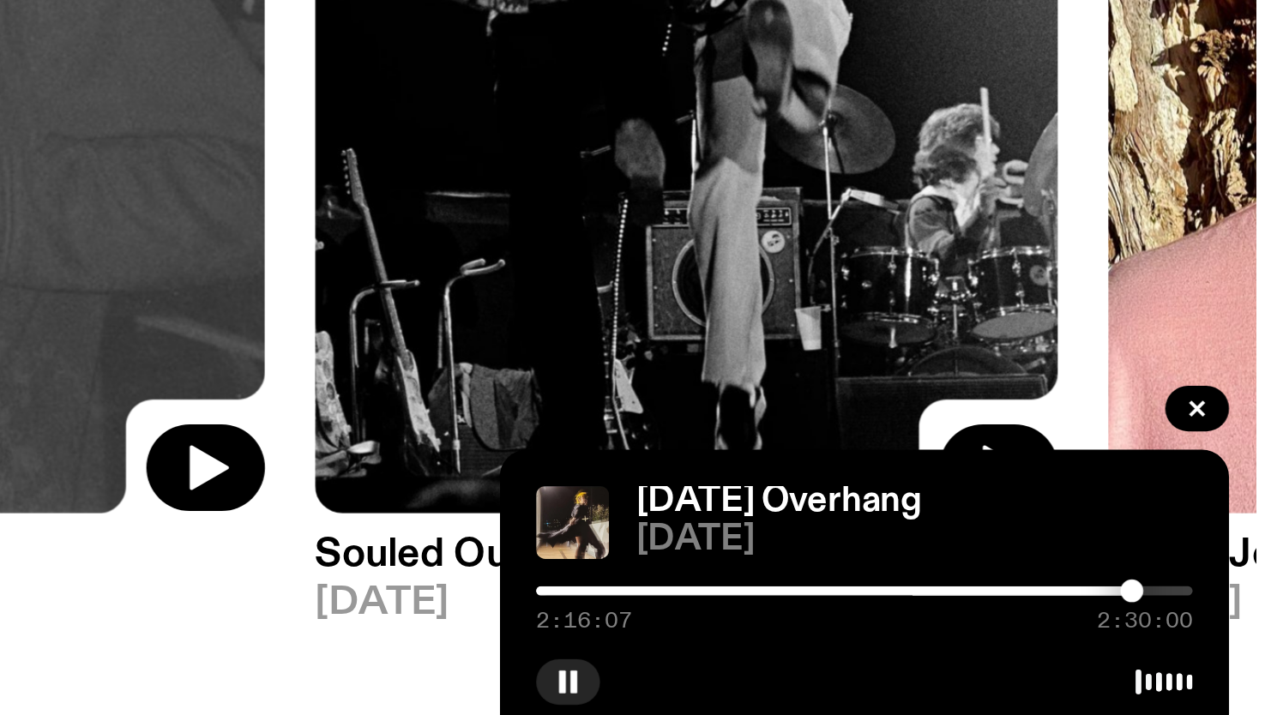
click at [1230, 649] on div at bounding box center [1230, 648] width 9 height 9
click at [1234, 648] on div at bounding box center [1233, 648] width 9 height 9
click at [1239, 648] on div at bounding box center [1236, 648] width 9 height 9
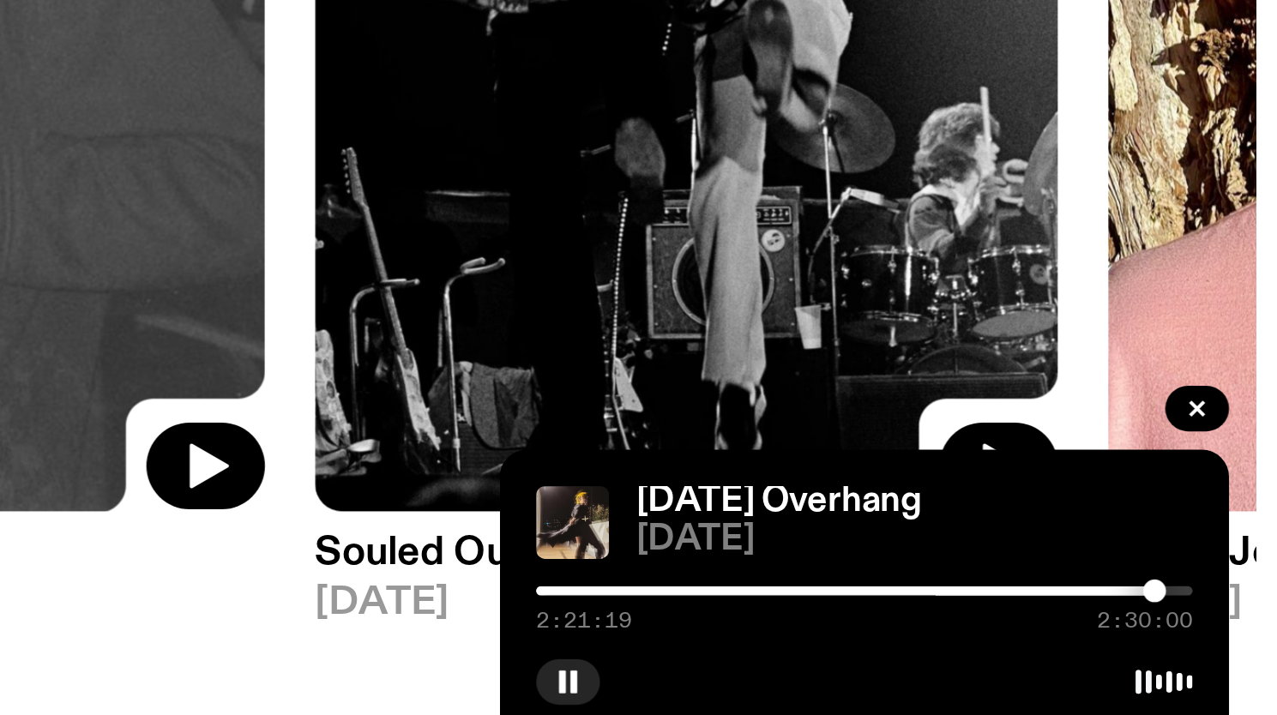
click at [1237, 648] on div at bounding box center [1238, 648] width 9 height 9
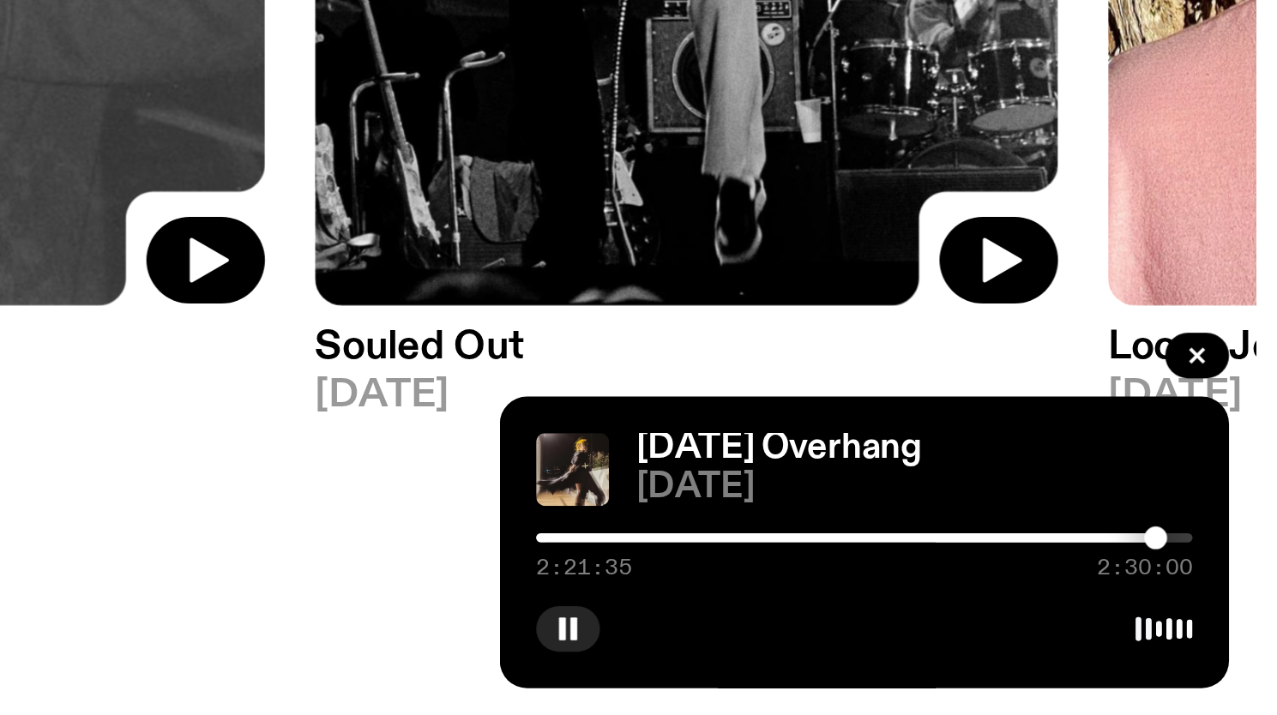
click at [1240, 647] on div at bounding box center [1239, 648] width 9 height 9
click at [1244, 648] on div at bounding box center [1243, 648] width 9 height 9
click at [1240, 648] on div at bounding box center [1243, 648] width 9 height 9
click at [1242, 649] on div at bounding box center [1241, 648] width 9 height 9
click at [1244, 648] on div at bounding box center [1243, 648] width 9 height 9
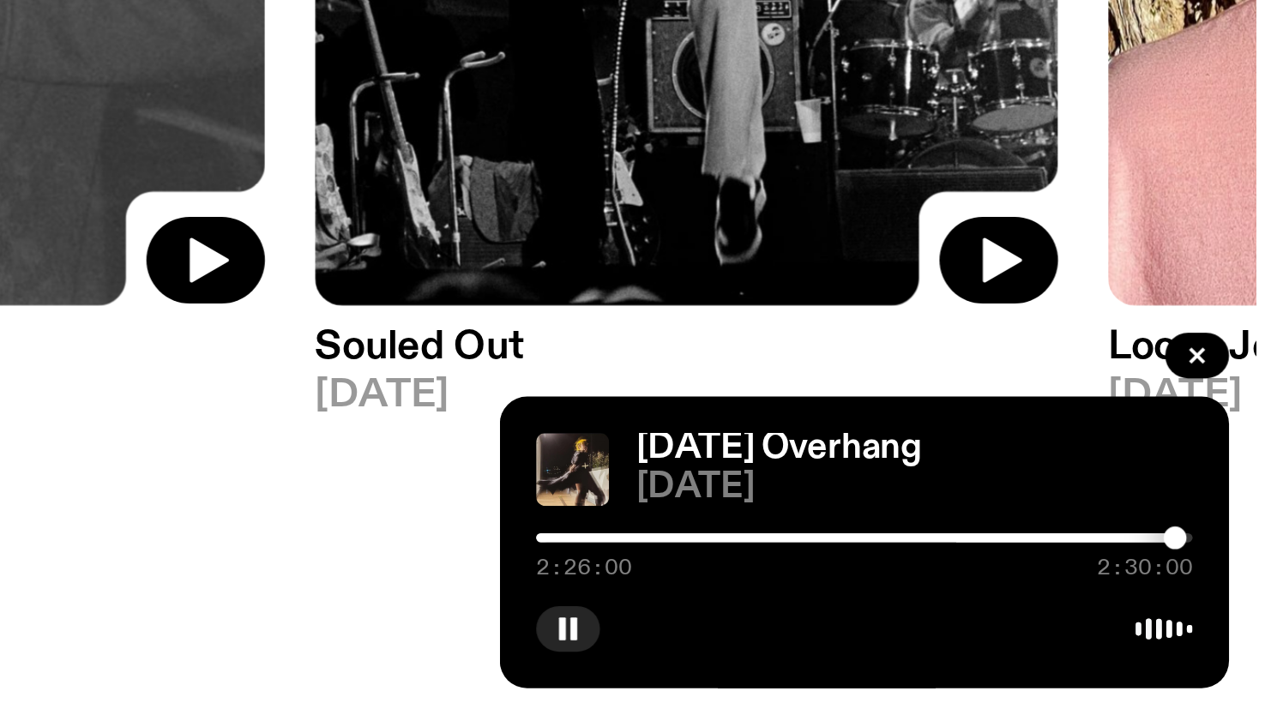
click at [1246, 648] on div at bounding box center [1246, 648] width 9 height 9
click at [1243, 648] on div at bounding box center [1247, 648] width 9 height 9
click at [1245, 648] on div at bounding box center [1243, 648] width 9 height 9
click at [1245, 648] on div at bounding box center [1245, 648] width 9 height 9
click at [1248, 648] on div at bounding box center [1247, 648] width 9 height 9
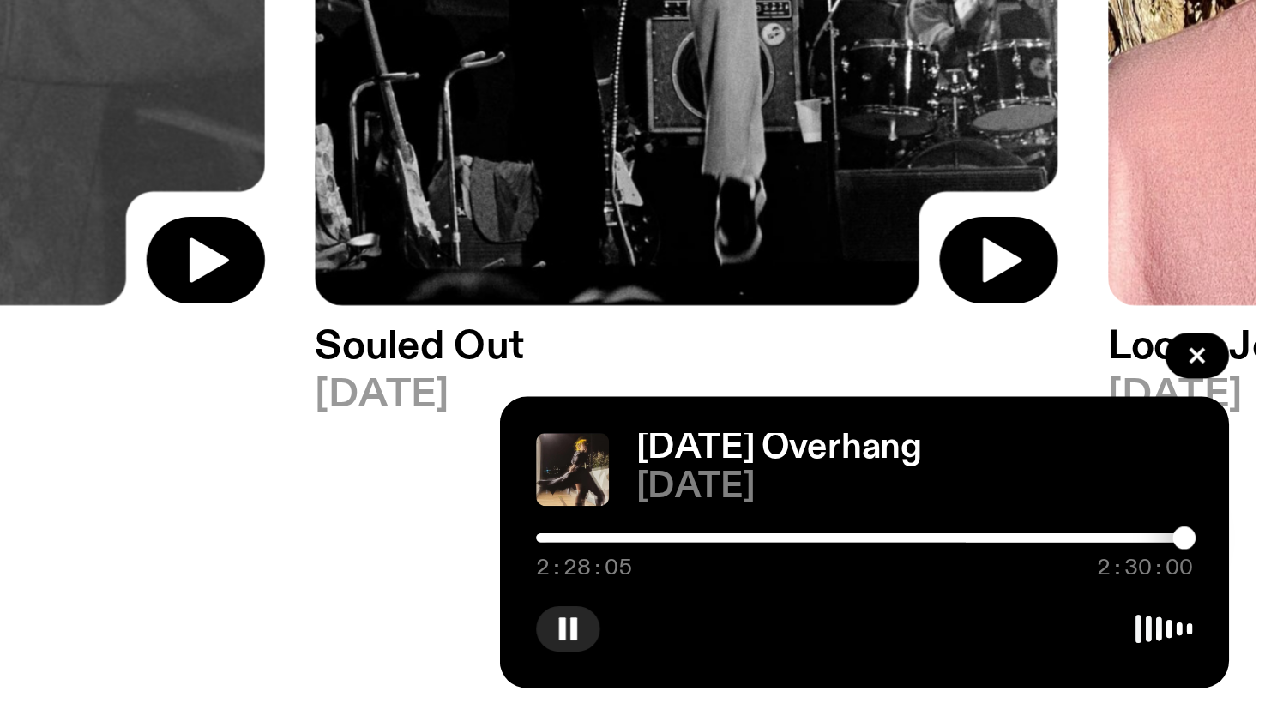
click at [1250, 648] on div at bounding box center [1249, 648] width 9 height 9
click at [1252, 647] on div at bounding box center [1249, 648] width 9 height 9
click at [1251, 648] on div at bounding box center [1251, 648] width 9 height 9
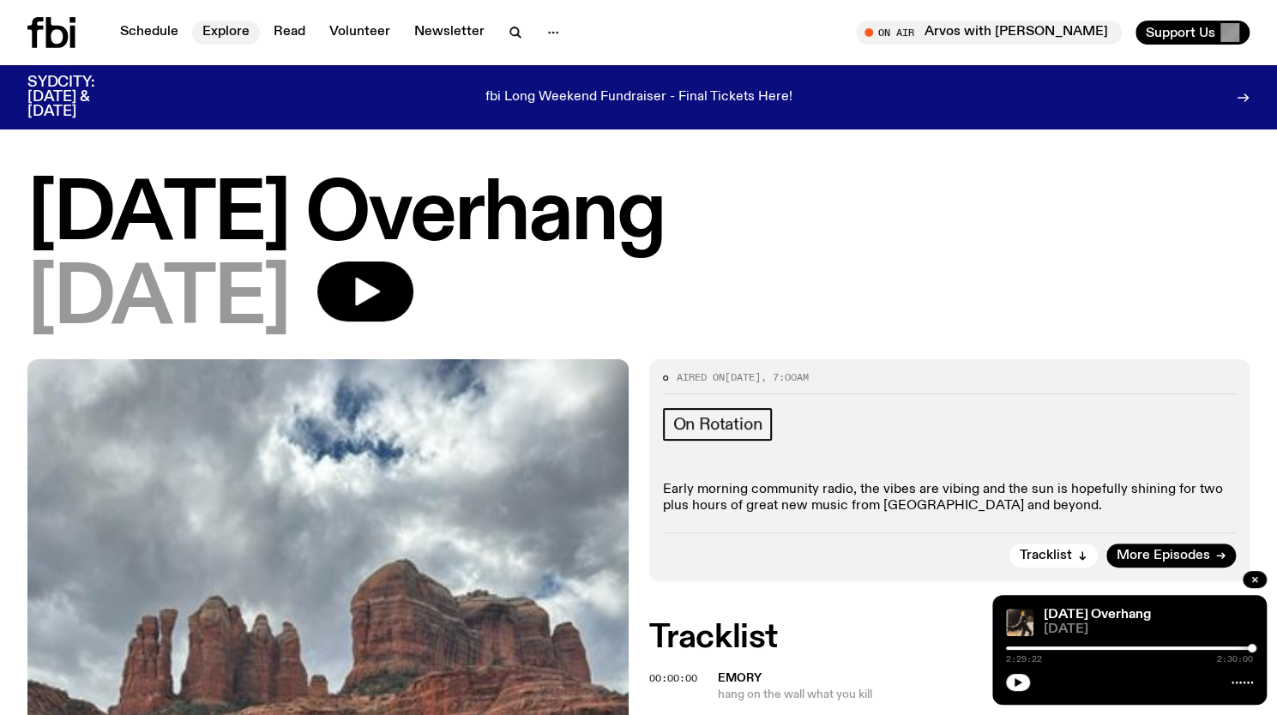
click at [200, 32] on link "Explore" at bounding box center [226, 33] width 68 height 24
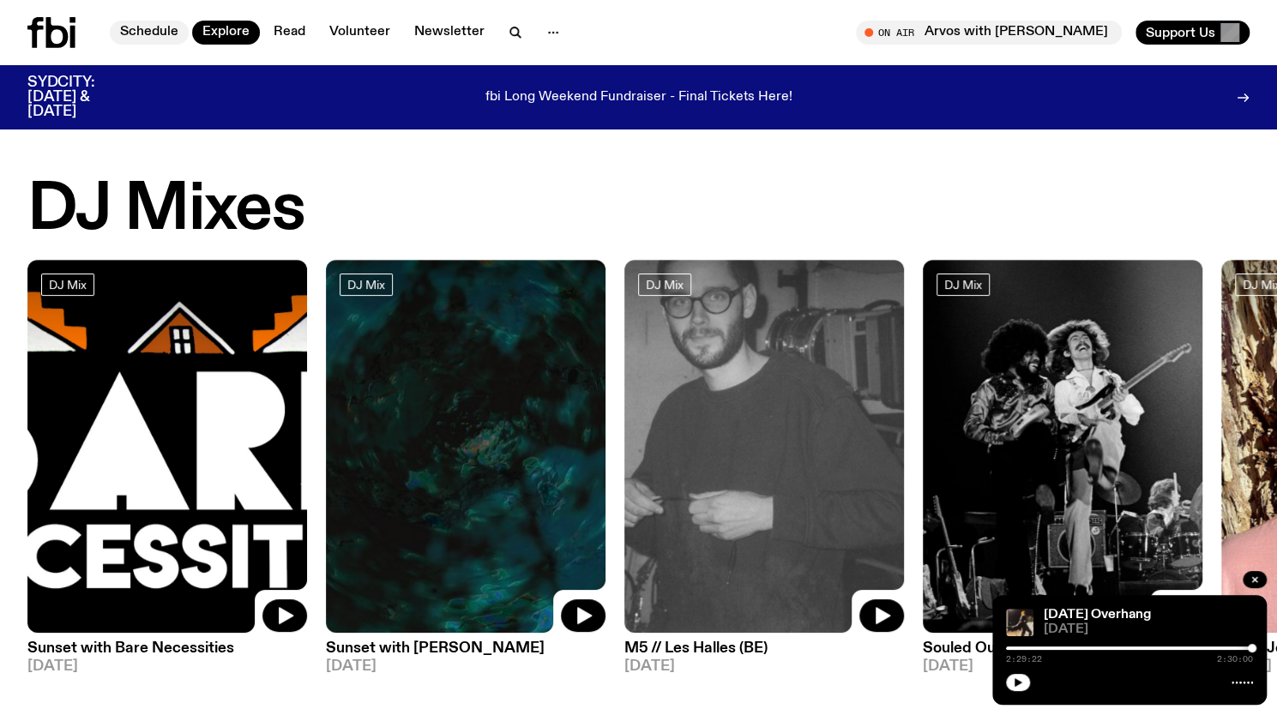
click at [142, 32] on link "Schedule" at bounding box center [149, 33] width 79 height 24
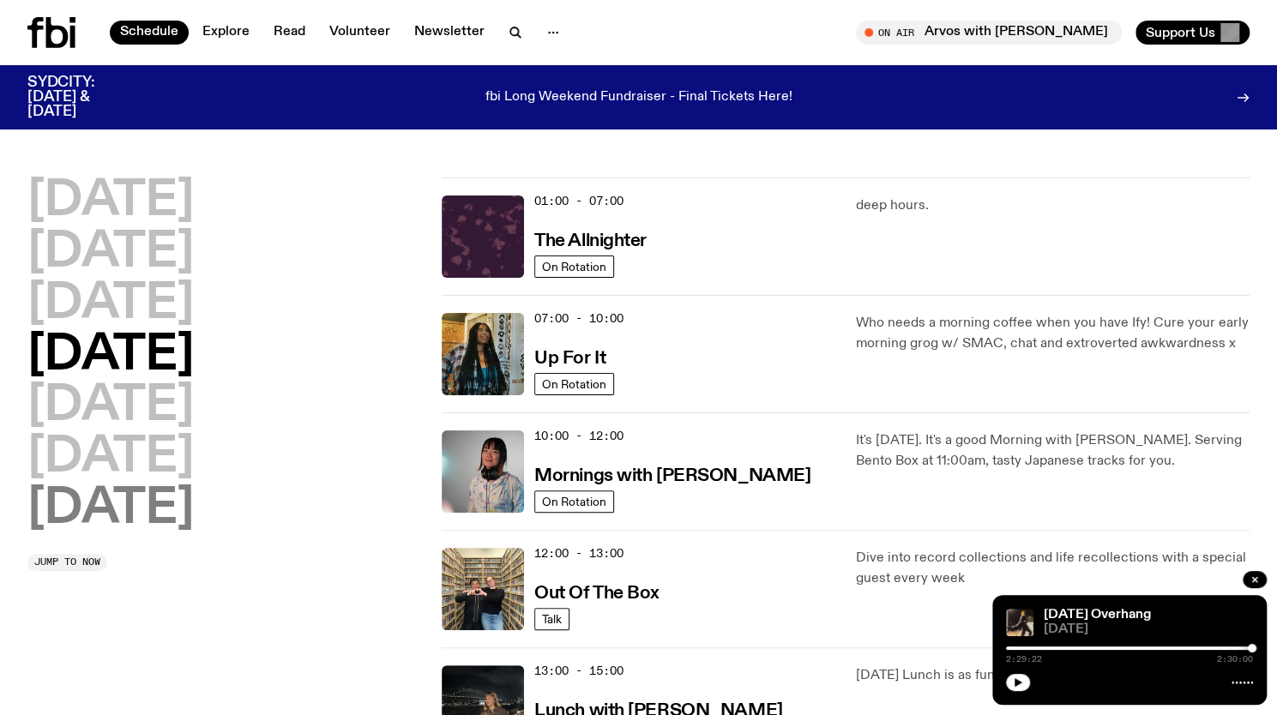
click at [169, 520] on h2 "Sunday" at bounding box center [110, 510] width 166 height 48
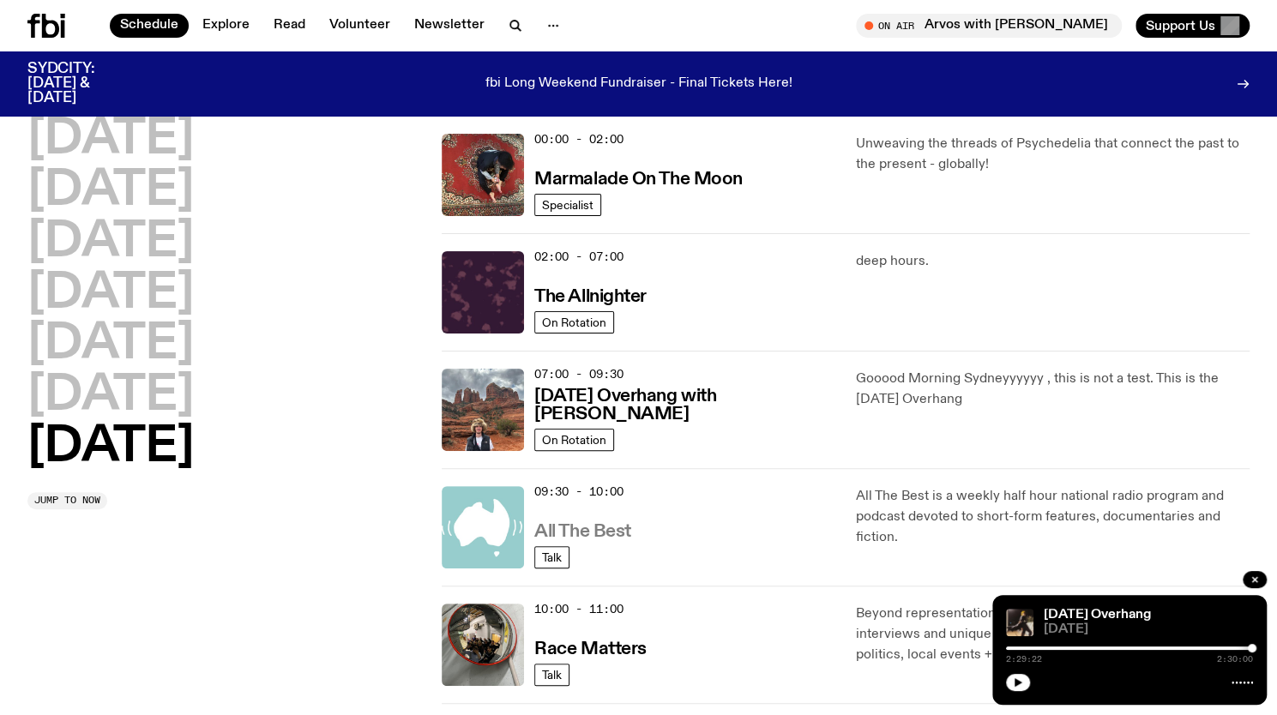
scroll to position [76, 0]
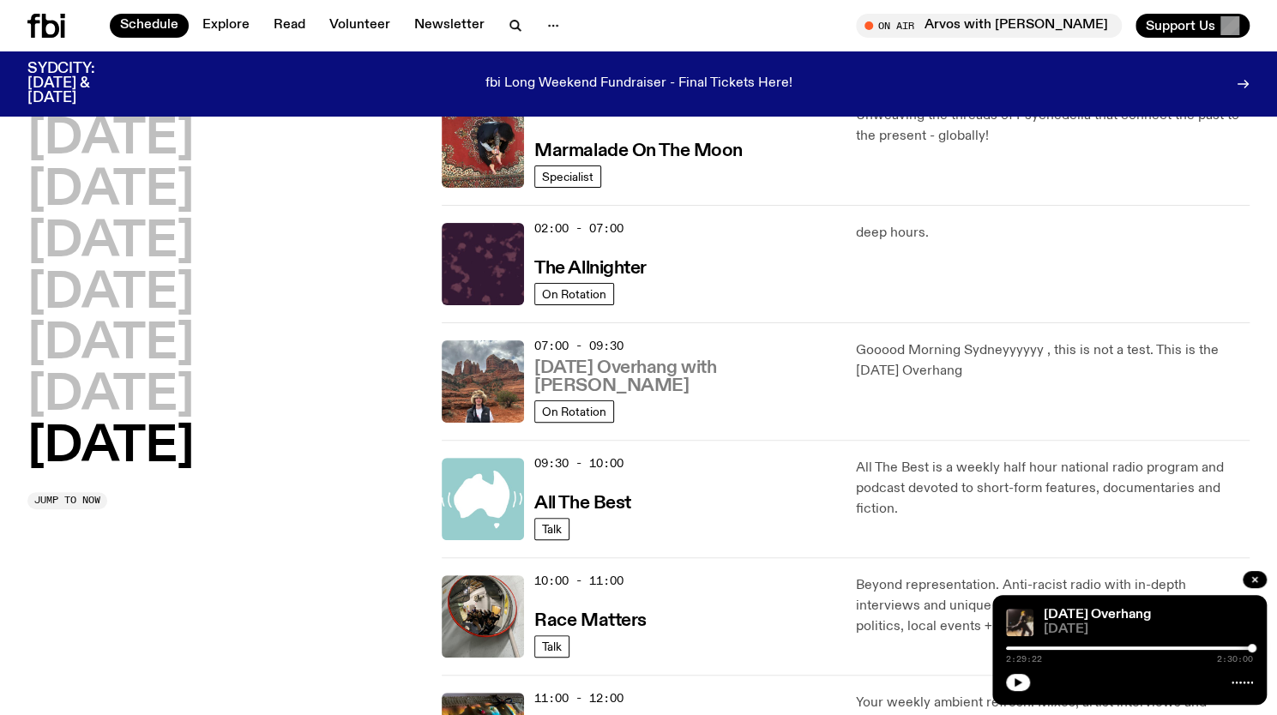
click at [674, 380] on h3 "Sunday Overhang with Pat Hilder" at bounding box center [684, 377] width 301 height 36
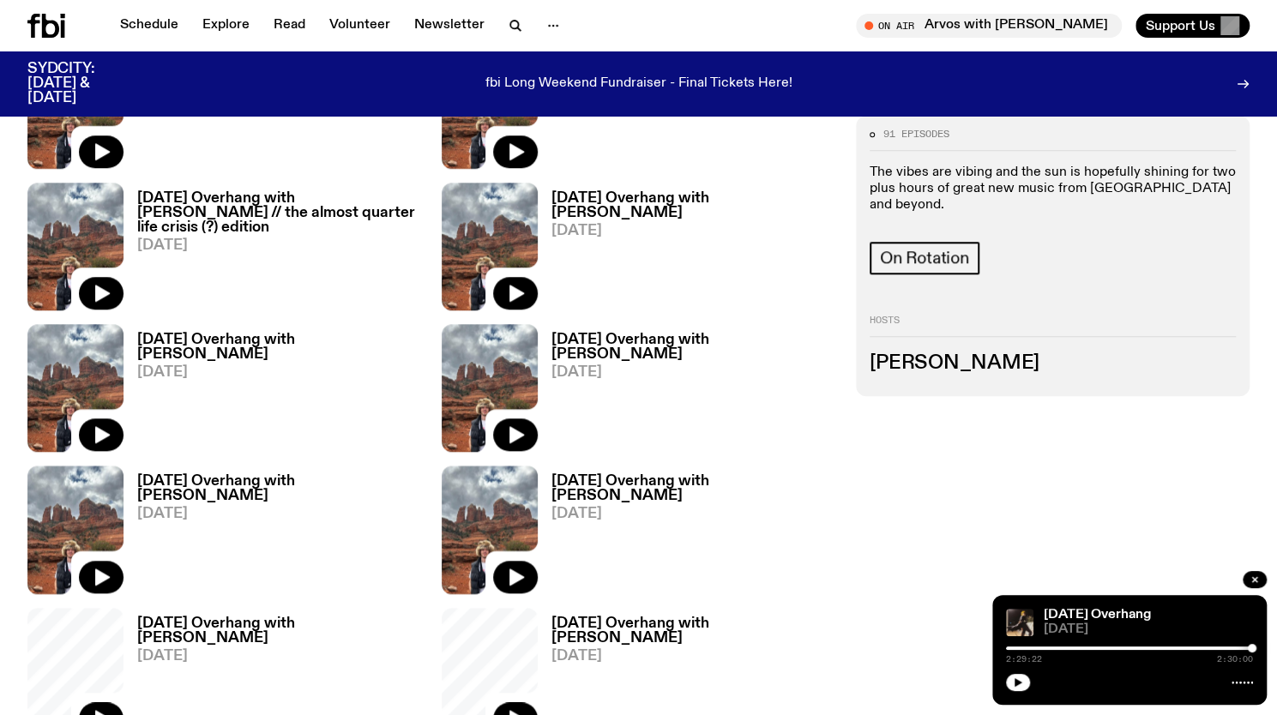
scroll to position [803, 0]
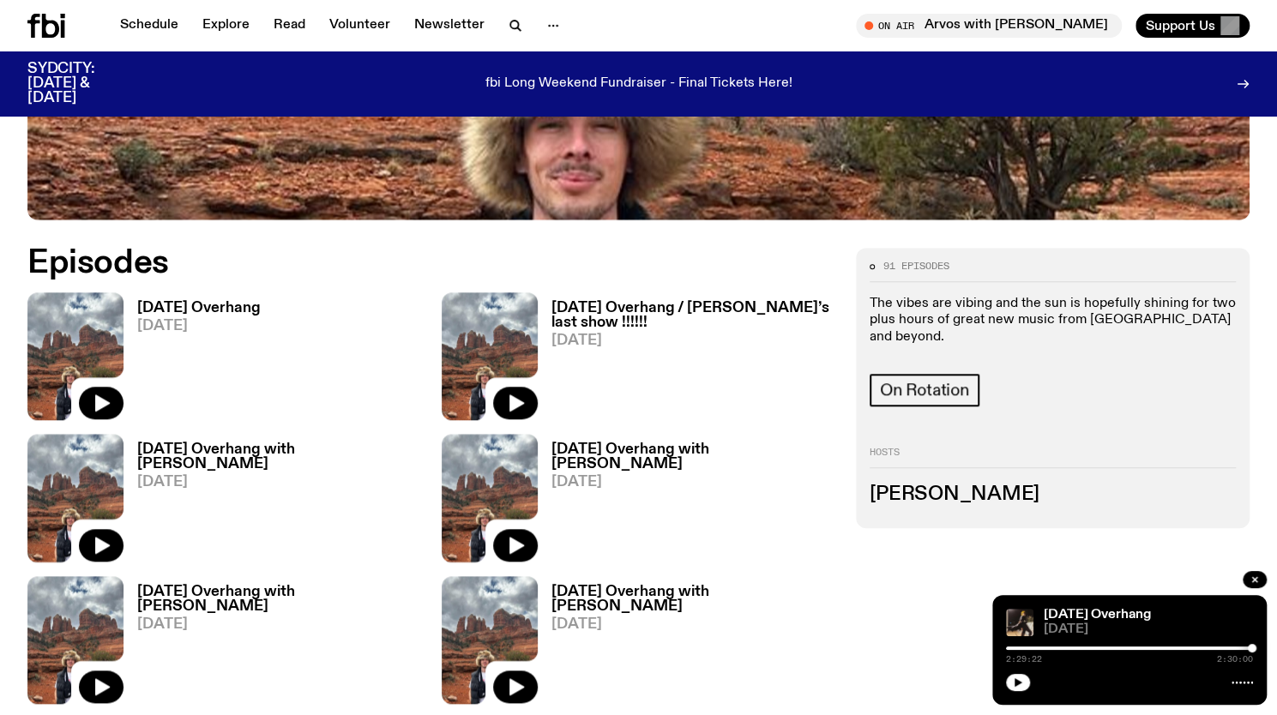
click at [329, 443] on h3 "Sunday Overhang with Pat Hilder" at bounding box center [279, 457] width 284 height 29
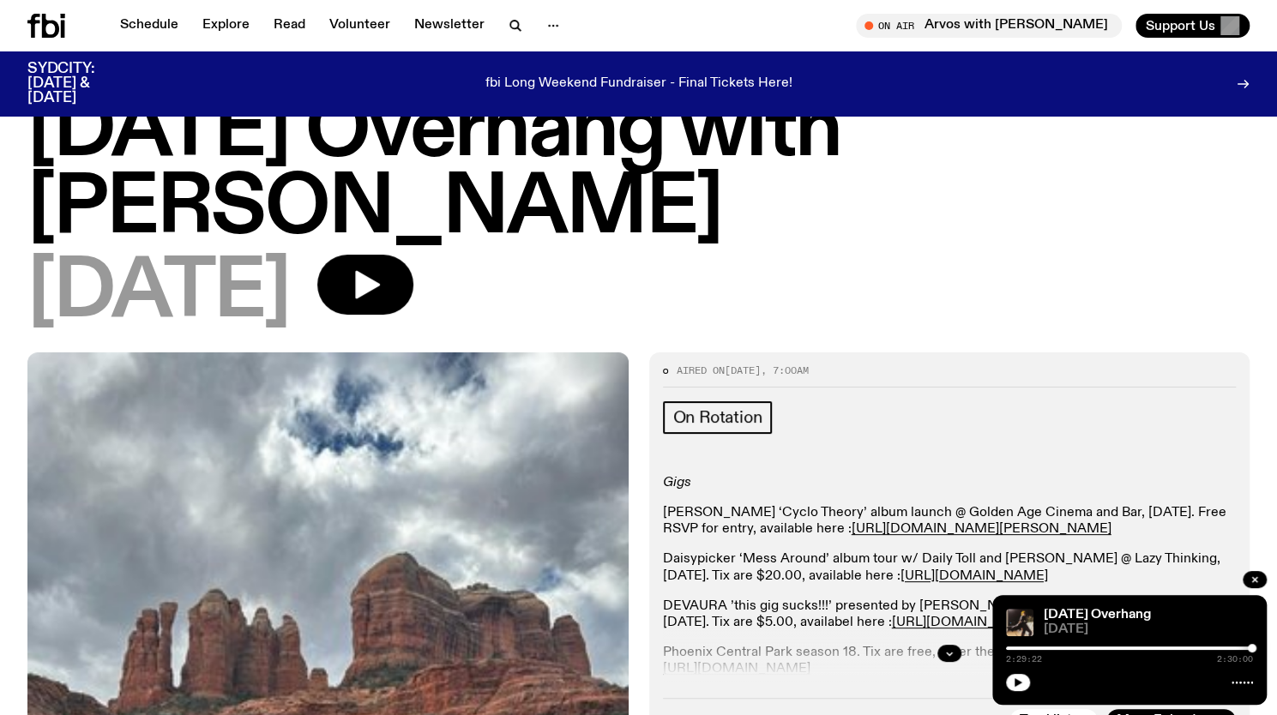
scroll to position [76, 0]
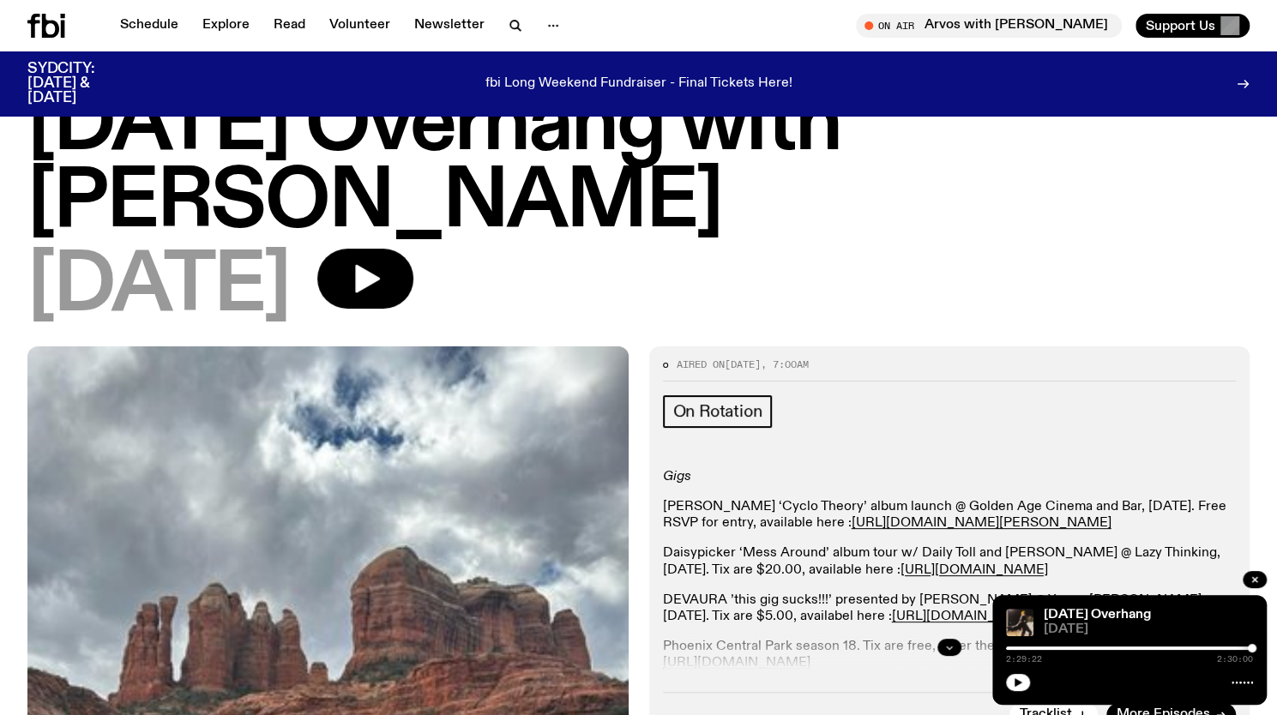
click at [945, 639] on button "button" at bounding box center [950, 647] width 24 height 17
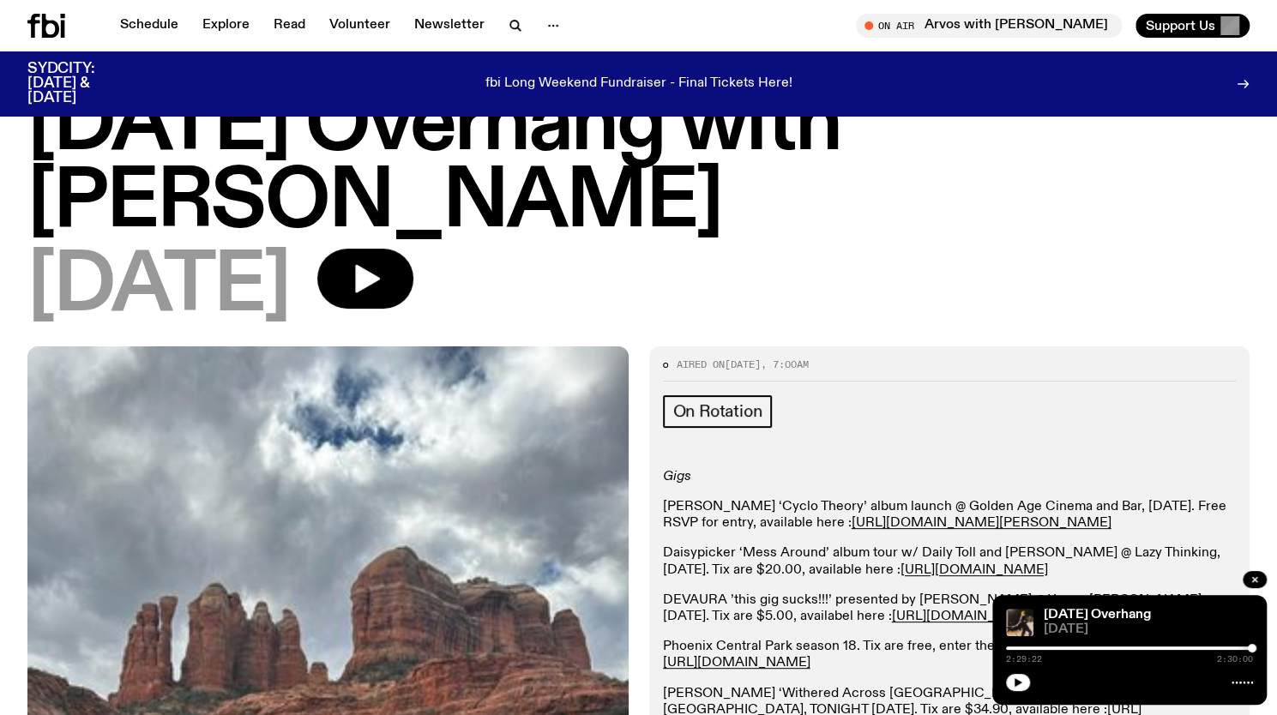
scroll to position [229, 0]
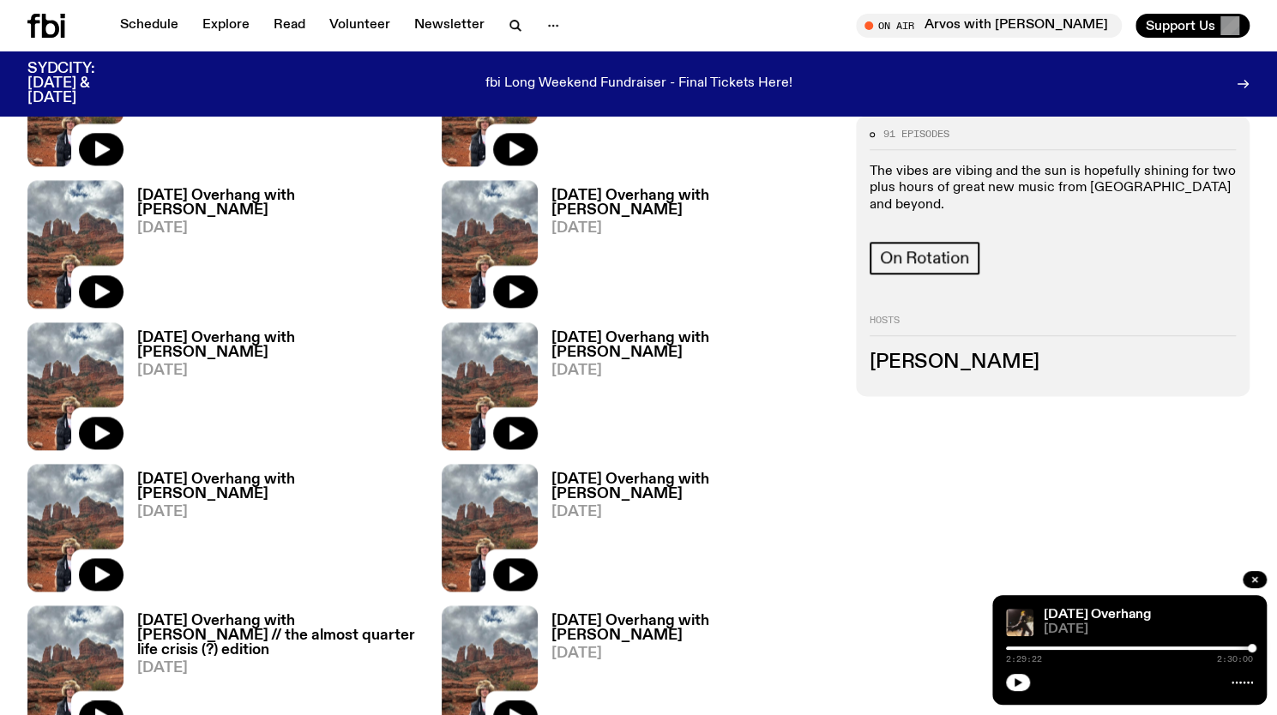
scroll to position [1058, 0]
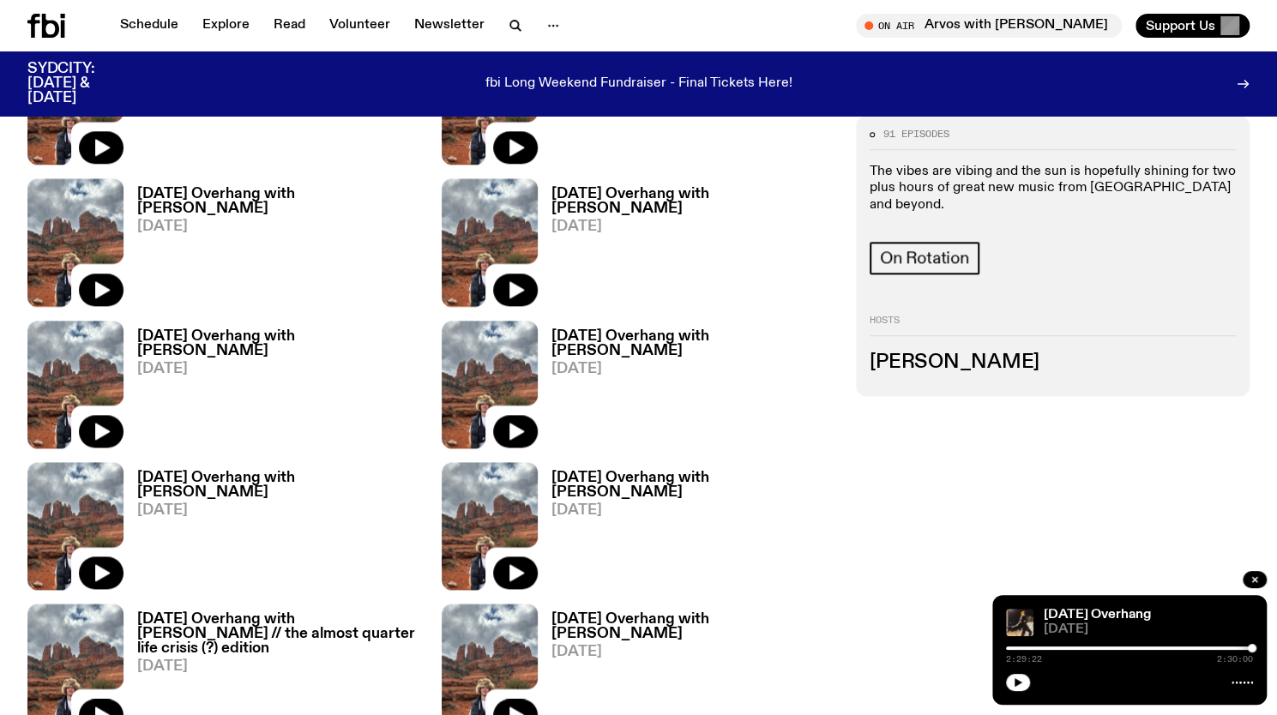
click at [645, 604] on div "Sunday Overhang with Pat Hilder 27.07.25" at bounding box center [687, 668] width 298 height 128
click at [655, 612] on h3 "Sunday Overhang with Pat Hilder" at bounding box center [694, 626] width 284 height 29
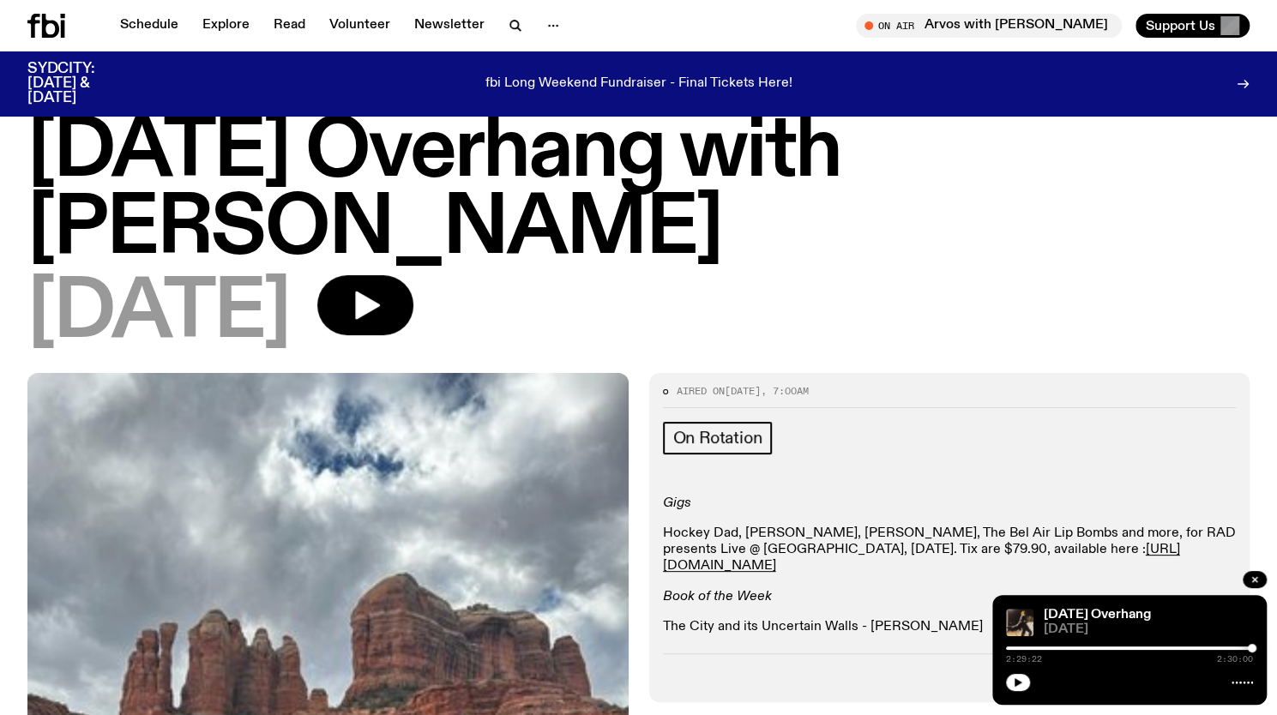
scroll to position [53, 0]
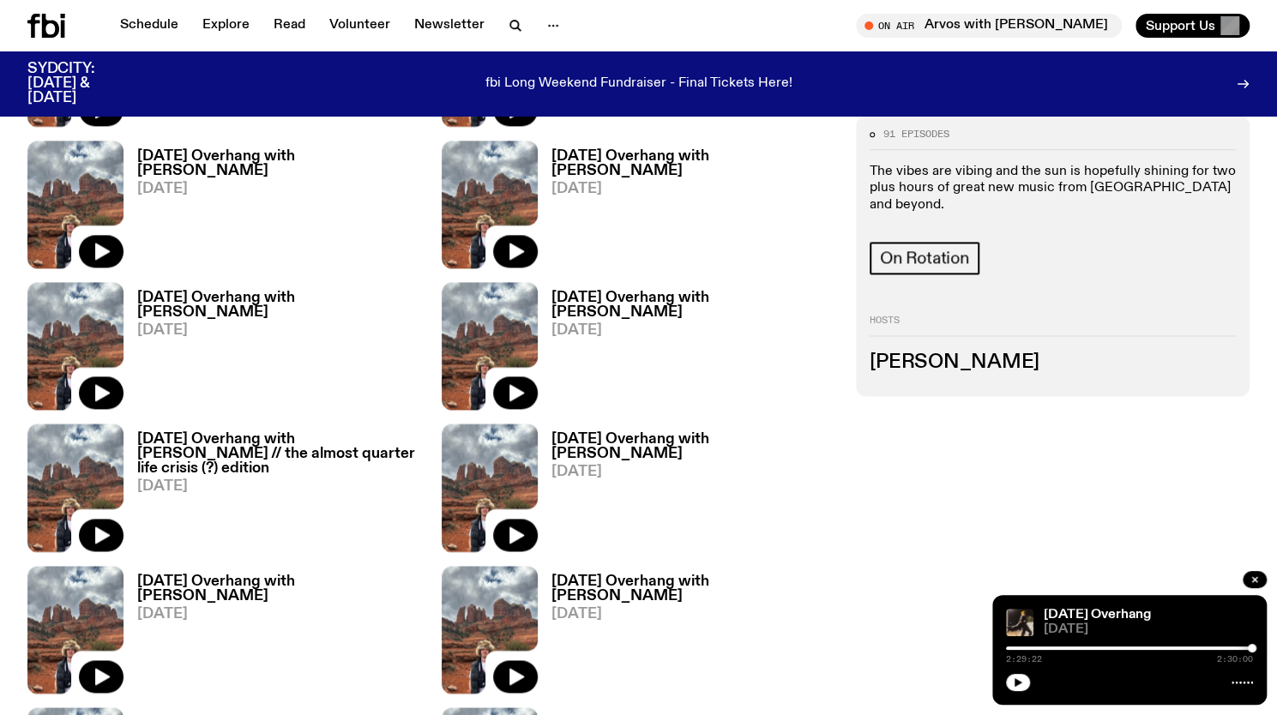
scroll to position [1523, 0]
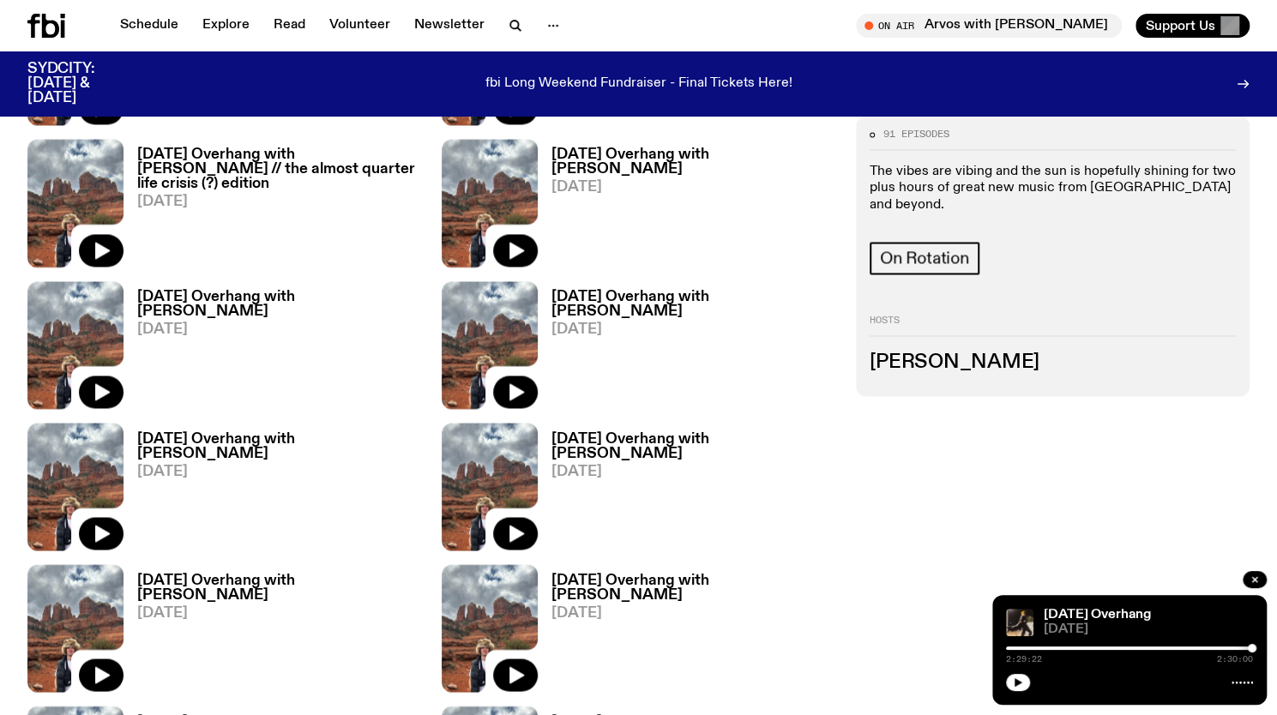
click at [214, 573] on h3 "Sunday Overhang with Pat Hilder" at bounding box center [279, 587] width 284 height 29
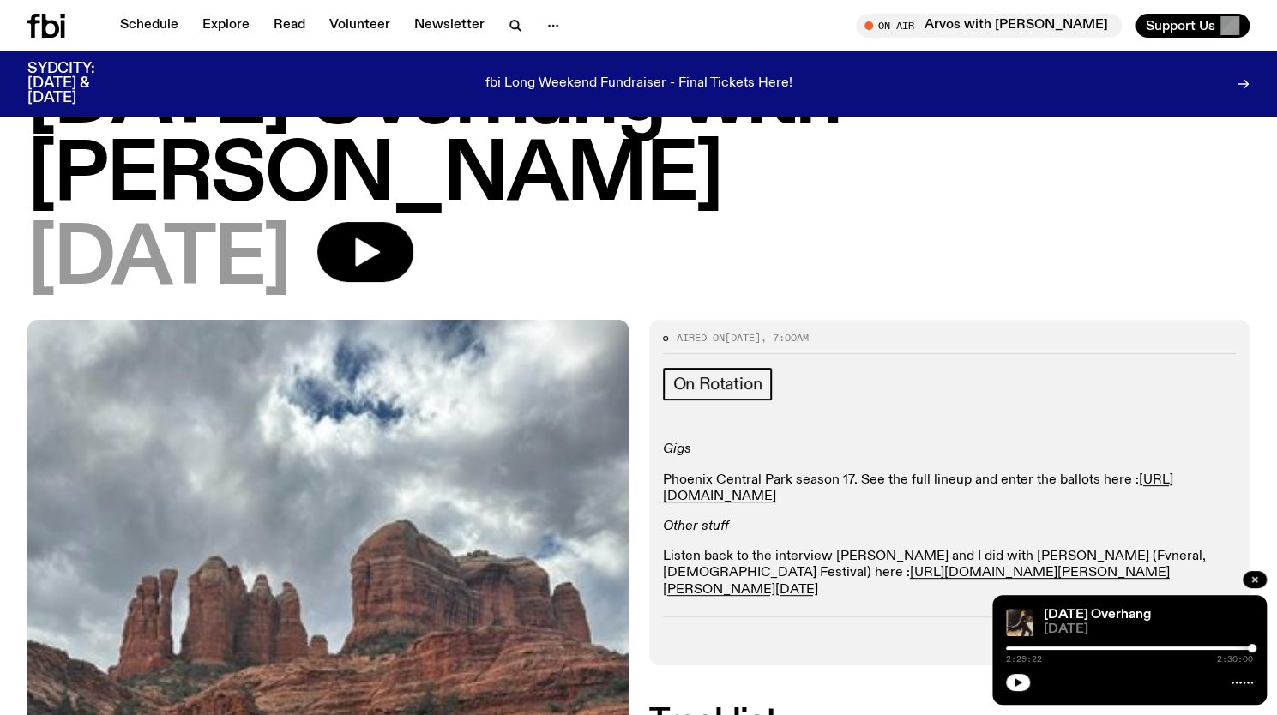
scroll to position [117, 0]
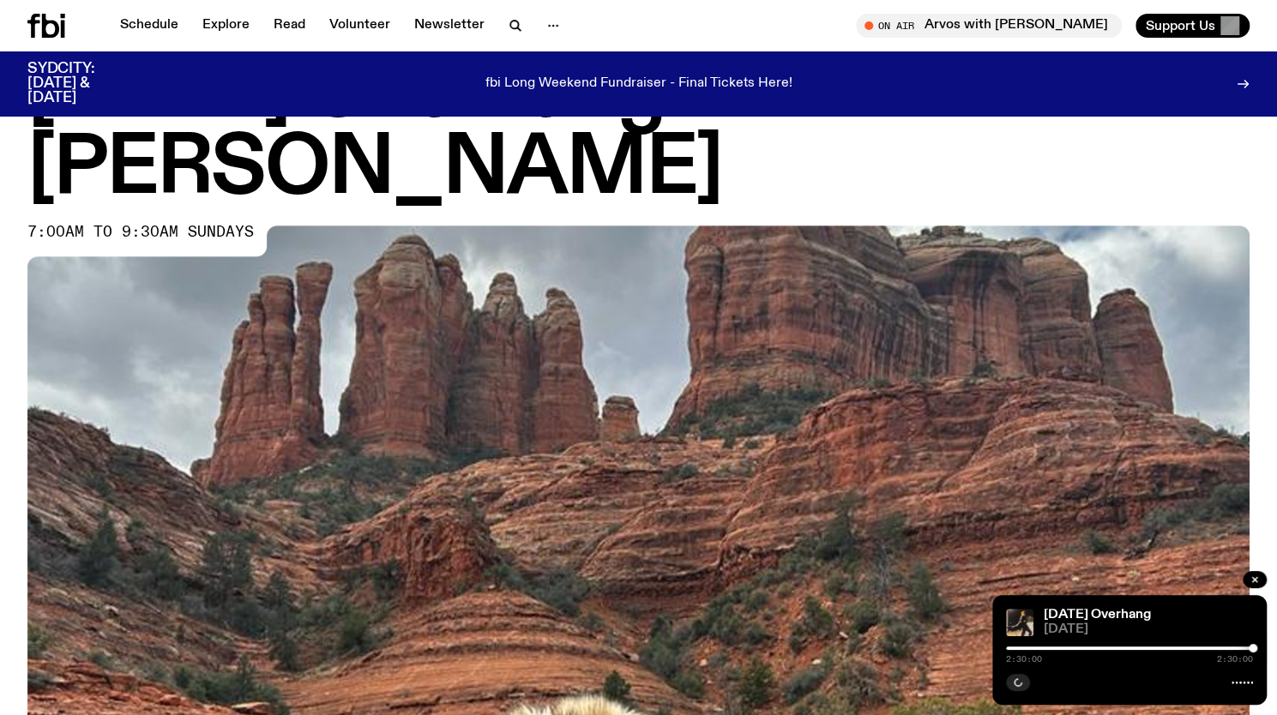
scroll to position [109, 0]
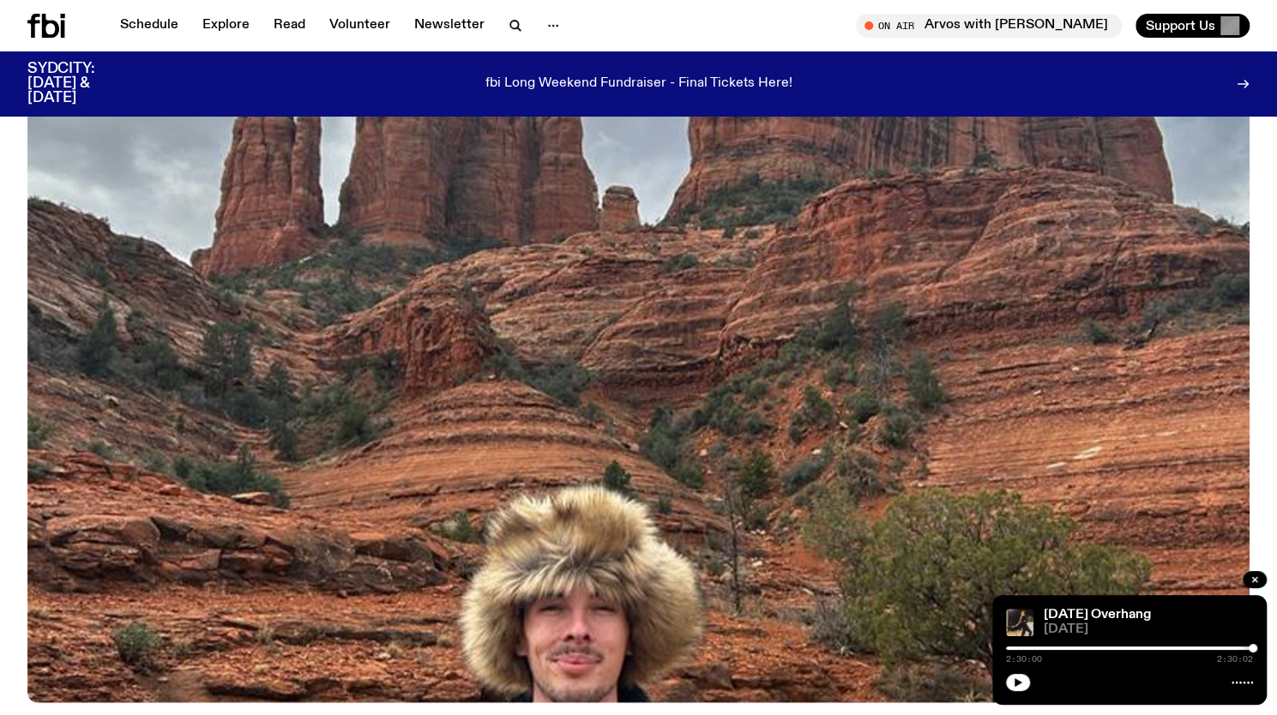
click at [839, 359] on img at bounding box center [638, 359] width 1222 height 688
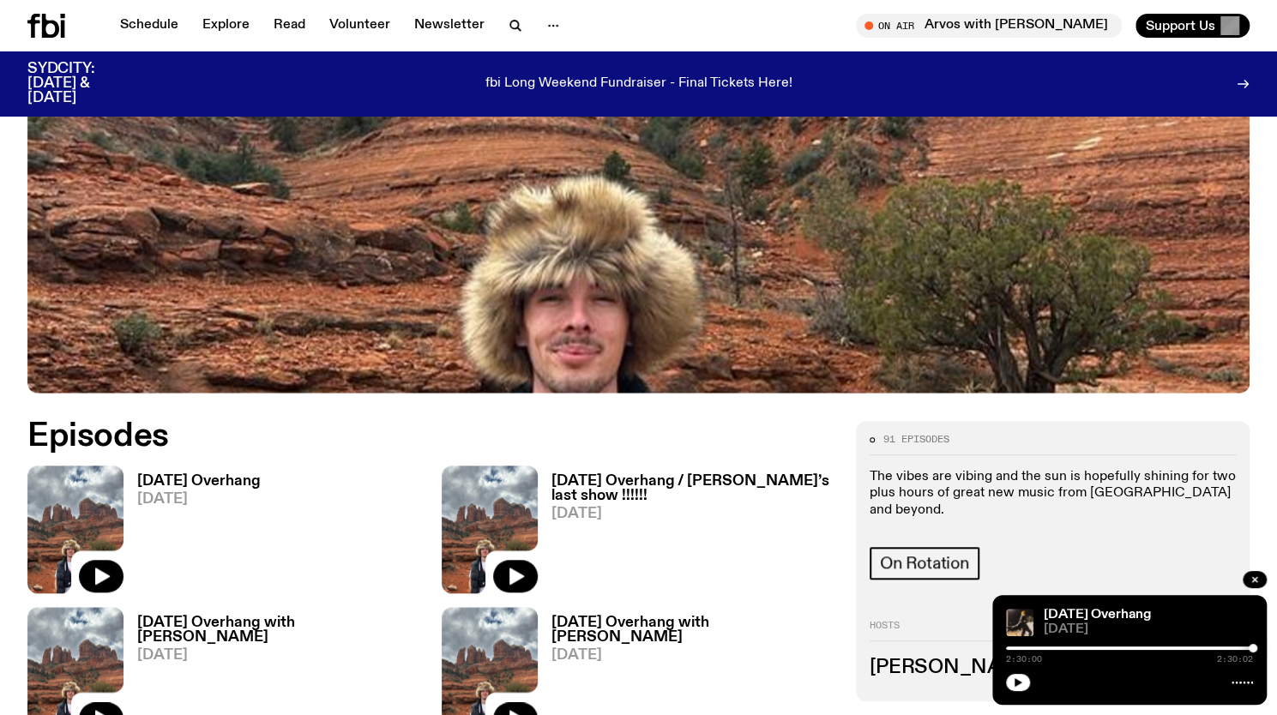
scroll to position [647, 0]
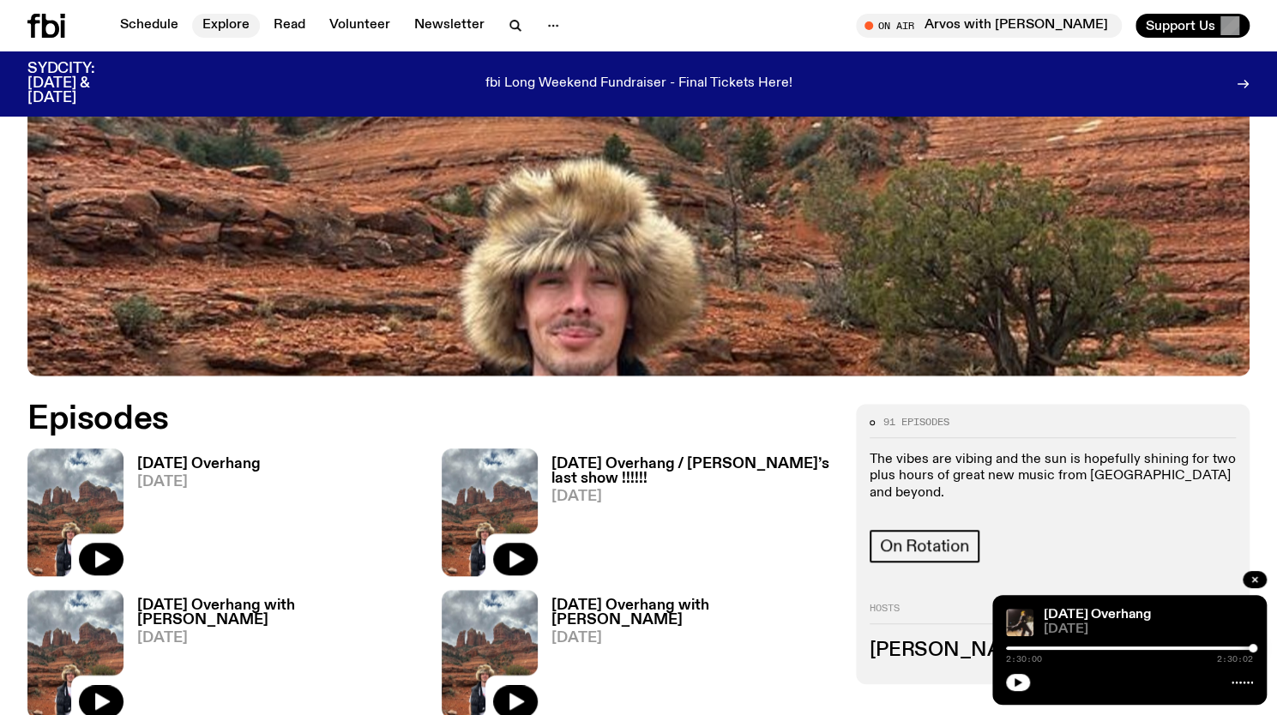
click at [228, 25] on link "Explore" at bounding box center [226, 26] width 68 height 24
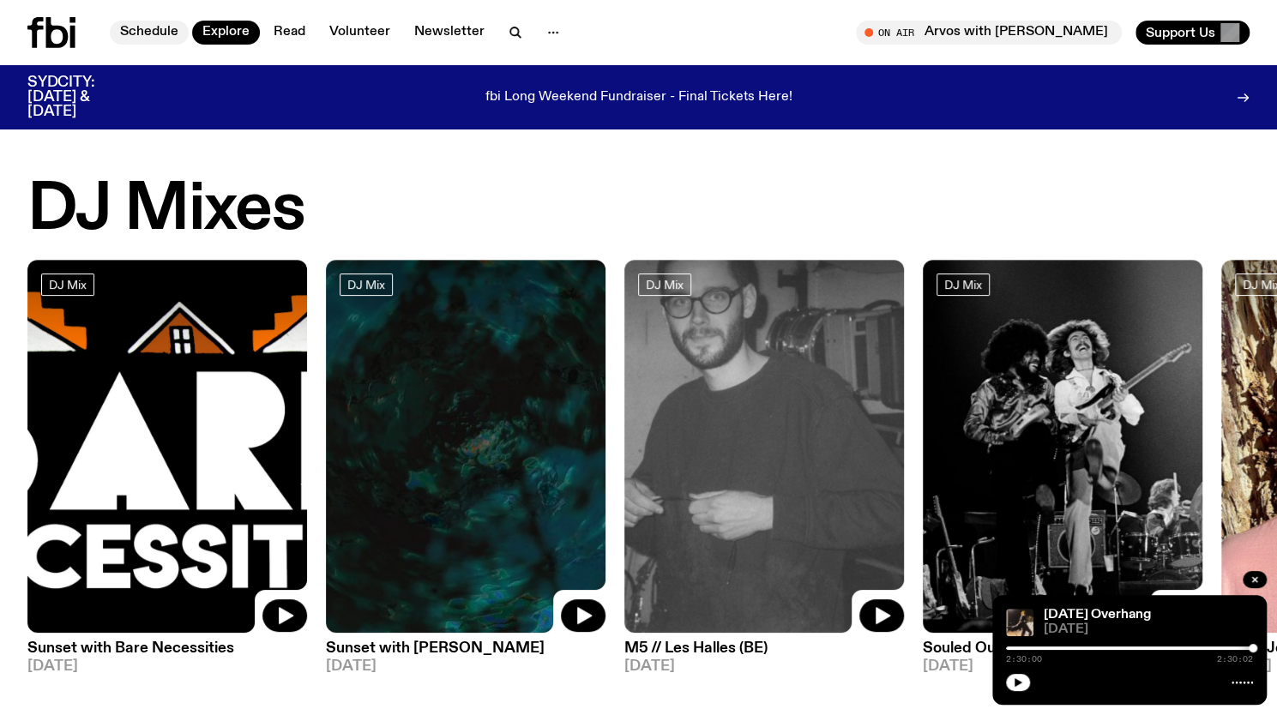
click at [159, 33] on link "Schedule" at bounding box center [149, 33] width 79 height 24
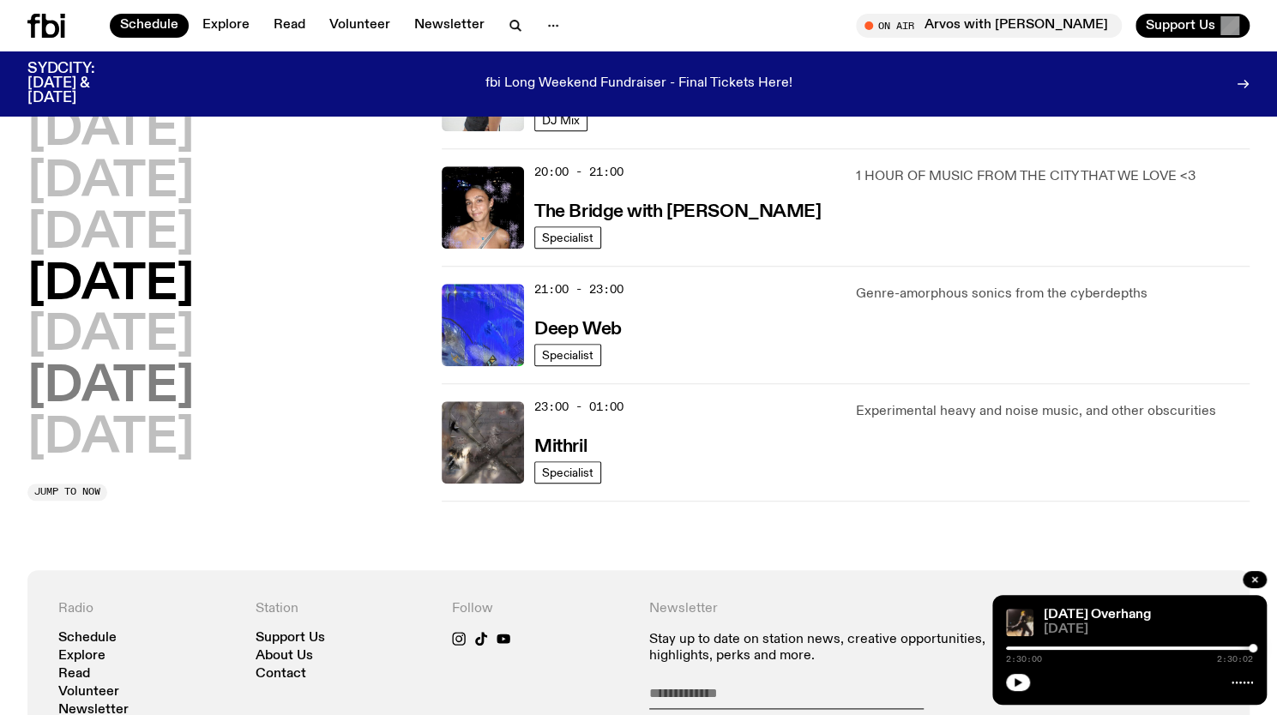
click at [173, 389] on h2 "[DATE]" at bounding box center [110, 388] width 166 height 48
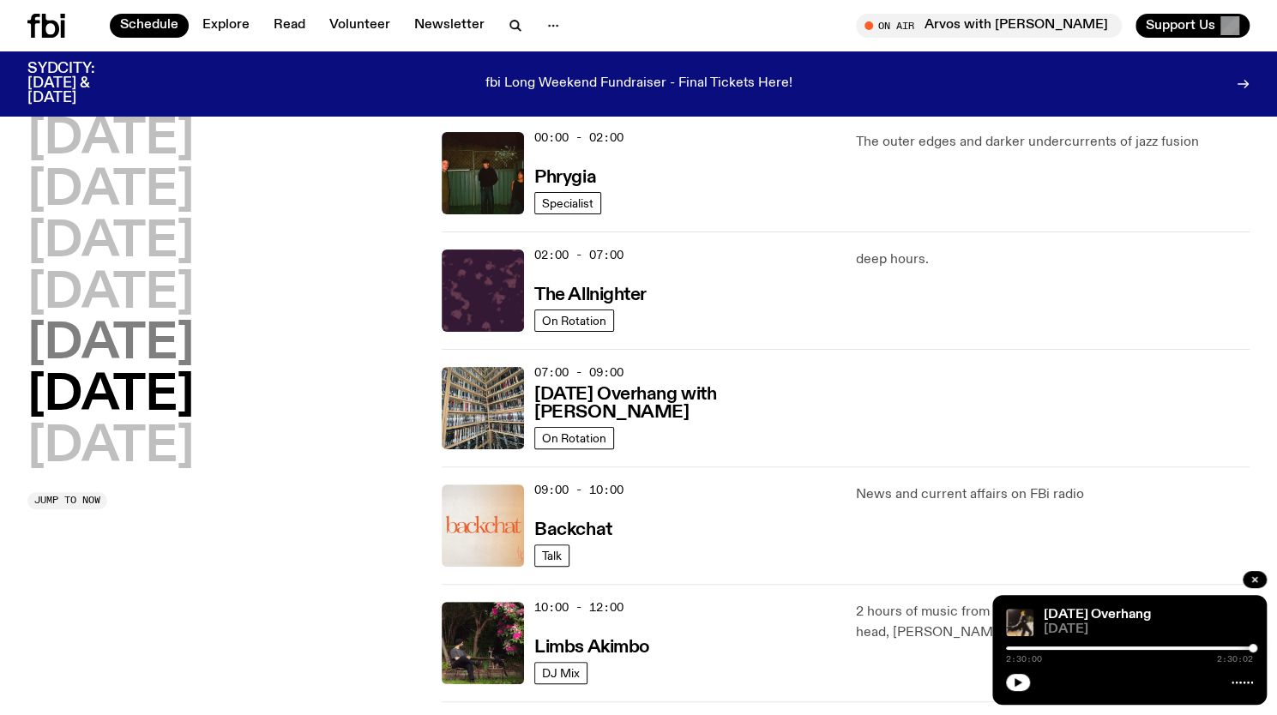
scroll to position [48, 0]
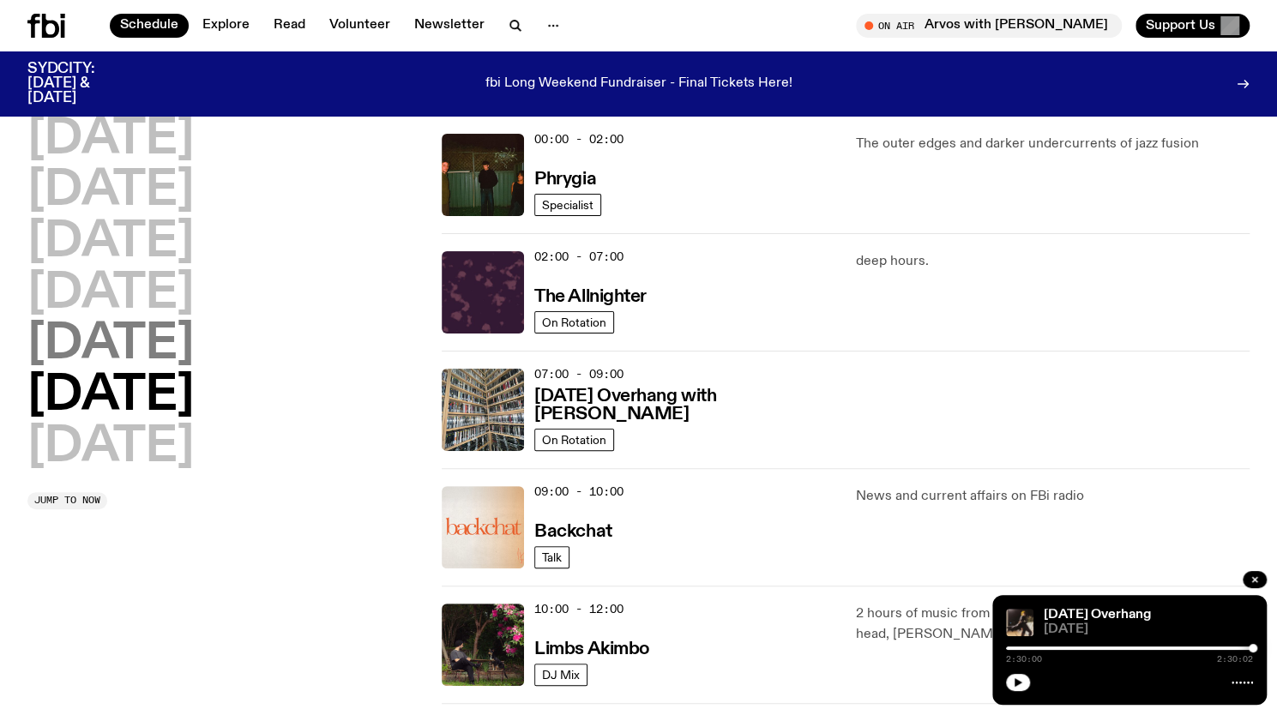
click at [141, 355] on h2 "[DATE]" at bounding box center [110, 345] width 166 height 48
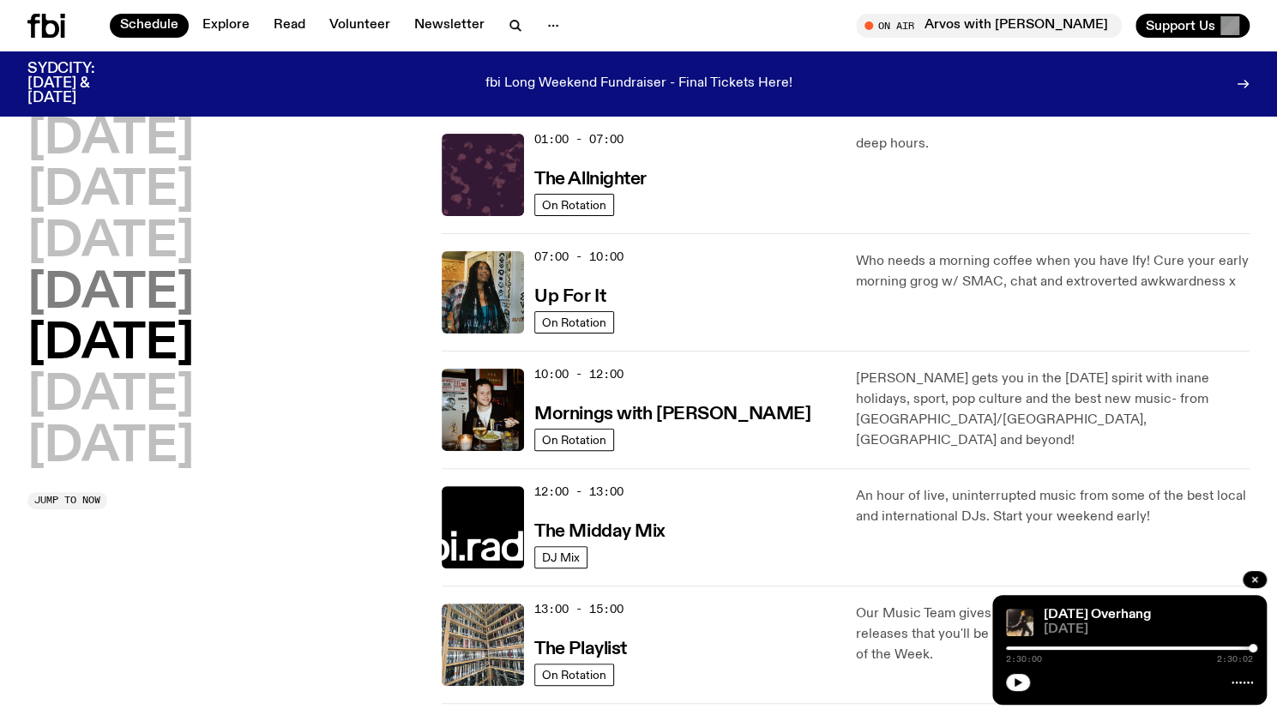
click at [135, 296] on h2 "[DATE]" at bounding box center [110, 294] width 166 height 48
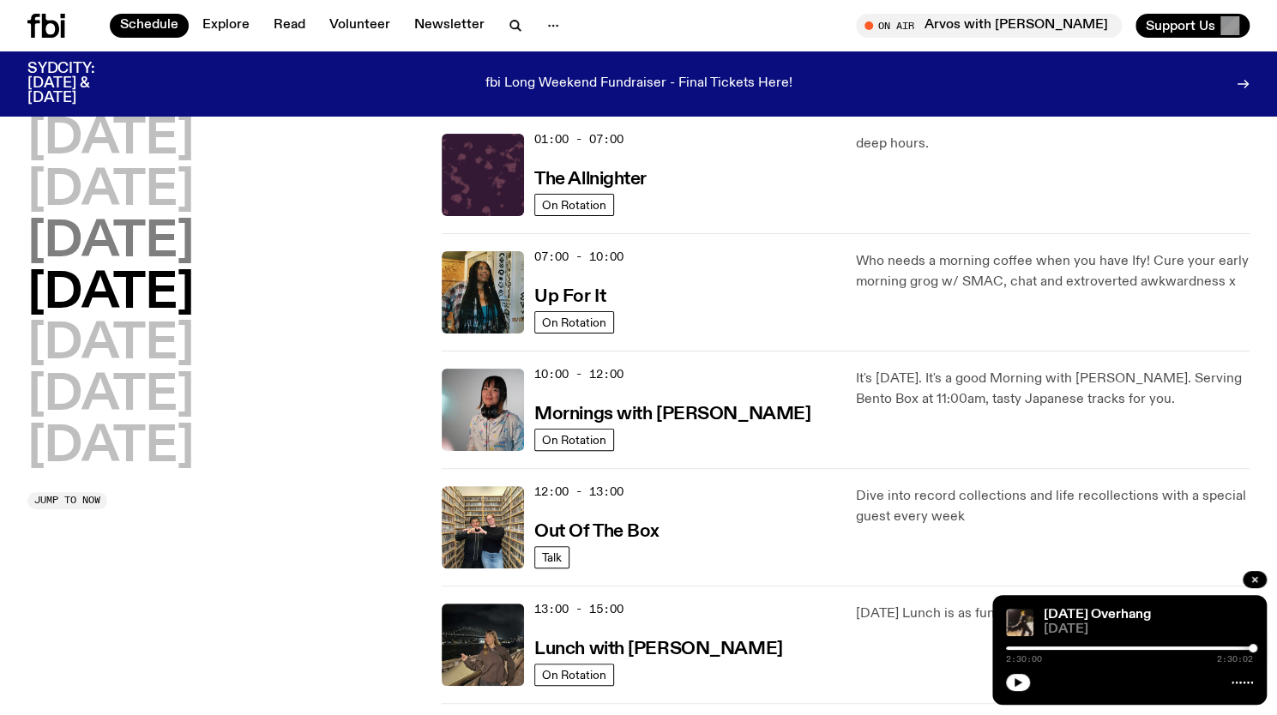
click at [147, 251] on h2 "[DATE]" at bounding box center [110, 243] width 166 height 48
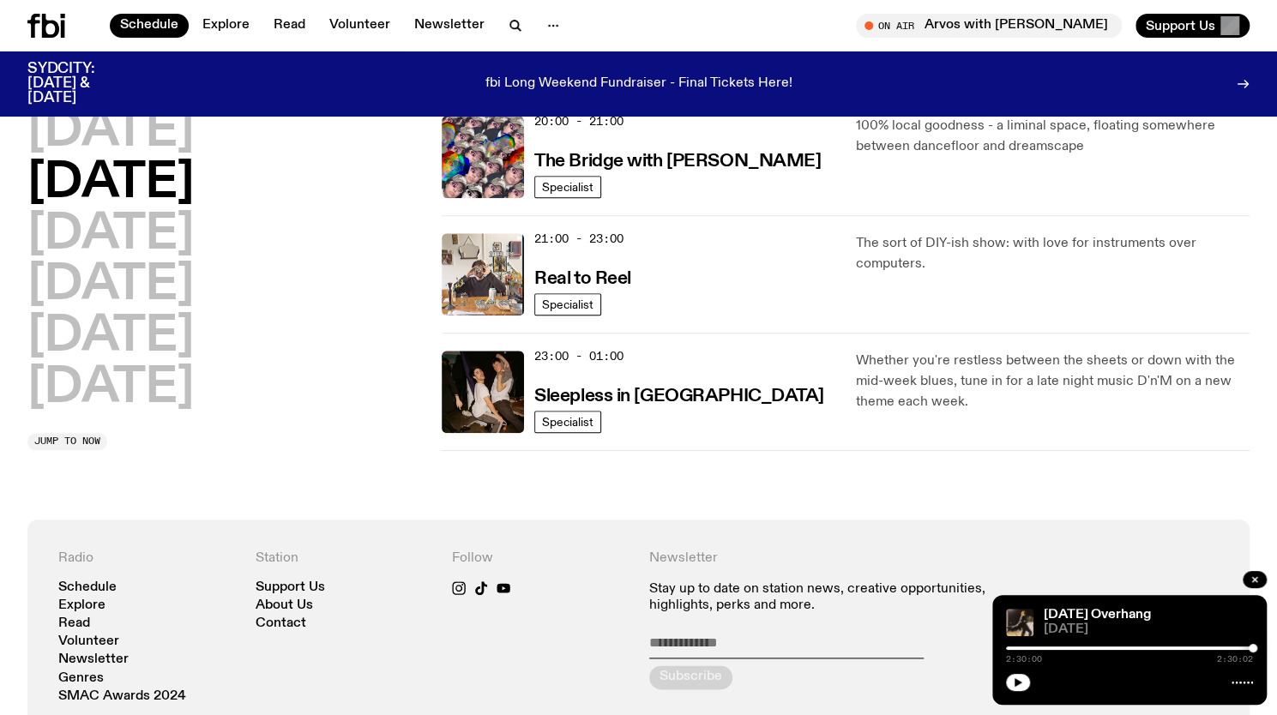
scroll to position [896, 0]
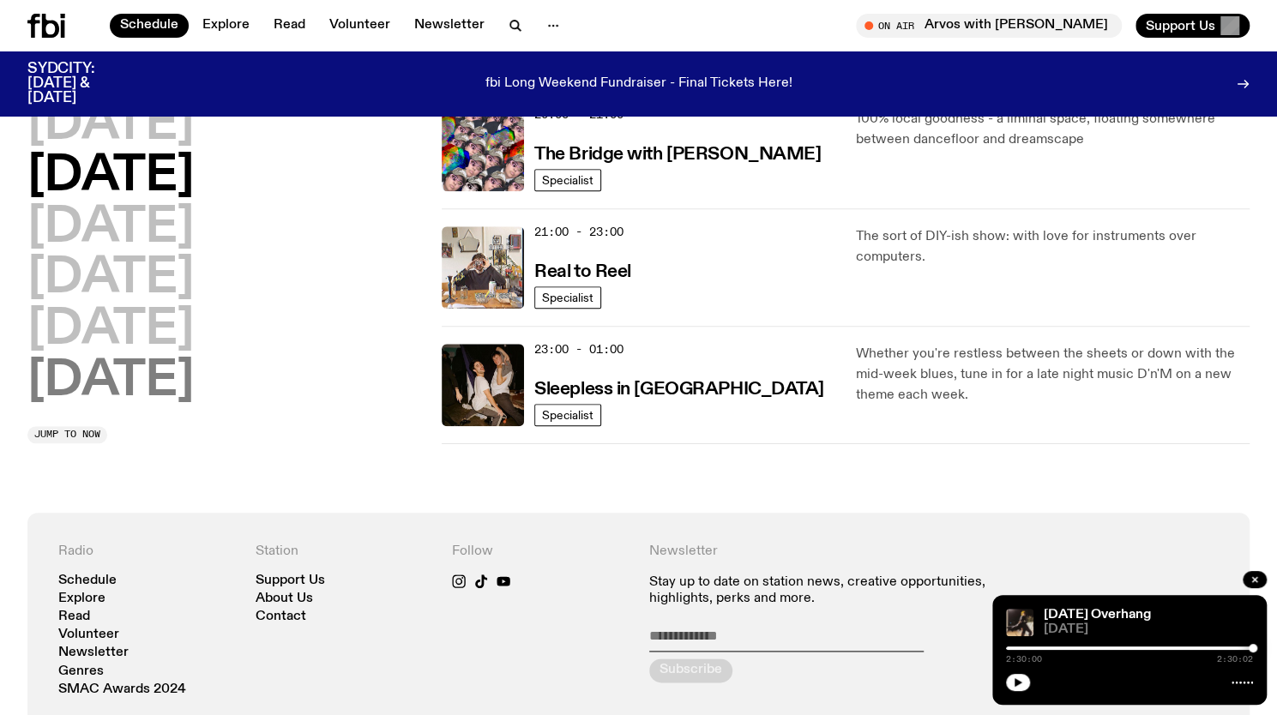
click at [152, 385] on h2 "[DATE]" at bounding box center [110, 382] width 166 height 48
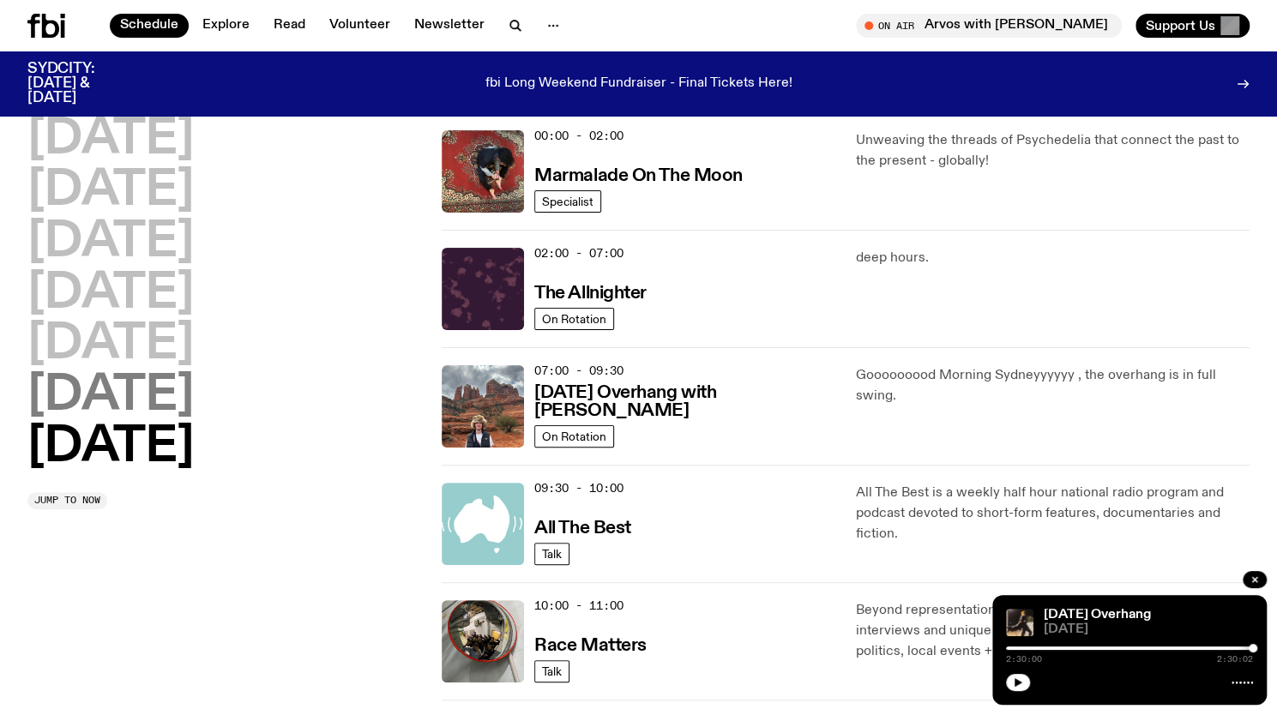
scroll to position [48, 0]
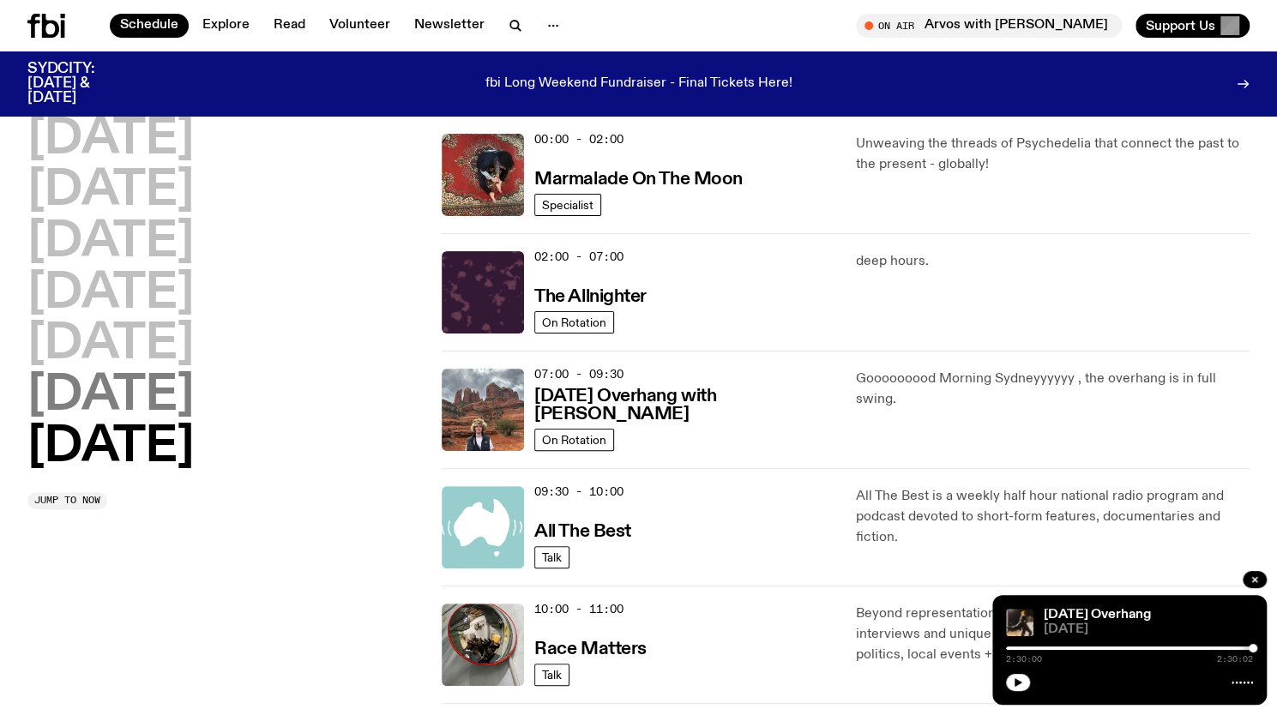
click at [102, 391] on h2 "[DATE]" at bounding box center [110, 396] width 166 height 48
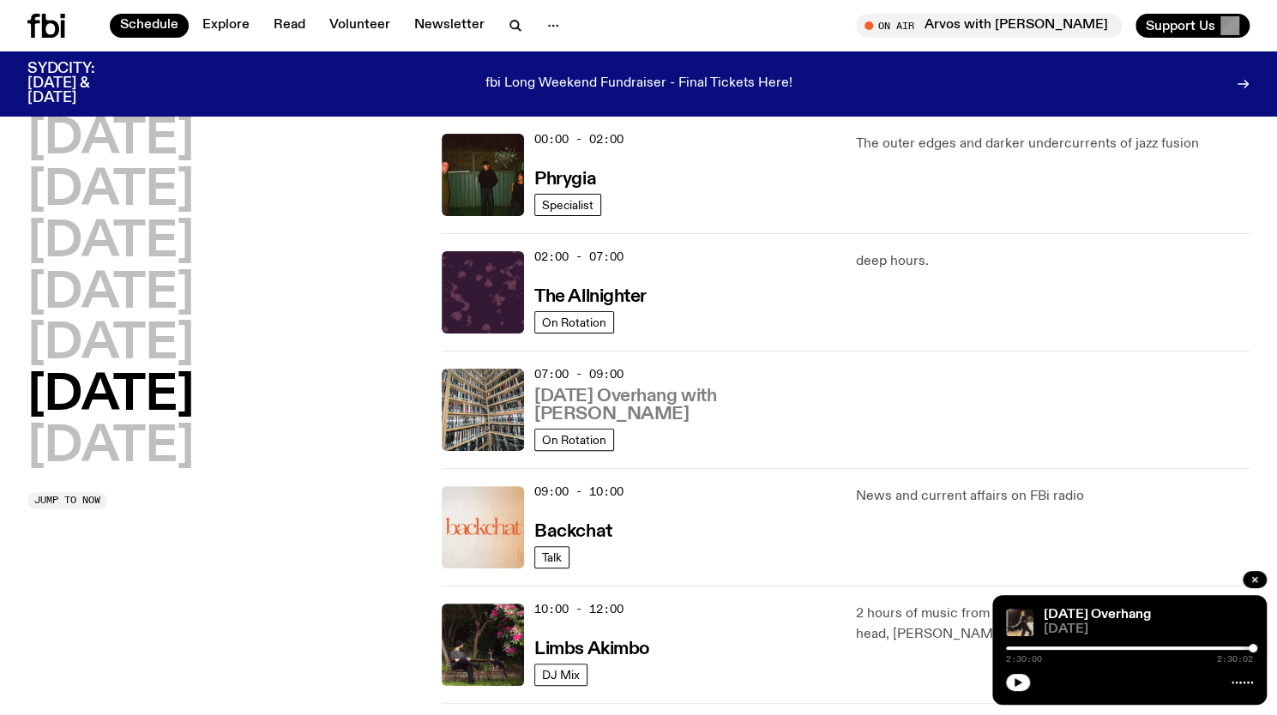
click at [602, 407] on h3 "[DATE] Overhang with [PERSON_NAME]" at bounding box center [684, 406] width 301 height 36
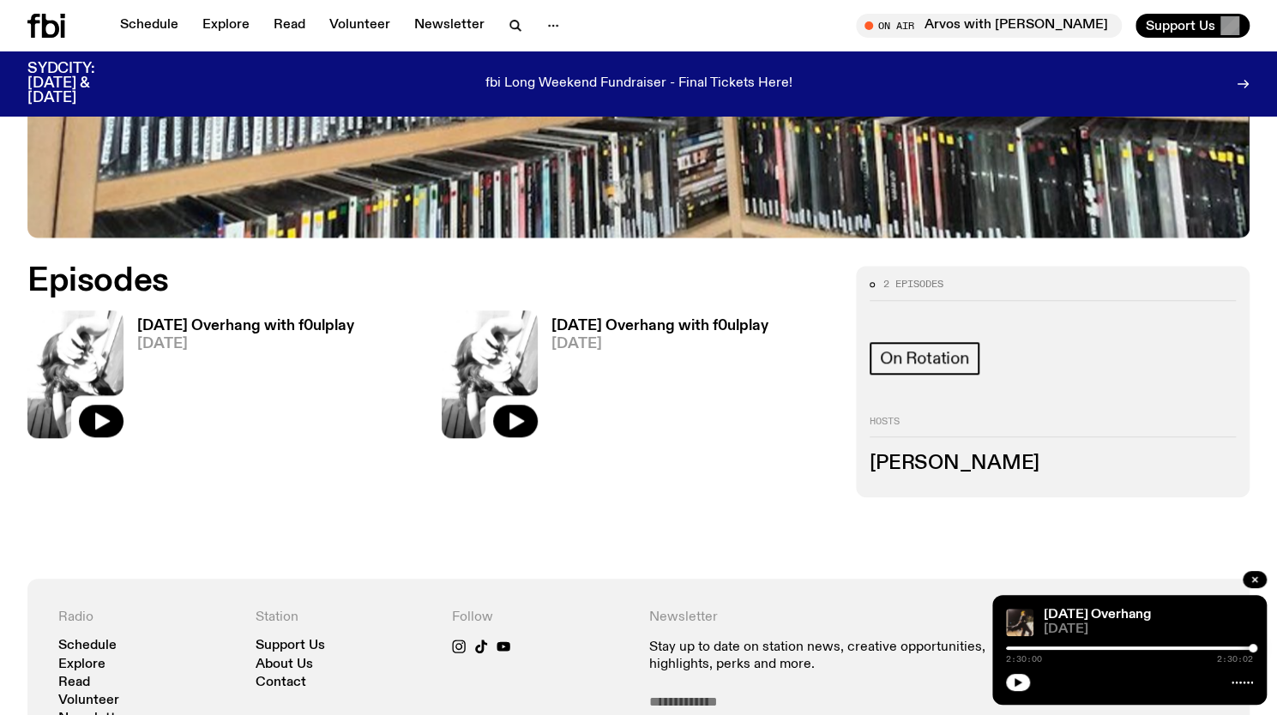
scroll to position [781, 0]
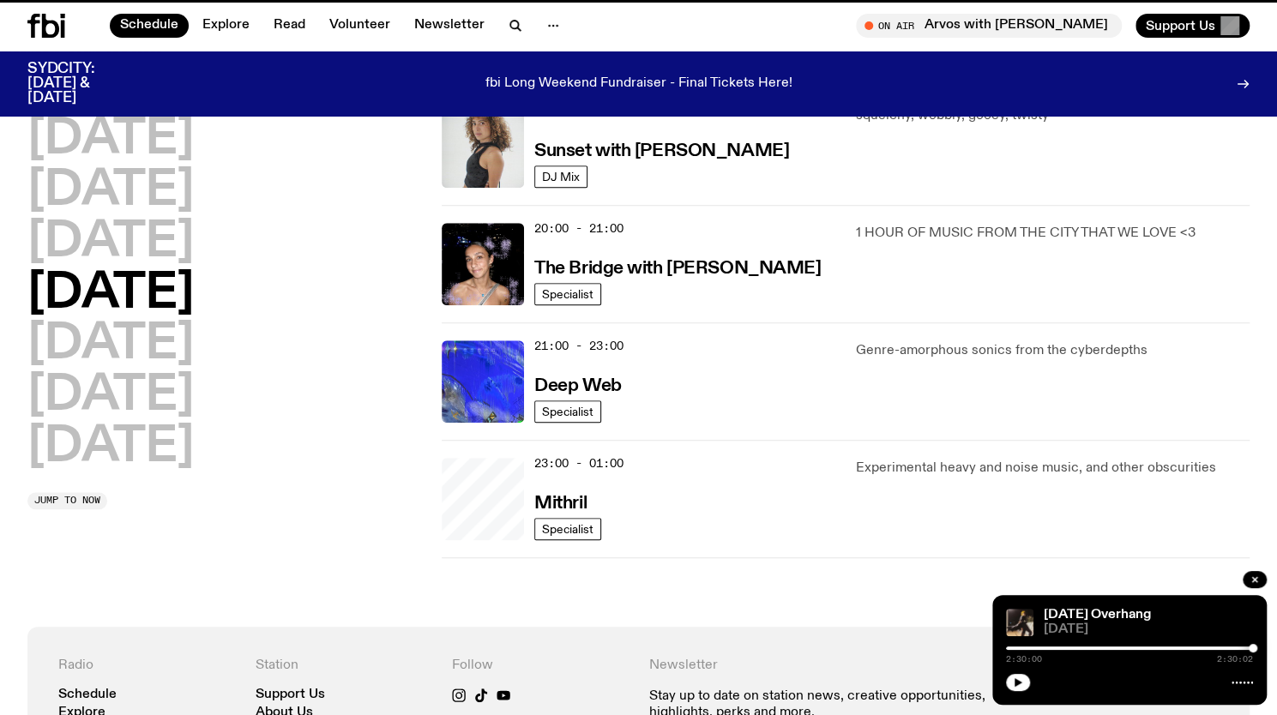
scroll to position [48, 0]
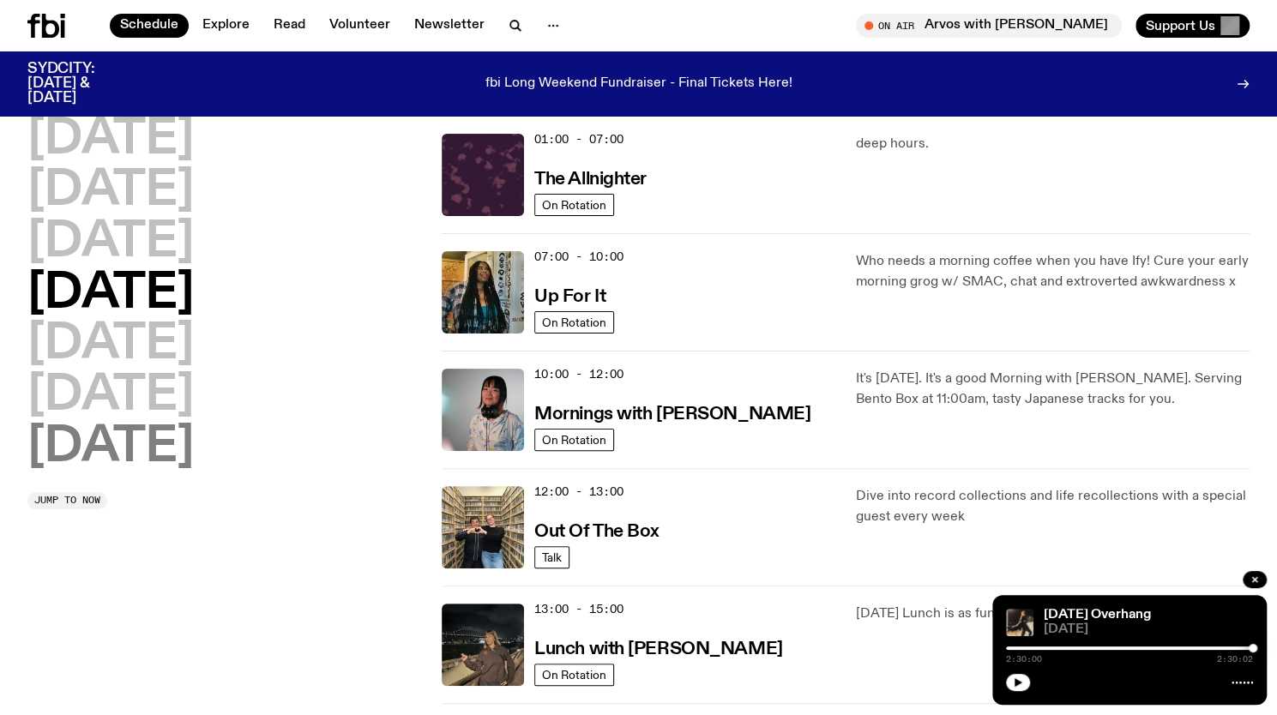
click at [153, 459] on h2 "[DATE]" at bounding box center [110, 448] width 166 height 48
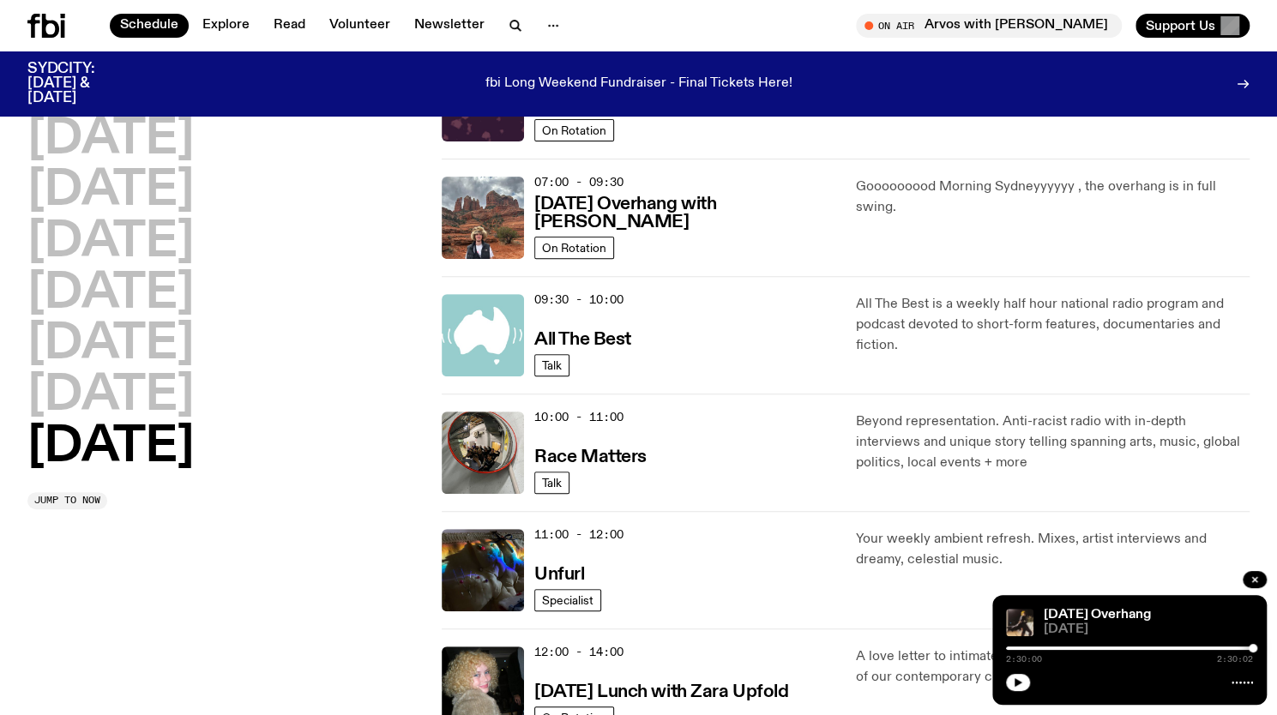
scroll to position [240, 0]
click at [194, 394] on h2 "[DATE]" at bounding box center [110, 396] width 166 height 48
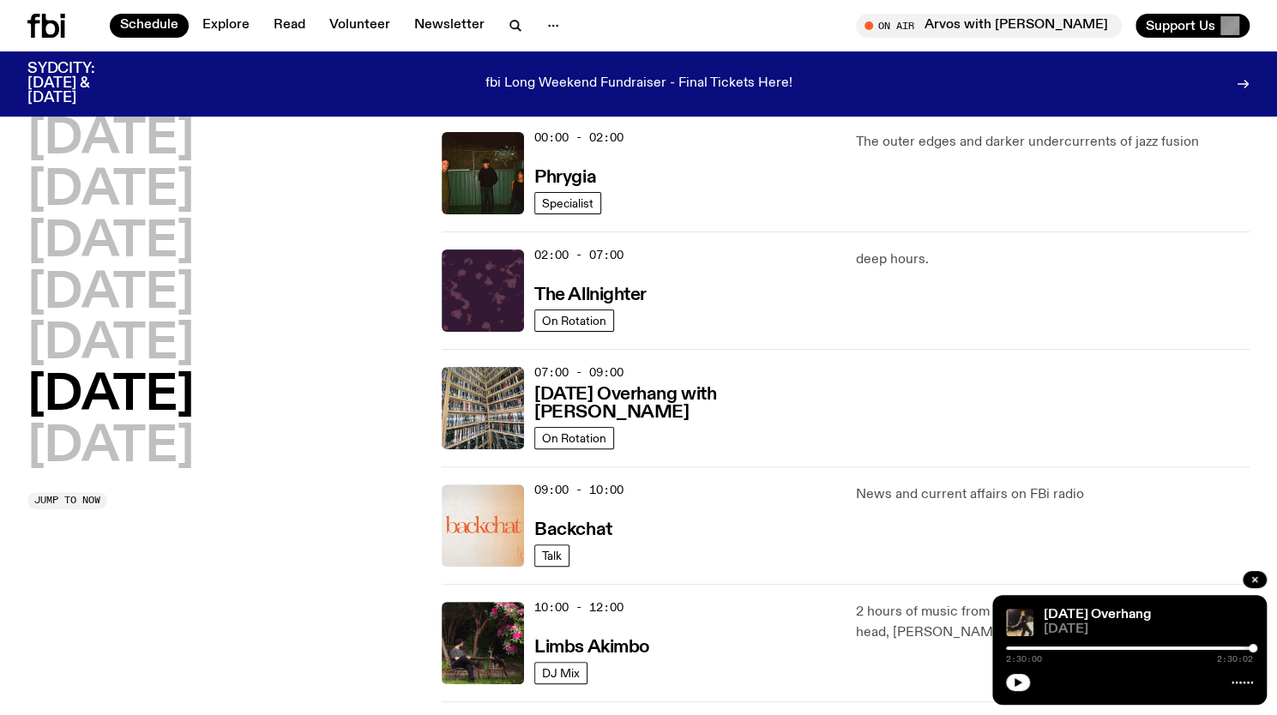
scroll to position [48, 0]
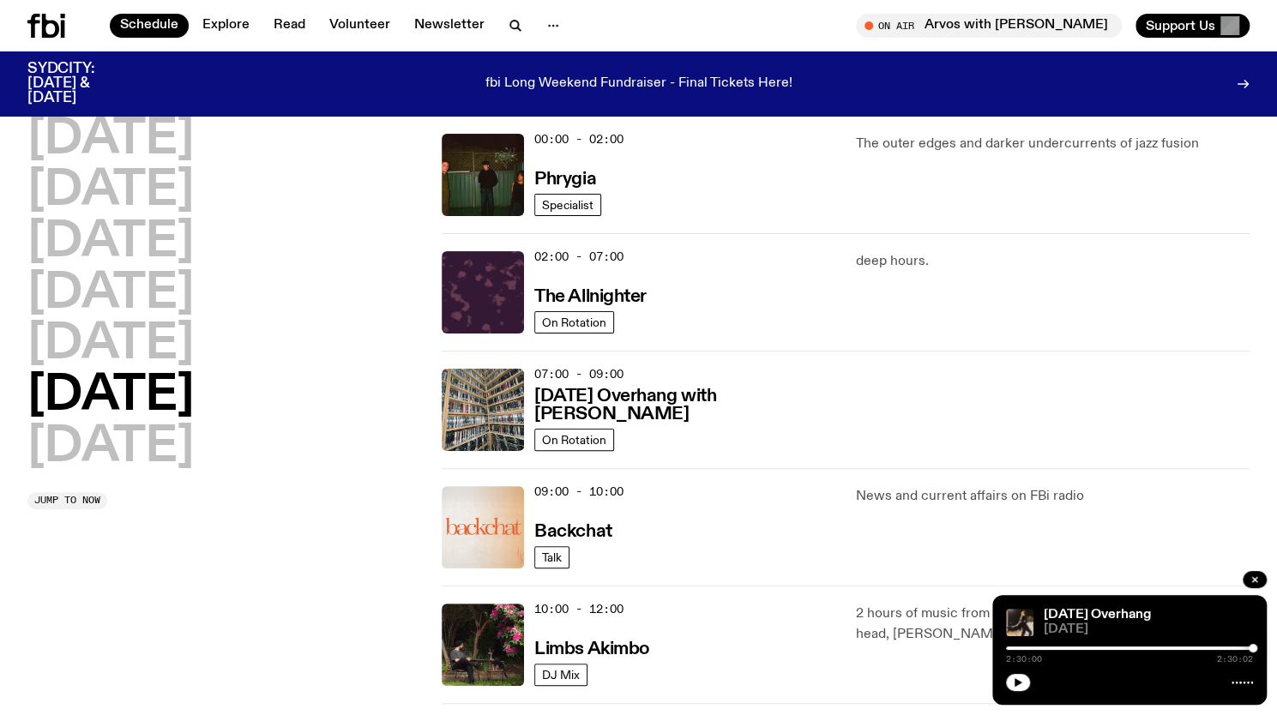
click at [175, 359] on div "[DATE] [DATE] [DATE] [DATE] [DATE] [DATE] [DATE]" at bounding box center [224, 294] width 394 height 356
click at [561, 401] on h3 "[DATE] Overhang with [PERSON_NAME]" at bounding box center [684, 406] width 301 height 36
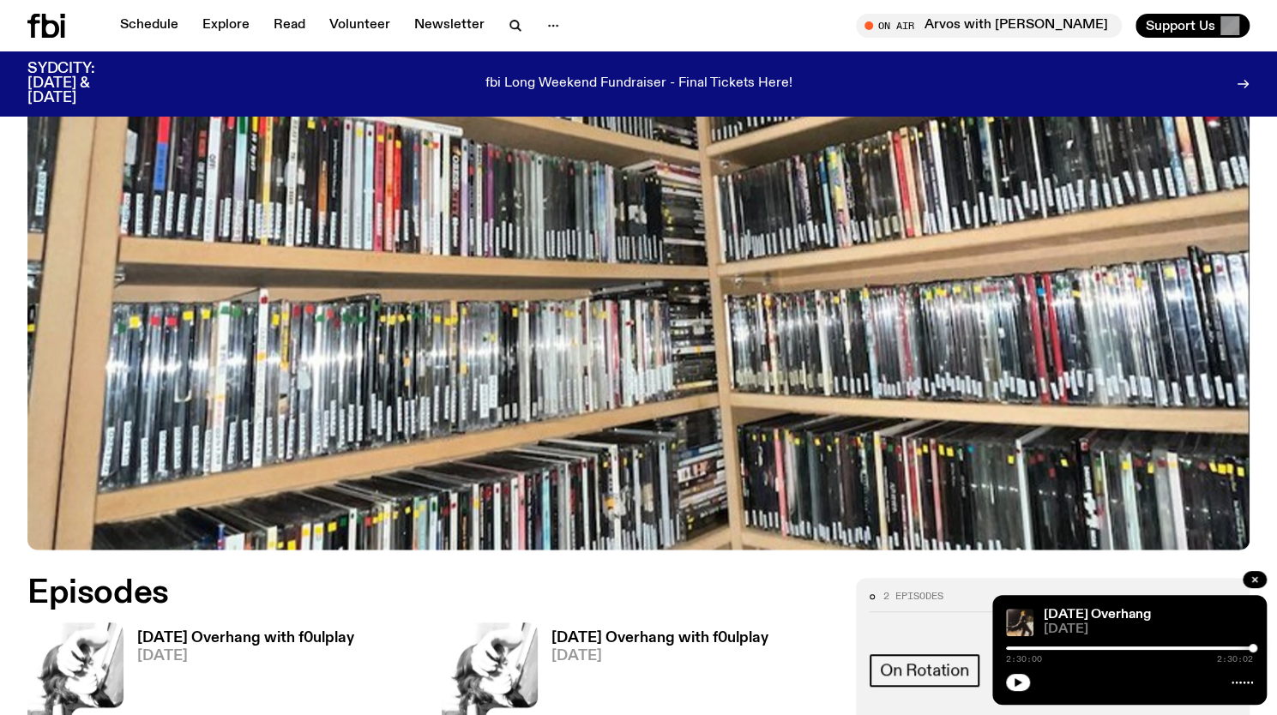
scroll to position [449, 0]
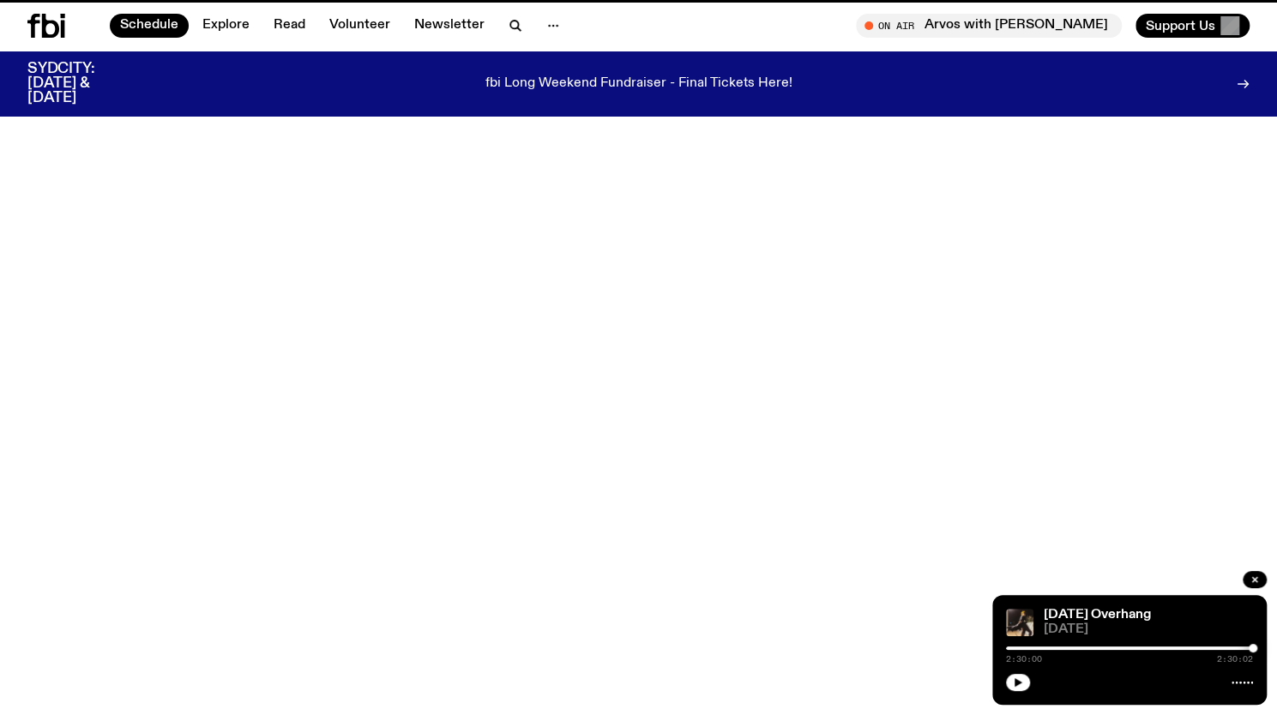
scroll to position [48, 0]
